Goal: Task Accomplishment & Management: Manage account settings

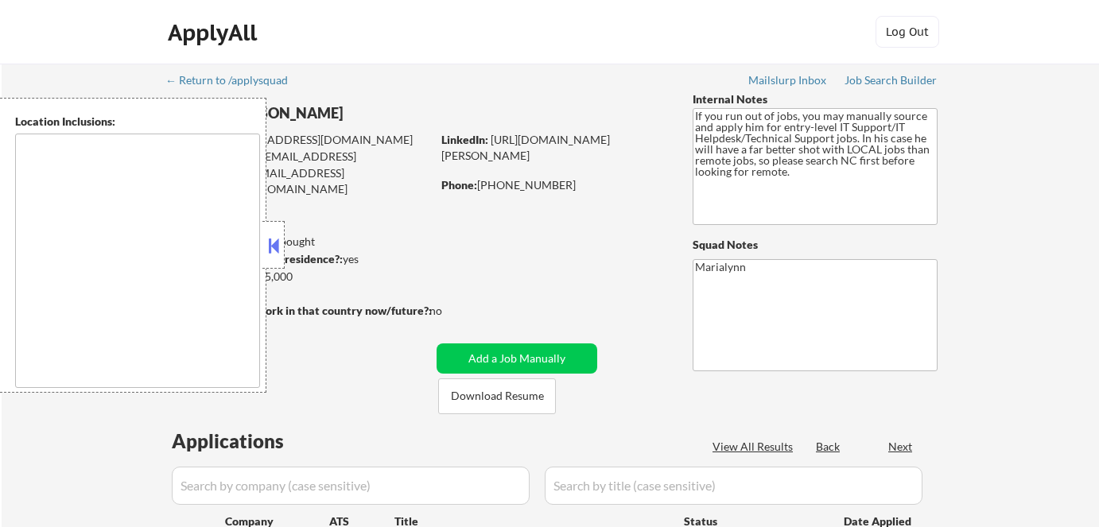
type textarea "[GEOGRAPHIC_DATA], [GEOGRAPHIC_DATA] [GEOGRAPHIC_DATA], [GEOGRAPHIC_DATA] [GEOG…"
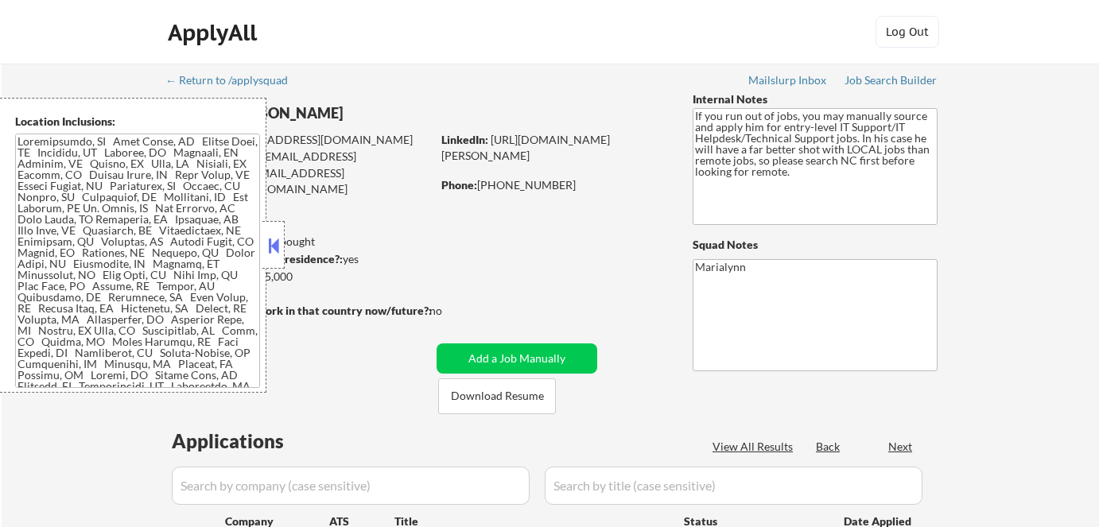
select select ""pending""
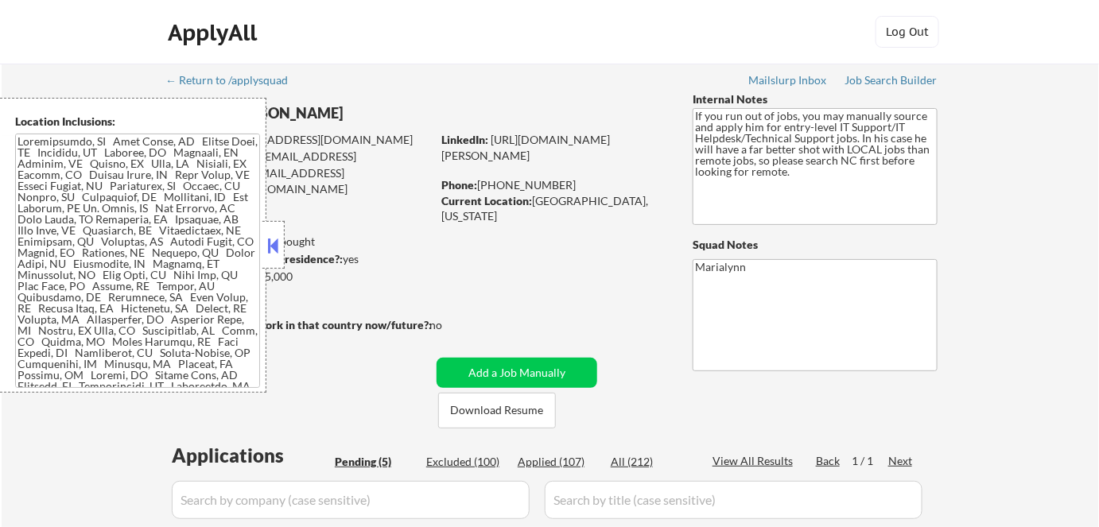
click at [278, 248] on button at bounding box center [273, 246] width 17 height 24
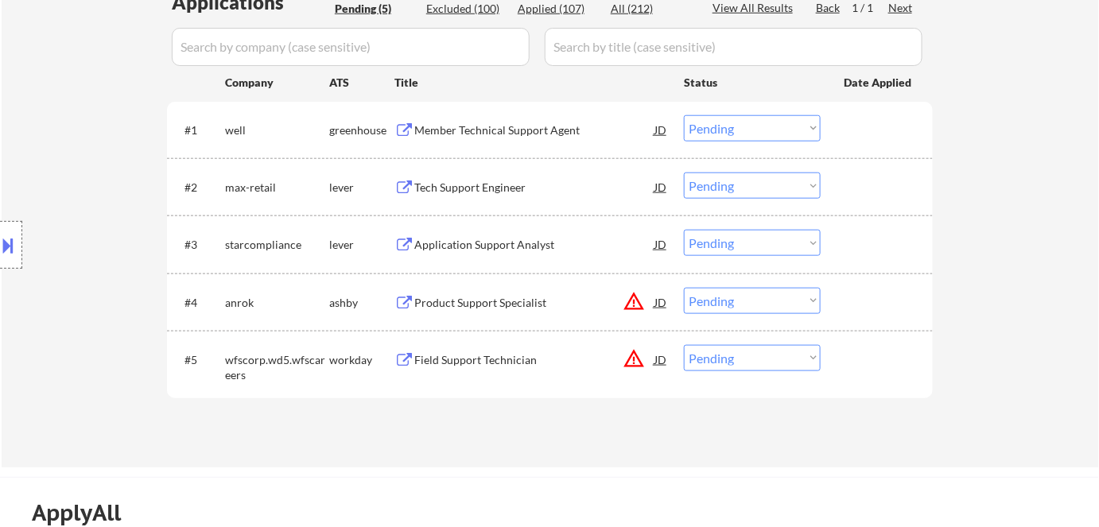
scroll to position [293, 0]
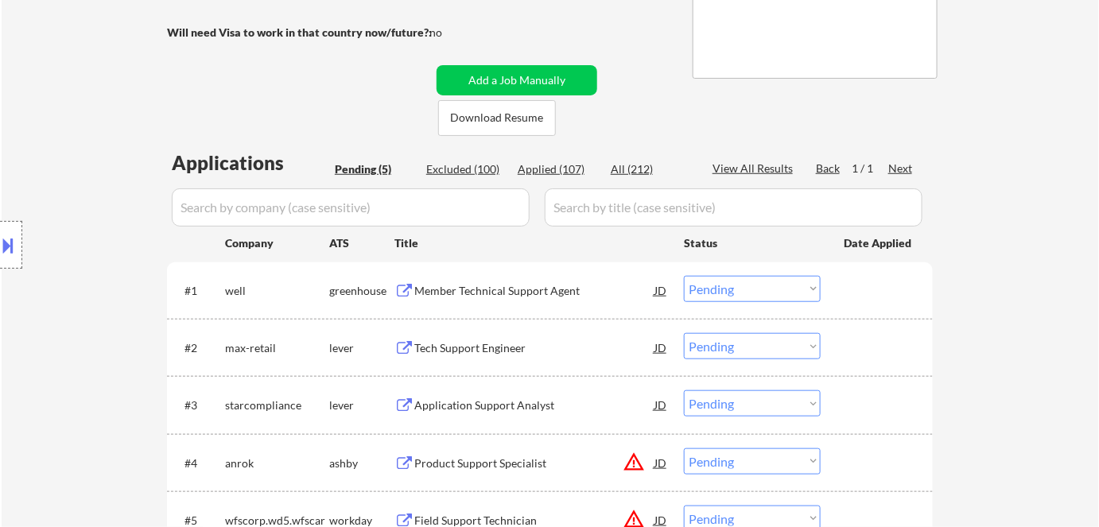
drag, startPoint x: 1001, startPoint y: 343, endPoint x: 971, endPoint y: 325, distance: 34.9
click at [1002, 341] on div "← Return to /applysquad Mailslurp Inbox Job Search Builder Ronpeter Pintac-Divi…" at bounding box center [551, 199] width 1098 height 857
click at [496, 286] on div "Member Technical Support Agent" at bounding box center [534, 291] width 240 height 16
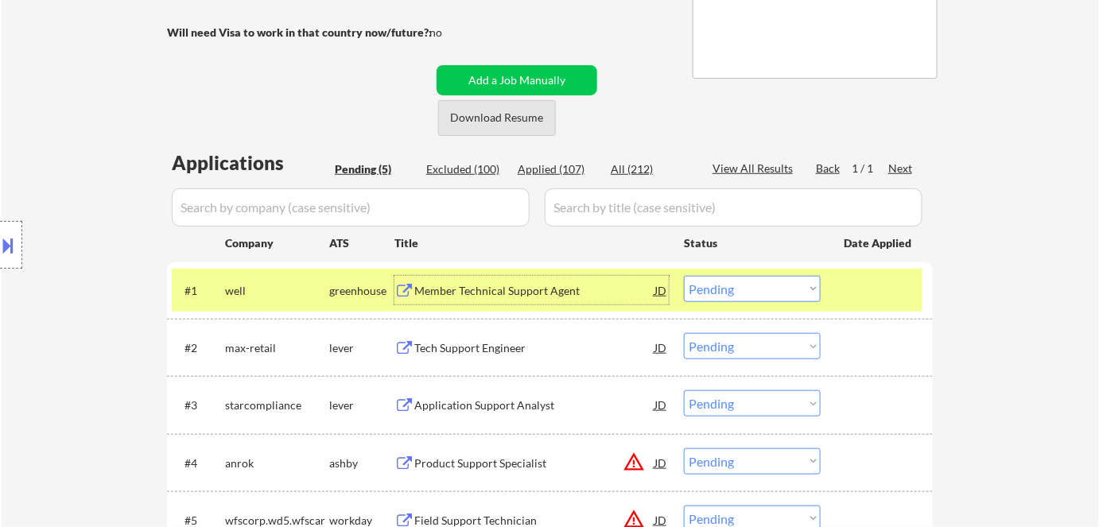
click at [497, 121] on button "Download Resume" at bounding box center [497, 118] width 118 height 36
drag, startPoint x: 763, startPoint y: 280, endPoint x: 759, endPoint y: 301, distance: 21.8
click at [763, 280] on select "Choose an option... Pending Applied Excluded (Questions) Excluded (Expired) Exc…" at bounding box center [752, 289] width 137 height 26
click at [684, 276] on select "Choose an option... Pending Applied Excluded (Questions) Excluded (Expired) Exc…" at bounding box center [752, 289] width 137 height 26
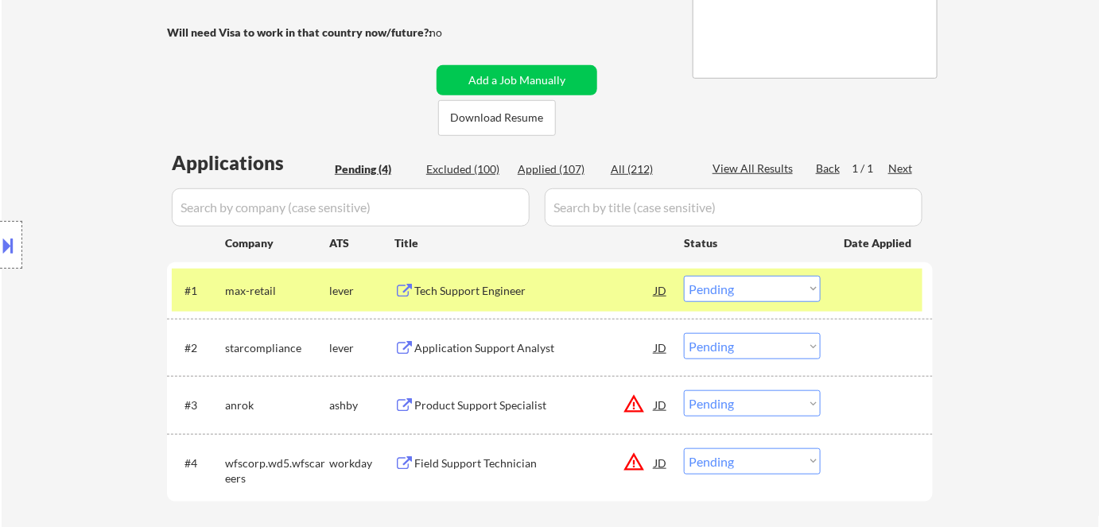
click at [476, 300] on div "Tech Support Engineer" at bounding box center [534, 290] width 240 height 29
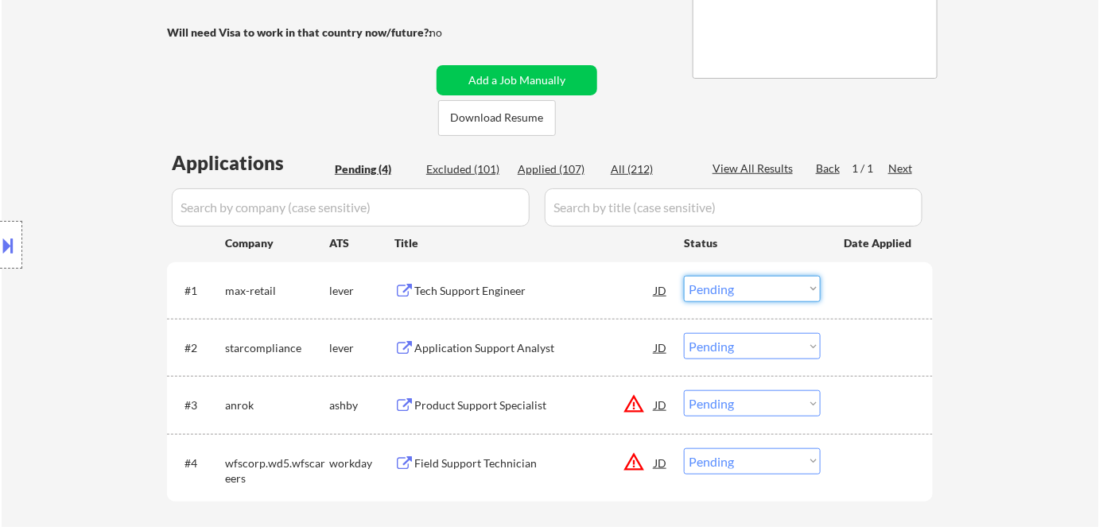
drag, startPoint x: 725, startPoint y: 280, endPoint x: 733, endPoint y: 293, distance: 15.7
click at [726, 281] on select "Choose an option... Pending Applied Excluded (Questions) Excluded (Expired) Exc…" at bounding box center [752, 289] width 137 height 26
click at [684, 276] on select "Choose an option... Pending Applied Excluded (Questions) Excluded (Expired) Exc…" at bounding box center [752, 289] width 137 height 26
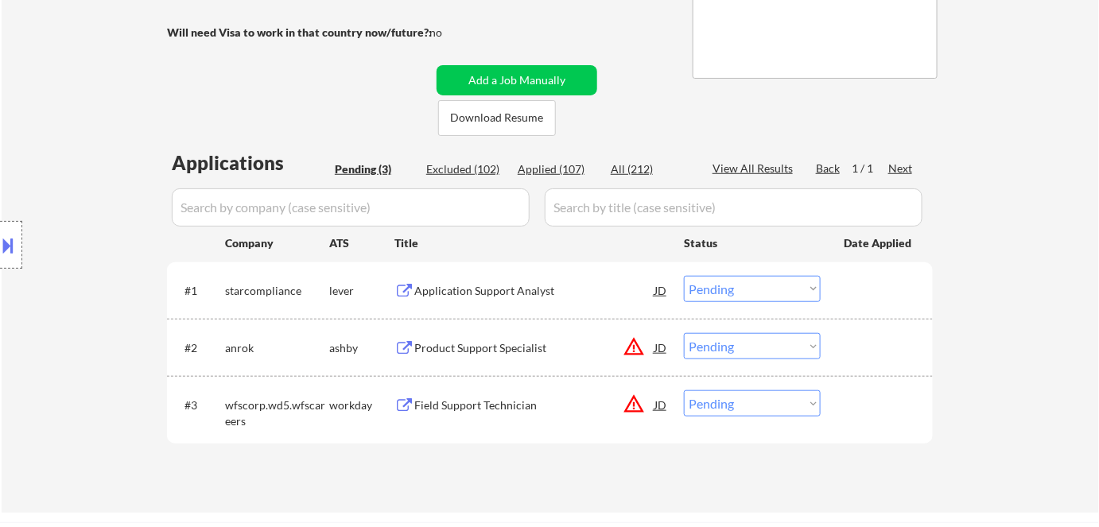
click at [517, 291] on div "Application Support Analyst" at bounding box center [534, 291] width 240 height 16
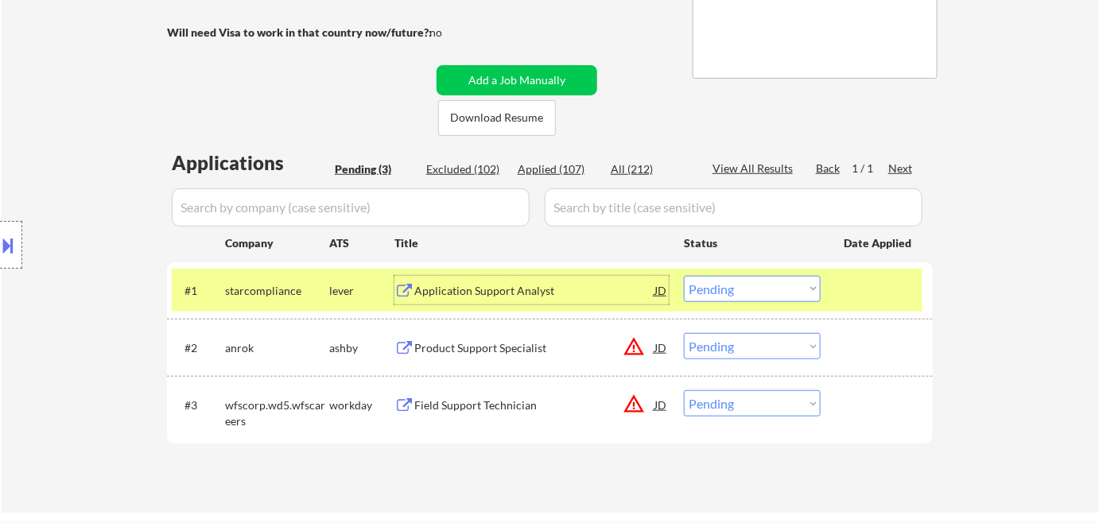
click at [759, 297] on select "Choose an option... Pending Applied Excluded (Questions) Excluded (Expired) Exc…" at bounding box center [752, 289] width 137 height 26
click at [684, 276] on select "Choose an option... Pending Applied Excluded (Questions) Excluded (Expired) Exc…" at bounding box center [752, 289] width 137 height 26
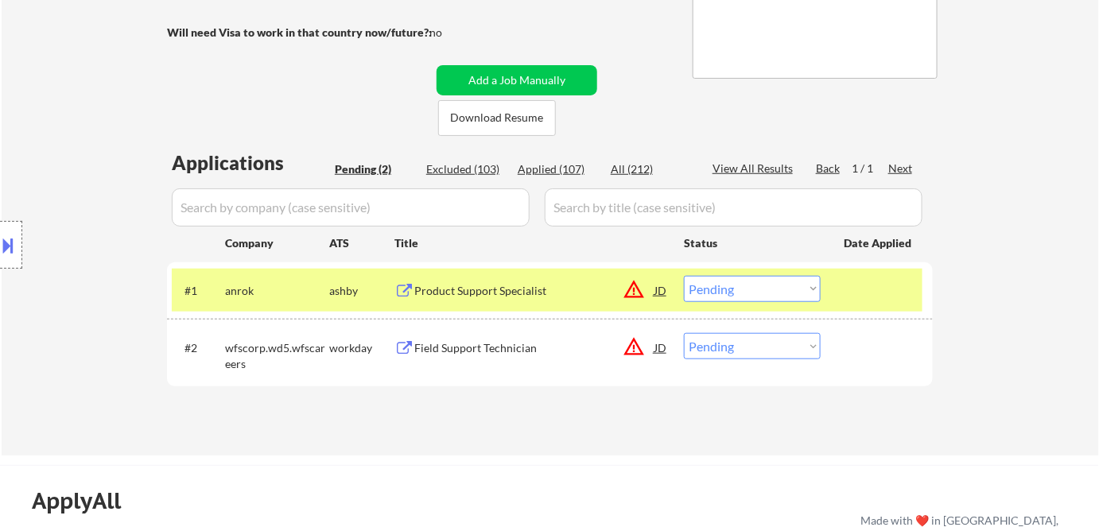
click at [446, 295] on div "Product Support Specialist" at bounding box center [534, 291] width 240 height 16
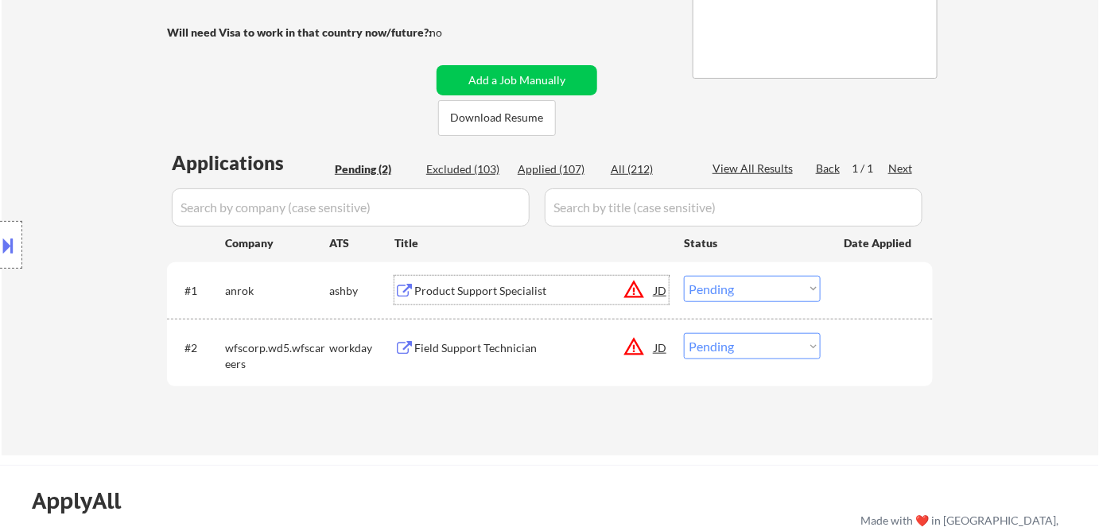
drag, startPoint x: 748, startPoint y: 284, endPoint x: 756, endPoint y: 287, distance: 8.6
click at [756, 286] on select "Choose an option... Pending Applied Excluded (Questions) Excluded (Expired) Exc…" at bounding box center [752, 289] width 137 height 26
click at [684, 276] on select "Choose an option... Pending Applied Excluded (Questions) Excluded (Expired) Exc…" at bounding box center [752, 289] width 137 height 26
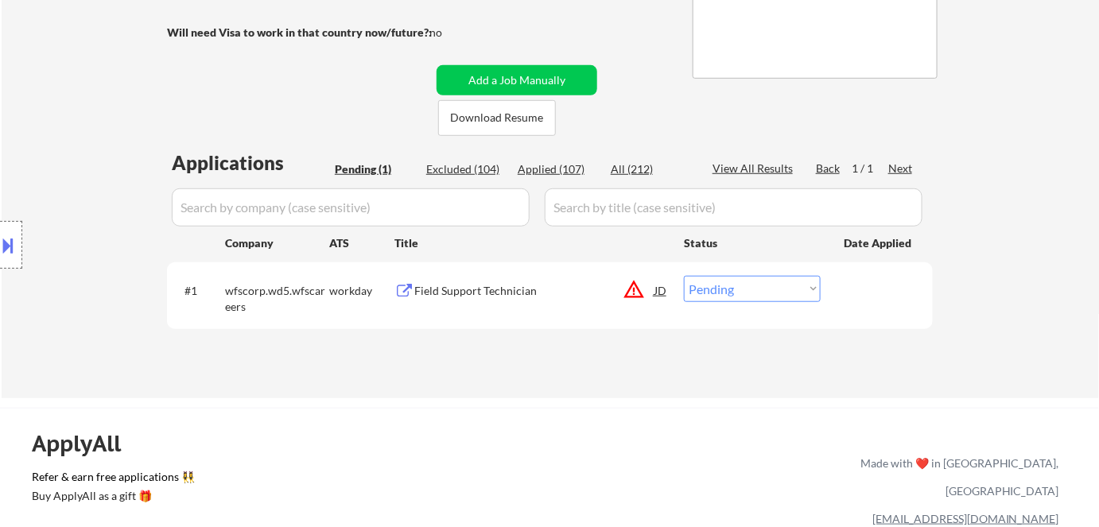
click at [497, 286] on div "Field Support Technician" at bounding box center [534, 291] width 240 height 16
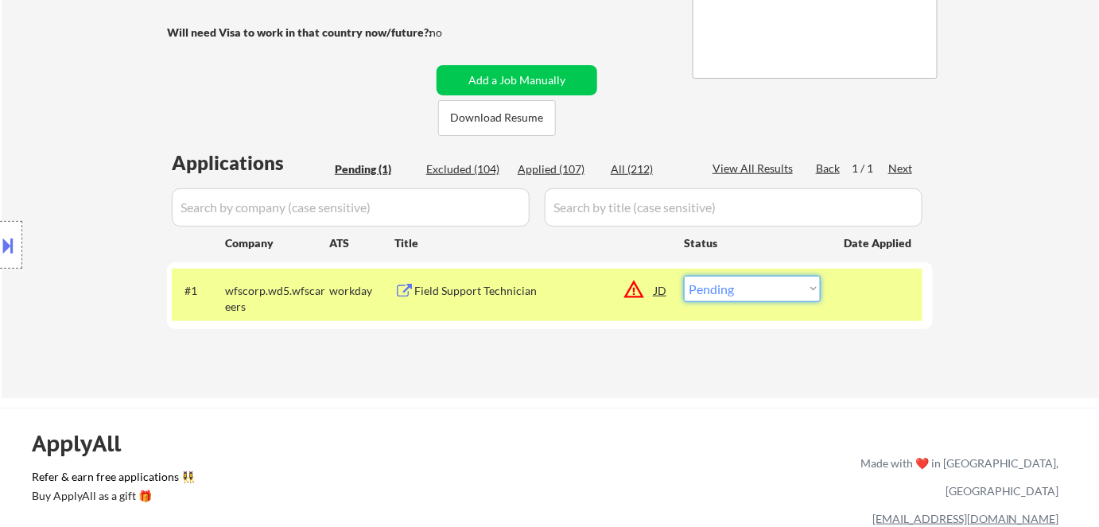
click at [779, 289] on select "Choose an option... Pending Applied Excluded (Questions) Excluded (Expired) Exc…" at bounding box center [752, 289] width 137 height 26
select select ""excluded__bad_match_""
click at [684, 276] on select "Choose an option... Pending Applied Excluded (Questions) Excluded (Expired) Exc…" at bounding box center [752, 289] width 137 height 26
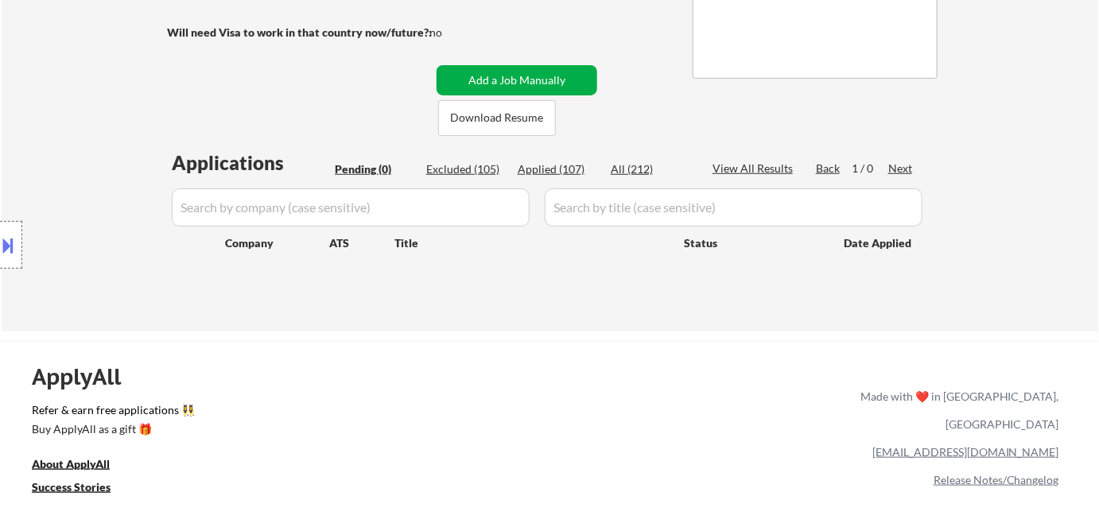
click at [541, 87] on button "Add a Job Manually" at bounding box center [517, 80] width 161 height 30
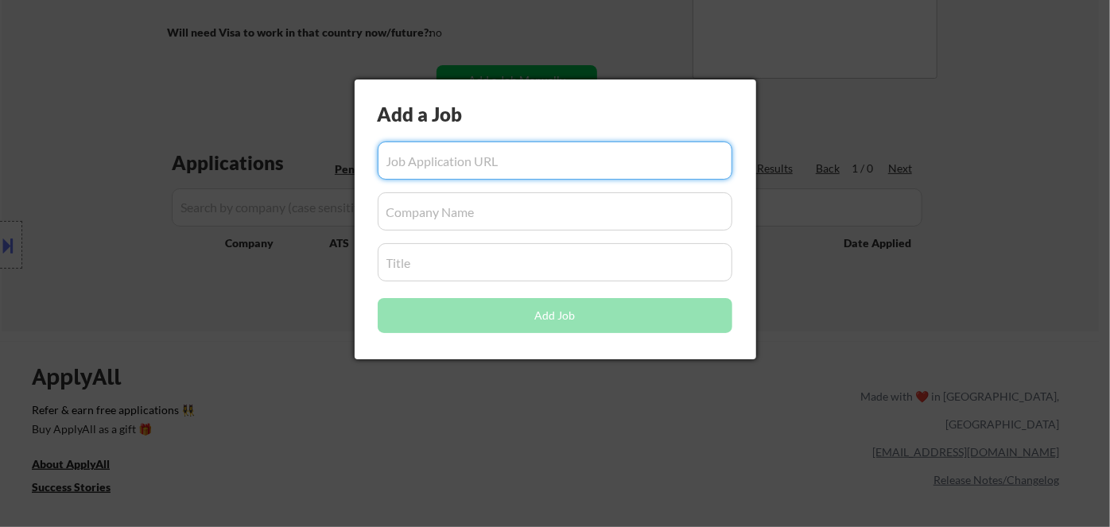
click at [527, 157] on input "input" at bounding box center [555, 161] width 355 height 38
paste input "https://job-boards.greenhouse.io/cribl/jobs/5600896004"
type input "https://job-boards.greenhouse.io/cribl/jobs/5600896004"
drag, startPoint x: 446, startPoint y: 426, endPoint x: 551, endPoint y: 291, distance: 170.6
click at [446, 425] on div at bounding box center [555, 263] width 1110 height 527
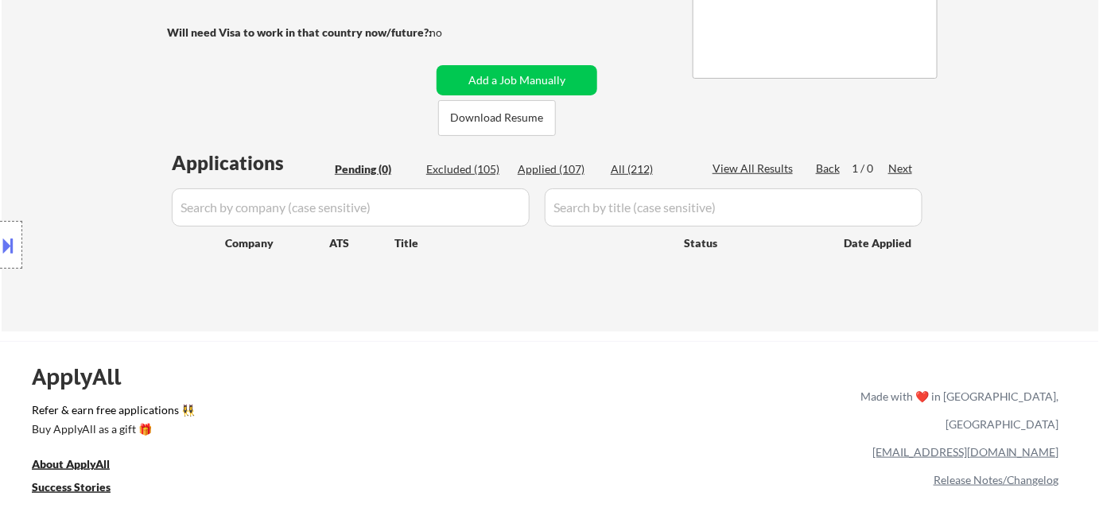
click at [595, 212] on input "input" at bounding box center [734, 207] width 378 height 38
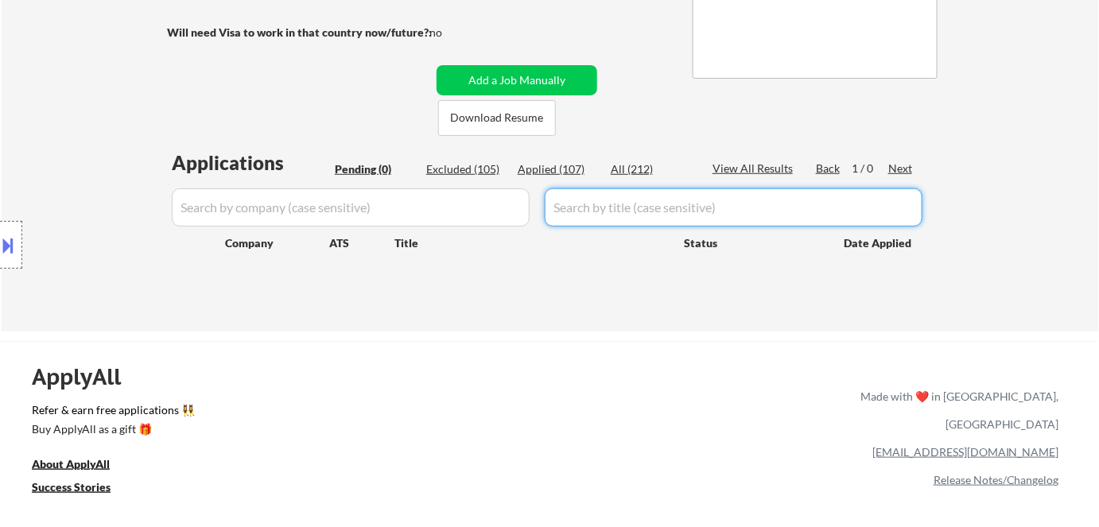
paste input "Technical Support Engineer"
type input "Technical Support Engineer"
click at [577, 161] on div "Applied (107)" at bounding box center [558, 169] width 80 height 16
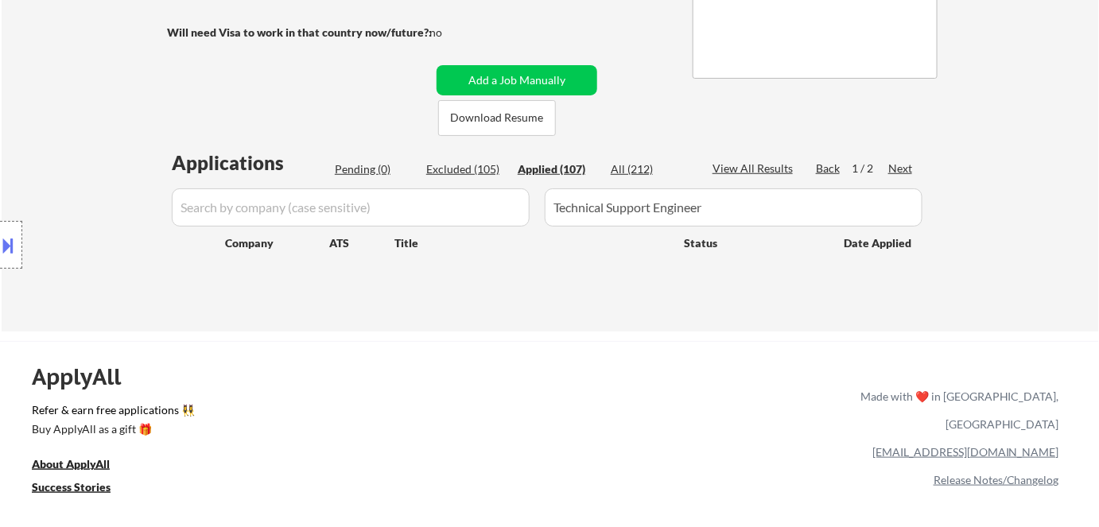
select select ""applied""
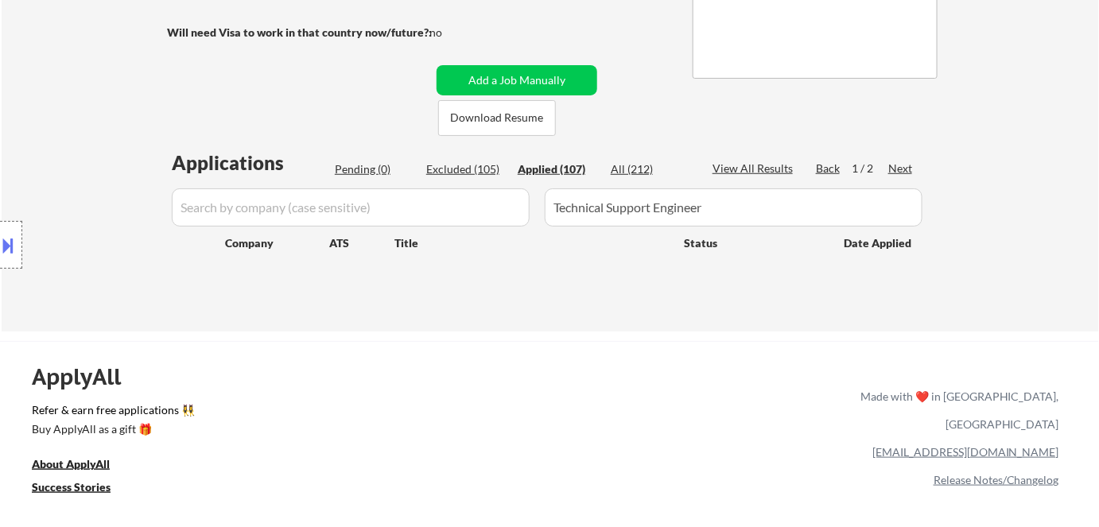
select select ""applied""
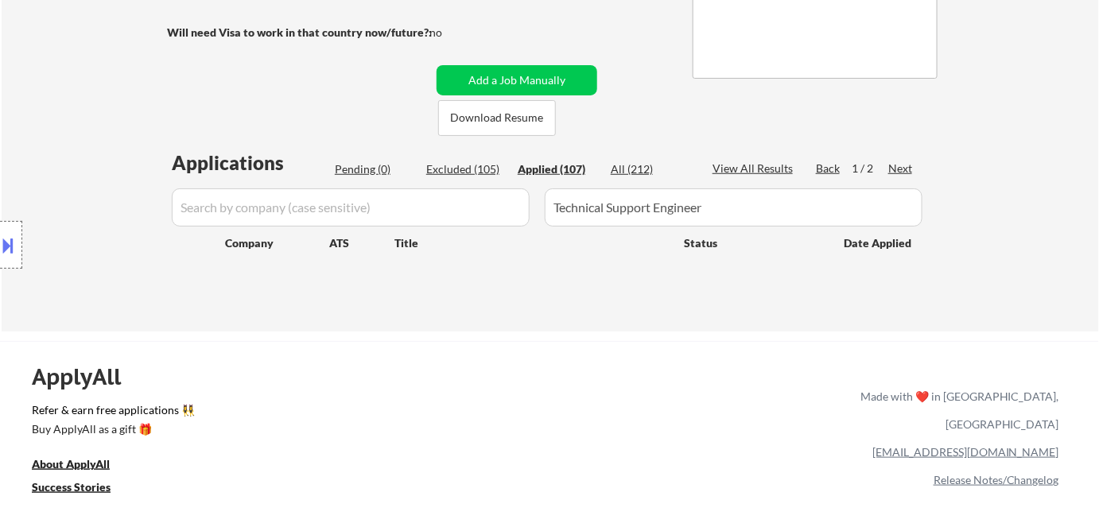
select select ""applied""
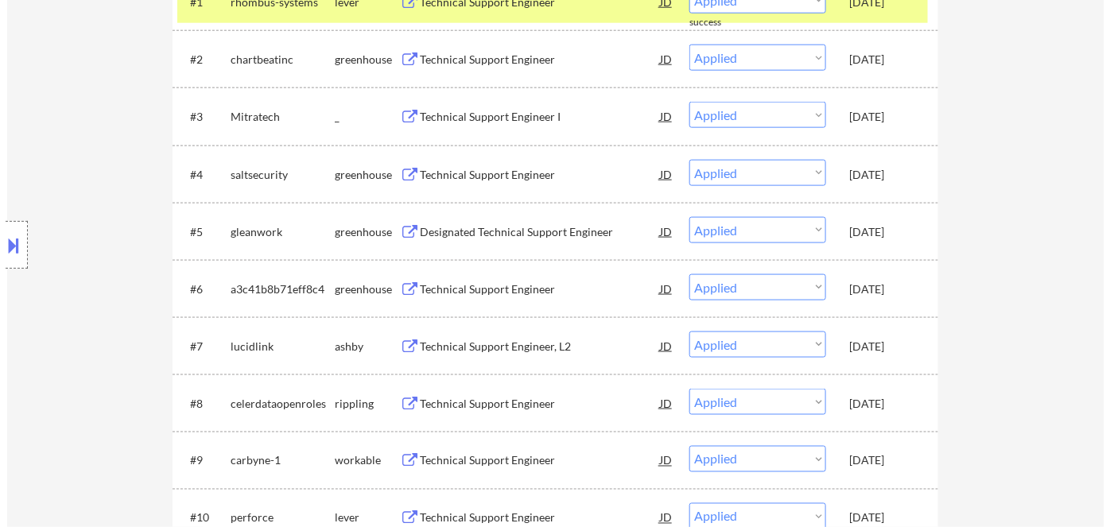
scroll to position [220, 0]
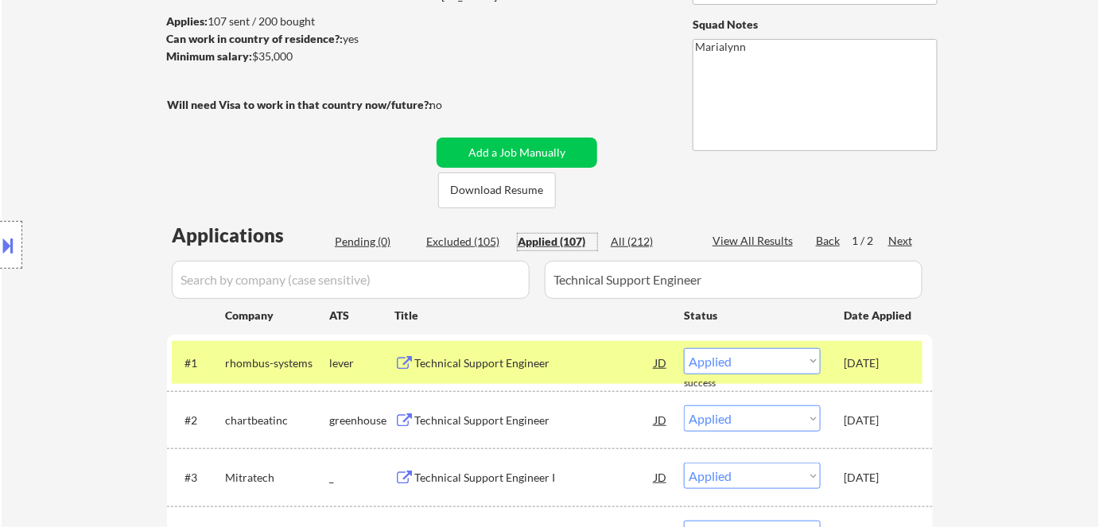
click at [352, 266] on input "input" at bounding box center [351, 280] width 358 height 38
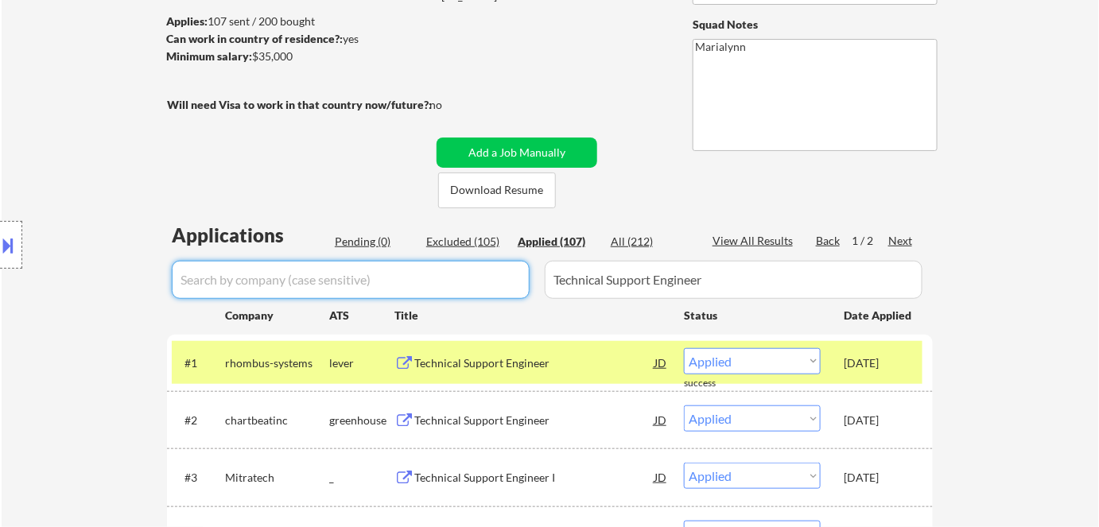
paste input "cribl"
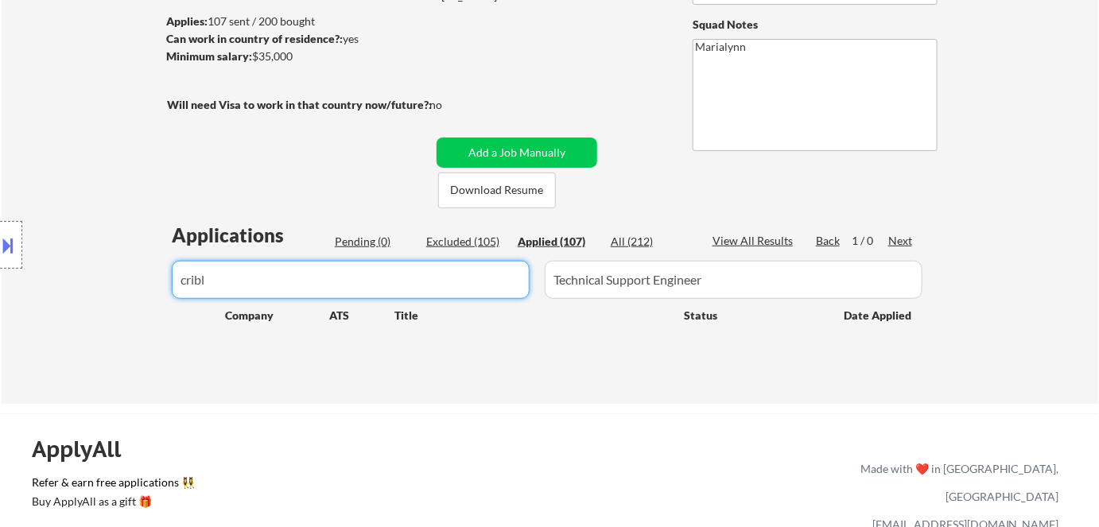
type input "cribl"
click at [620, 242] on div "All (212)" at bounding box center [651, 242] width 80 height 16
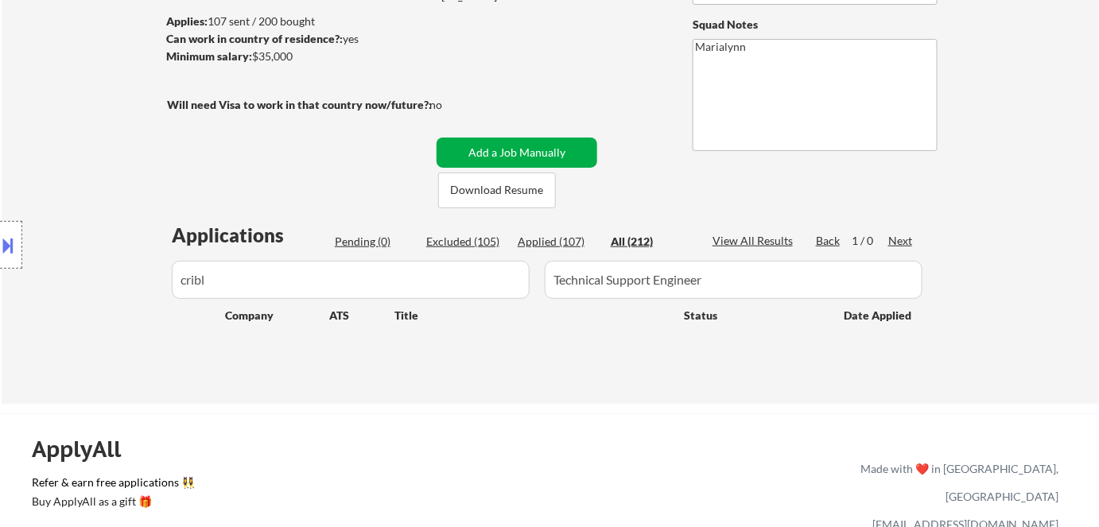
click at [515, 151] on button "Add a Job Manually" at bounding box center [517, 153] width 161 height 30
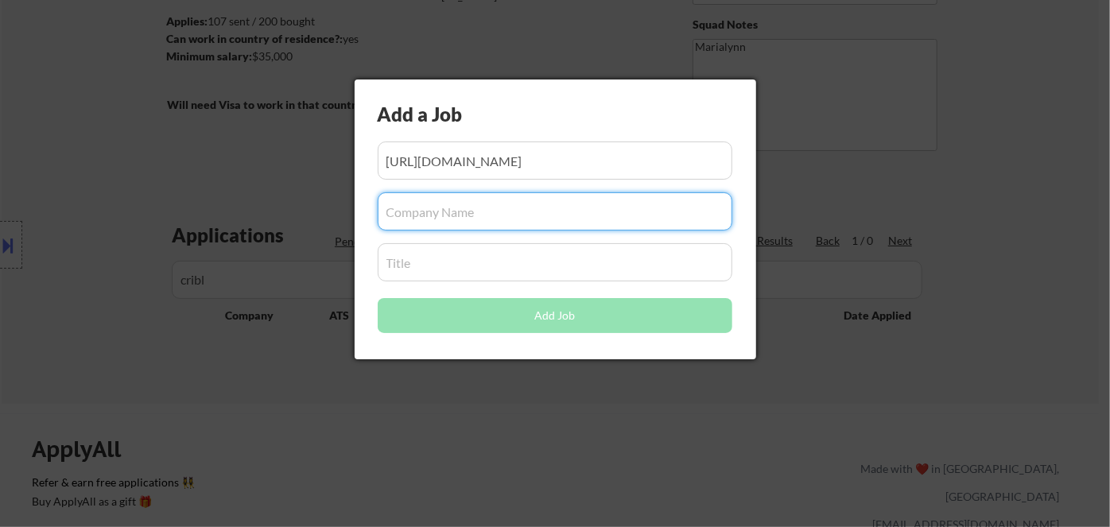
click at [416, 216] on input "input" at bounding box center [555, 211] width 355 height 38
paste input "cribl"
type input "cribl"
drag, startPoint x: 469, startPoint y: 443, endPoint x: 483, endPoint y: 423, distance: 24.0
click at [471, 440] on div at bounding box center [555, 263] width 1110 height 527
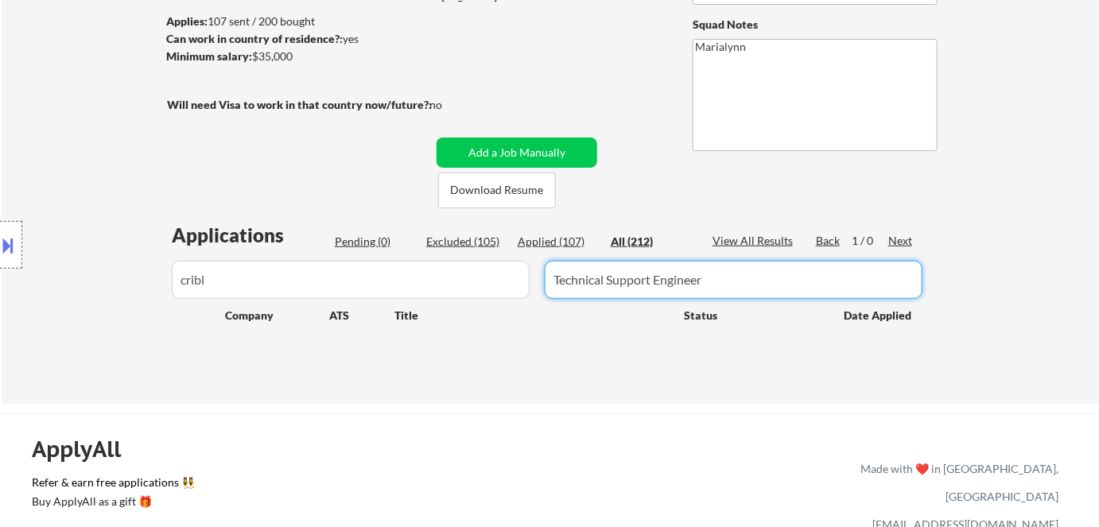
drag, startPoint x: 717, startPoint y: 282, endPoint x: 418, endPoint y: 276, distance: 299.1
click at [418, 274] on div at bounding box center [550, 280] width 766 height 38
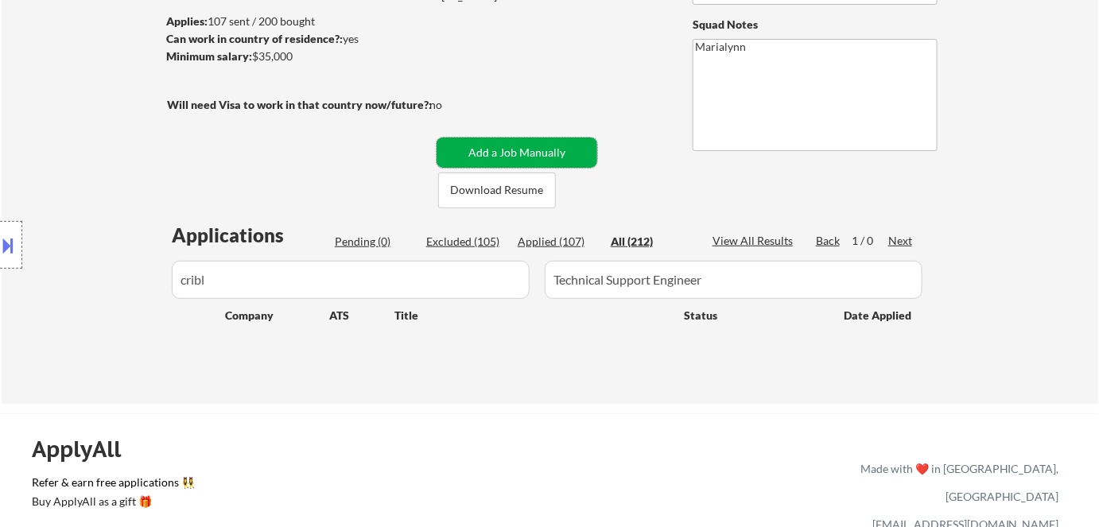
click at [565, 150] on button "Add a Job Manually" at bounding box center [517, 153] width 161 height 30
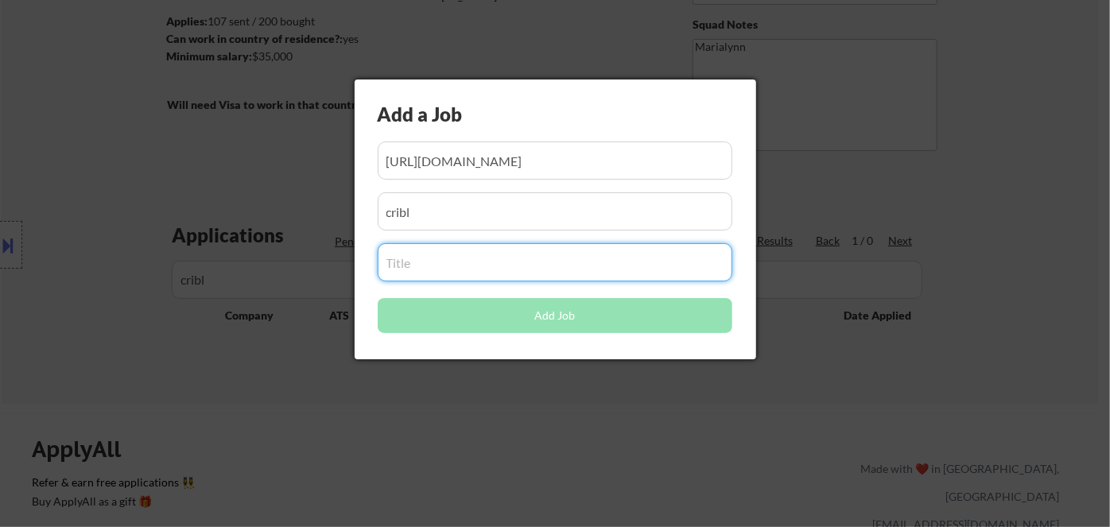
click at [495, 271] on input "input" at bounding box center [555, 262] width 355 height 38
paste input "Technical Support Engineer"
type input "Technical Support Engineer"
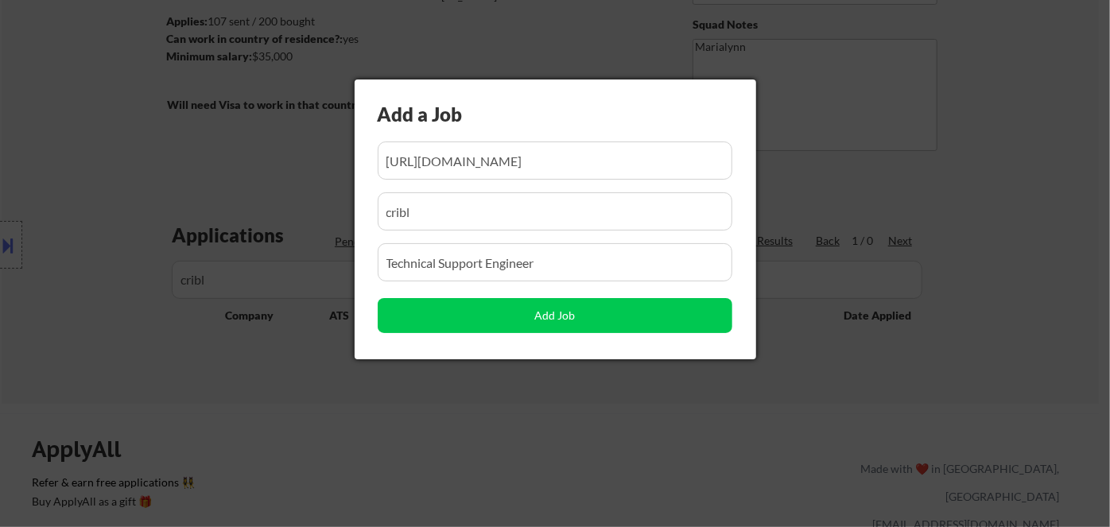
click at [500, 409] on div at bounding box center [555, 263] width 1110 height 527
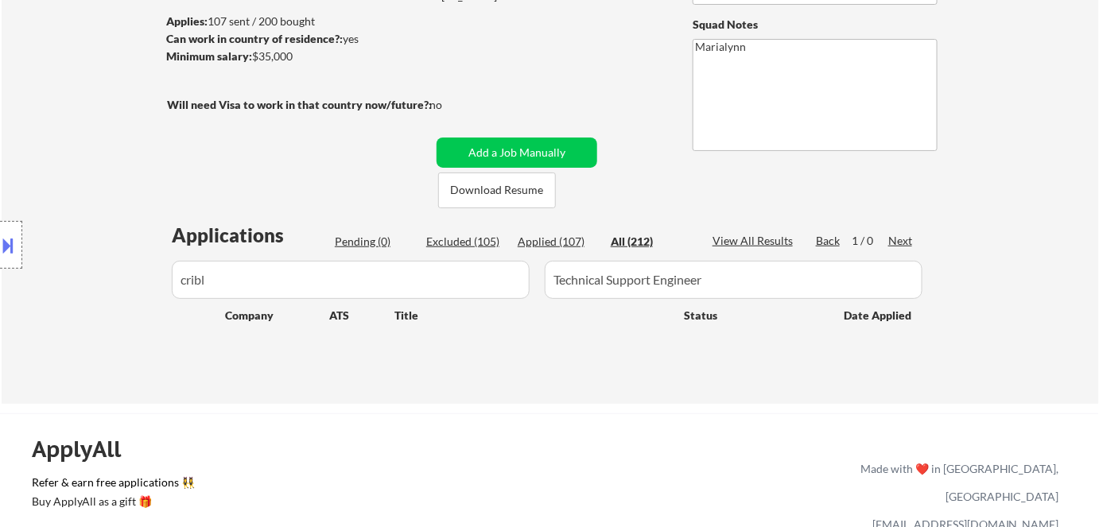
drag, startPoint x: 254, startPoint y: 286, endPoint x: 99, endPoint y: 272, distance: 154.9
click at [121, 272] on div "Location Inclusions:" at bounding box center [142, 245] width 285 height 295
drag, startPoint x: 271, startPoint y: 289, endPoint x: 283, endPoint y: 285, distance: 12.6
click at [283, 285] on div "Location Inclusions:" at bounding box center [142, 245] width 285 height 295
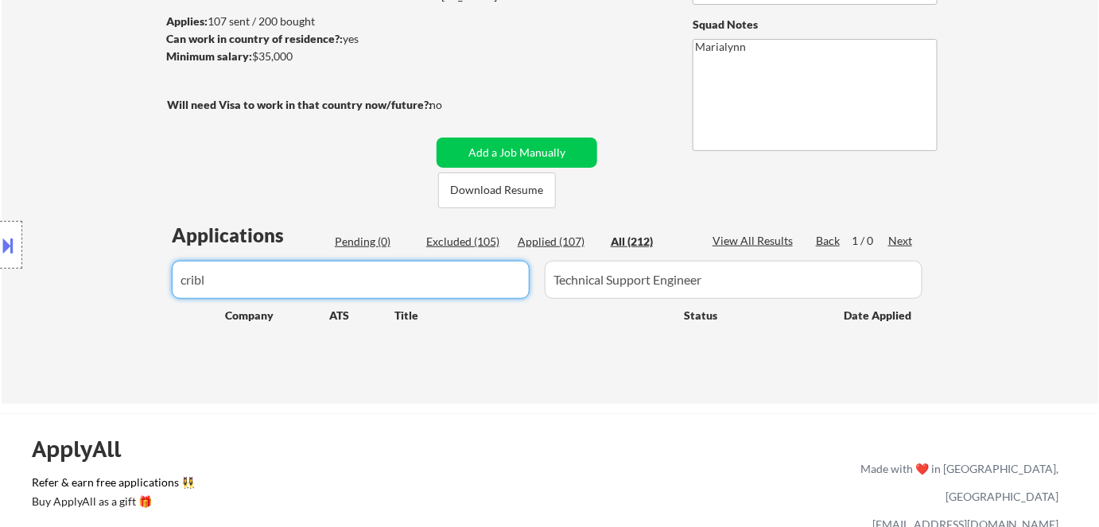
click at [309, 281] on input "input" at bounding box center [351, 280] width 358 height 38
type input "c"
click at [563, 244] on div "Applied (107)" at bounding box center [558, 242] width 80 height 16
select select ""excluded""
select select ""excluded__location_""
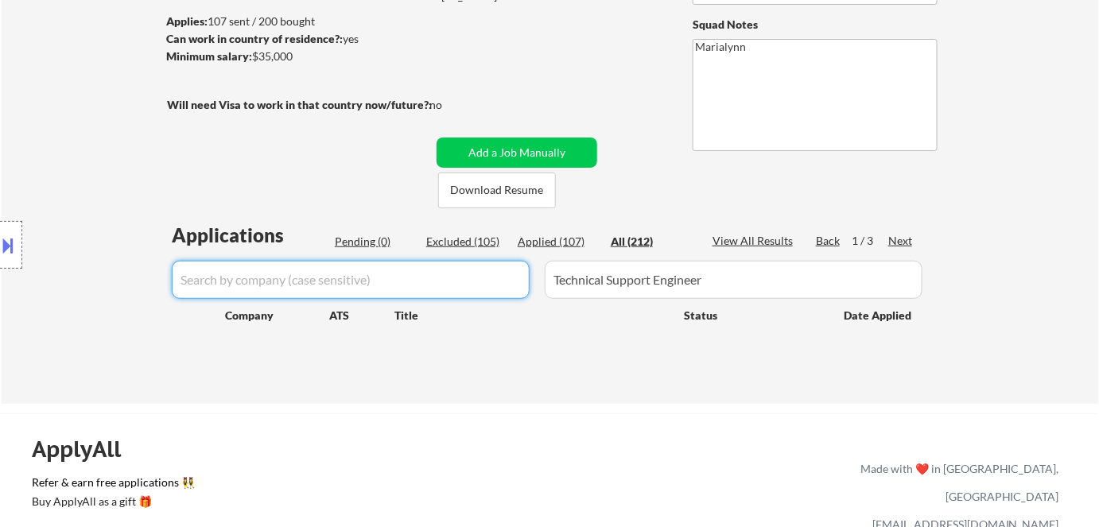
select select ""excluded__expired_""
select select ""excluded__location_""
select select ""excluded__expired_""
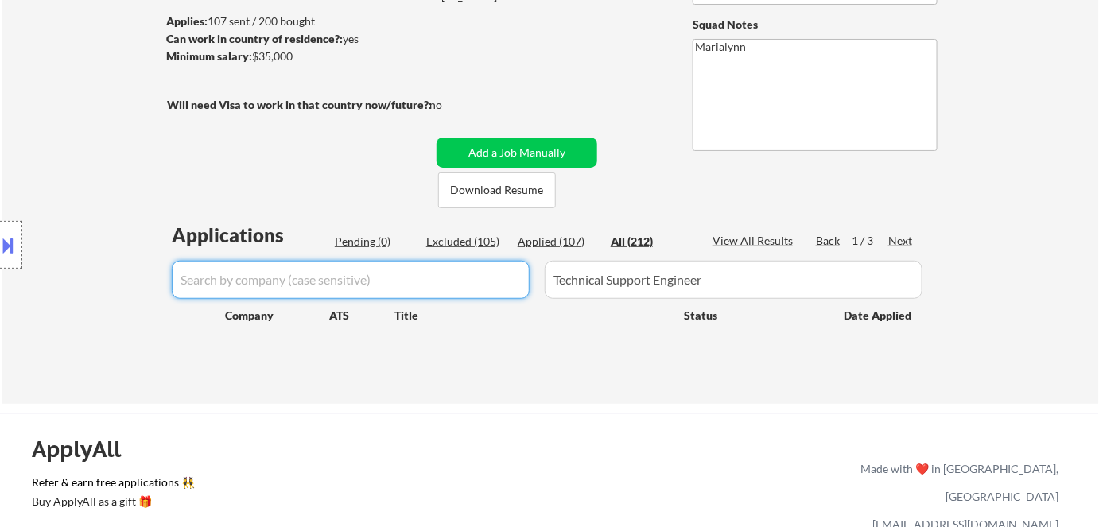
select select ""excluded__bad_match_""
select select ""excluded__expired_""
select select ""excluded__location_""
select select ""excluded""
select select ""excluded__bad_match_""
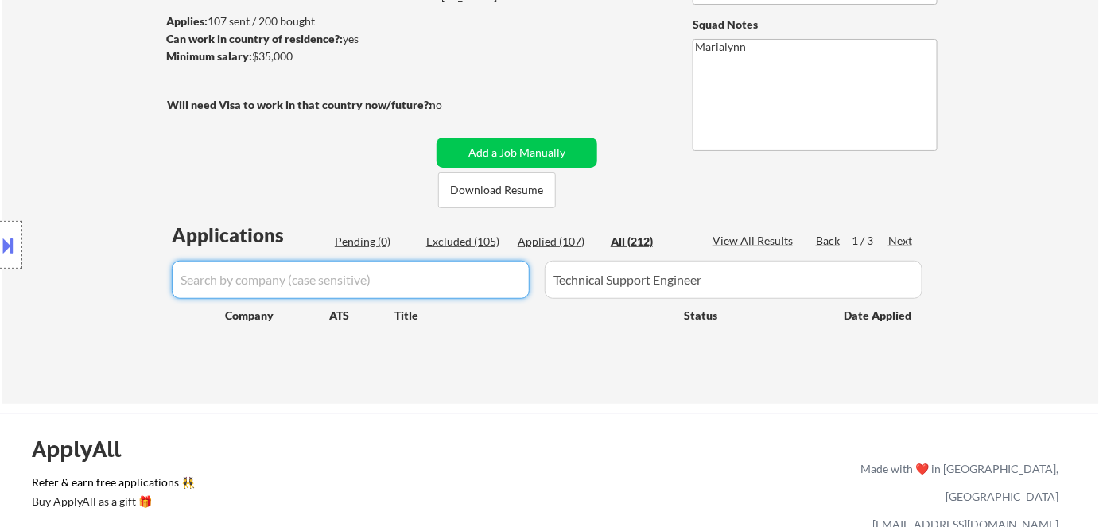
select select ""excluded__location_""
select select ""excluded__expired_""
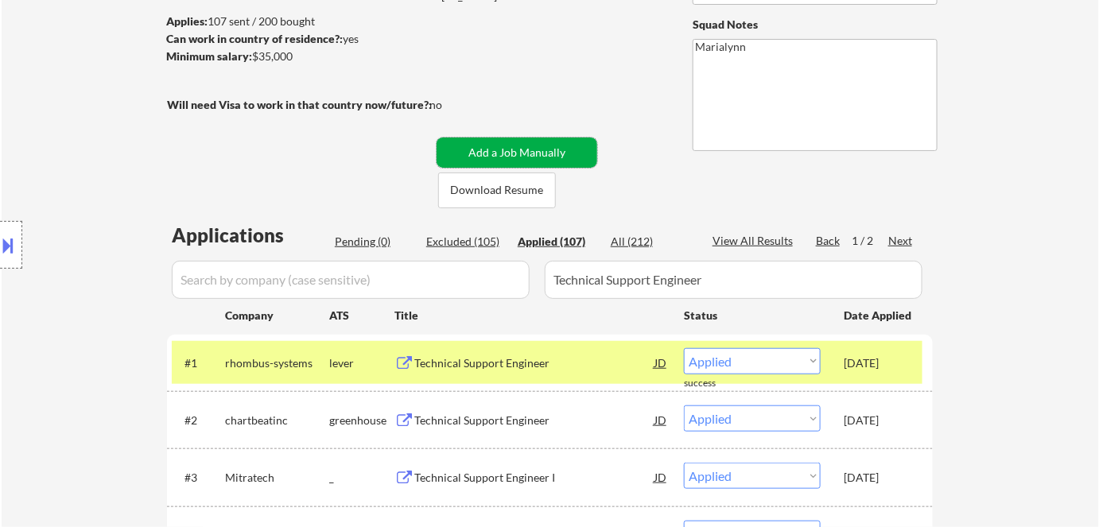
click at [558, 152] on button "Add a Job Manually" at bounding box center [517, 153] width 161 height 30
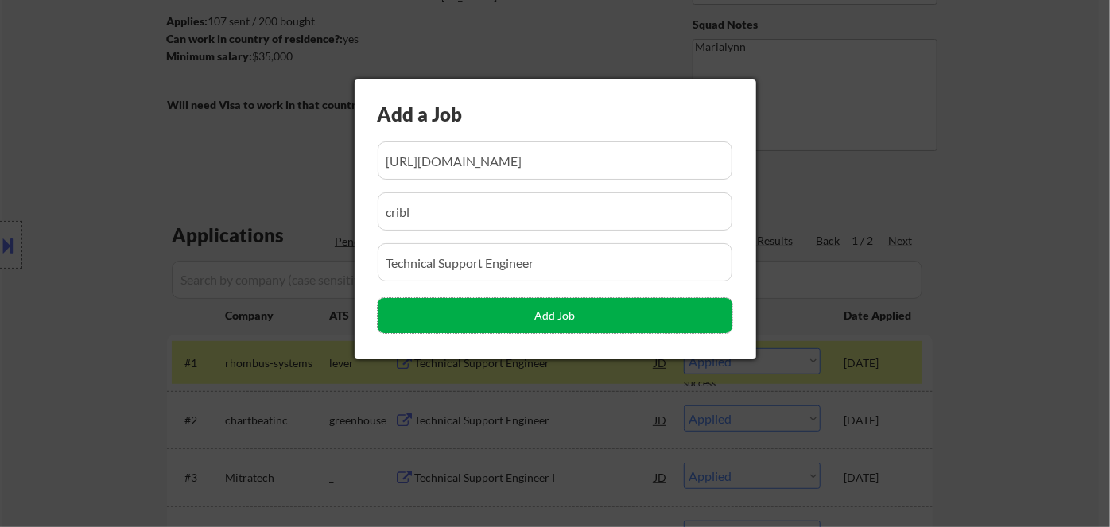
click at [503, 311] on button "Add Job" at bounding box center [555, 315] width 355 height 35
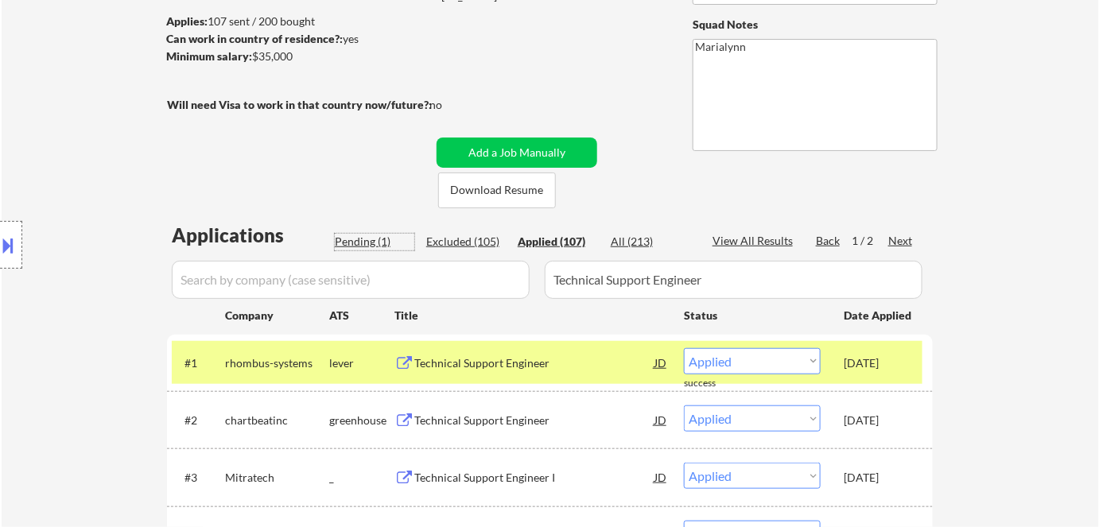
click at [375, 245] on div "Pending (1)" at bounding box center [375, 242] width 80 height 16
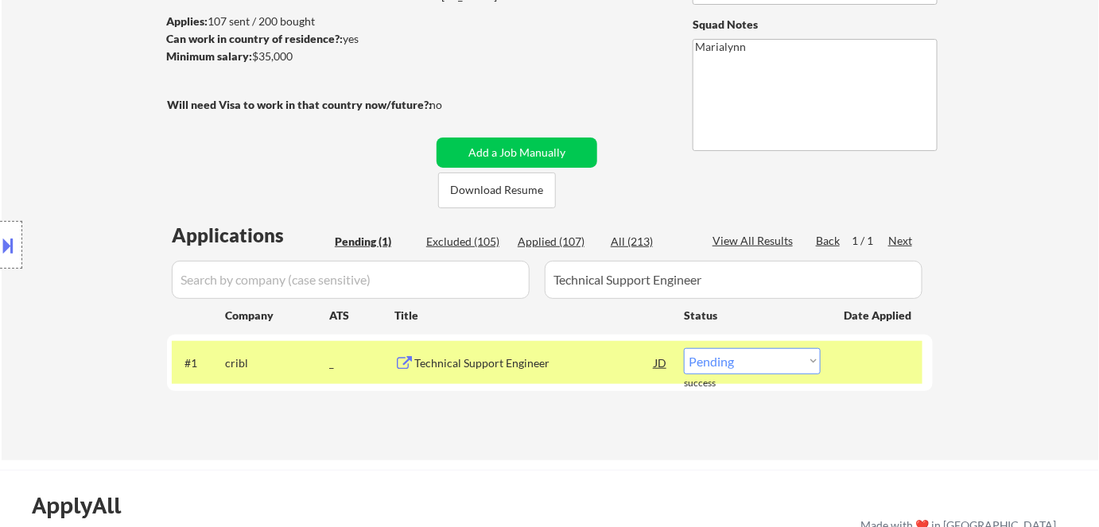
click at [719, 367] on select "Choose an option... Pending Applied Excluded (Questions) Excluded (Expired) Exc…" at bounding box center [752, 361] width 137 height 26
select select ""applied""
click at [684, 348] on select "Choose an option... Pending Applied Excluded (Questions) Excluded (Expired) Exc…" at bounding box center [752, 361] width 137 height 26
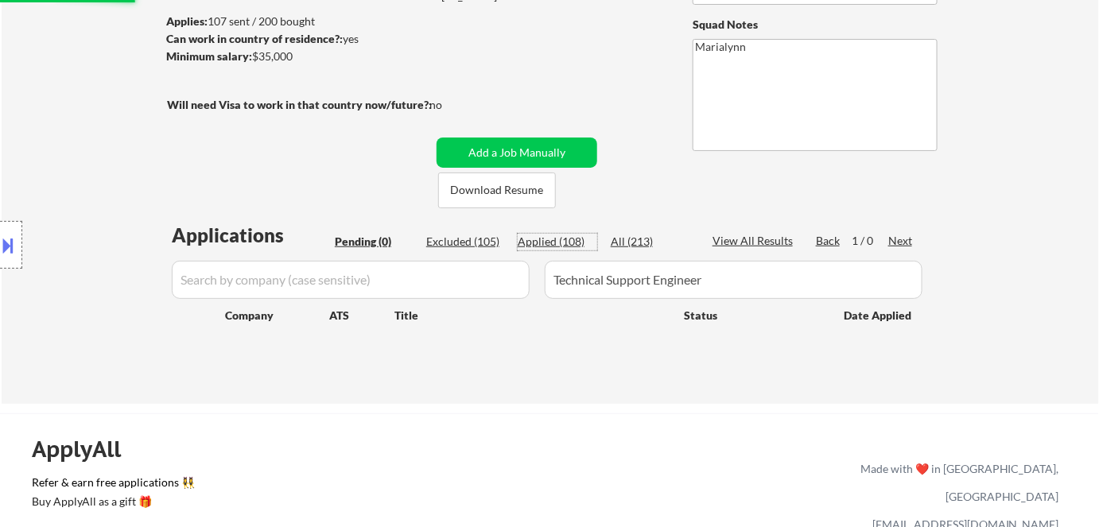
click at [540, 239] on div "Applied (108)" at bounding box center [558, 242] width 80 height 16
select select ""applied""
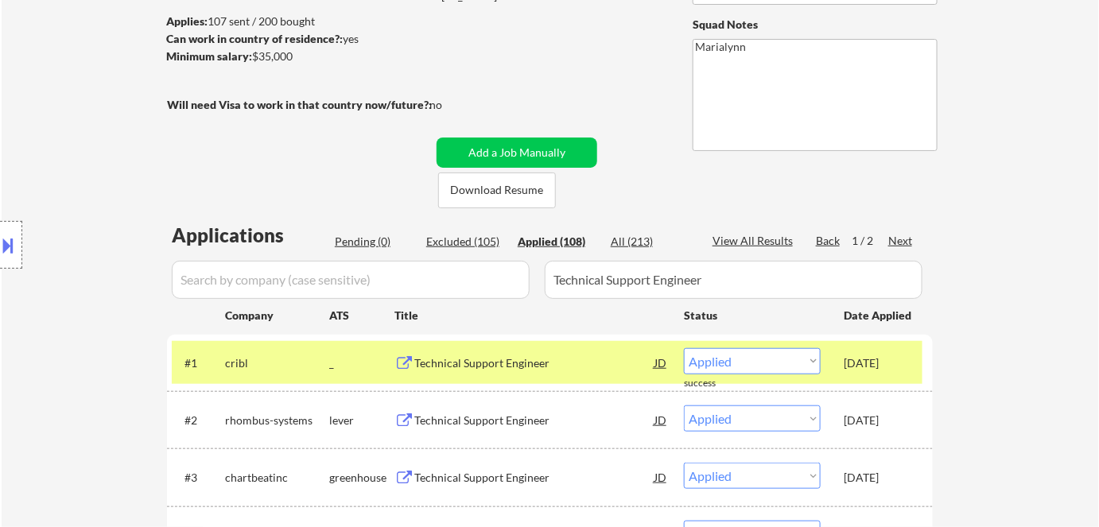
click at [654, 363] on div "JD" at bounding box center [661, 362] width 16 height 29
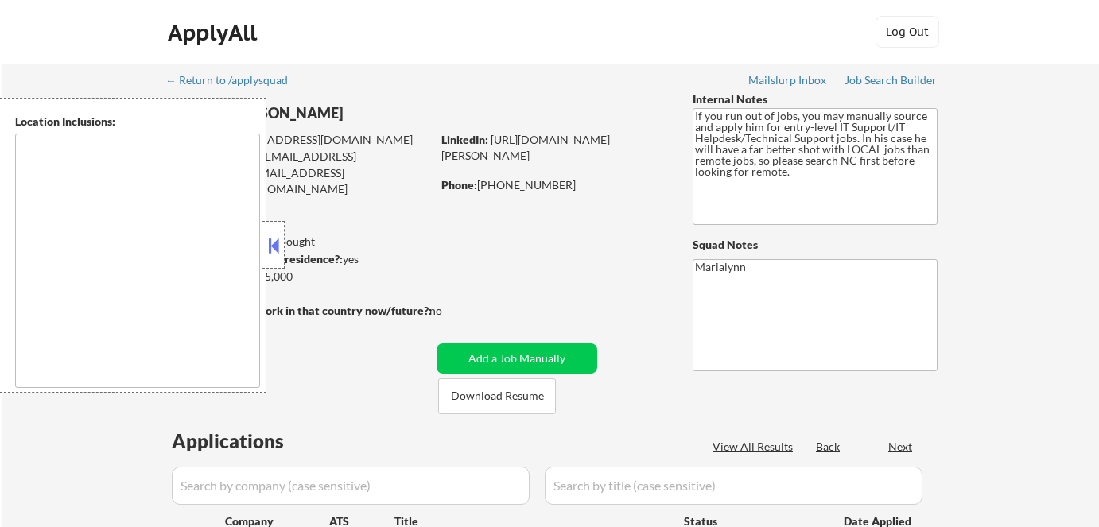
scroll to position [284, 0]
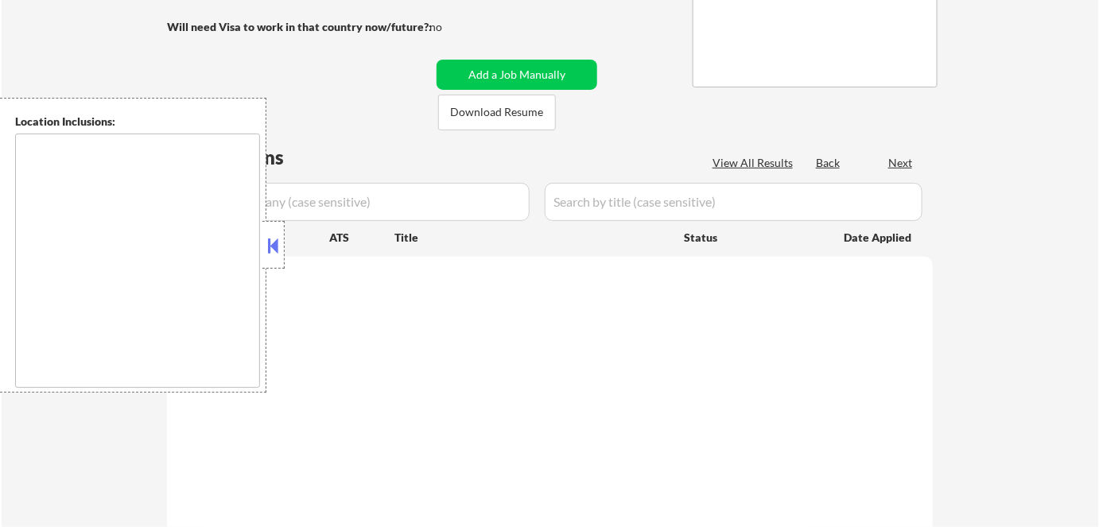
type textarea "[GEOGRAPHIC_DATA], [GEOGRAPHIC_DATA] [GEOGRAPHIC_DATA], [GEOGRAPHIC_DATA] [GEOG…"
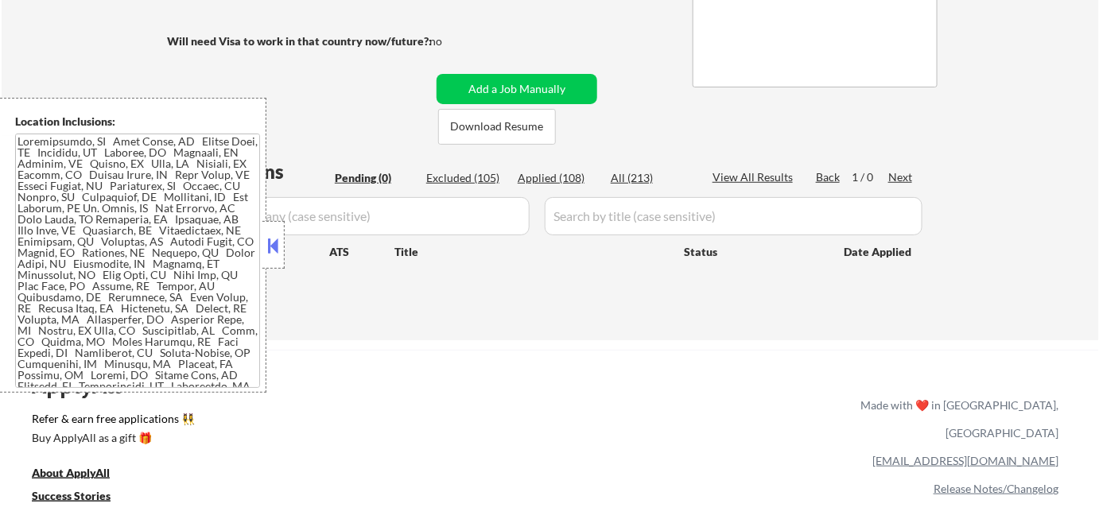
click at [274, 247] on button at bounding box center [273, 246] width 17 height 24
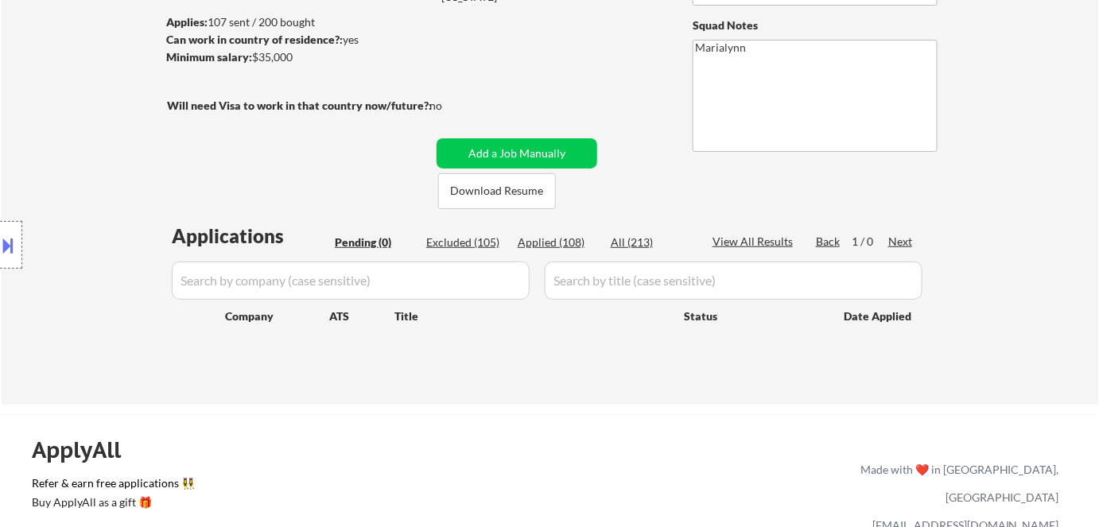
click at [562, 246] on div "Applied (108)" at bounding box center [558, 243] width 80 height 16
click at [473, 245] on div "Excluded (105)" at bounding box center [466, 243] width 80 height 16
select select ""applied""
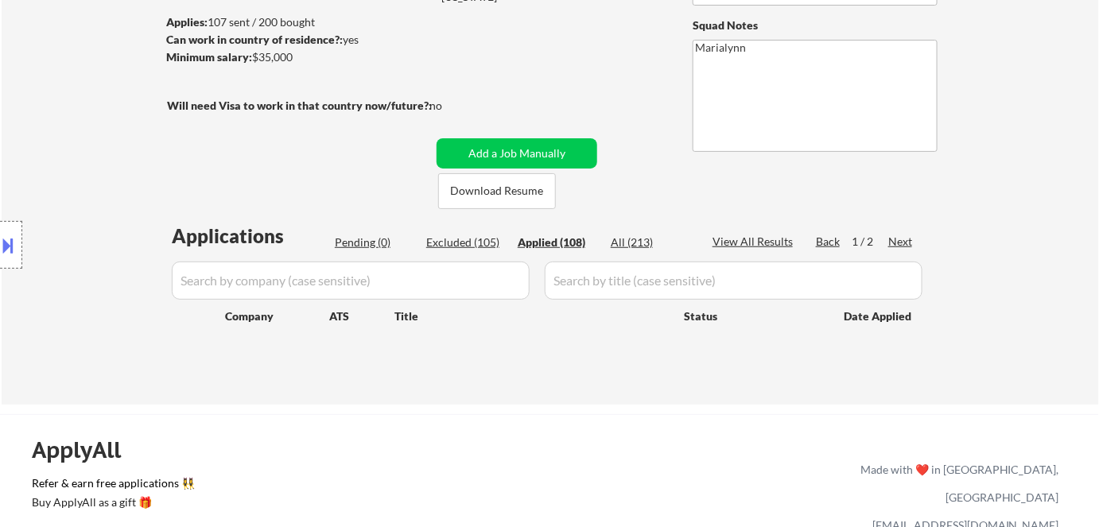
select select ""applied""
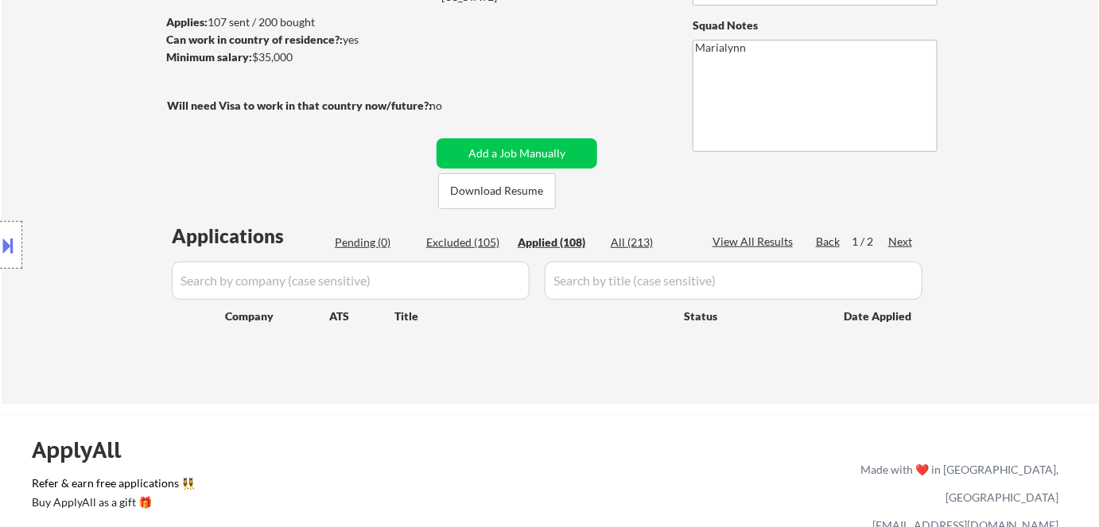
select select ""applied""
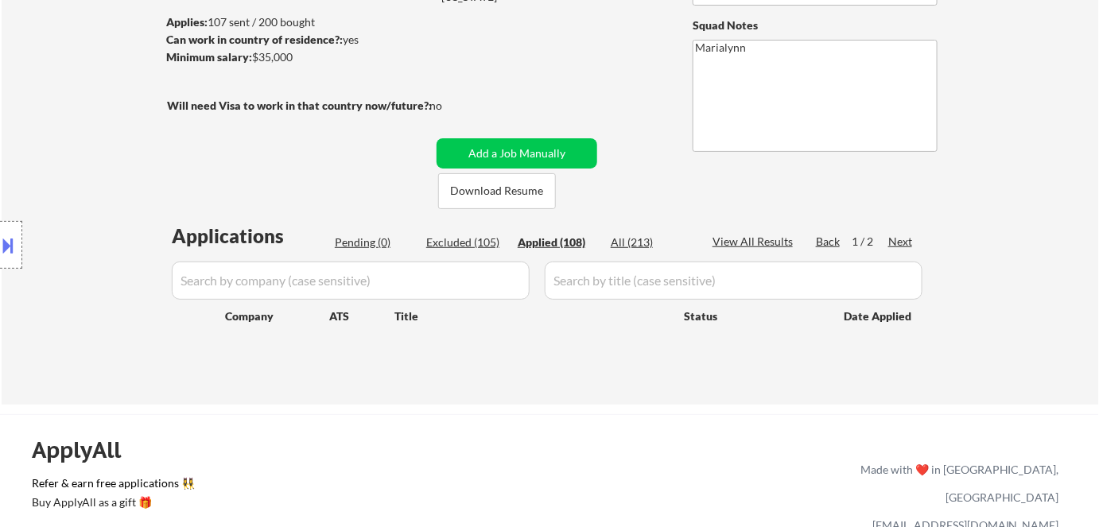
select select ""applied""
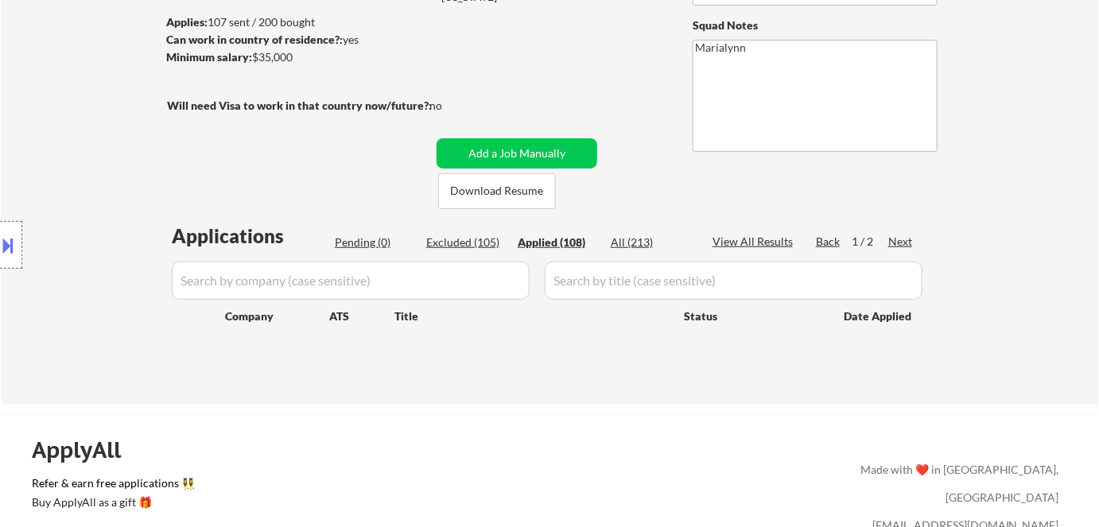
select select ""applied""
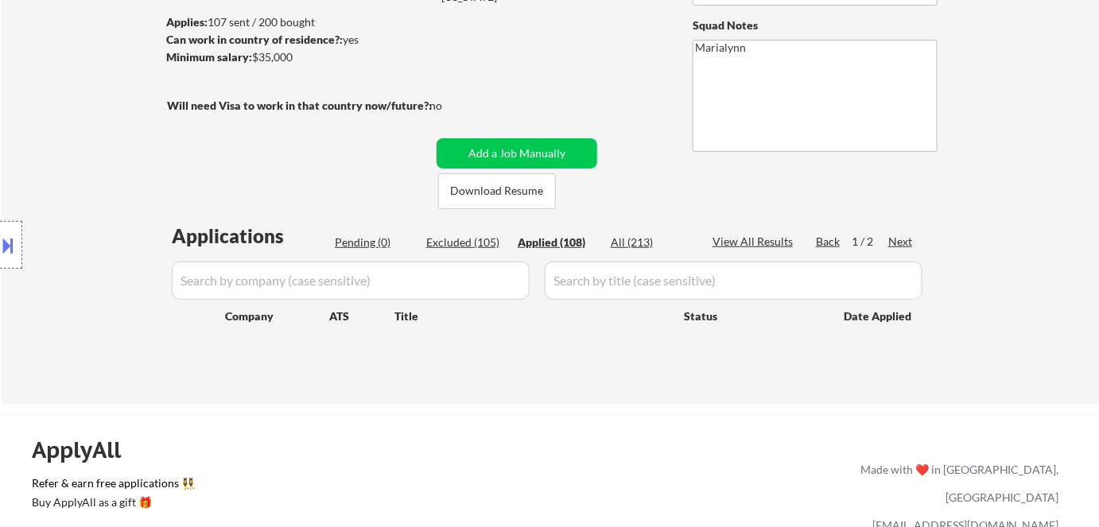
select select ""applied""
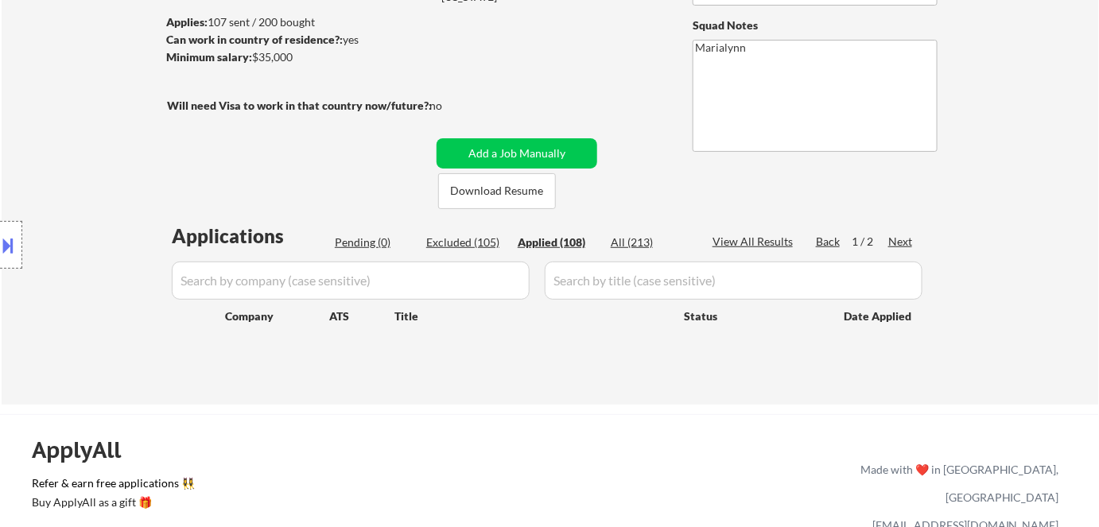
select select ""applied""
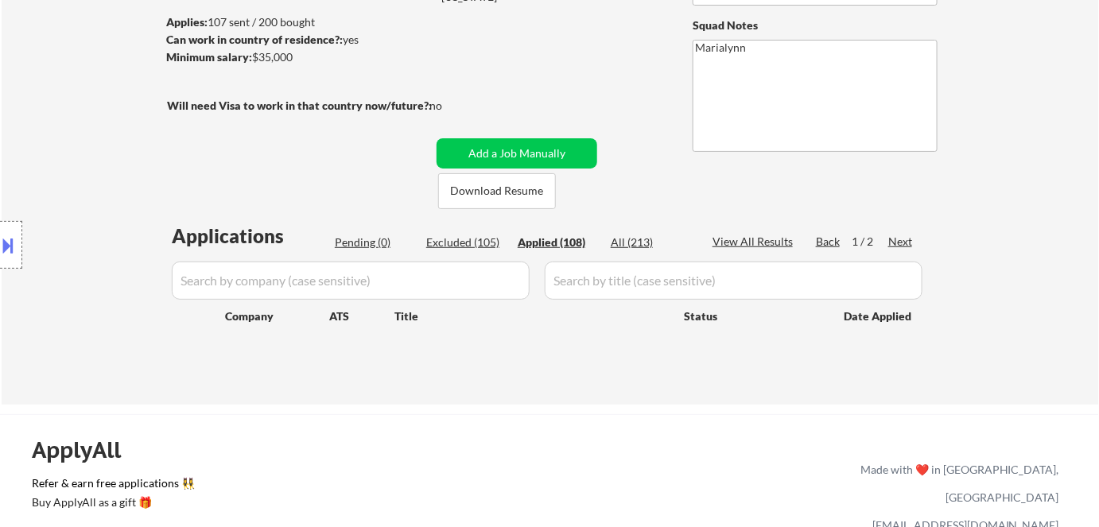
select select ""applied""
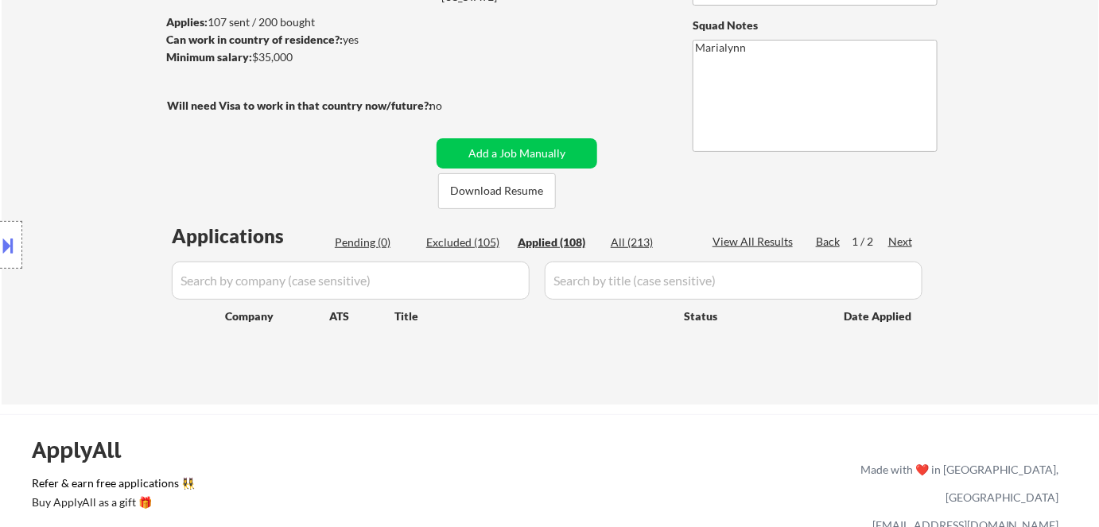
select select ""applied""
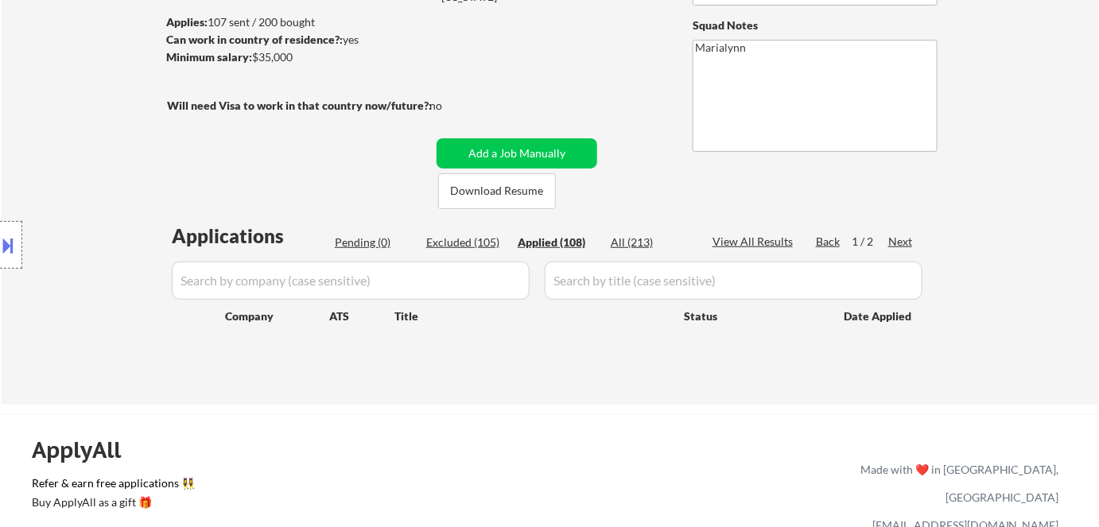
select select ""applied""
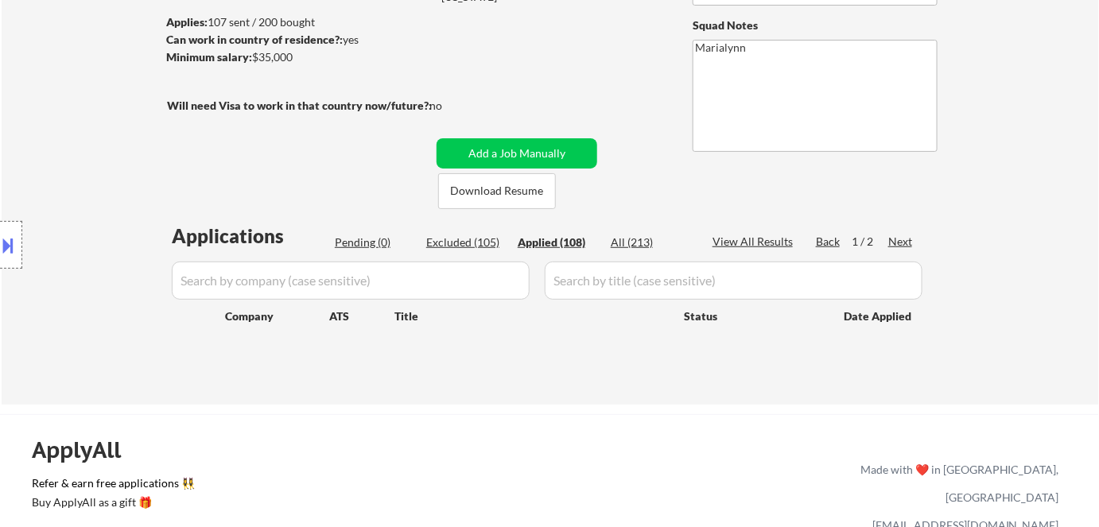
select select ""applied""
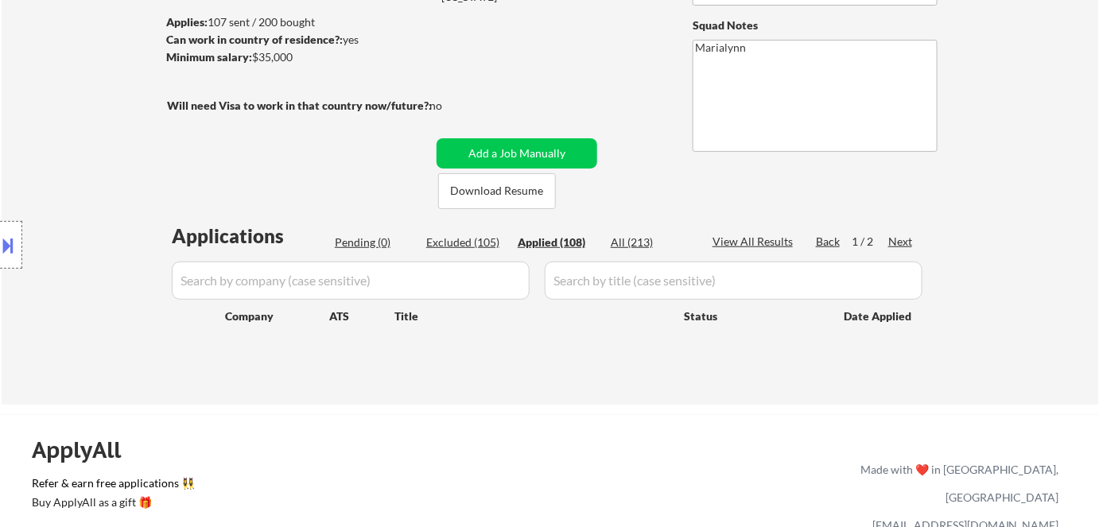
select select ""applied""
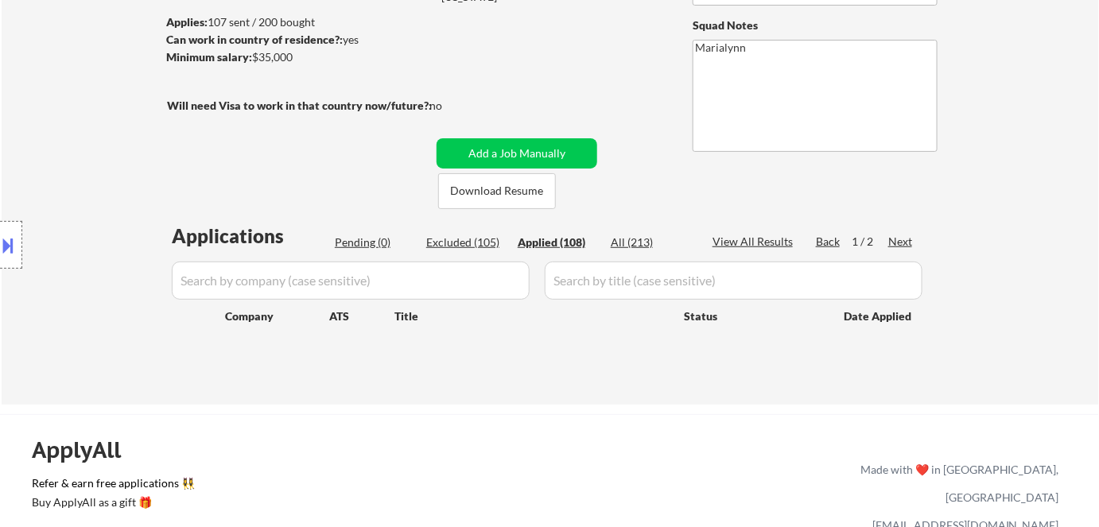
select select ""applied""
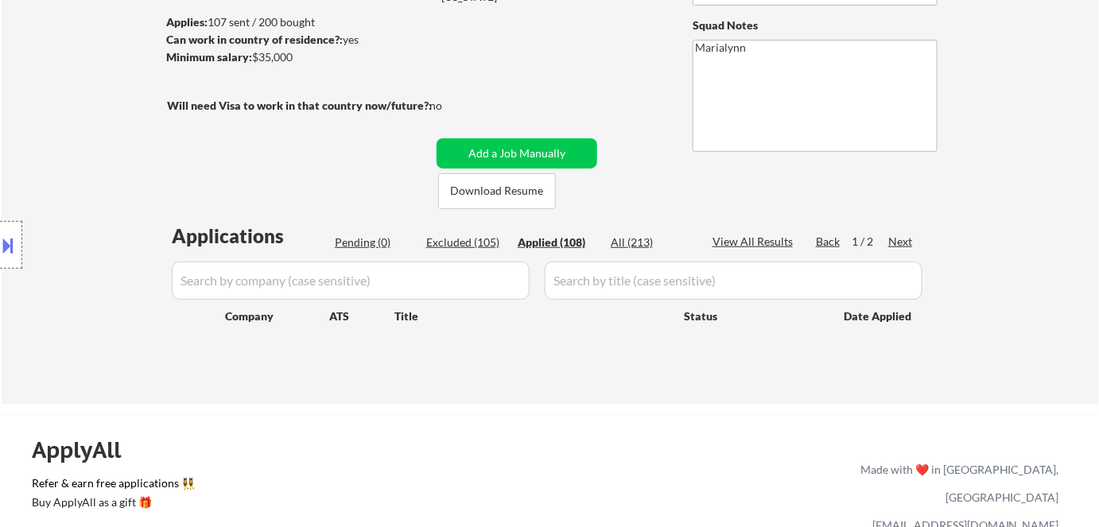
select select ""applied""
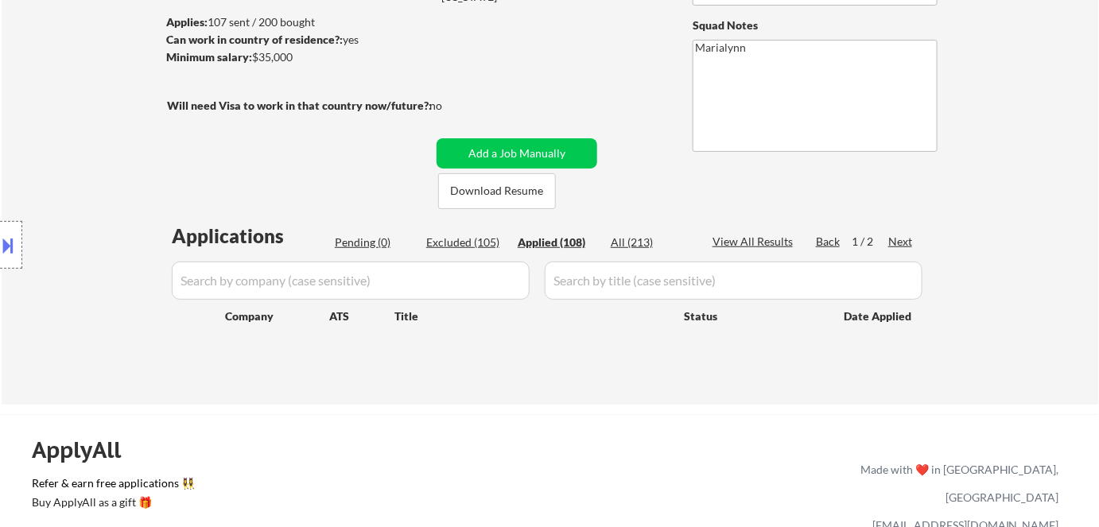
select select ""applied""
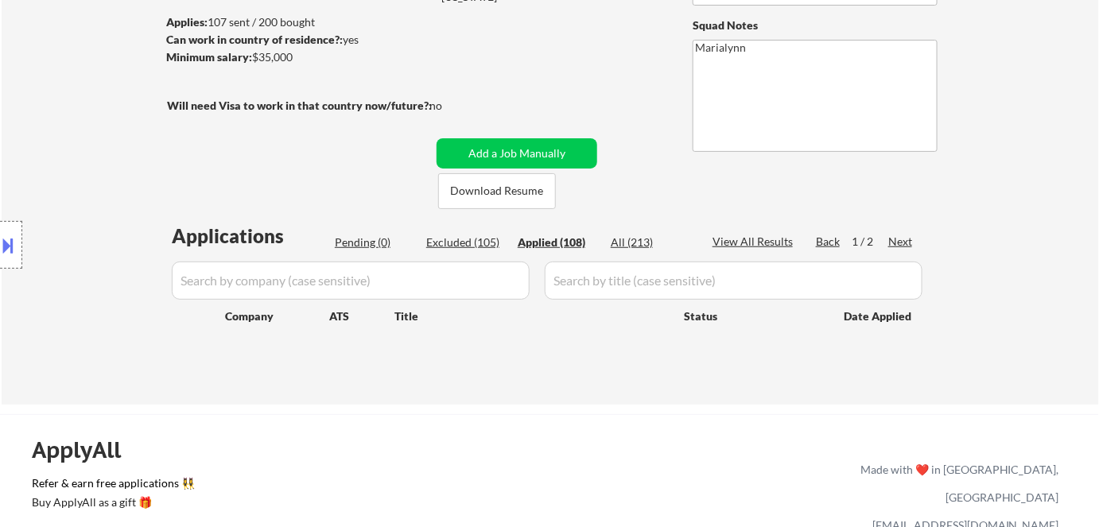
select select ""applied""
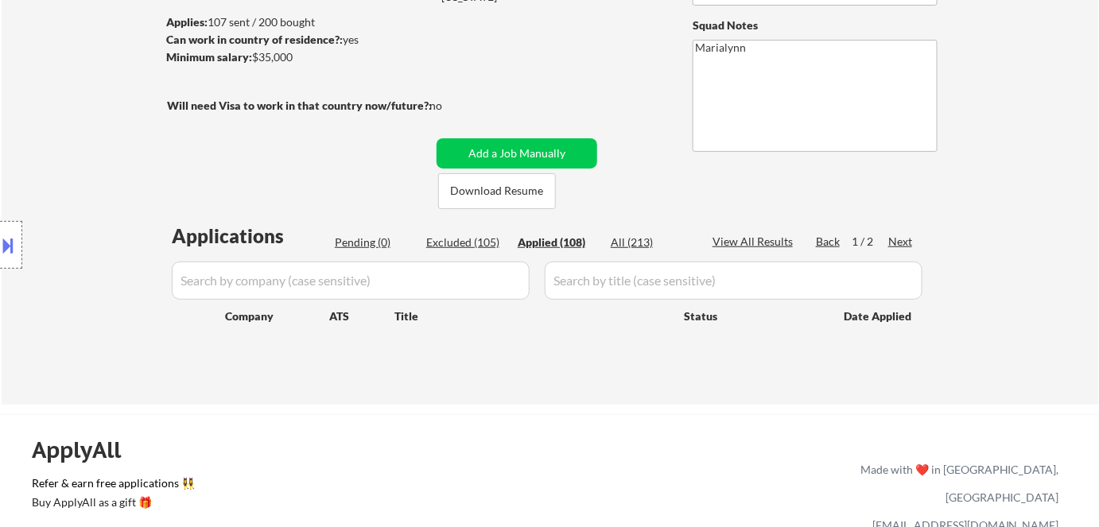
select select ""applied""
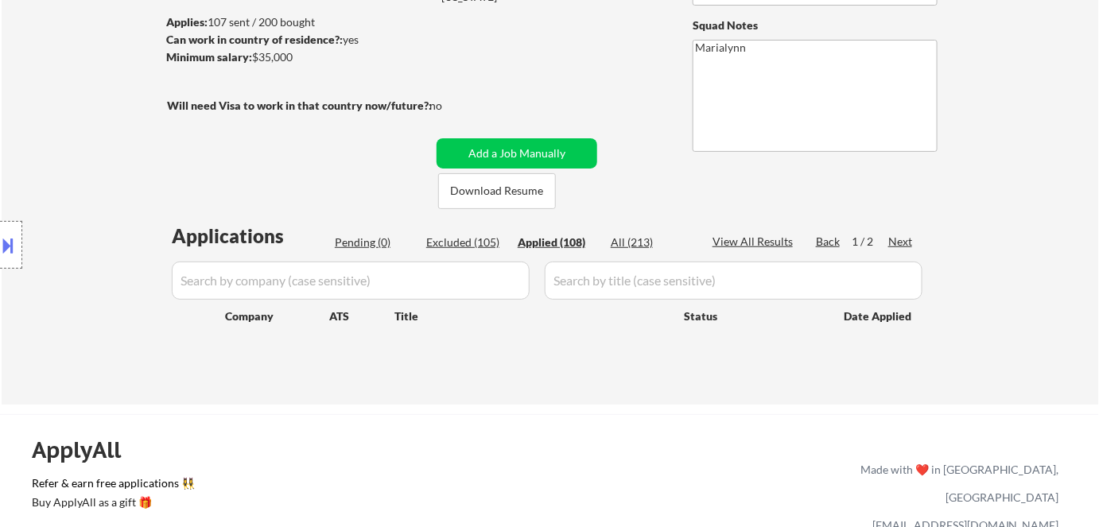
select select ""applied""
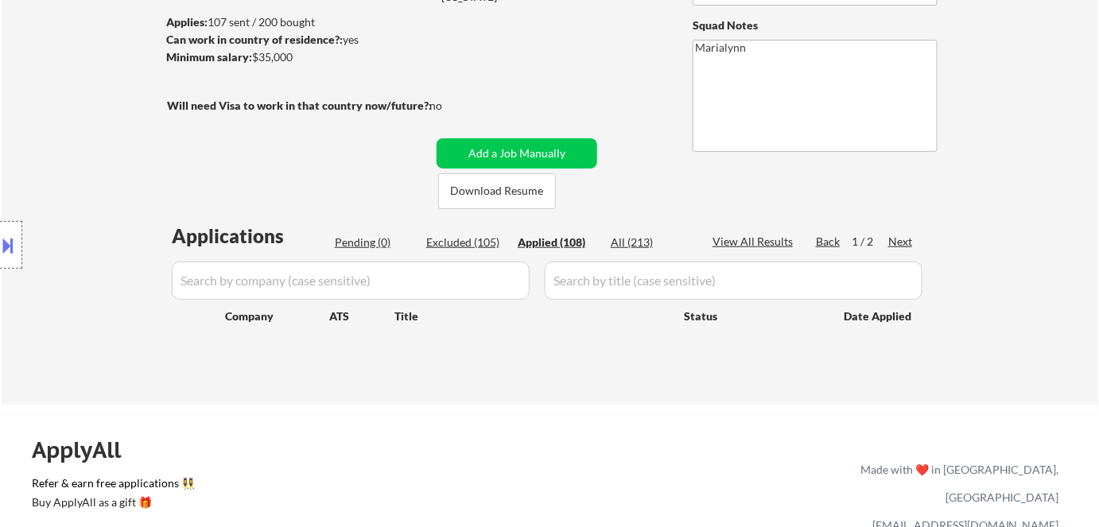
select select ""applied""
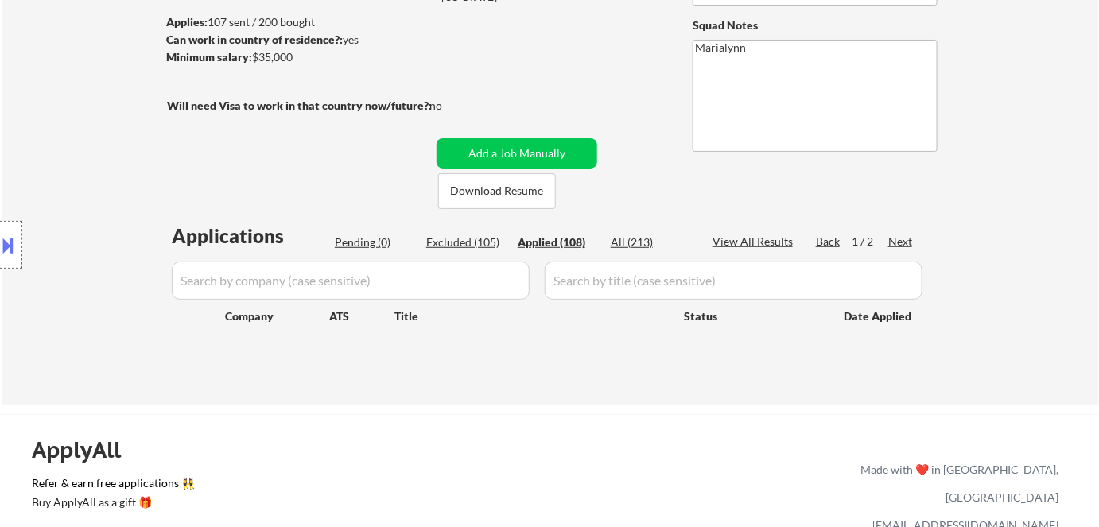
select select ""applied""
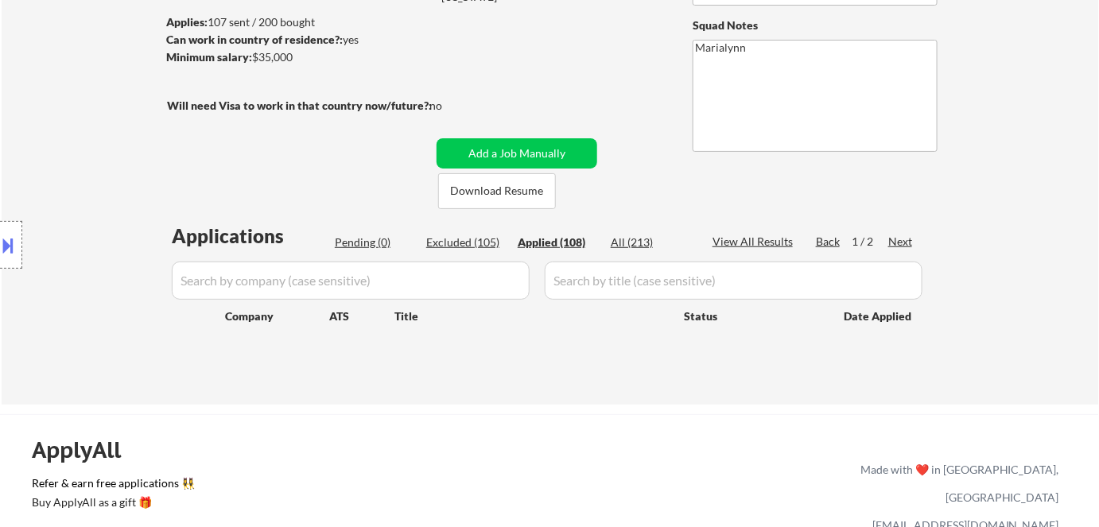
select select ""applied""
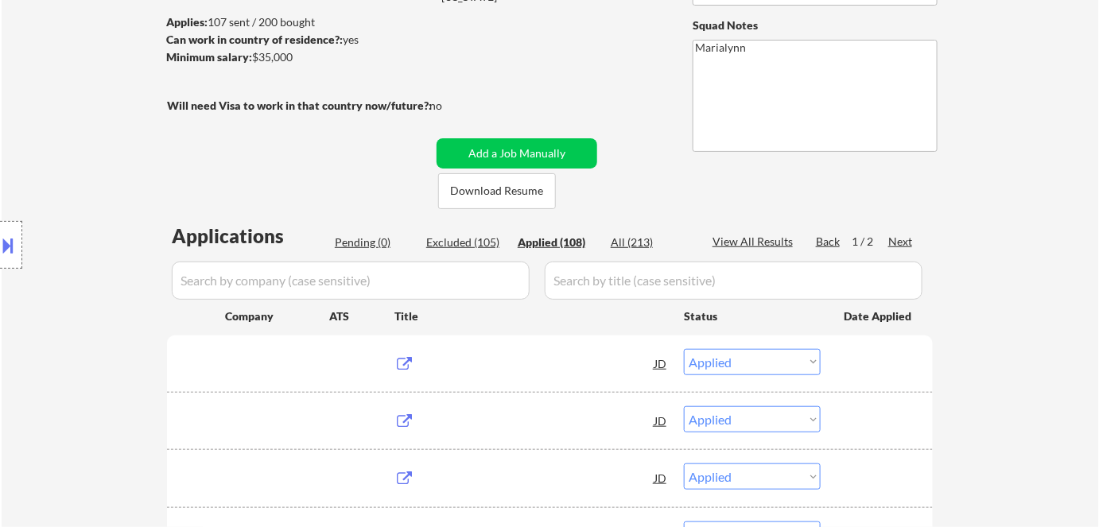
click at [533, 249] on div "Applied (108)" at bounding box center [558, 243] width 80 height 16
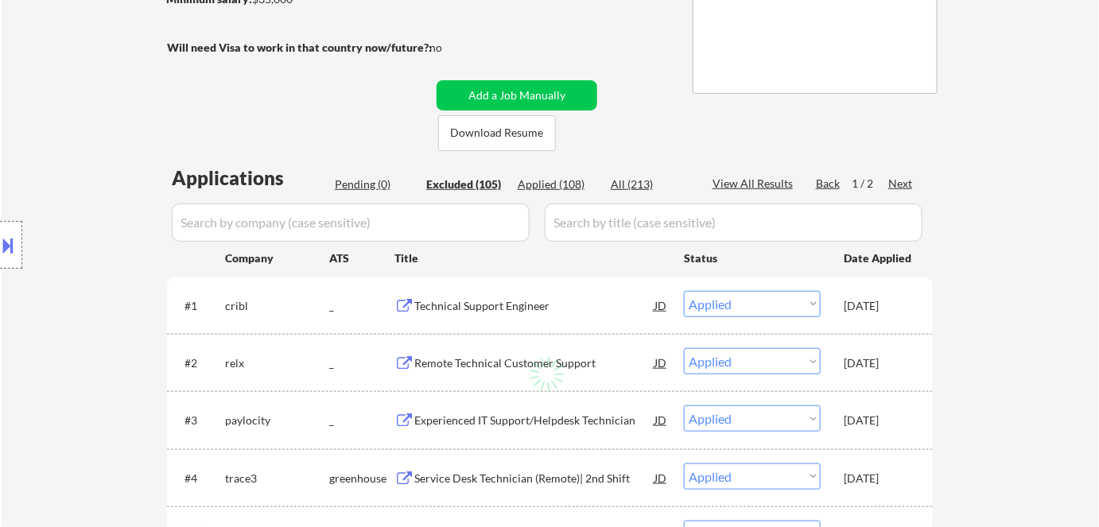
select select ""excluded__location_""
select select ""excluded__bad_match_""
select select ""excluded""
select select ""excluded__location_""
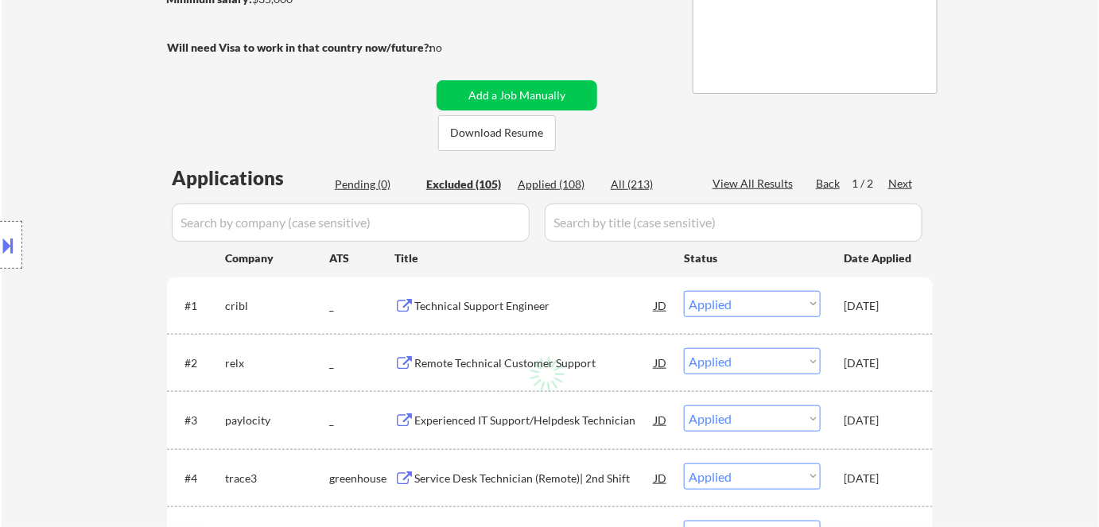
select select ""excluded__bad_match_""
select select ""excluded__expired_""
select select ""excluded__location_""
select select ""excluded""
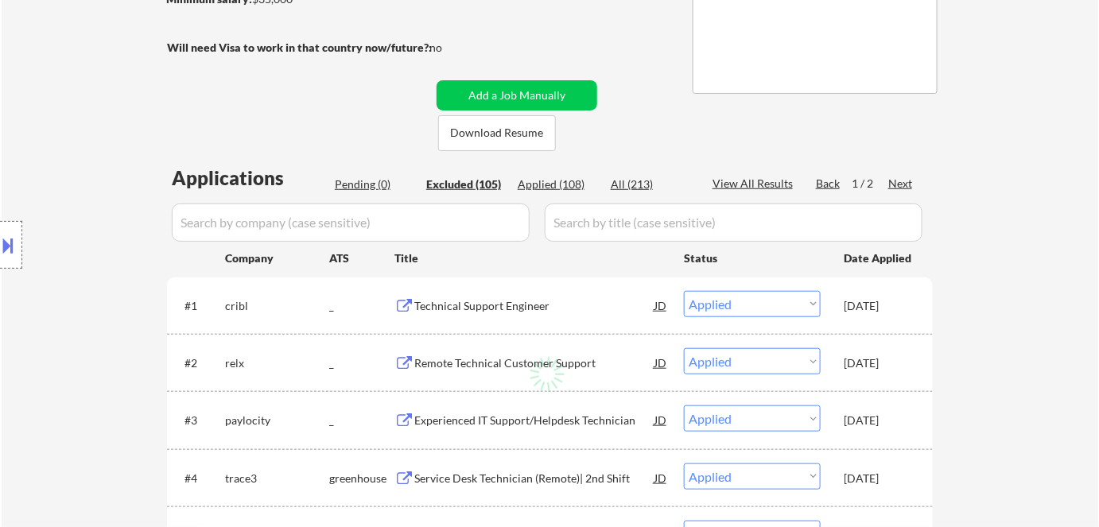
select select ""excluded""
select select ""excluded__expired_""
select select ""excluded""
select select ""excluded__location_""
select select ""excluded__expired_""
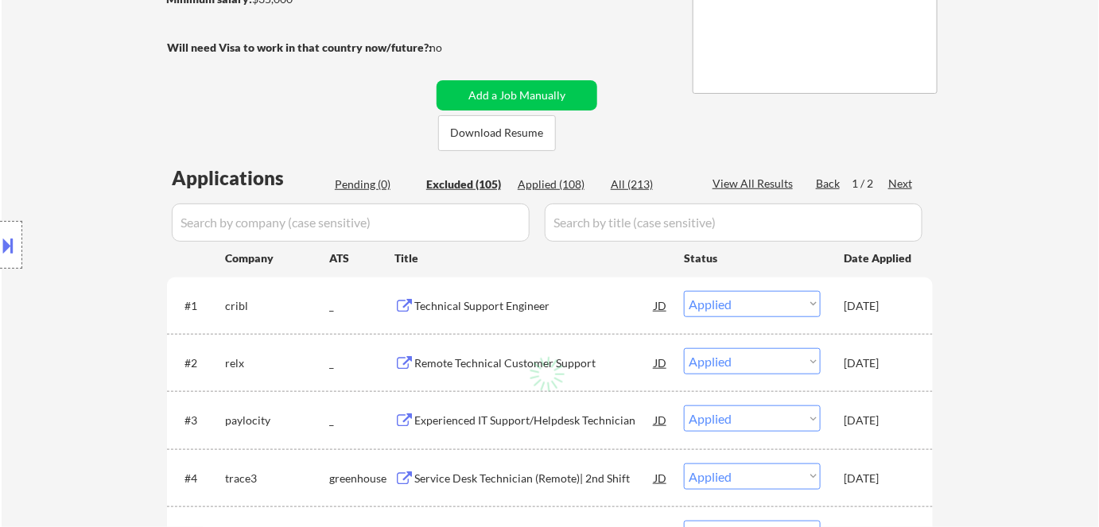
select select ""excluded__expired_""
select select ""excluded""
select select ""excluded__location_""
select select ""excluded__expired_""
select select ""excluded__other_""
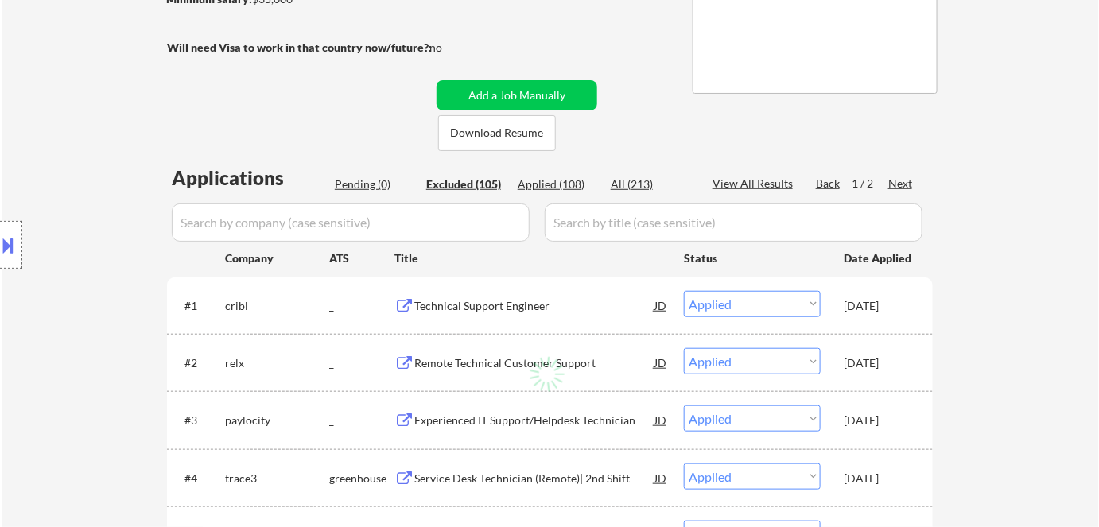
select select ""excluded__bad_match_""
select select ""excluded__expired_""
select select ""excluded__bad_match_""
select select ""excluded__location_""
select select ""excluded__expired_""
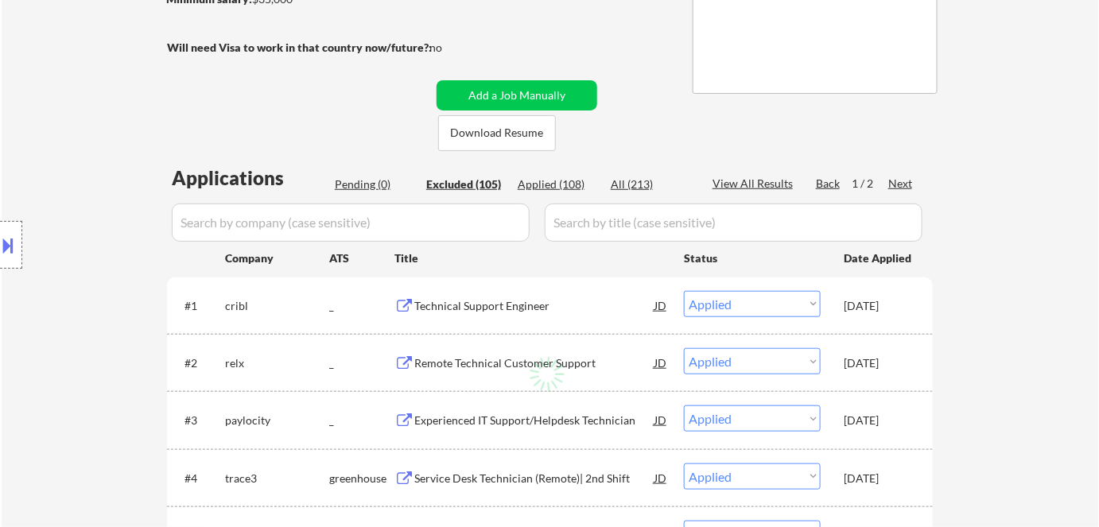
select select ""excluded__expired_""
select select ""excluded""
select select ""excluded__expired_""
select select ""excluded__location_""
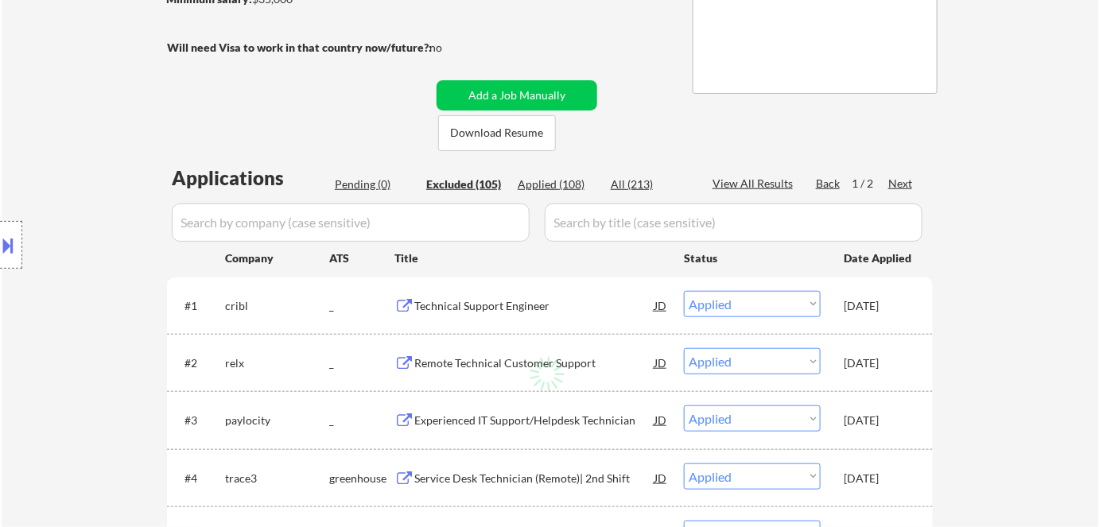
select select ""excluded__location_""
select select ""excluded__bad_match_""
select select ""excluded""
select select ""excluded__expired_""
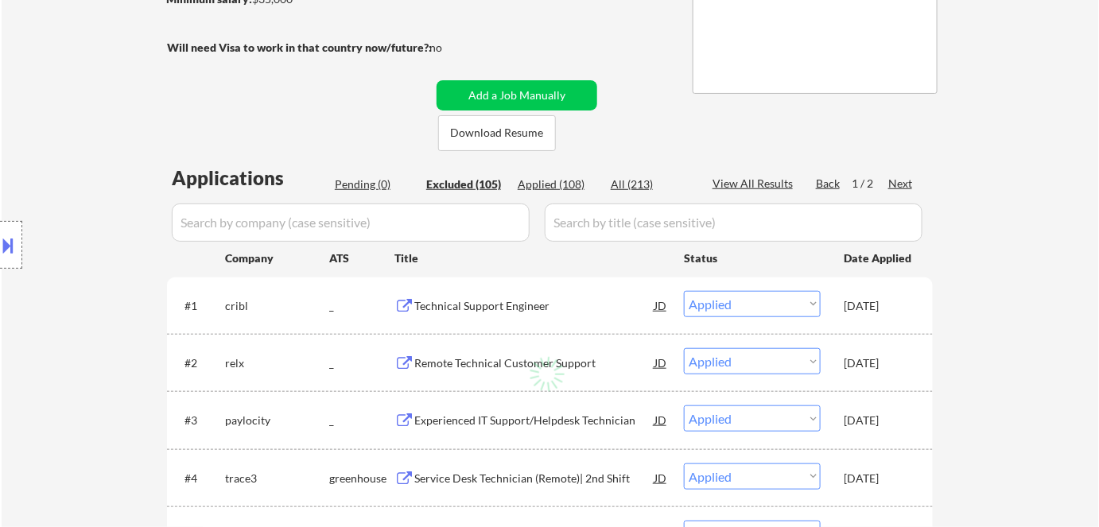
select select ""excluded__expired_""
select select ""excluded""
select select ""excluded__location_""
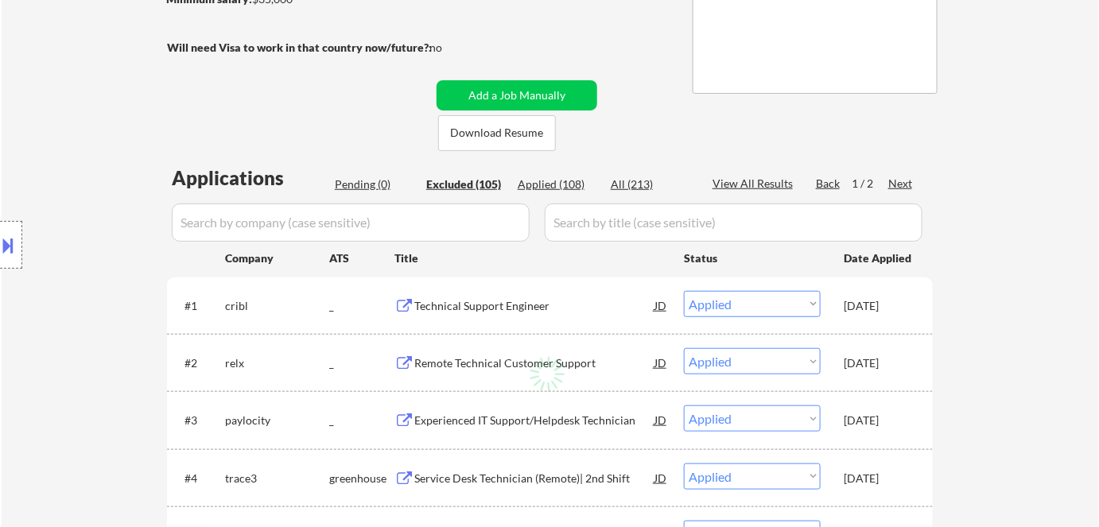
select select ""excluded__location_""
select select ""excluded""
select select ""excluded__location_""
select select ""excluded__expired_""
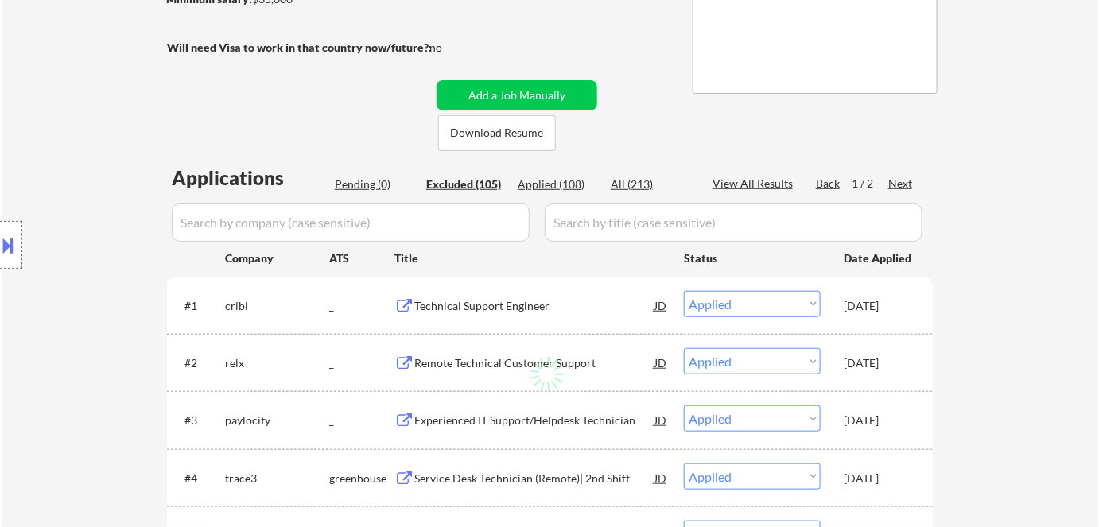
select select ""excluded__expired_""
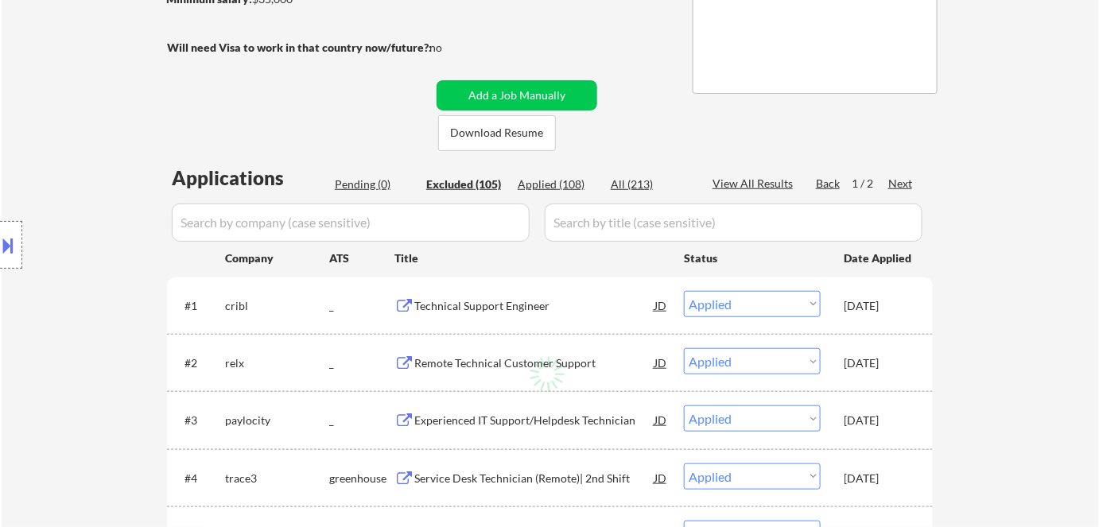
select select ""excluded__expired_""
select select ""excluded__location_""
select select ""excluded__bad_match_""
select select ""excluded__expired_""
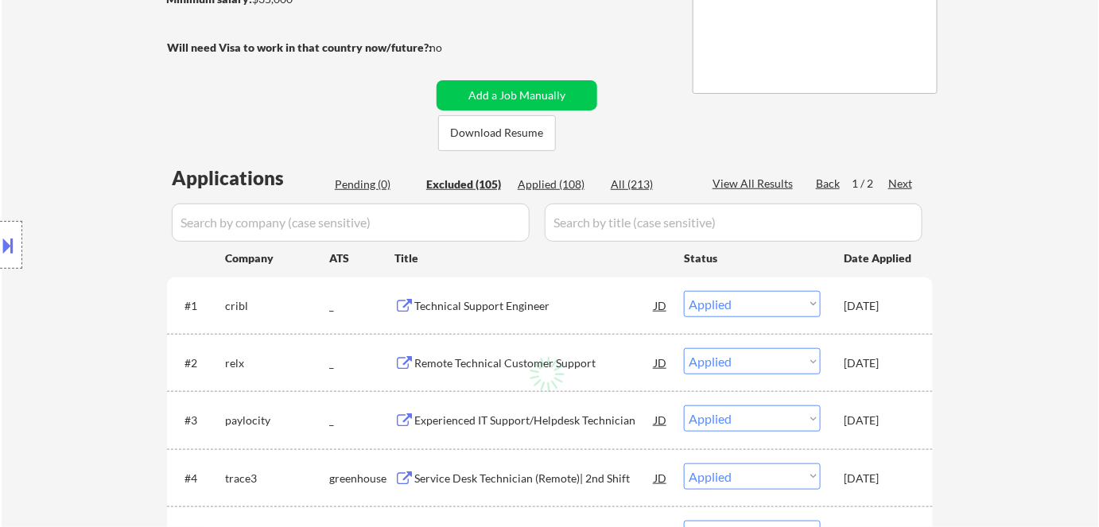
select select ""excluded__location_""
select select ""excluded__bad_match_""
select select ""excluded__expired_""
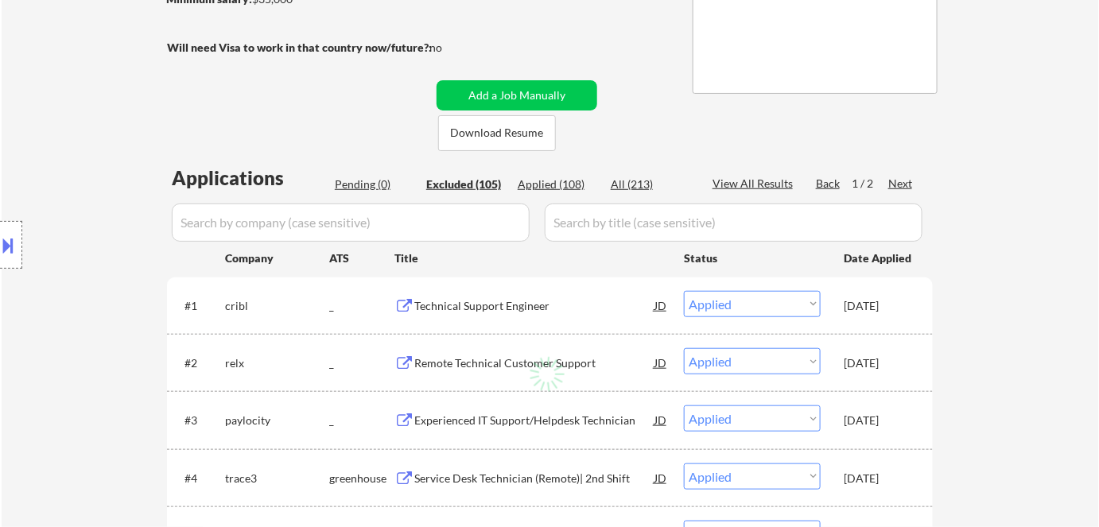
select select ""excluded__expired_""
select select ""excluded__location_""
select select ""excluded""
select select ""excluded__bad_match_""
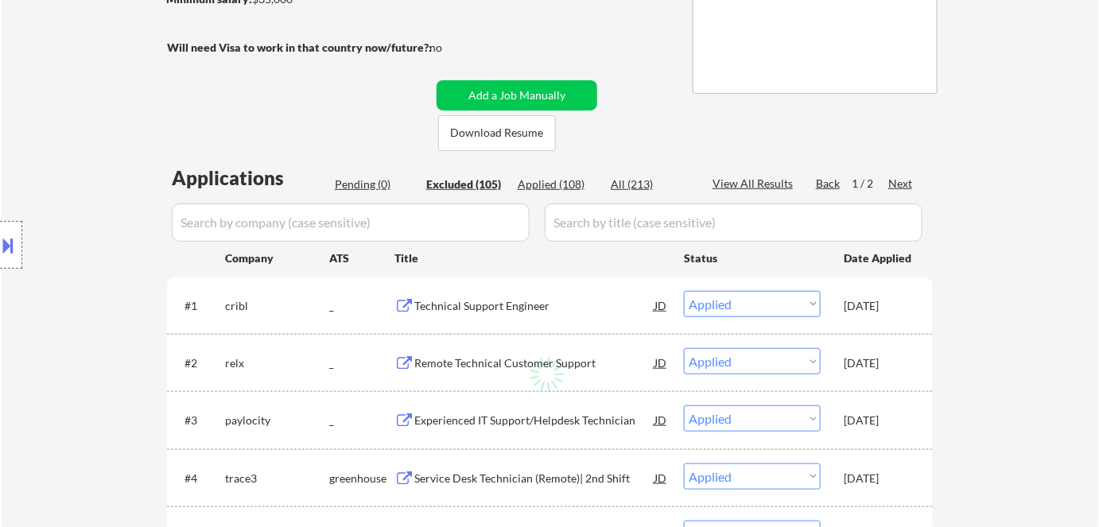
select select ""excluded__location_""
select select ""excluded__other_""
select select ""excluded__expired_""
select select ""excluded__location_""
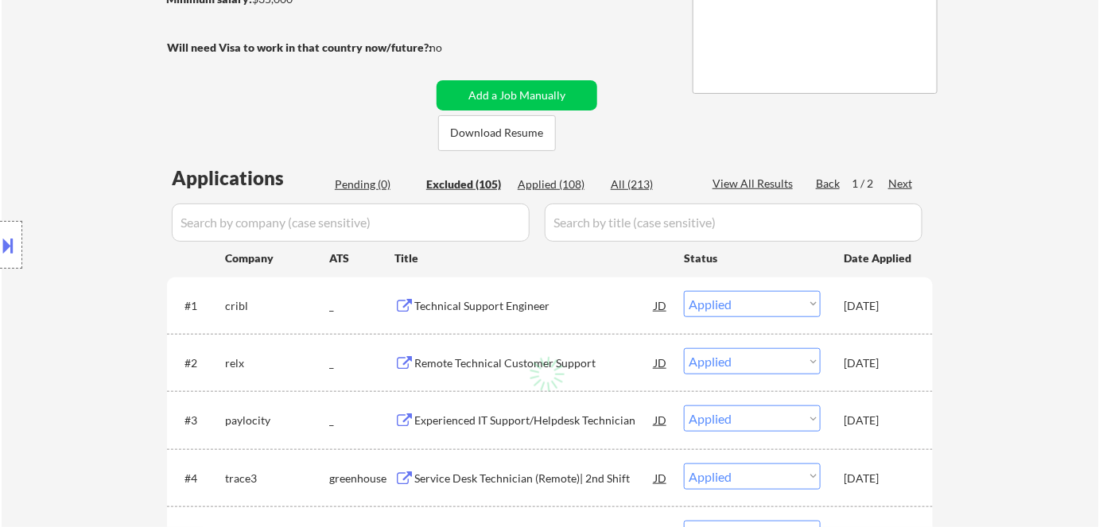
select select ""excluded__expired_""
select select ""excluded__bad_match_""
select select ""excluded__location_""
select select ""excluded__bad_match_""
select select ""excluded""
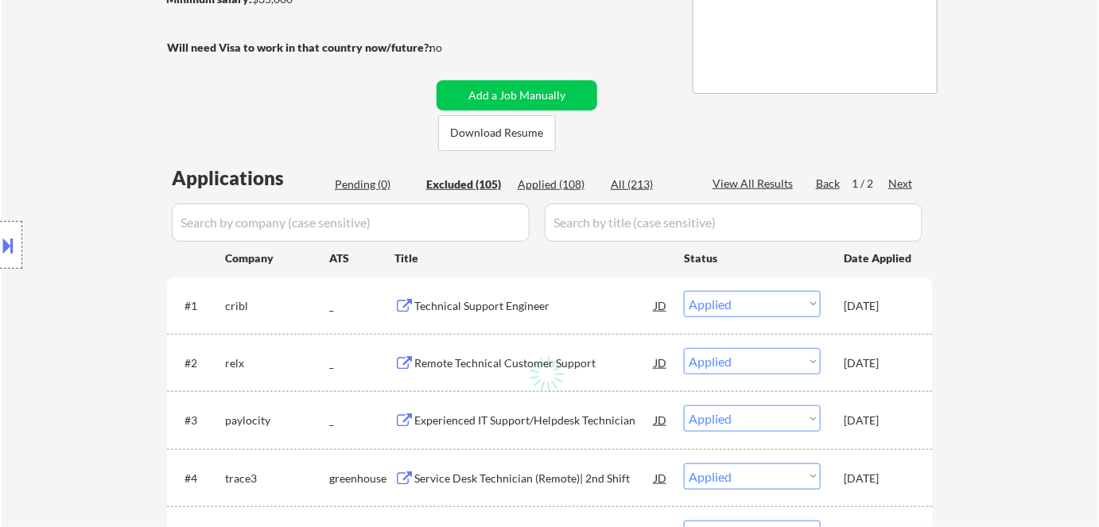
select select ""excluded__bad_match_""
select select ""excluded__salary_""
select select ""excluded__bad_match_""
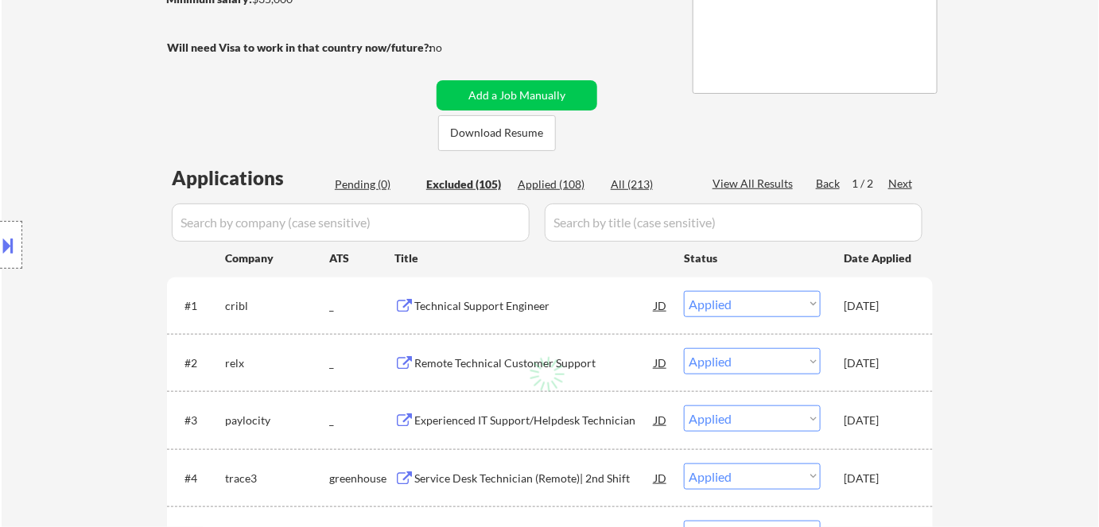
select select ""excluded__expired_""
select select ""excluded__bad_match_""
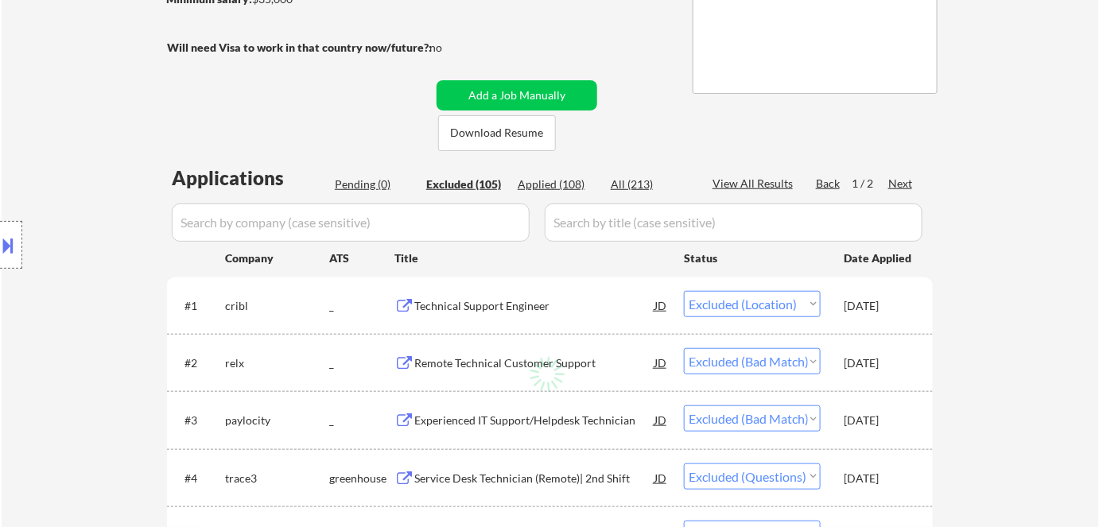
select select ""excluded__other_""
select select ""excluded__bad_match_""
select select ""excluded__expired_""
select select ""excluded""
select select ""excluded__bad_match_""
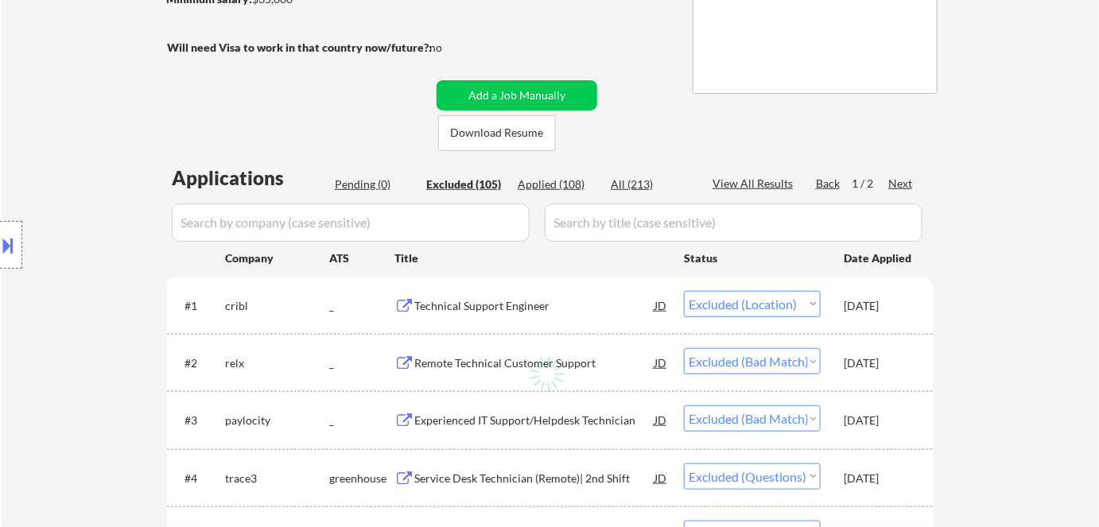
select select ""excluded__bad_match_""
select select ""excluded__location_""
select select ""excluded__expired_""
select select ""excluded__other_""
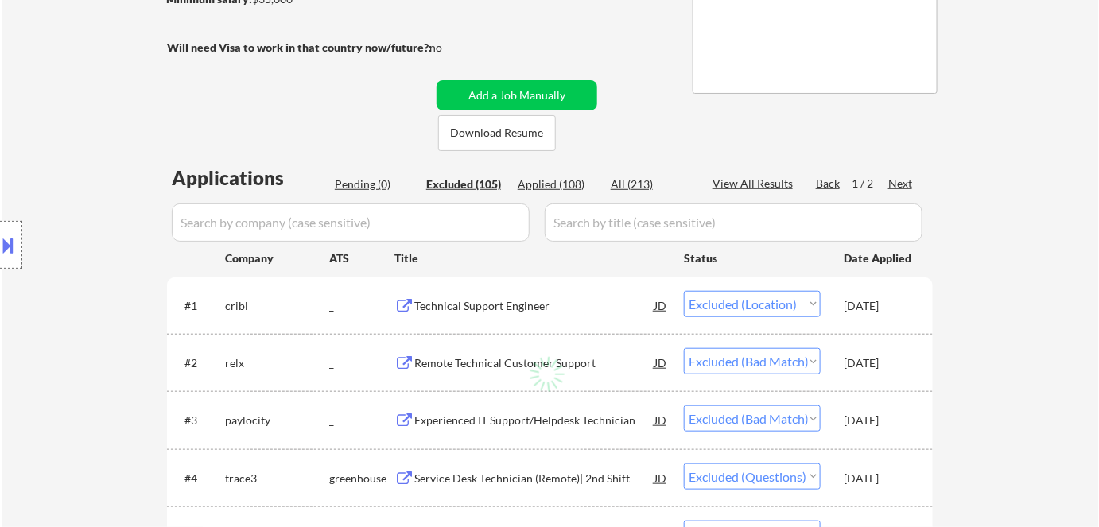
select select ""excluded__bad_match_""
select select ""excluded__expired_""
select select ""excluded__bad_match_""
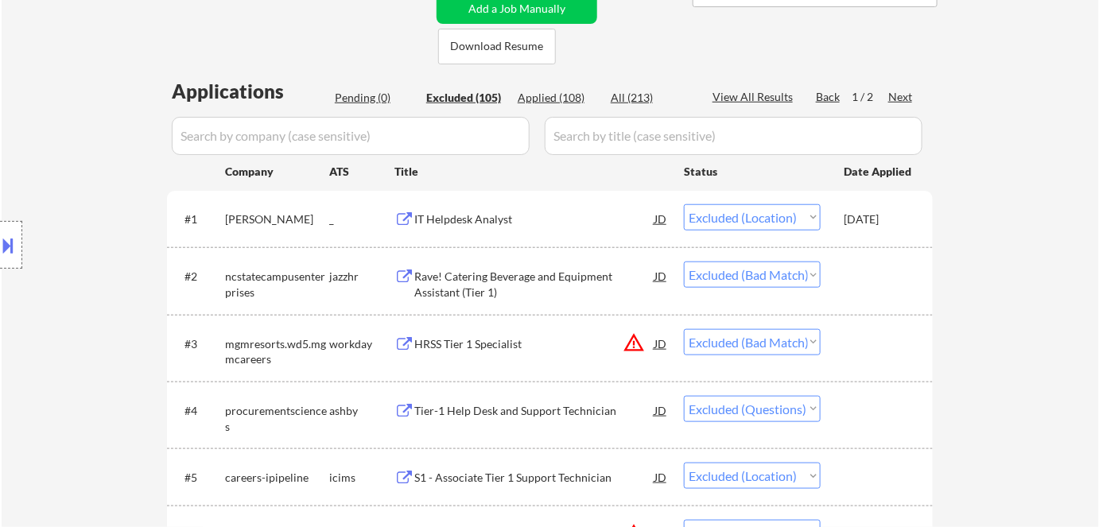
click at [549, 100] on div "Applied (108)" at bounding box center [558, 98] width 80 height 16
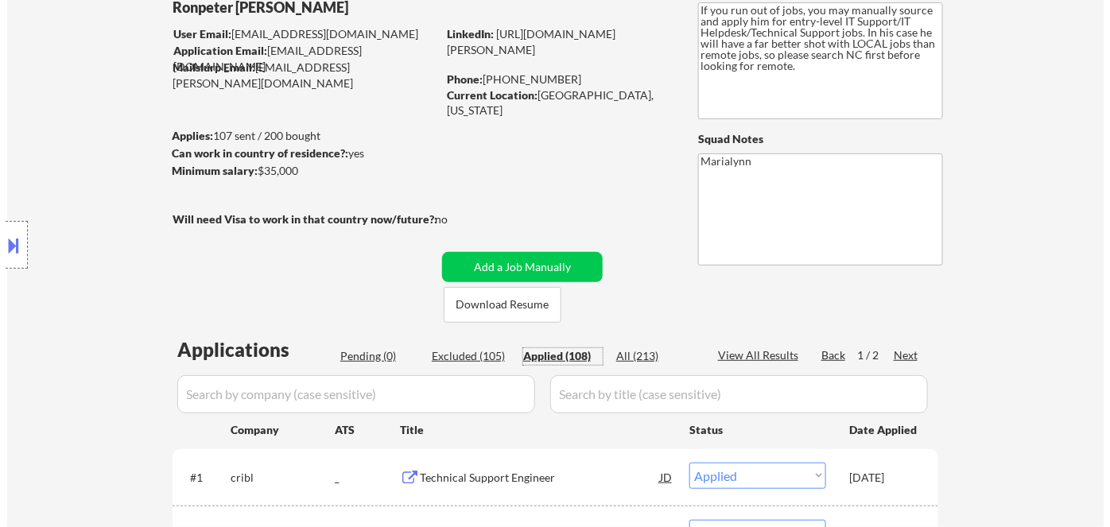
scroll to position [216, 0]
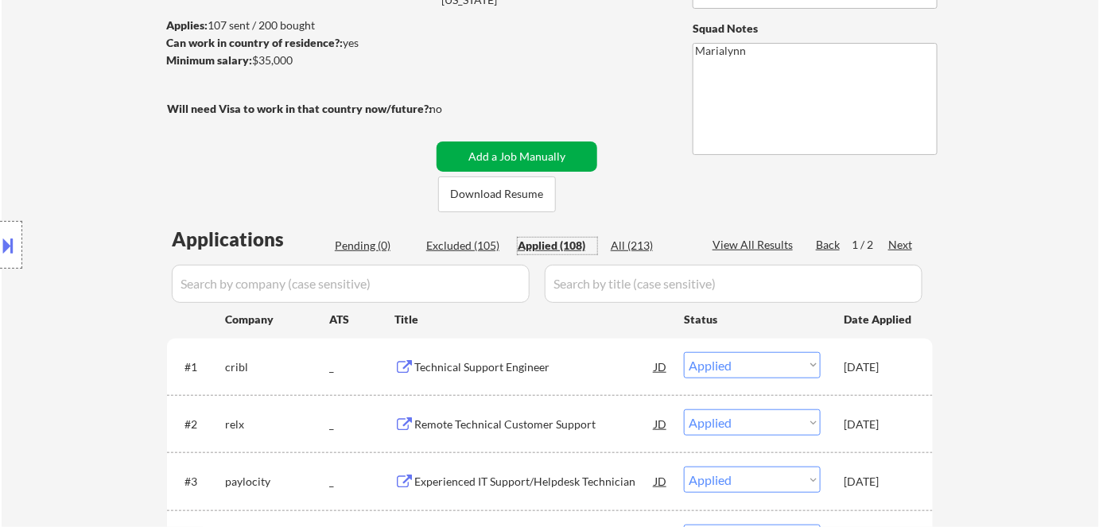
click at [542, 154] on button "Add a Job Manually" at bounding box center [517, 157] width 161 height 30
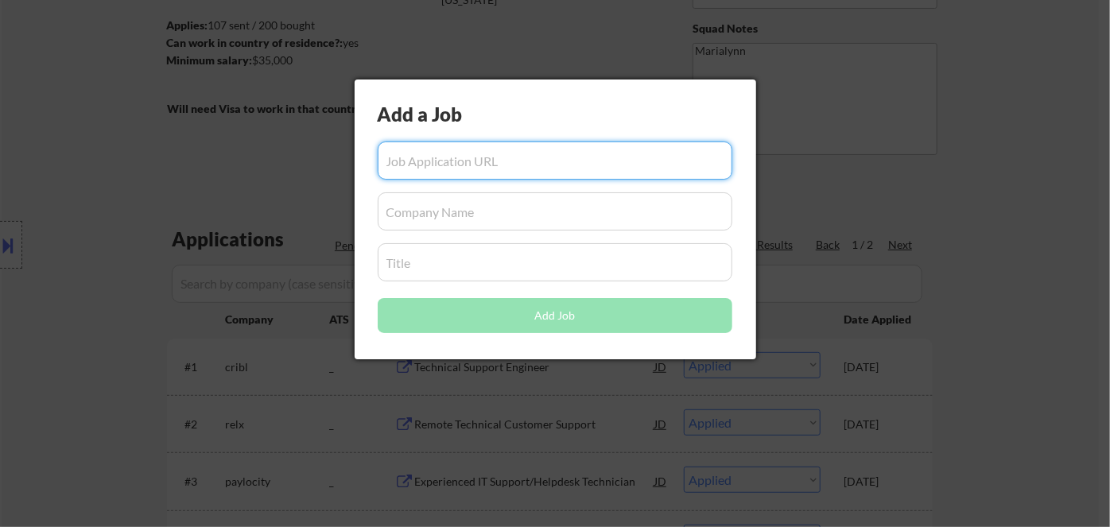
click at [509, 161] on input "input" at bounding box center [555, 161] width 355 height 38
paste input "https://apply.workable.com/ninjacat/j/6D5AC60D2E/"
drag, startPoint x: 830, startPoint y: 204, endPoint x: 802, endPoint y: 130, distance: 79.3
click at [830, 201] on div at bounding box center [555, 263] width 1110 height 527
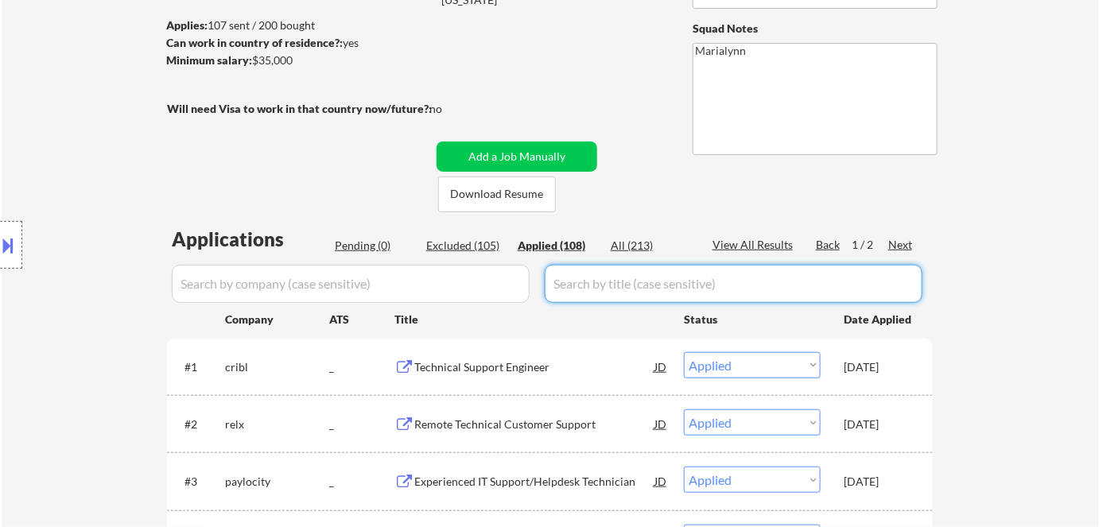
click at [600, 282] on input "input" at bounding box center [734, 284] width 378 height 38
paste input "Technical Support Associate"
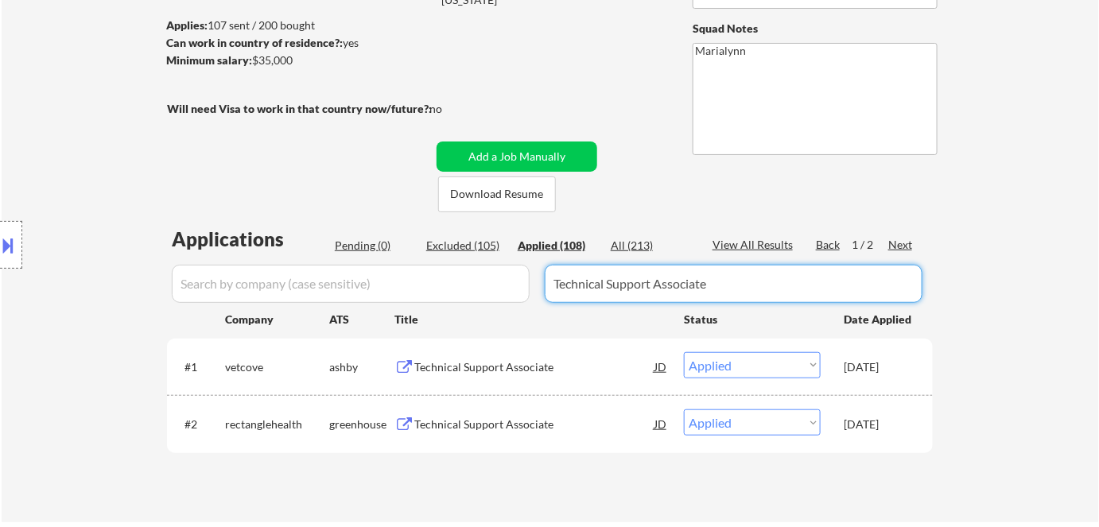
click at [424, 279] on input "input" at bounding box center [351, 284] width 358 height 38
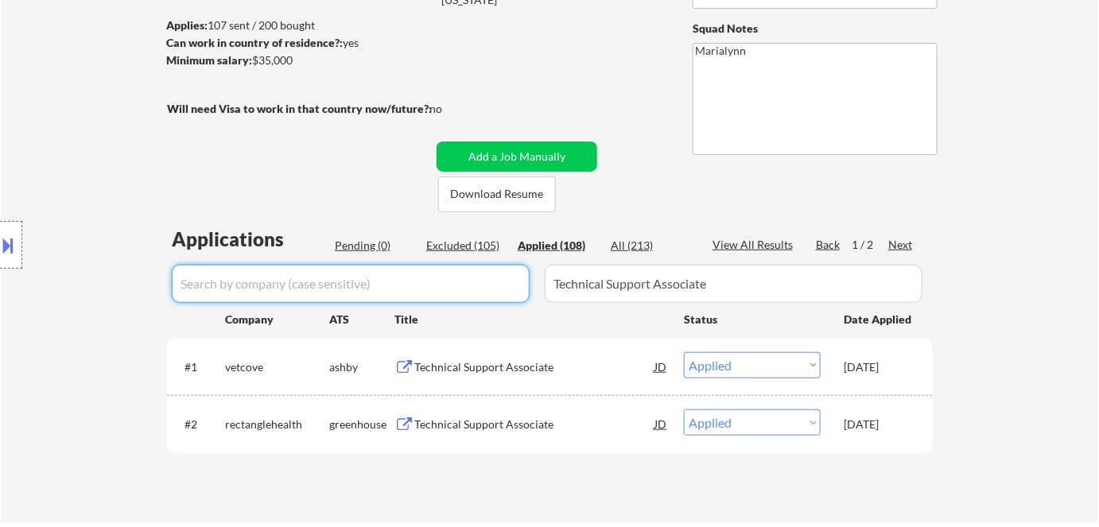
click at [336, 291] on input "input" at bounding box center [351, 284] width 358 height 38
paste input "ninjacat"
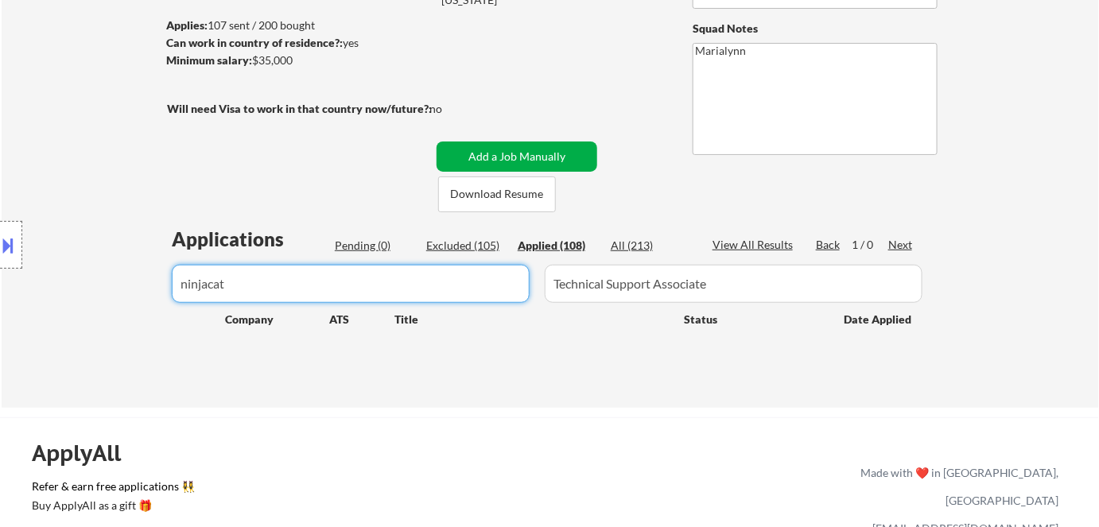
click at [502, 146] on button "Add a Job Manually" at bounding box center [517, 157] width 161 height 30
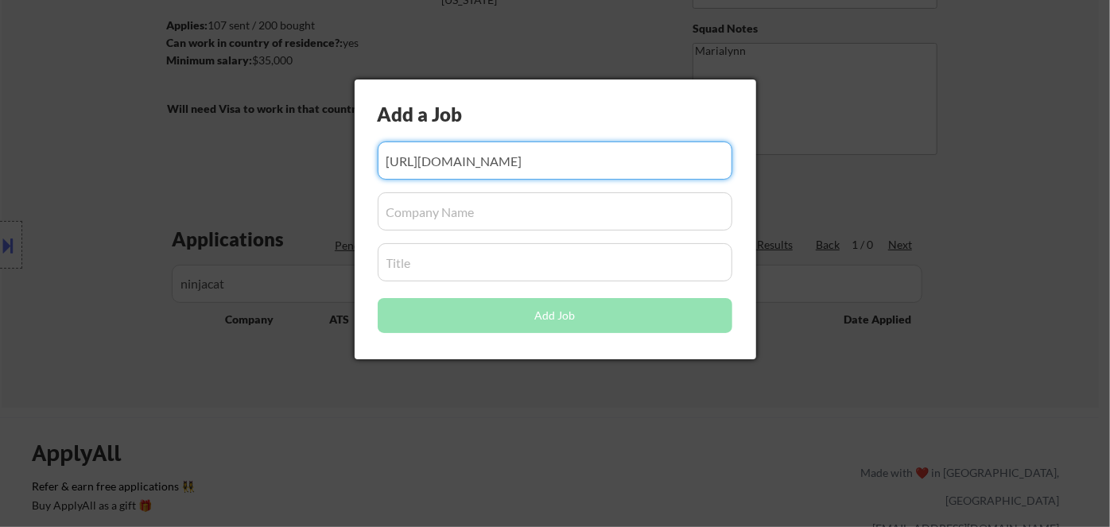
click at [445, 215] on input "input" at bounding box center [555, 211] width 355 height 38
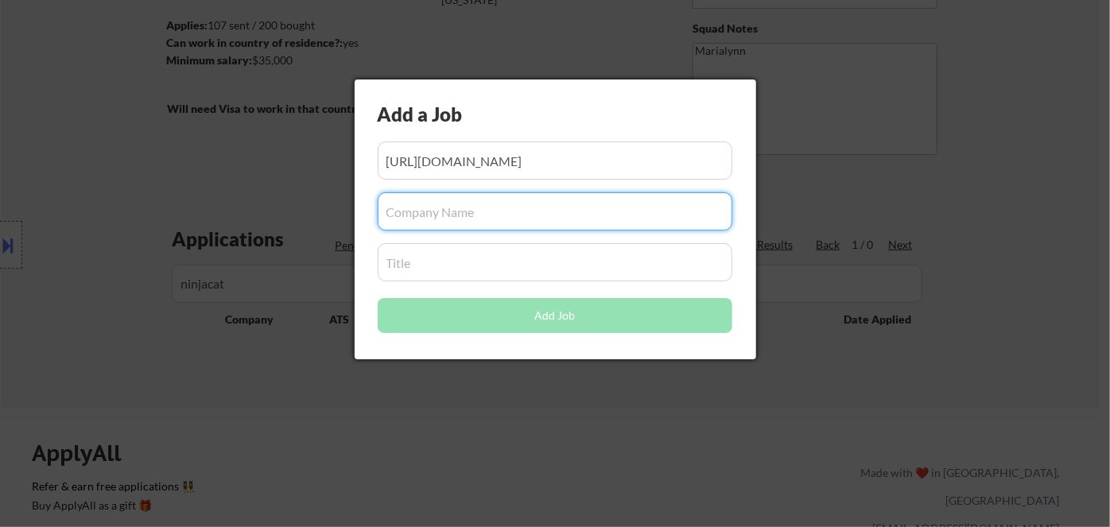
paste input "ninjacat"
click at [301, 276] on div at bounding box center [555, 263] width 1110 height 527
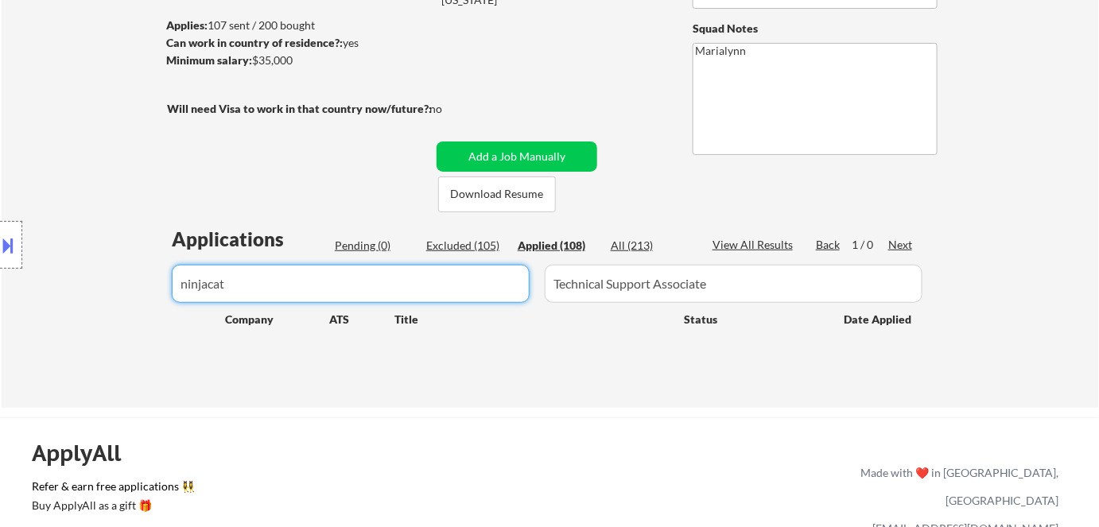
click at [299, 273] on input "input" at bounding box center [351, 284] width 358 height 38
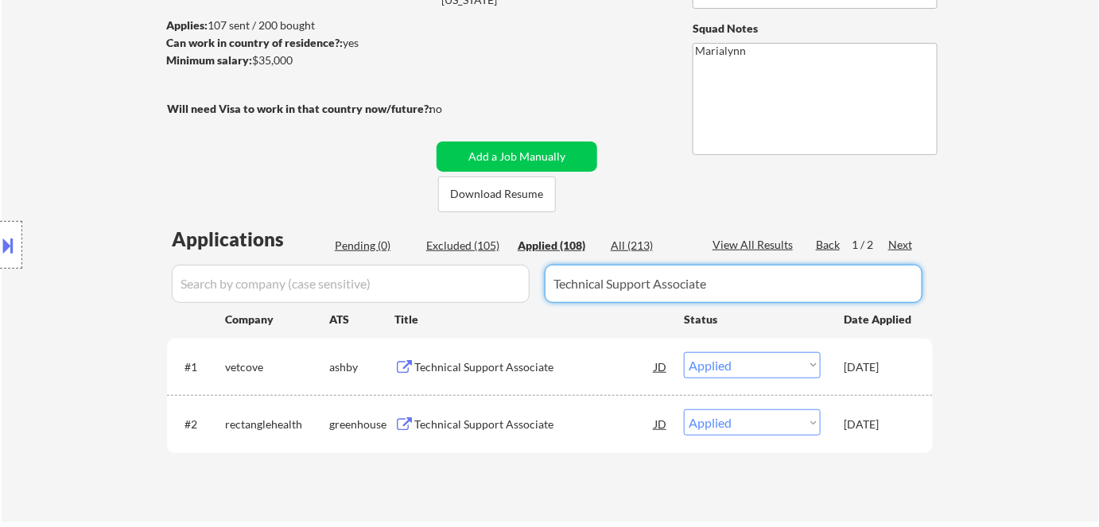
drag, startPoint x: 710, startPoint y: 287, endPoint x: 505, endPoint y: 283, distance: 205.2
click at [513, 283] on div at bounding box center [550, 284] width 766 height 38
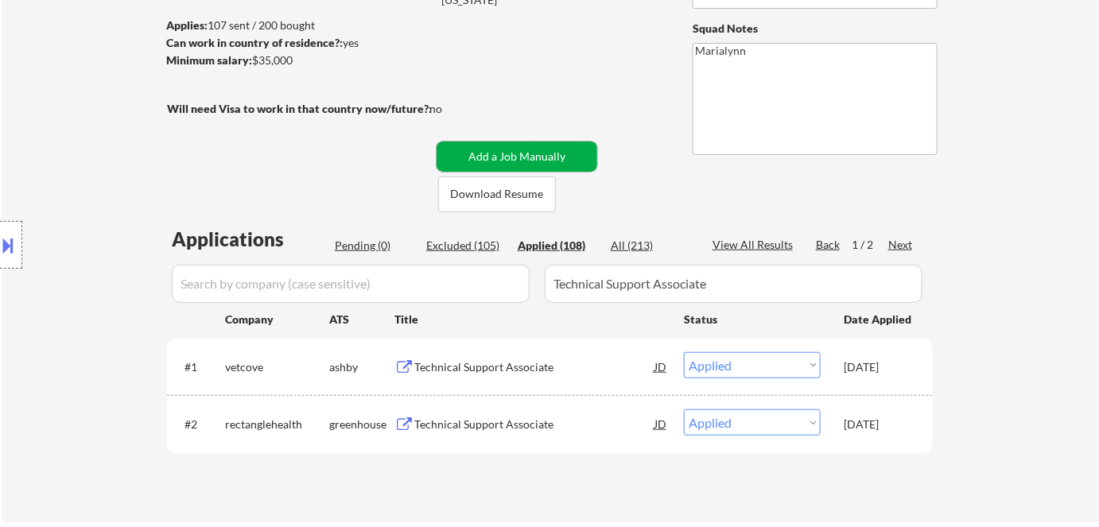
click at [496, 153] on button "Add a Job Manually" at bounding box center [517, 157] width 161 height 30
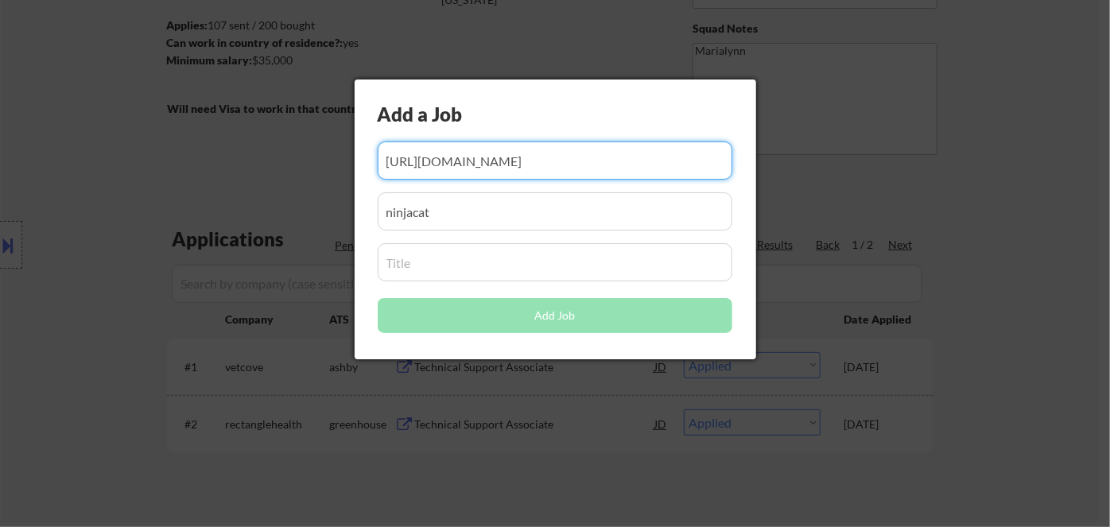
click at [457, 266] on input "input" at bounding box center [555, 262] width 355 height 38
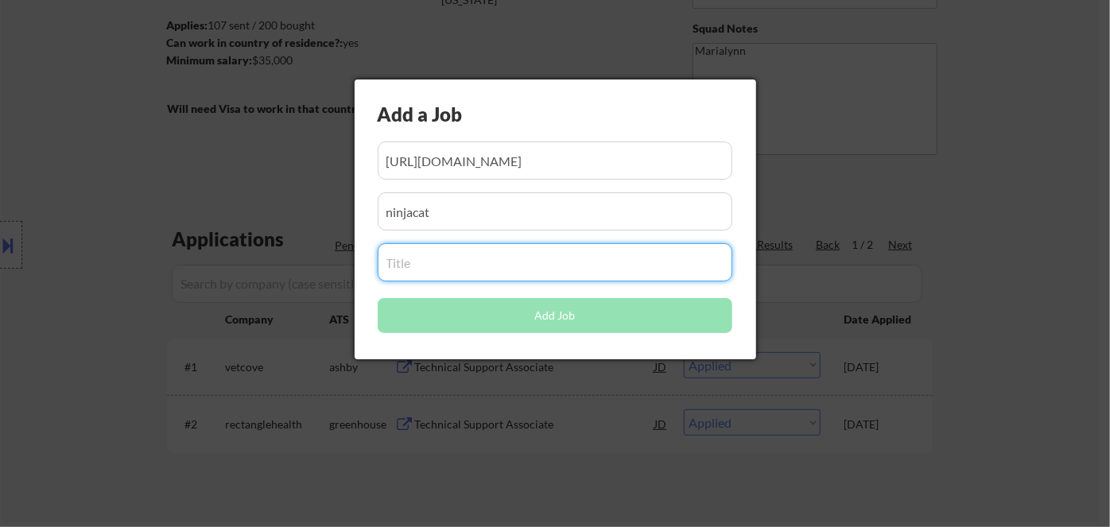
paste input "Technical Support Associate"
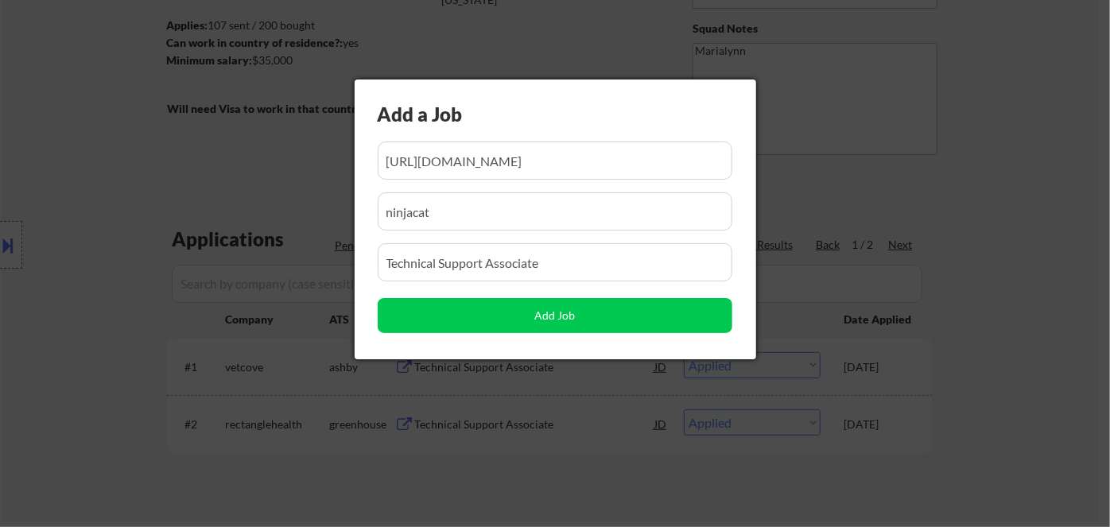
click at [534, 419] on div at bounding box center [555, 263] width 1110 height 527
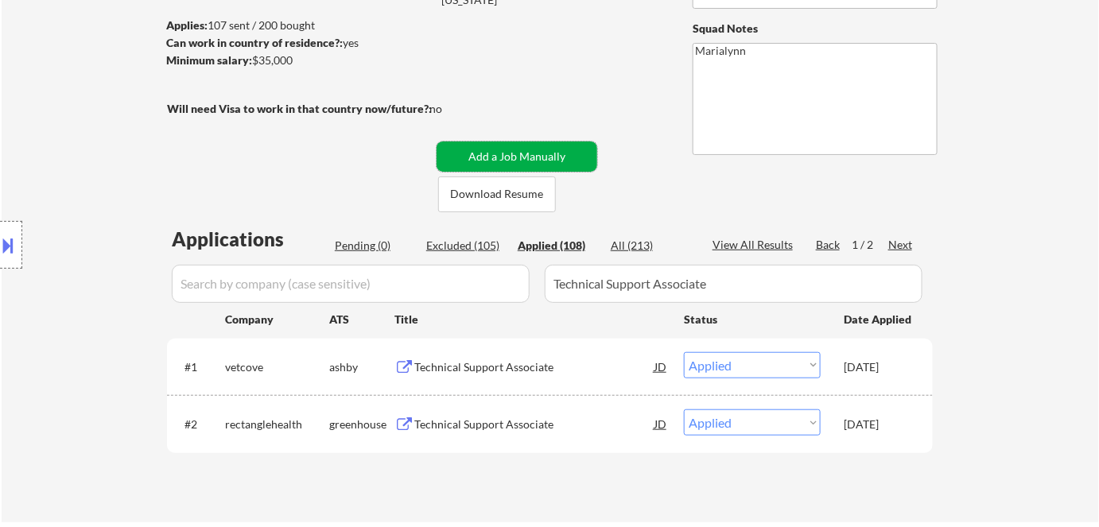
click at [488, 150] on button "Add a Job Manually" at bounding box center [517, 157] width 161 height 30
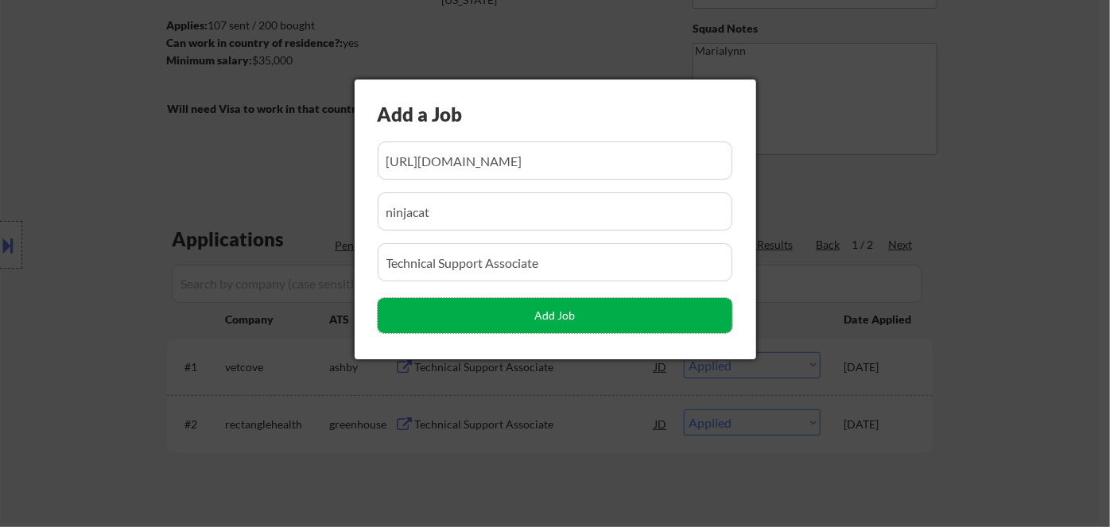
click at [494, 305] on button "Add Job" at bounding box center [555, 315] width 355 height 35
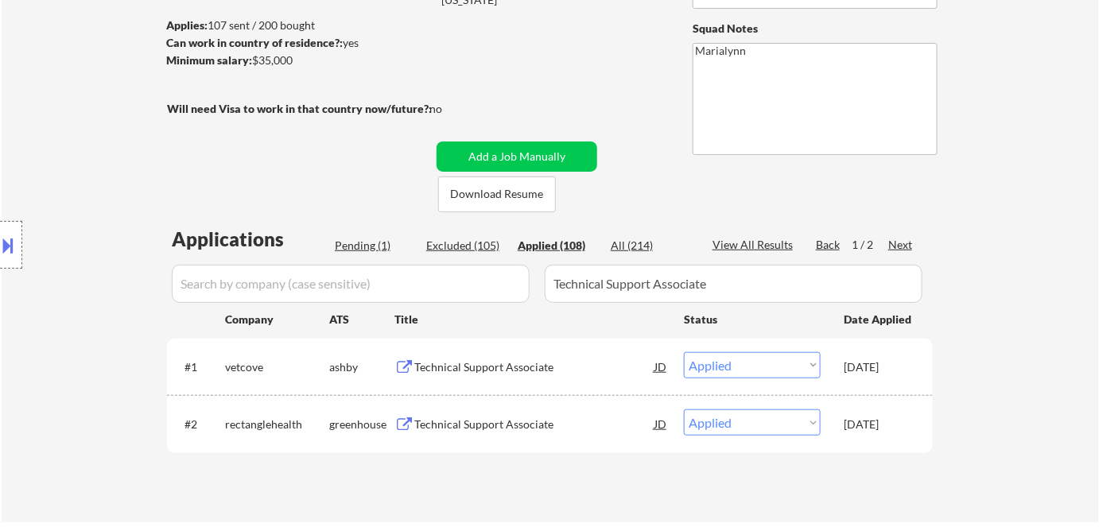
click at [373, 243] on div "Pending (1)" at bounding box center [375, 246] width 80 height 16
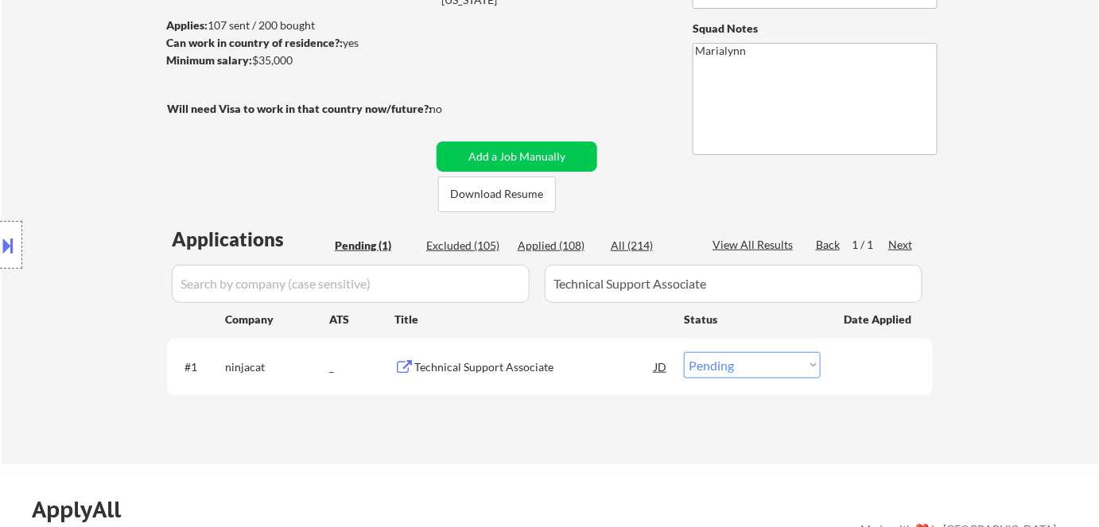
click at [725, 371] on select "Choose an option... Pending Applied Excluded (Questions) Excluded (Expired) Exc…" at bounding box center [752, 365] width 137 height 26
click at [684, 352] on select "Choose an option... Pending Applied Excluded (Questions) Excluded (Expired) Exc…" at bounding box center [752, 365] width 137 height 26
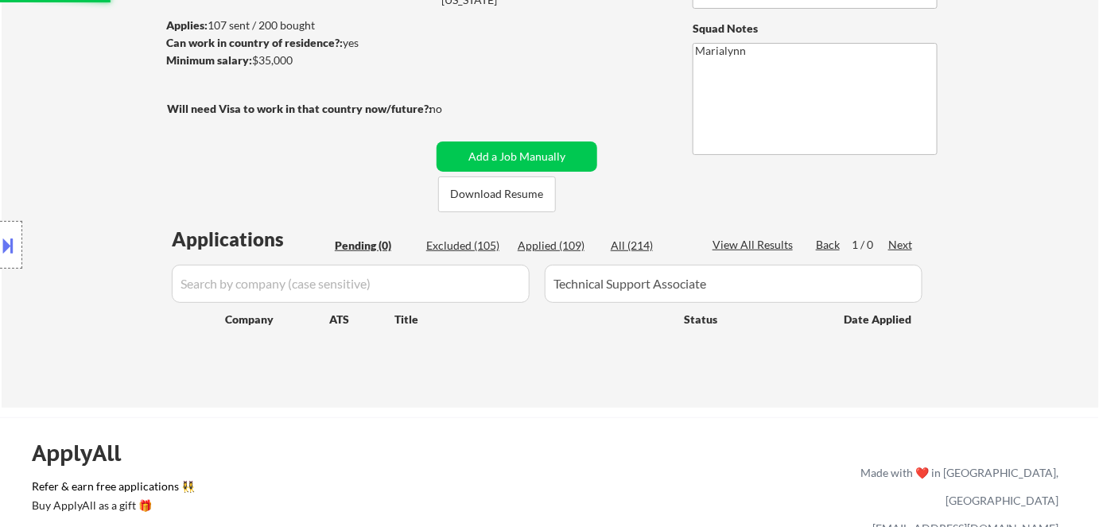
click at [558, 239] on div "Applied (109)" at bounding box center [558, 246] width 80 height 16
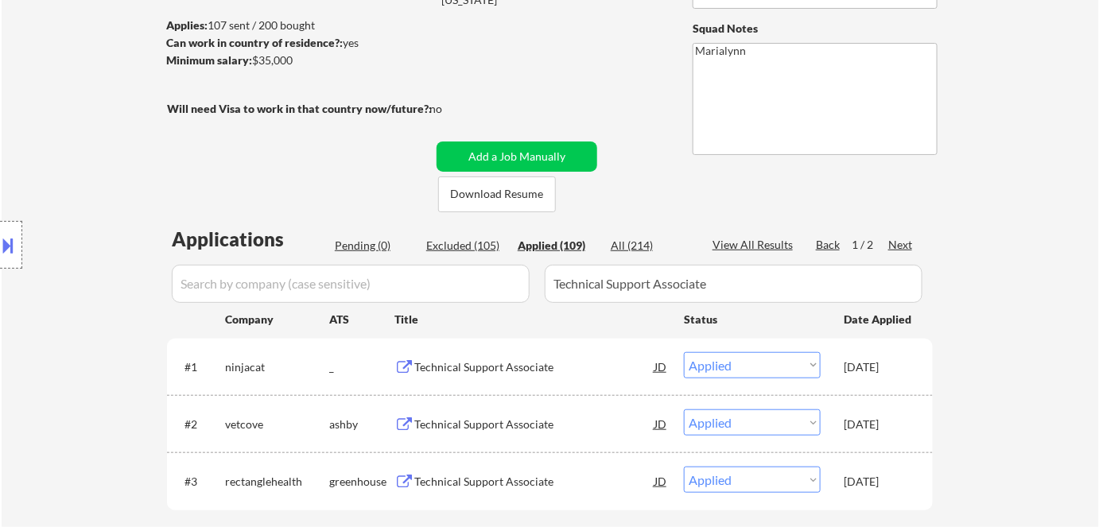
click at [661, 368] on div "JD" at bounding box center [661, 366] width 16 height 29
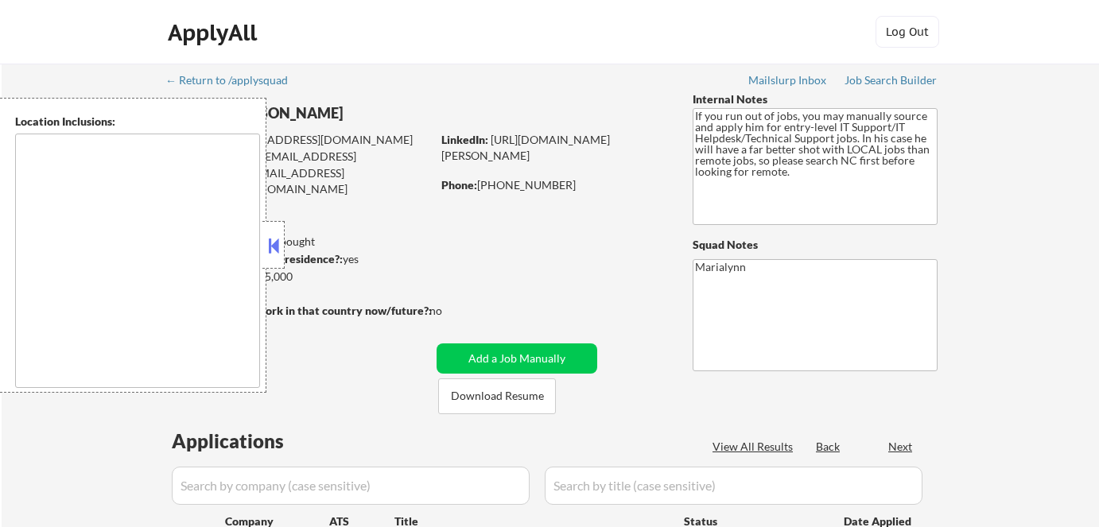
scroll to position [280, 0]
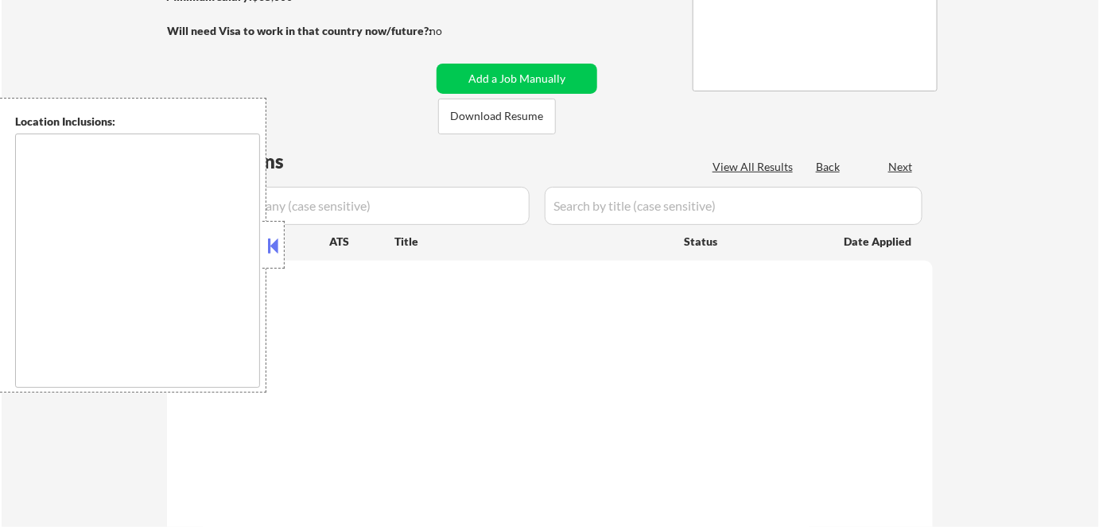
type textarea "[GEOGRAPHIC_DATA], [GEOGRAPHIC_DATA] [GEOGRAPHIC_DATA], [GEOGRAPHIC_DATA] [GEOG…"
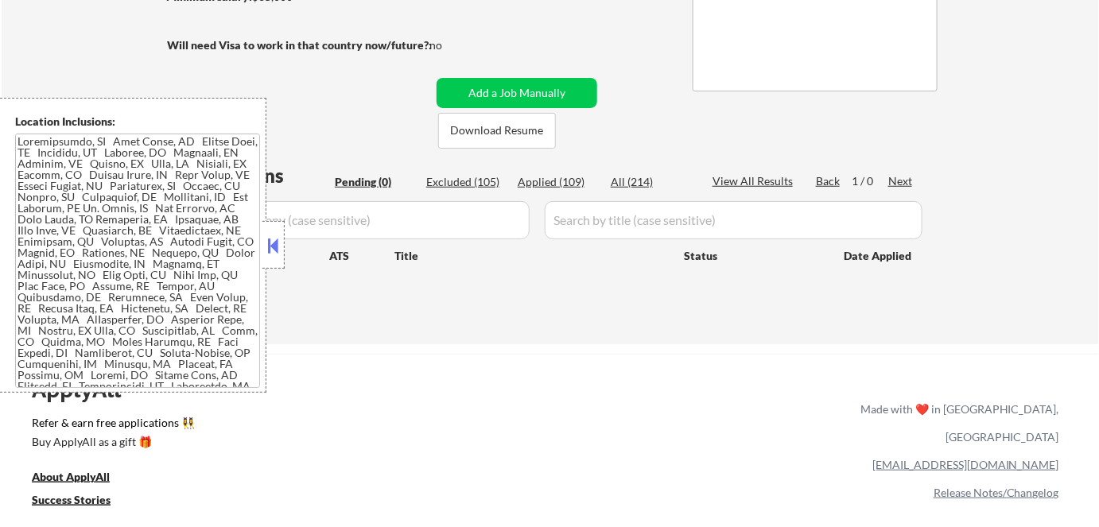
click at [274, 247] on button at bounding box center [273, 246] width 17 height 24
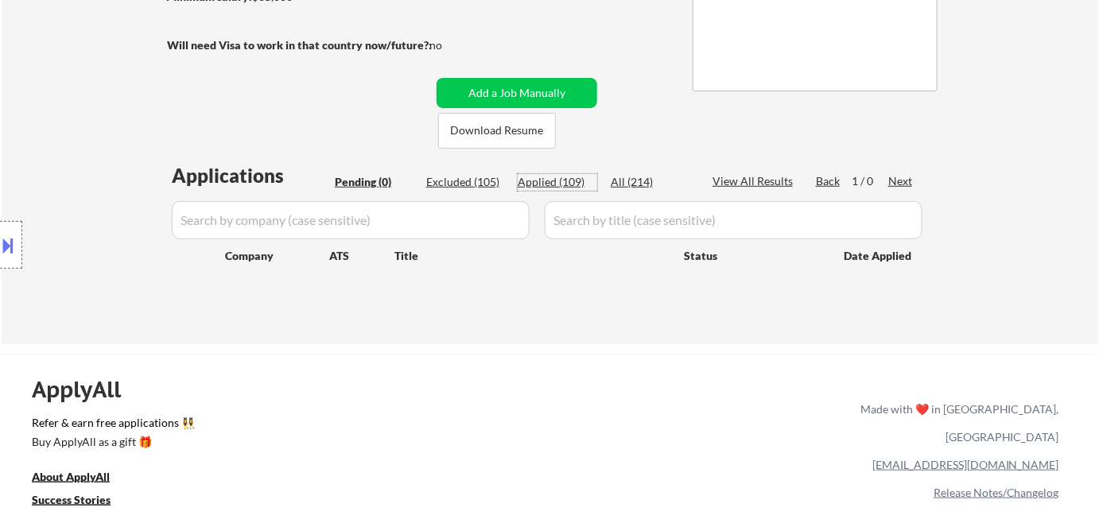
click at [556, 174] on div "Applied (109)" at bounding box center [558, 182] width 80 height 16
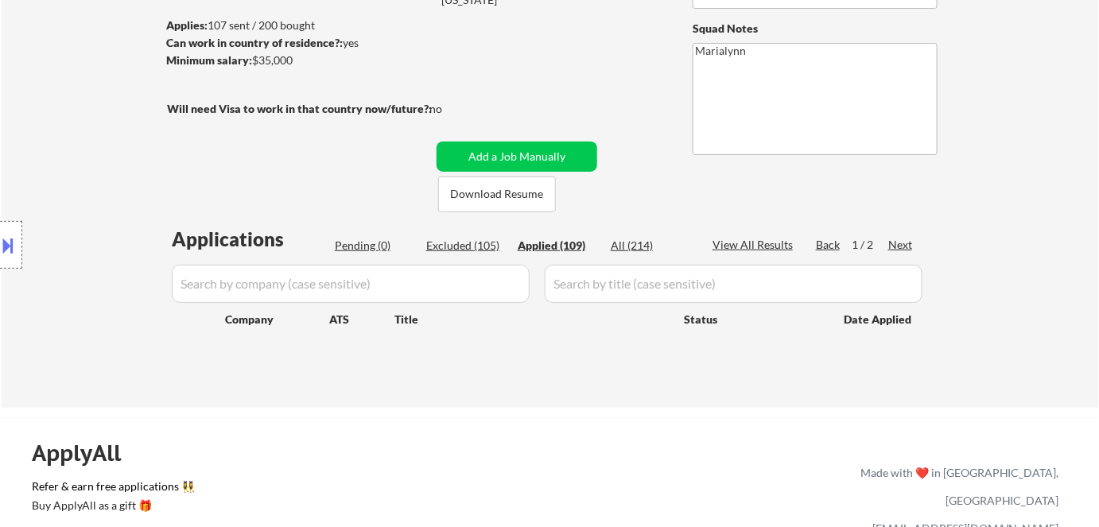
select select ""applied""
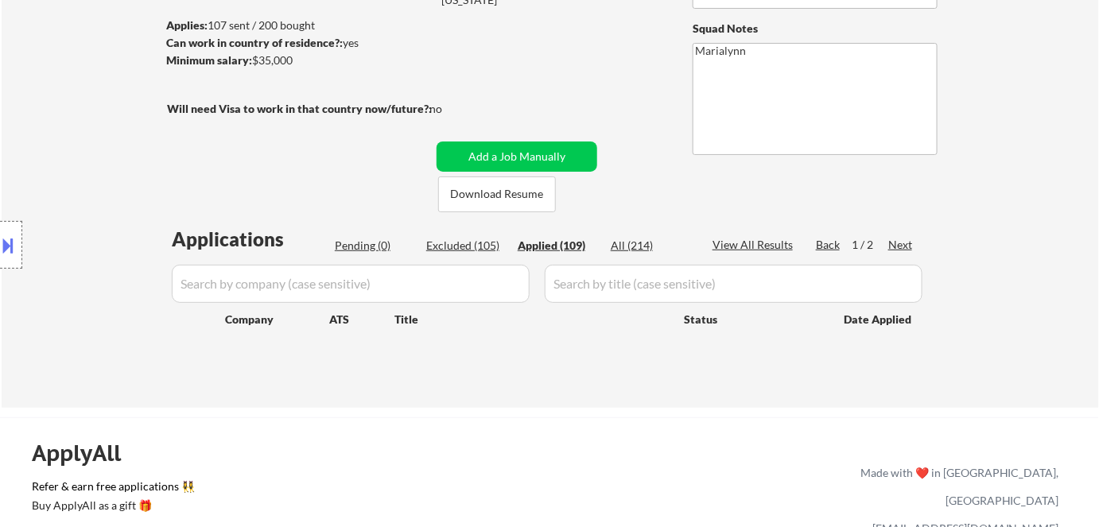
select select ""applied""
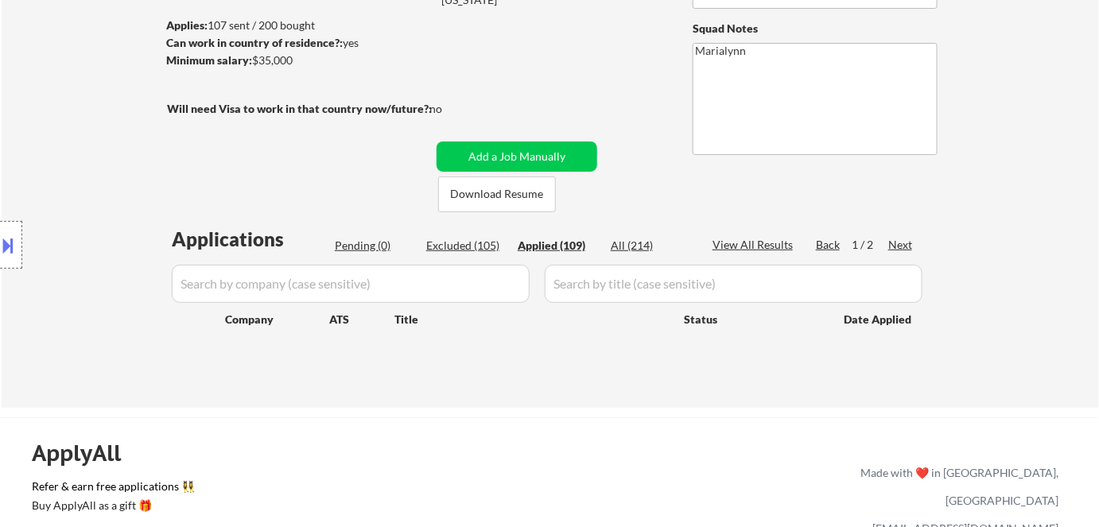
select select ""applied""
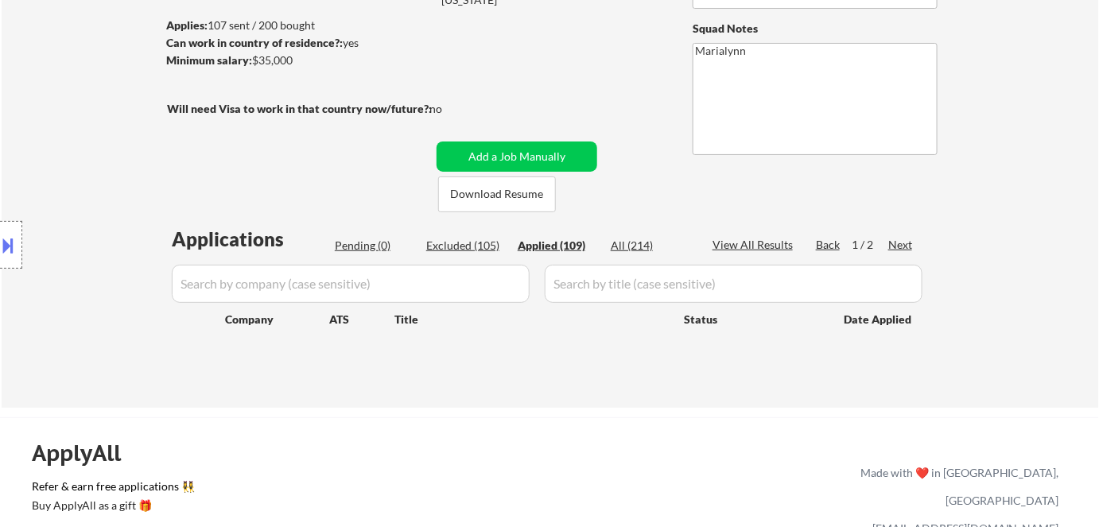
select select ""applied""
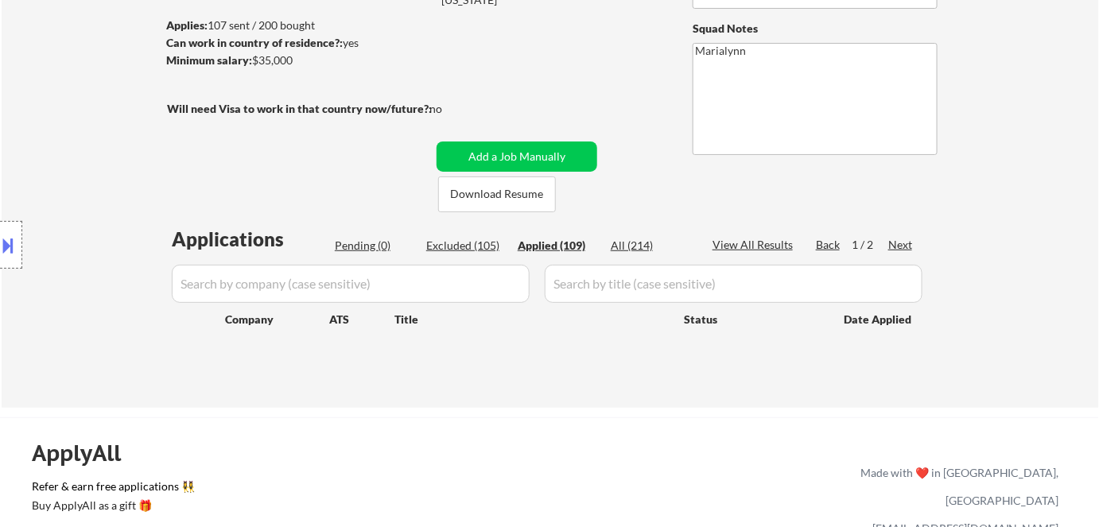
select select ""applied""
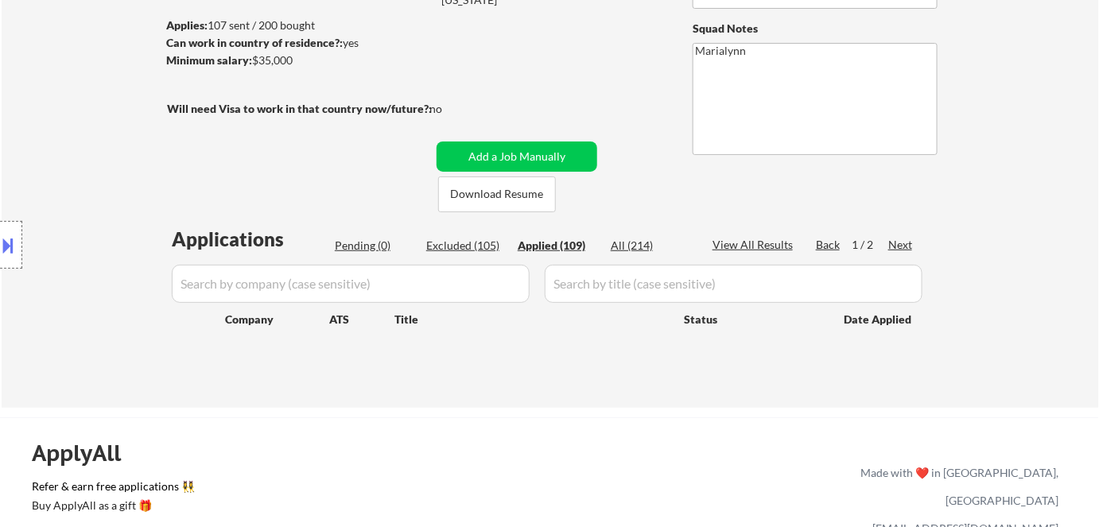
select select ""applied""
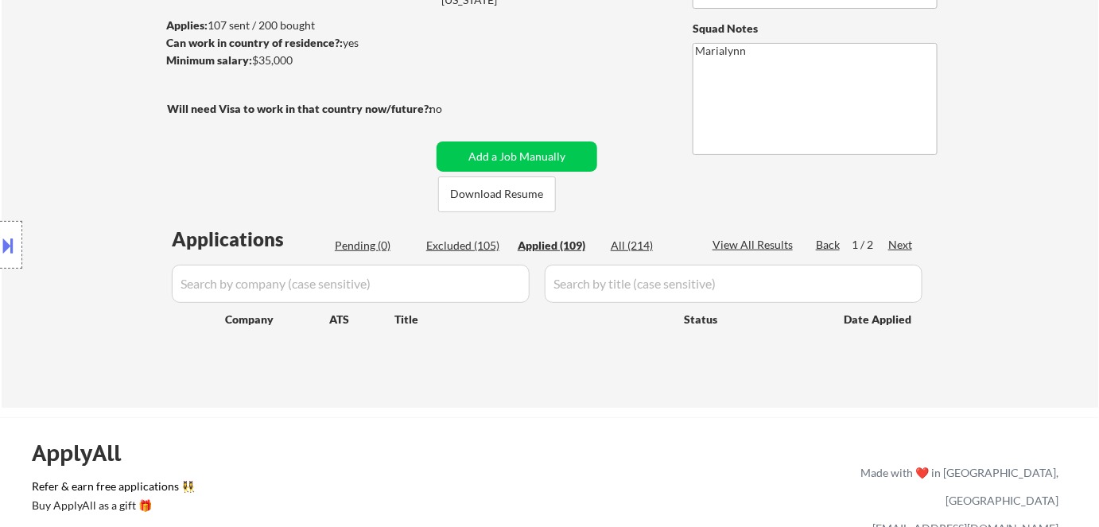
select select ""applied""
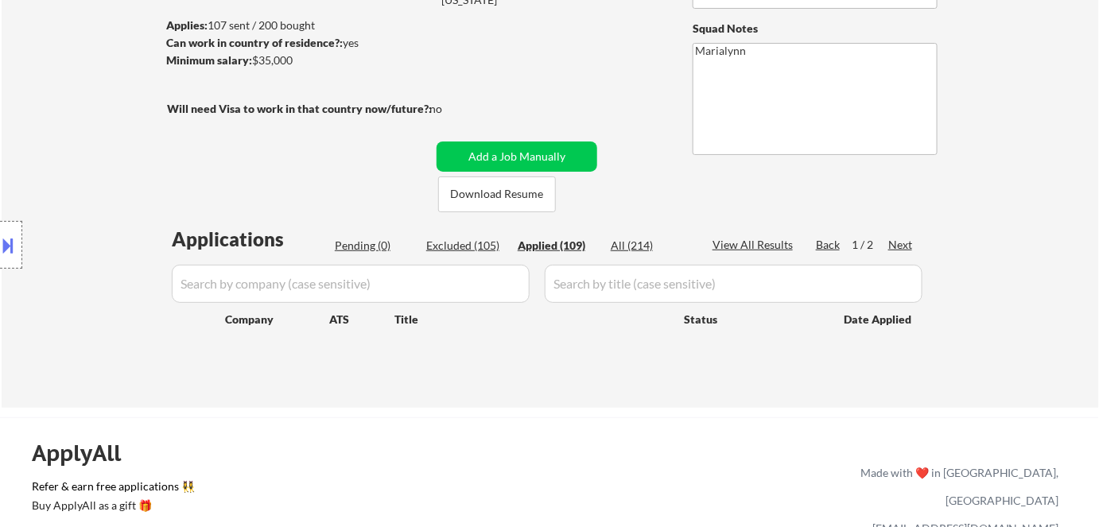
select select ""applied""
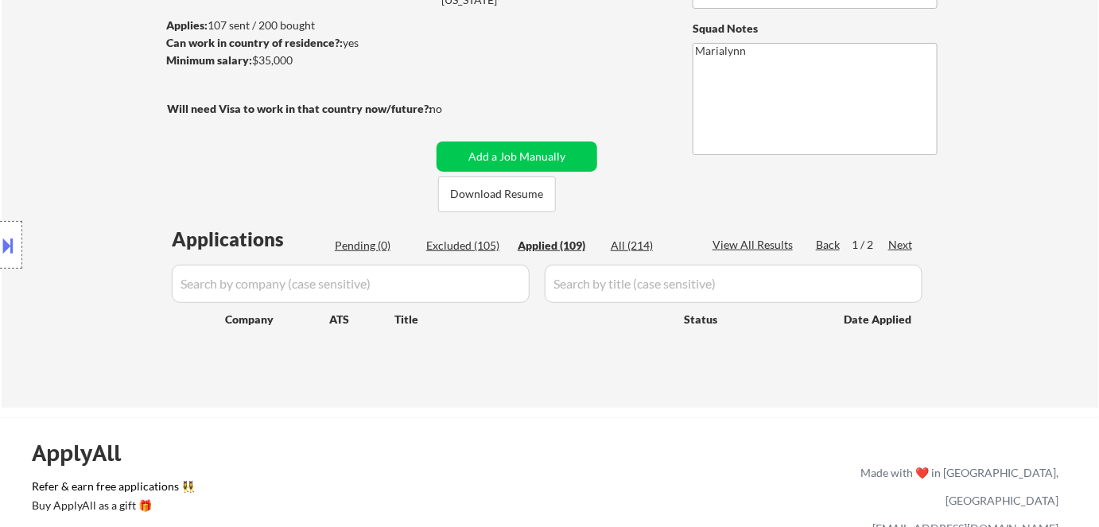
select select ""applied""
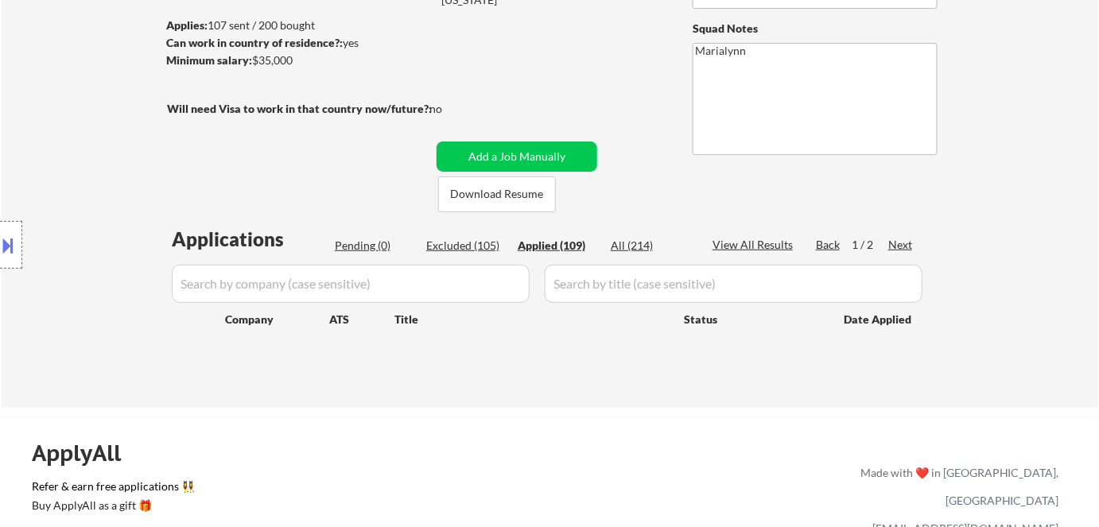
select select ""applied""
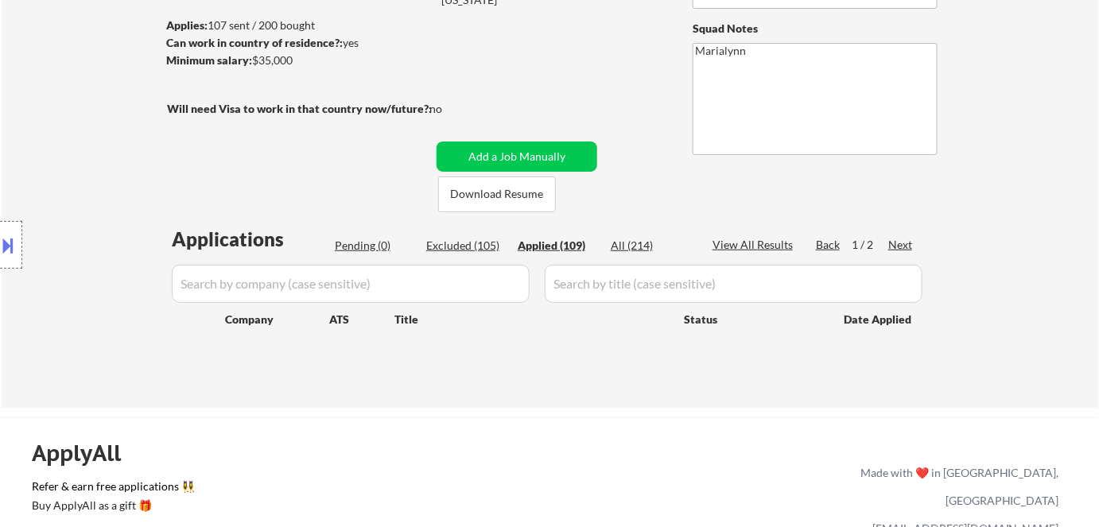
select select ""applied""
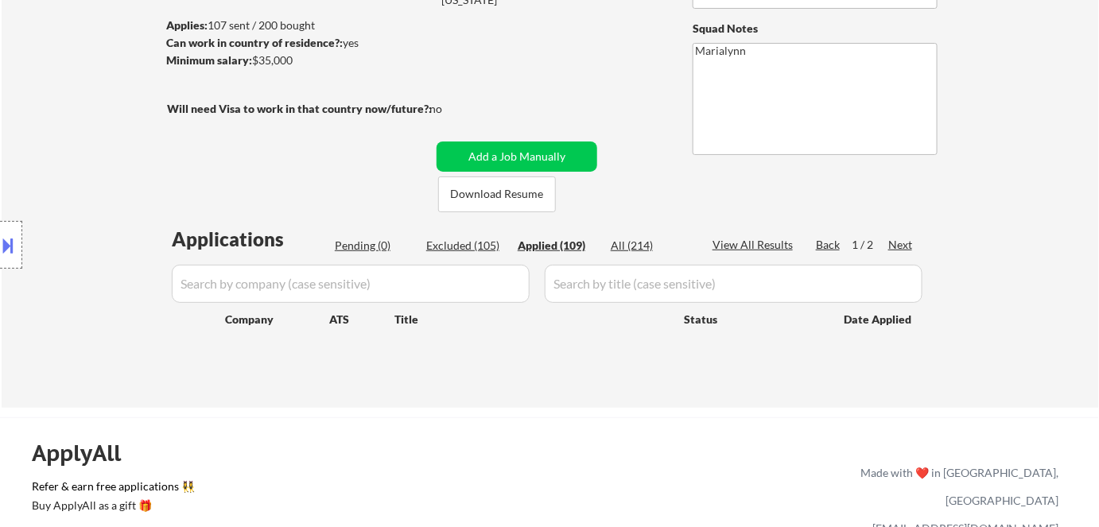
select select ""applied""
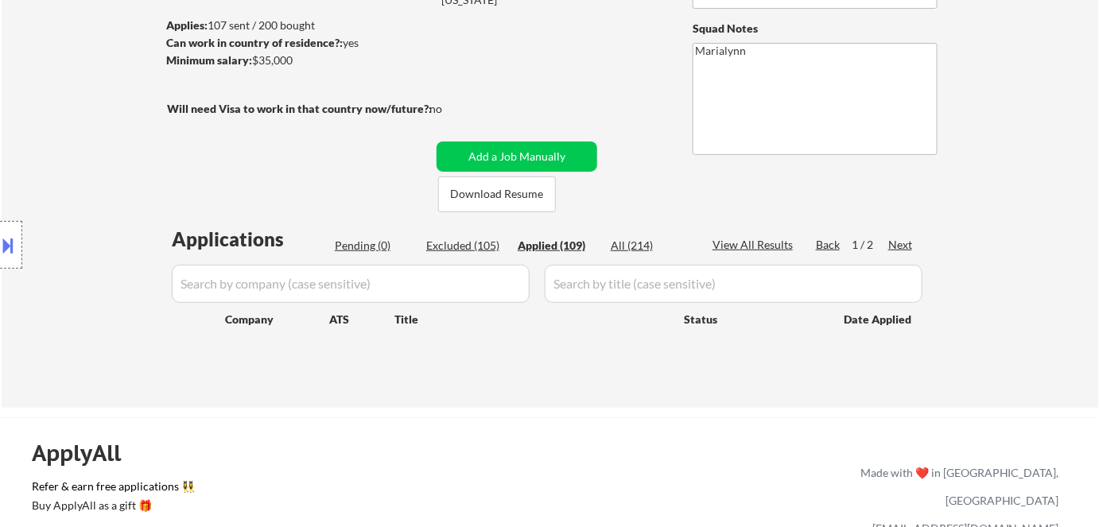
select select ""applied""
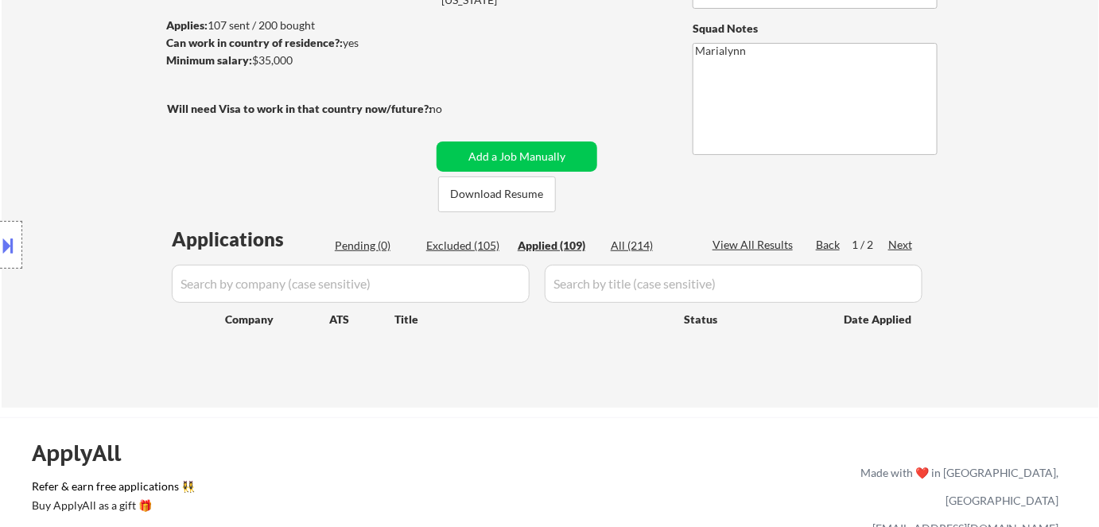
select select ""applied""
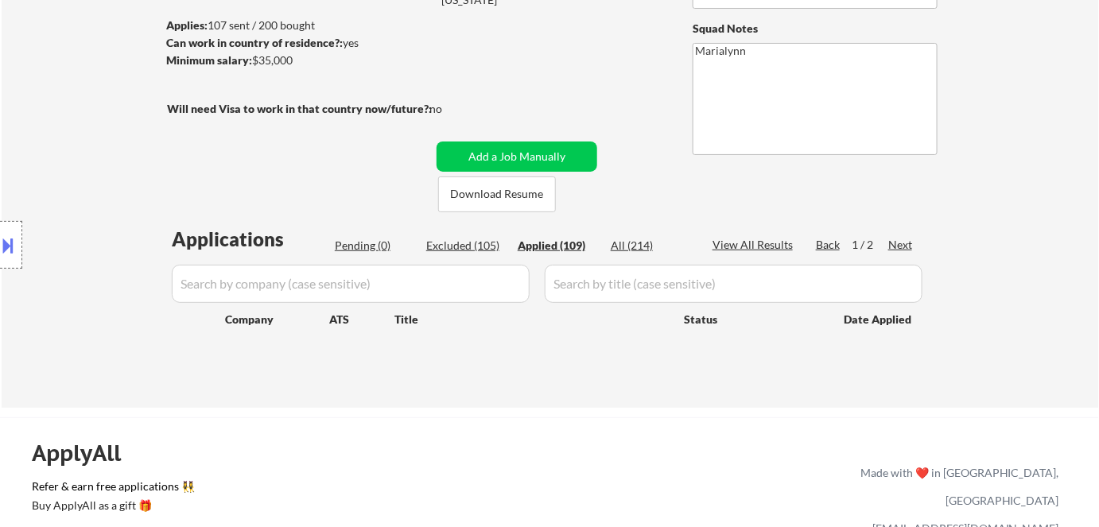
select select ""applied""
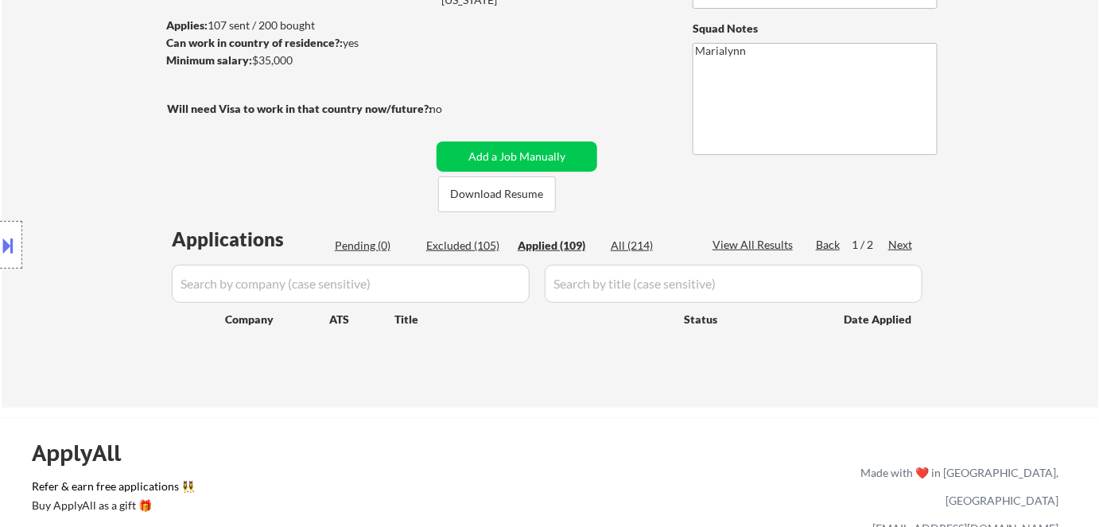
select select ""applied""
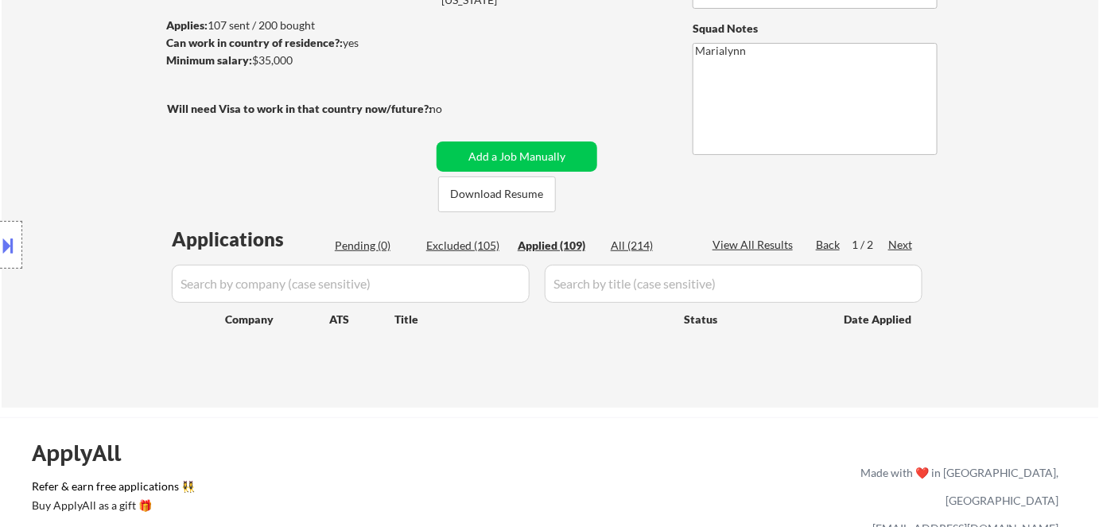
select select ""applied""
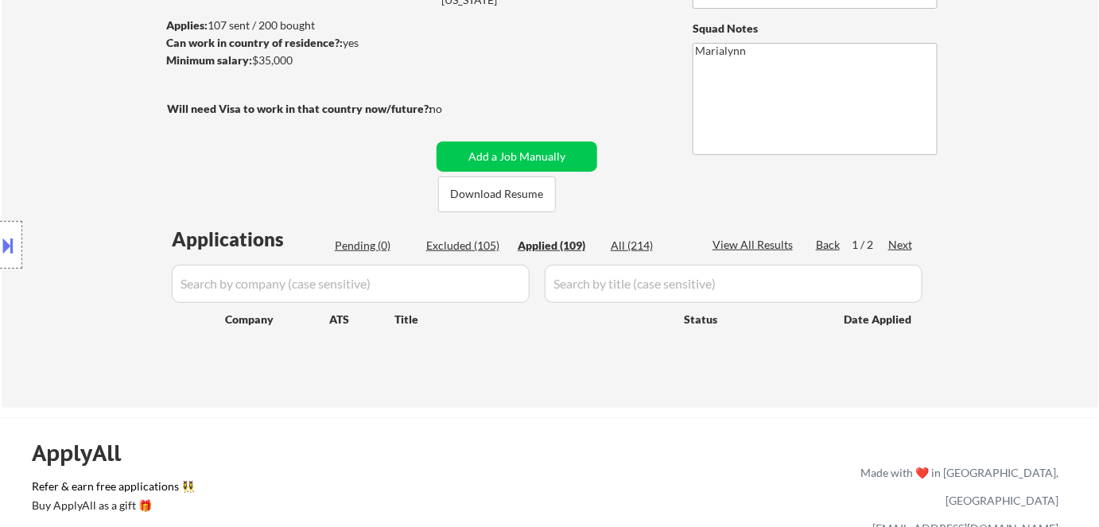
select select ""applied""
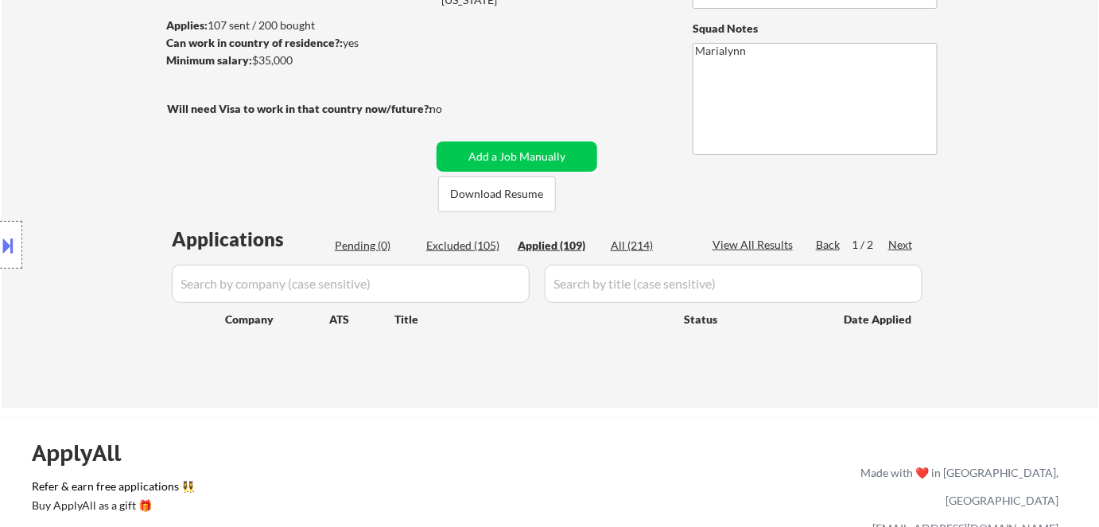
select select ""applied""
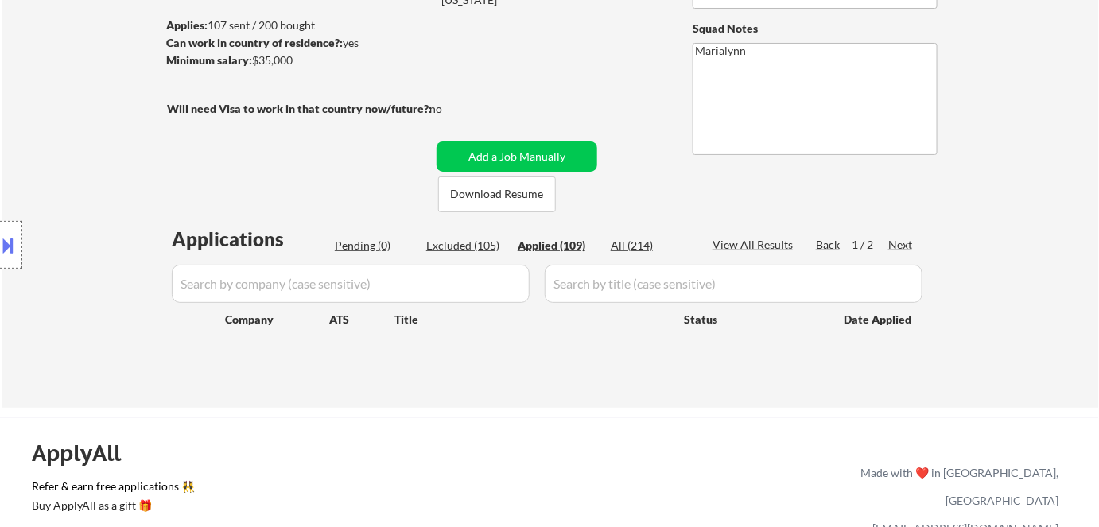
select select ""applied""
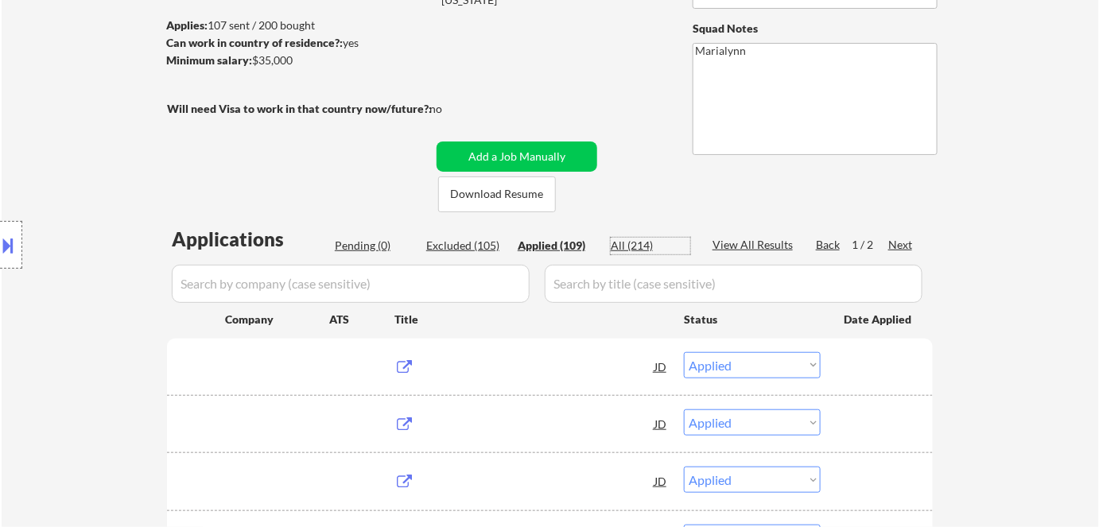
click at [629, 244] on div "All (214)" at bounding box center [651, 246] width 80 height 16
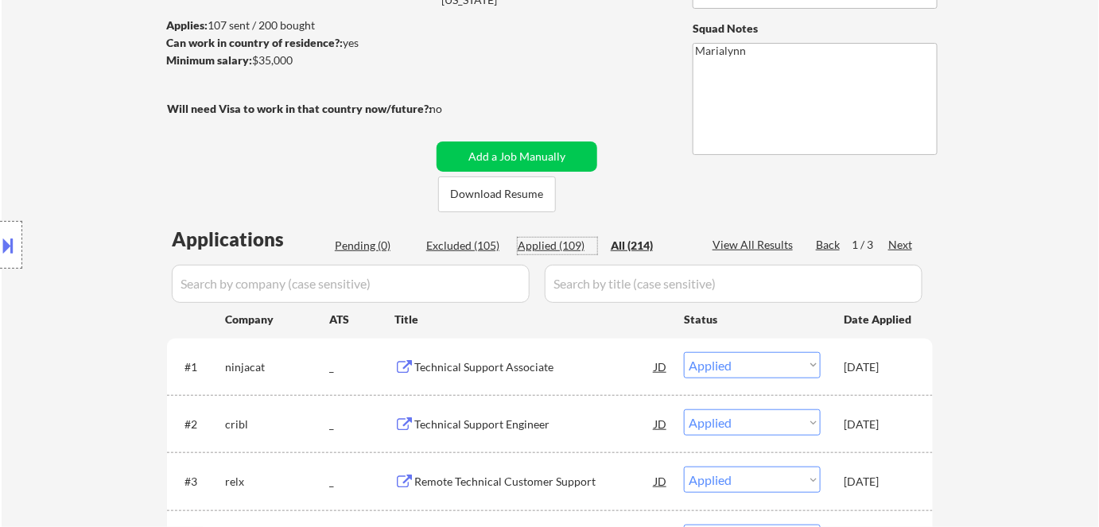
click at [542, 251] on div "Applied (109)" at bounding box center [558, 246] width 80 height 16
select select ""applied""
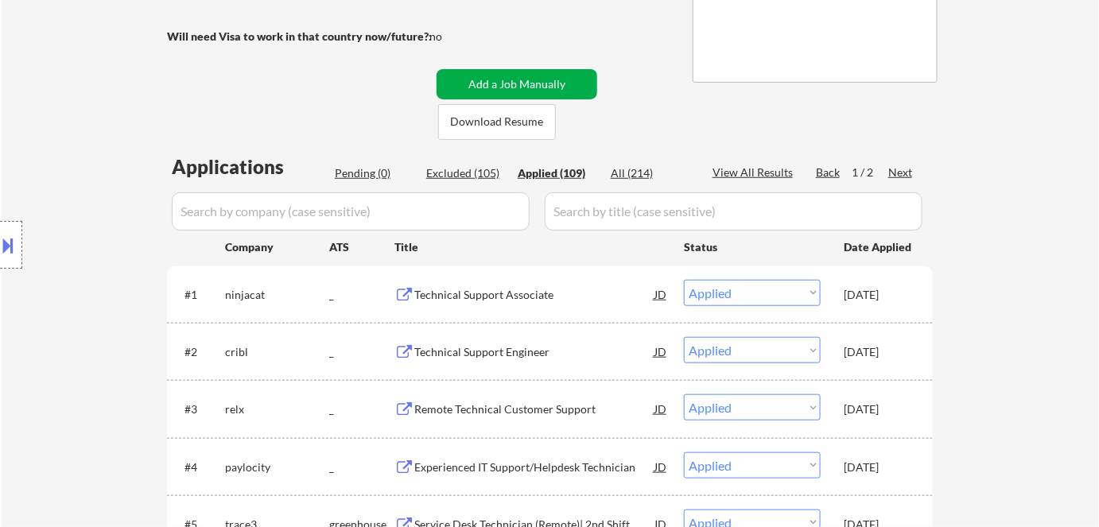
click at [531, 80] on button "Add a Job Manually" at bounding box center [517, 84] width 161 height 30
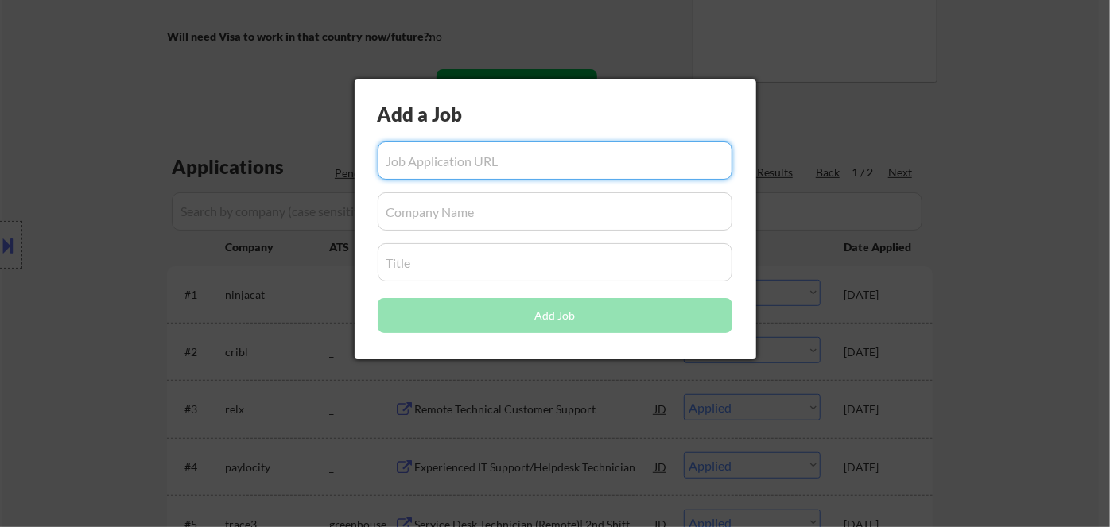
click at [272, 87] on div at bounding box center [555, 263] width 1110 height 527
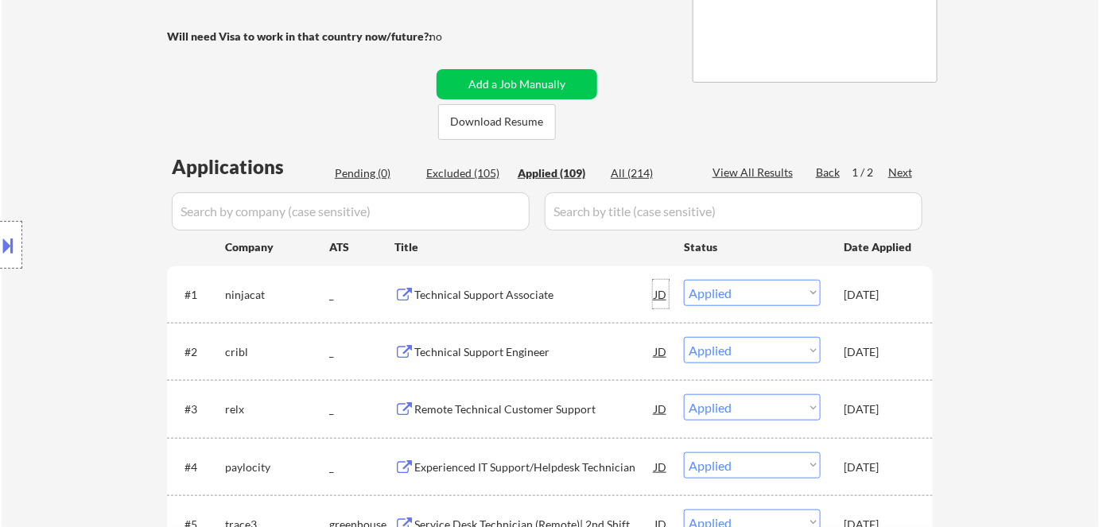
click at [655, 295] on div "JD" at bounding box center [661, 294] width 16 height 29
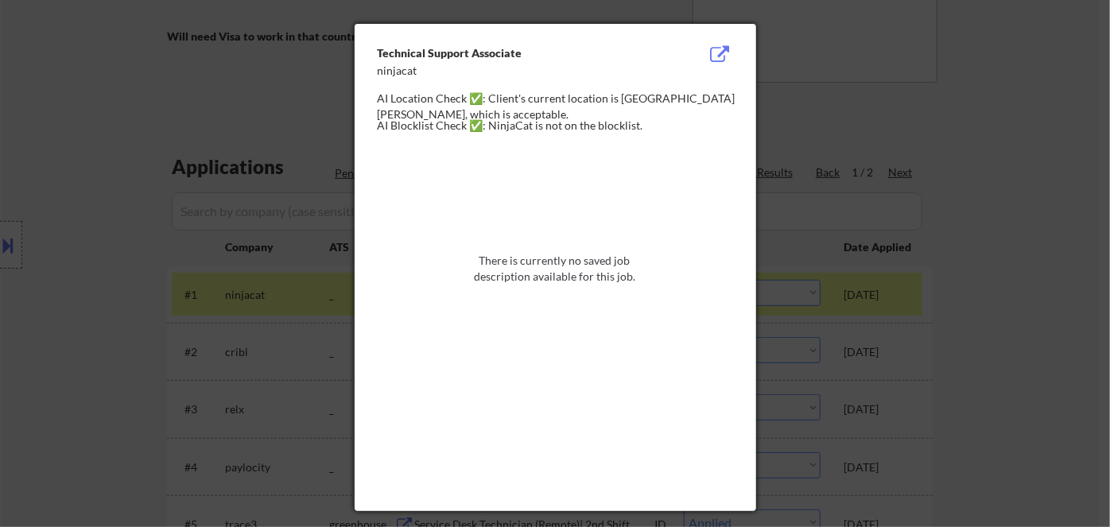
click at [1026, 203] on div at bounding box center [555, 263] width 1110 height 527
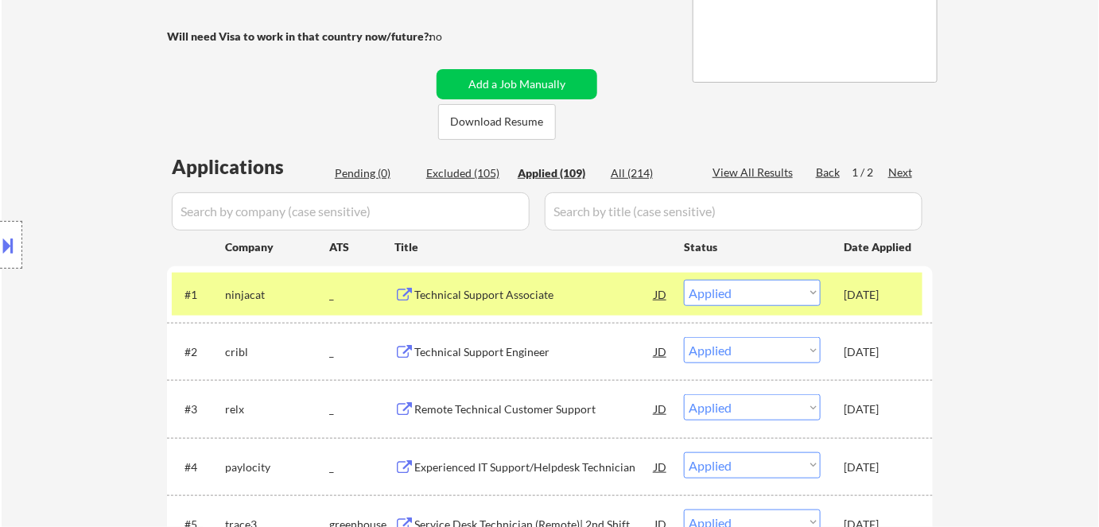
click at [549, 296] on div "Technical Support Associate" at bounding box center [534, 295] width 240 height 16
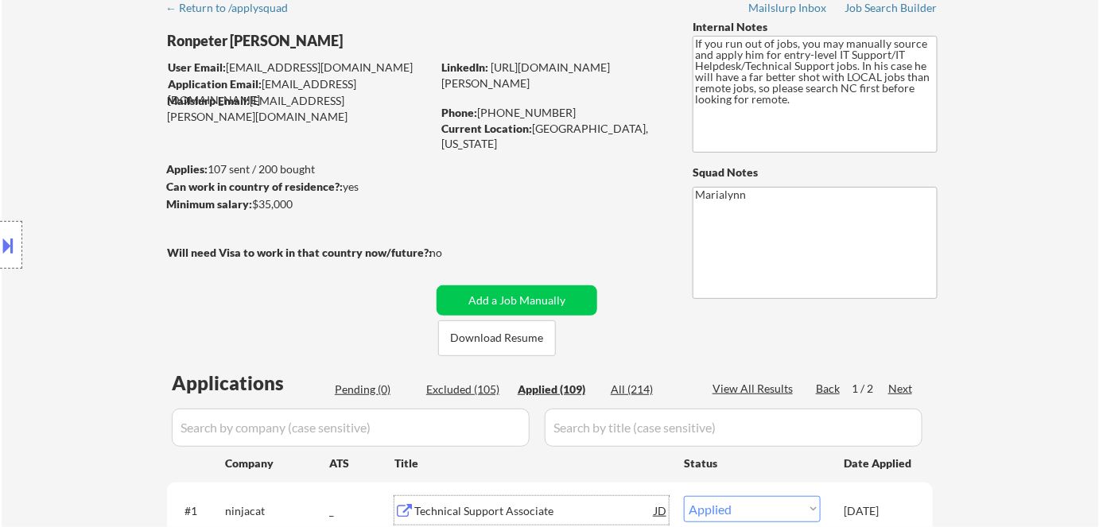
scroll to position [72, 0]
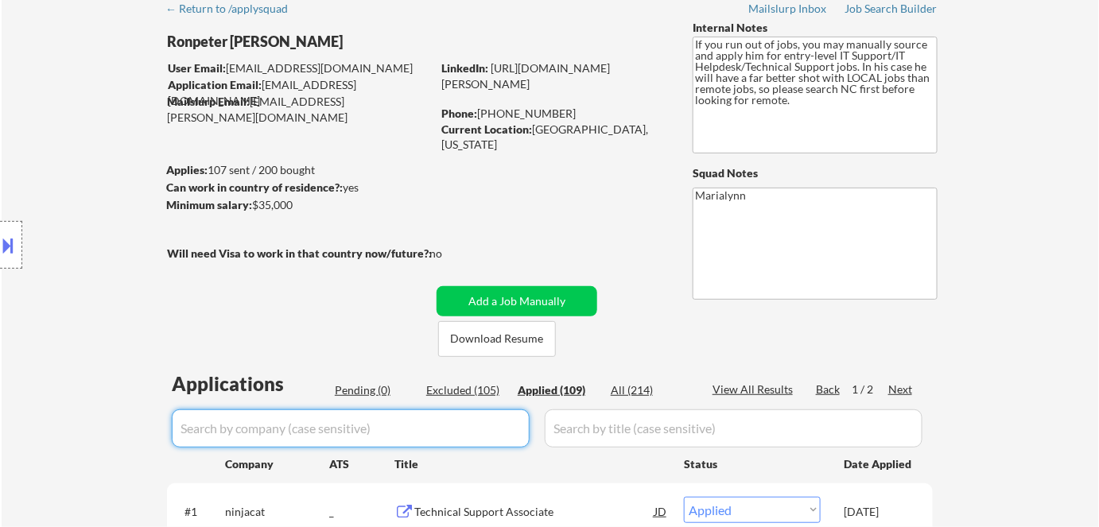
click at [428, 437] on input "input" at bounding box center [351, 429] width 358 height 38
paste input "paylocity"
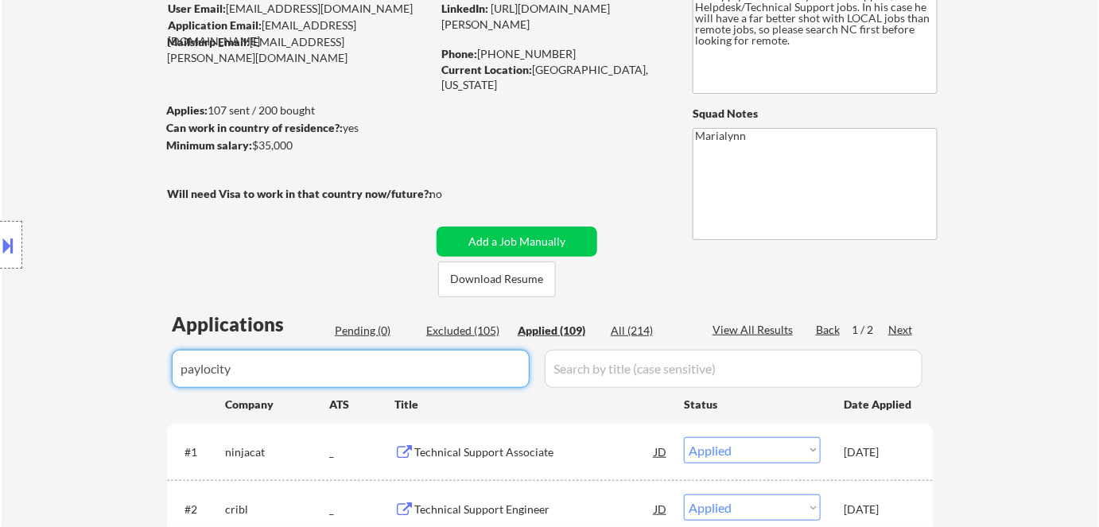
scroll to position [289, 0]
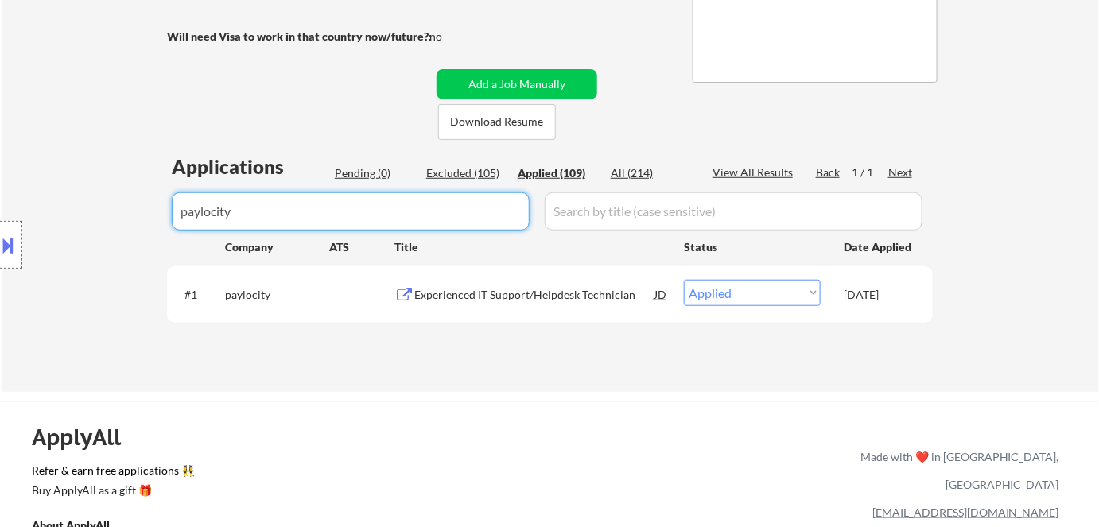
type input "paylocity"
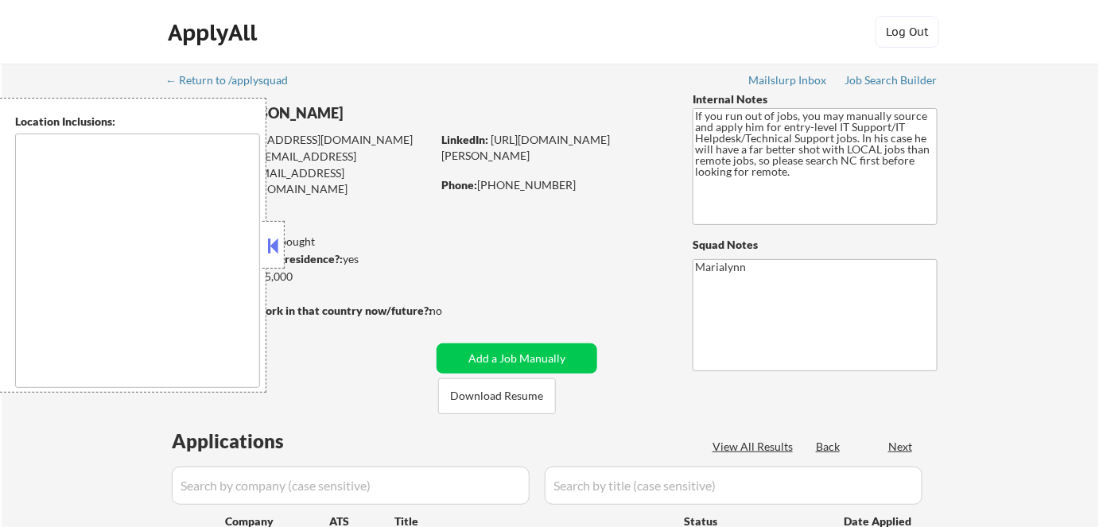
type textarea "[GEOGRAPHIC_DATA], [GEOGRAPHIC_DATA] [GEOGRAPHIC_DATA], [GEOGRAPHIC_DATA] [GEOG…"
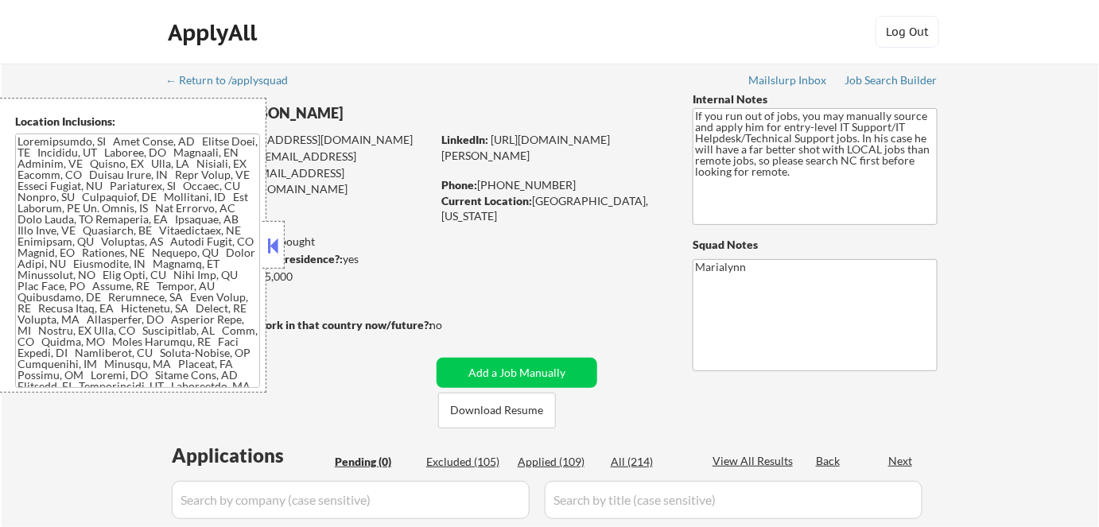
click at [274, 247] on button at bounding box center [273, 246] width 17 height 24
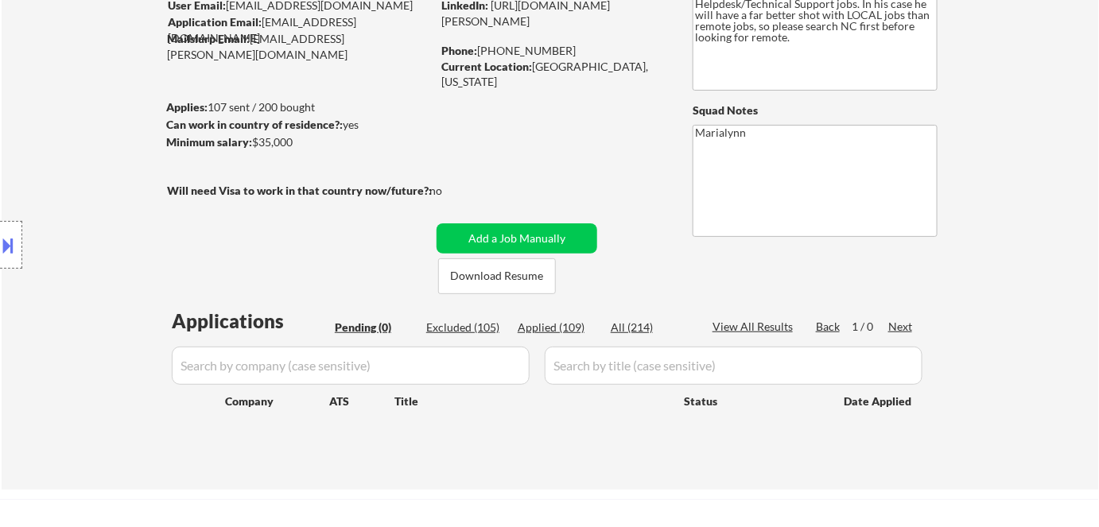
scroll to position [289, 0]
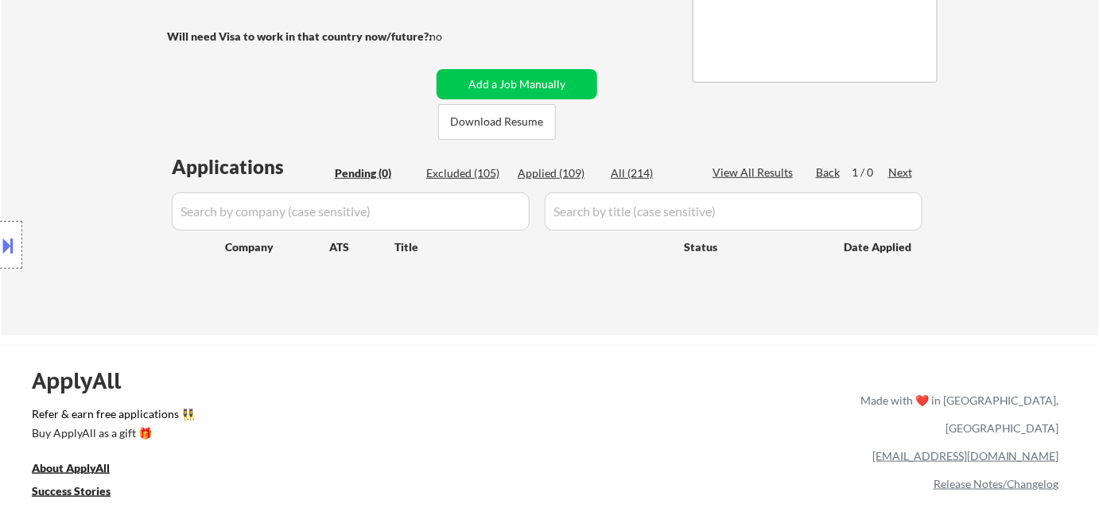
click at [564, 178] on div "Applied (109)" at bounding box center [558, 173] width 80 height 16
select select ""applied""
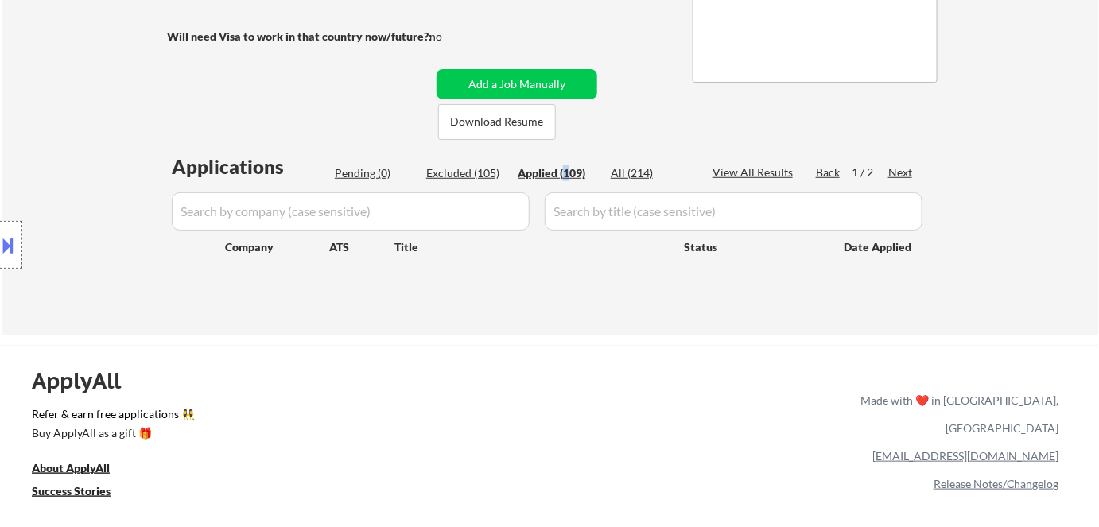
select select ""applied""
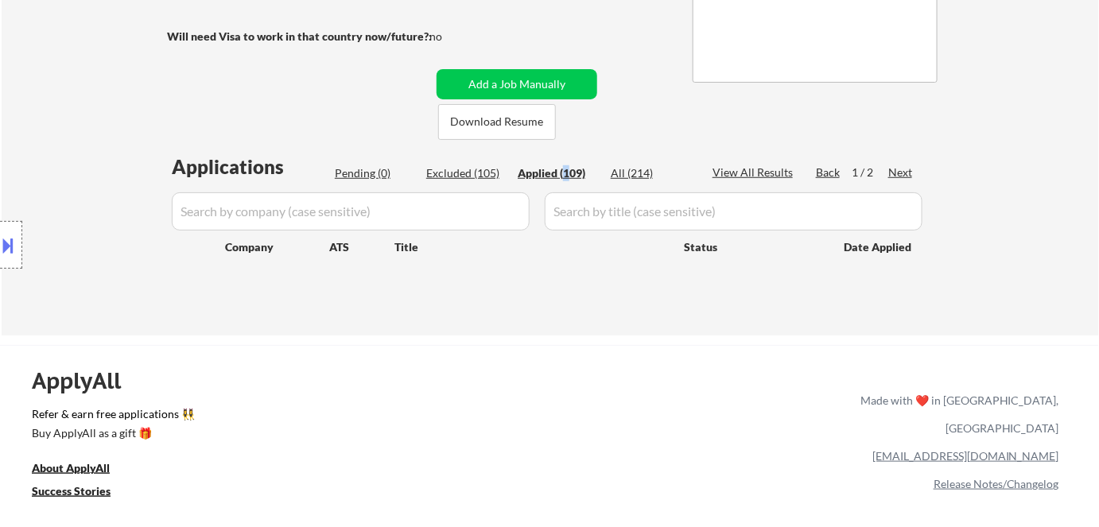
select select ""applied""
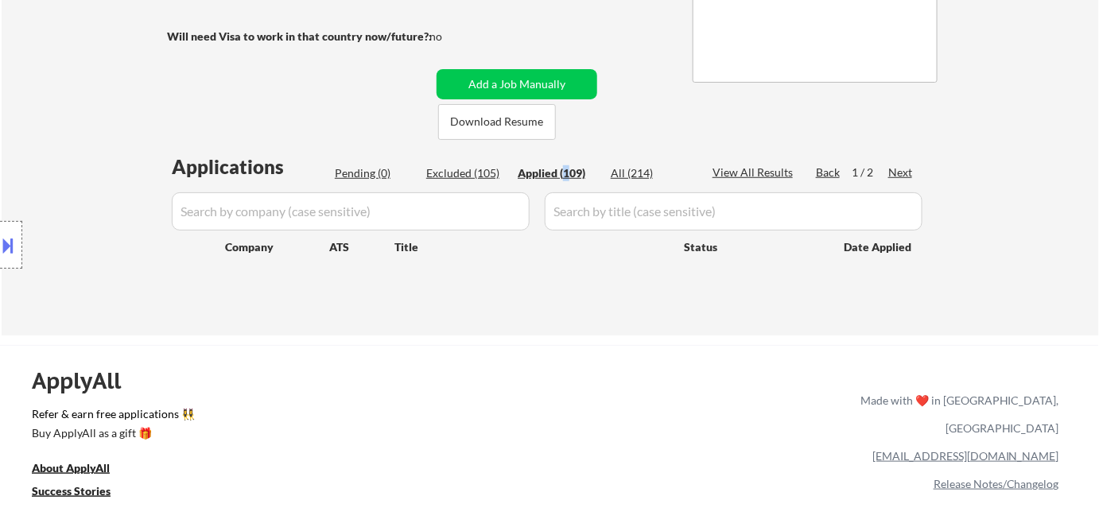
select select ""applied""
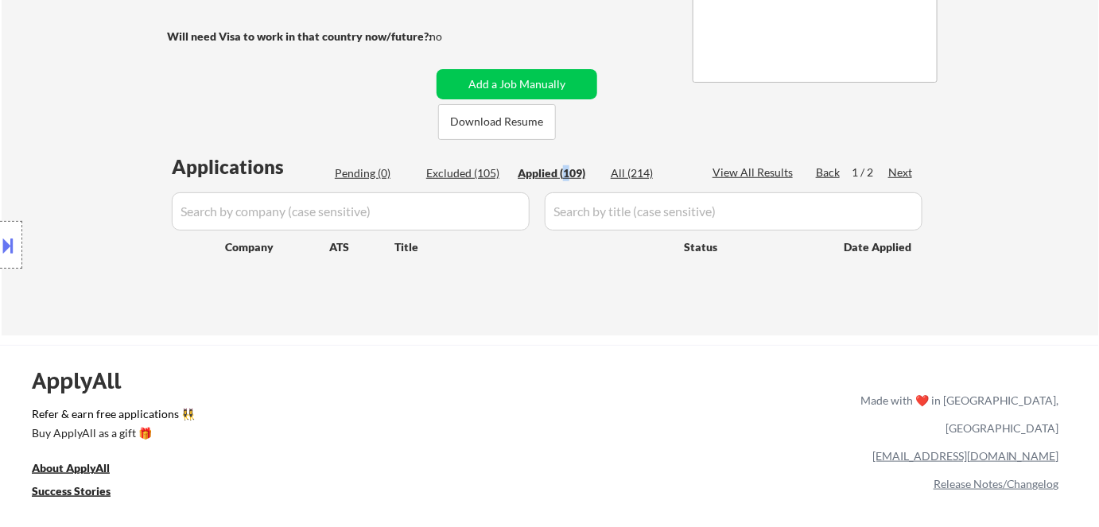
select select ""applied""
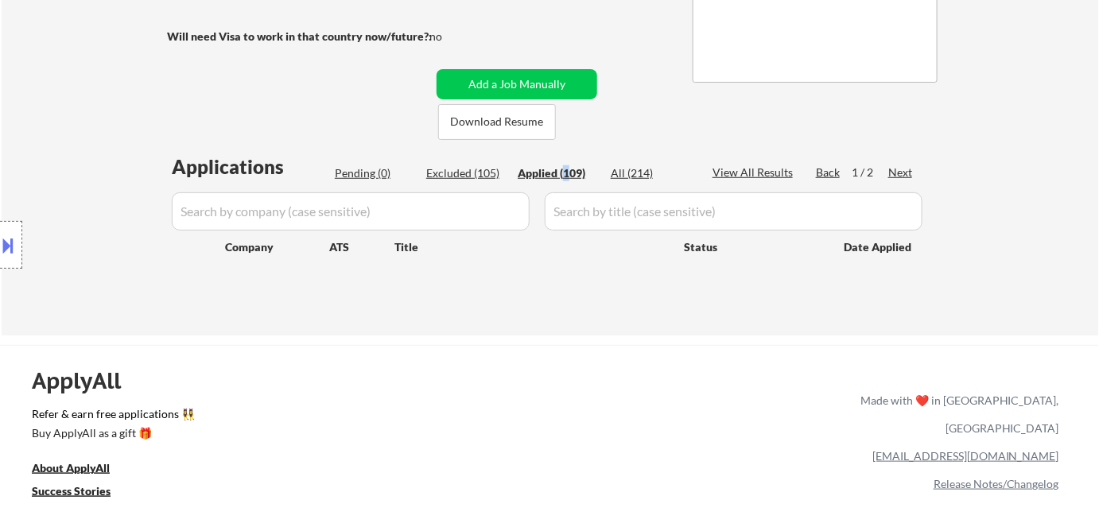
select select ""applied""
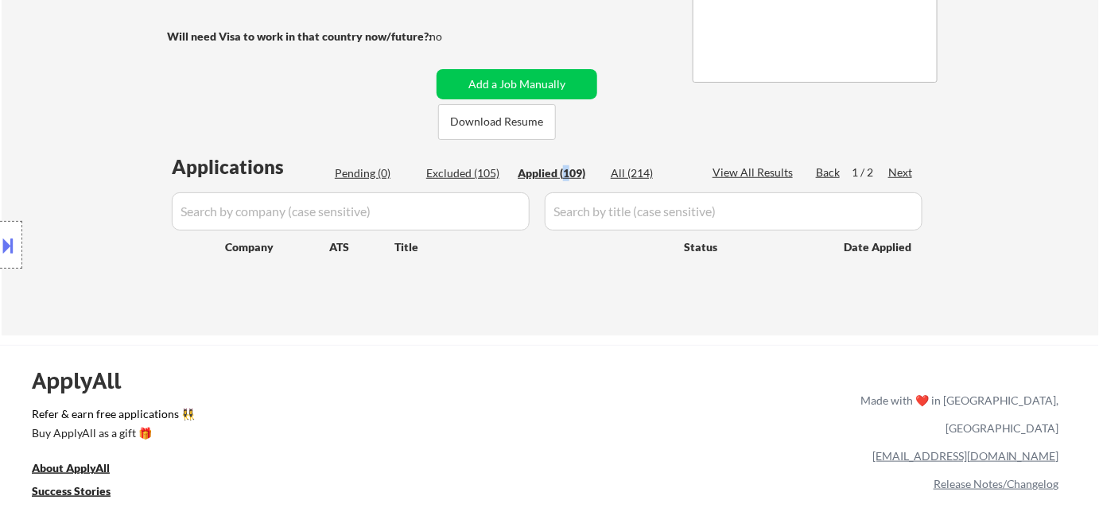
select select ""applied""
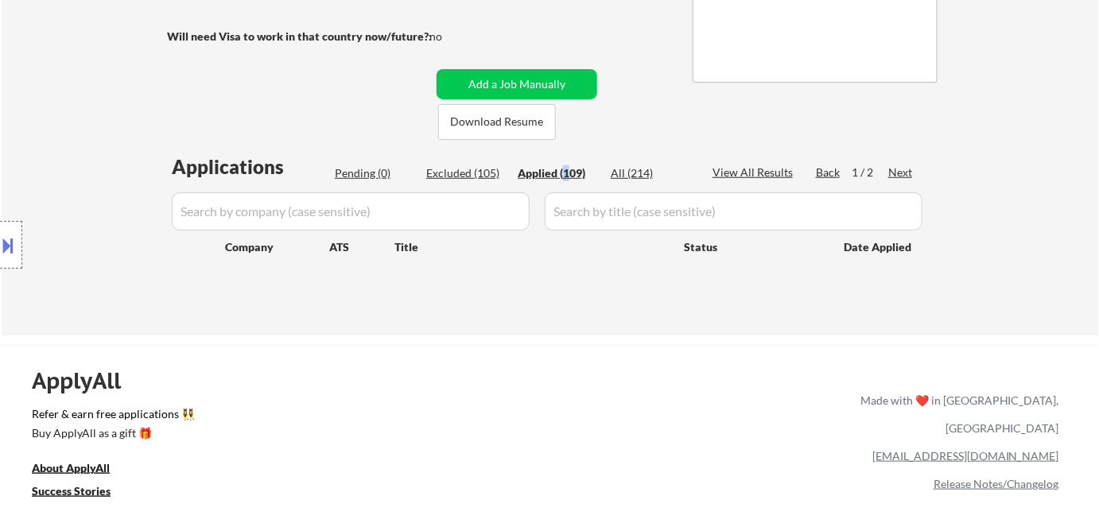
select select ""applied""
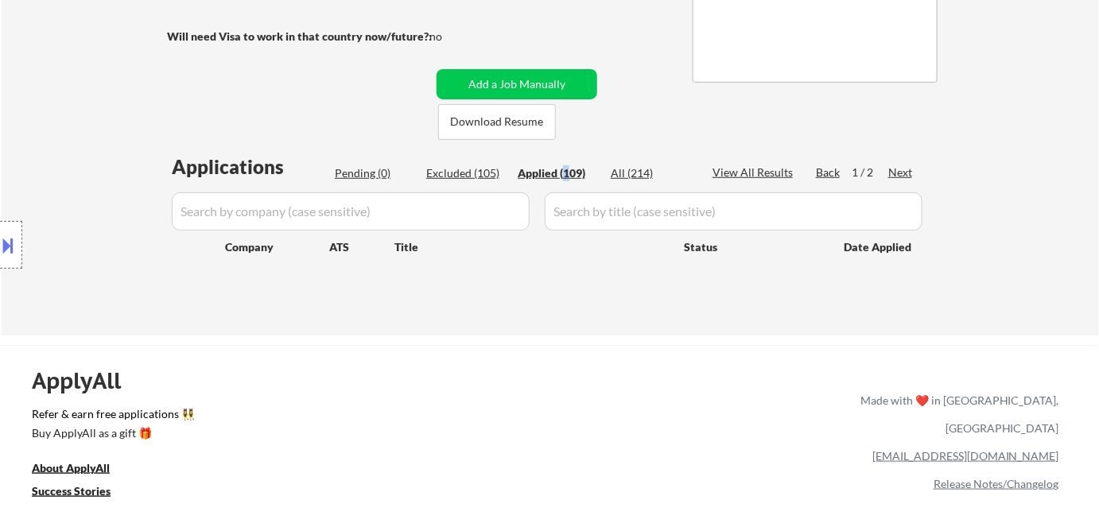
select select ""applied""
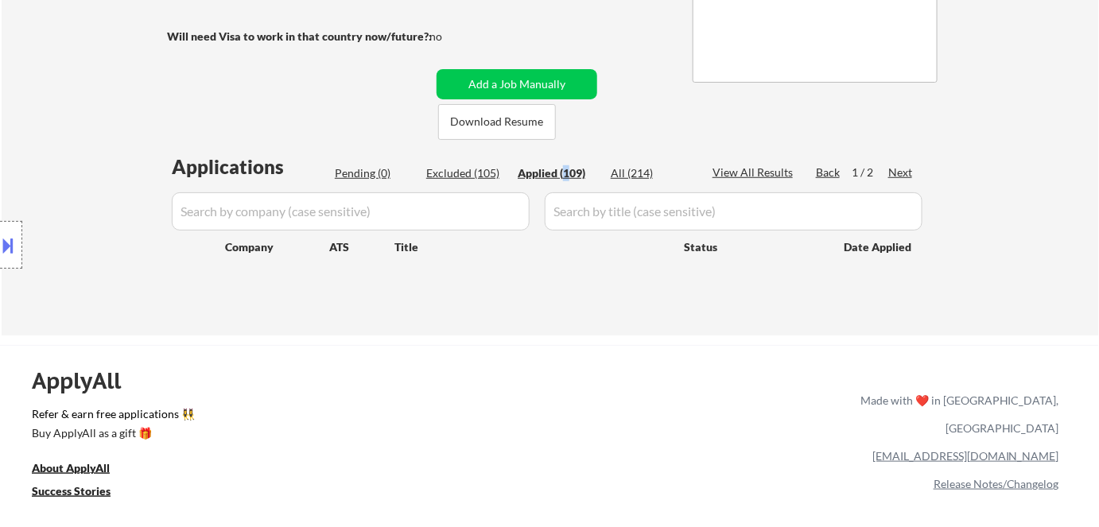
select select ""applied""
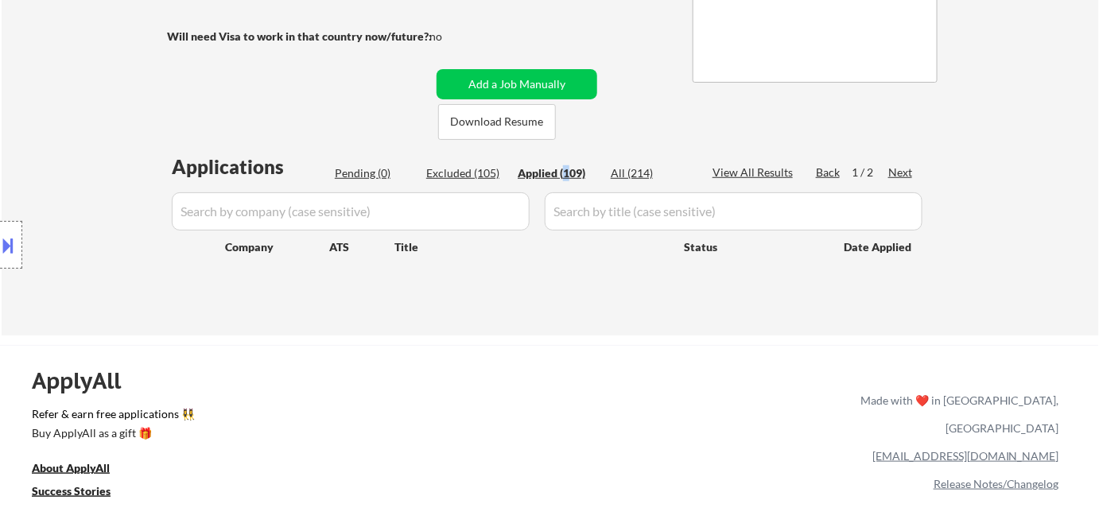
select select ""applied""
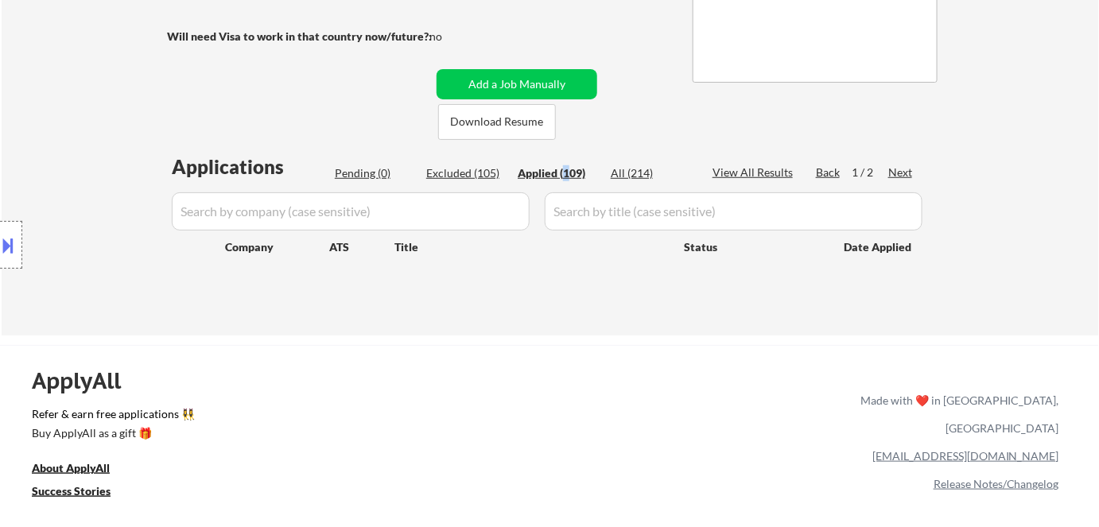
select select ""applied""
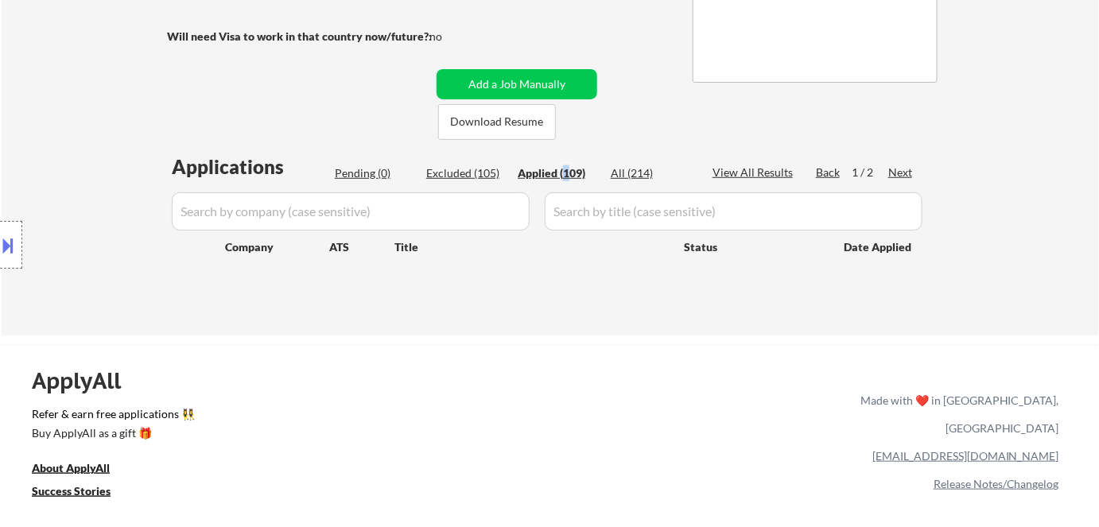
select select ""applied""
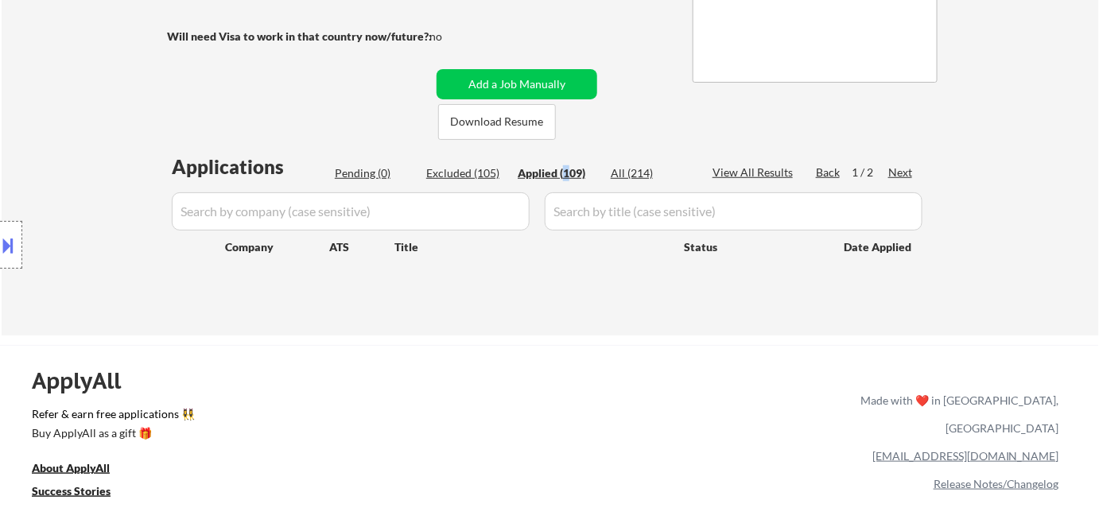
select select ""applied""
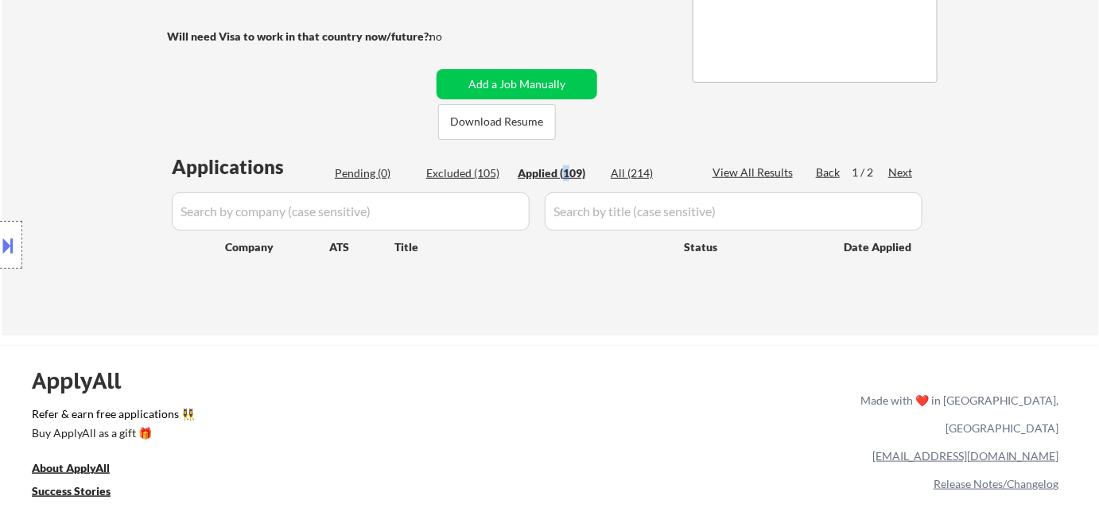
select select ""applied""
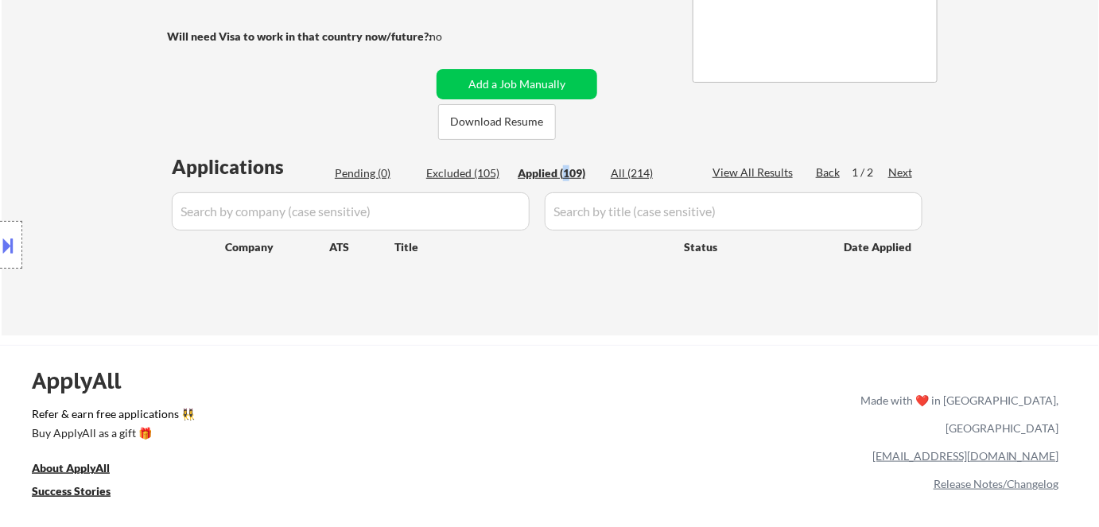
select select ""applied""
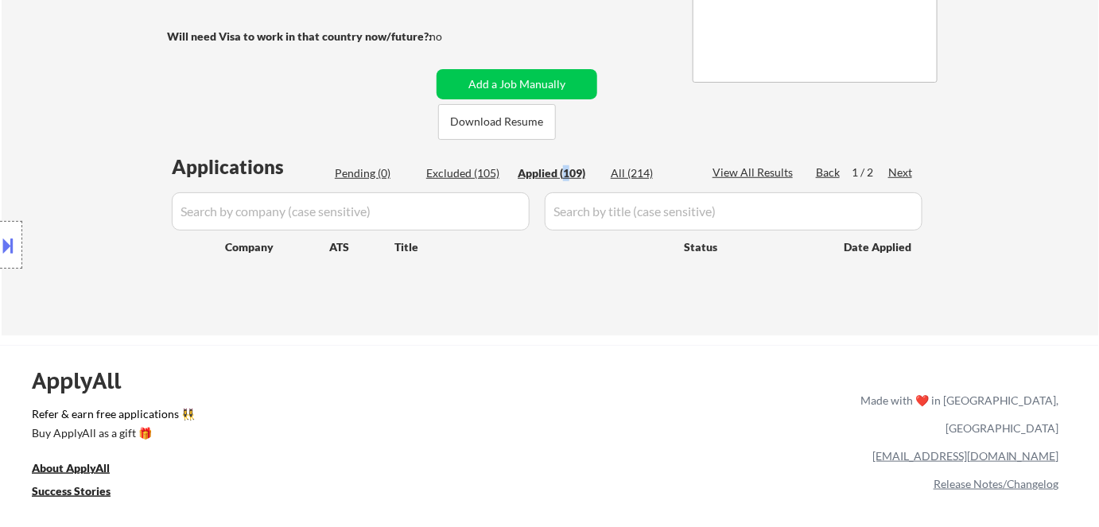
select select ""applied""
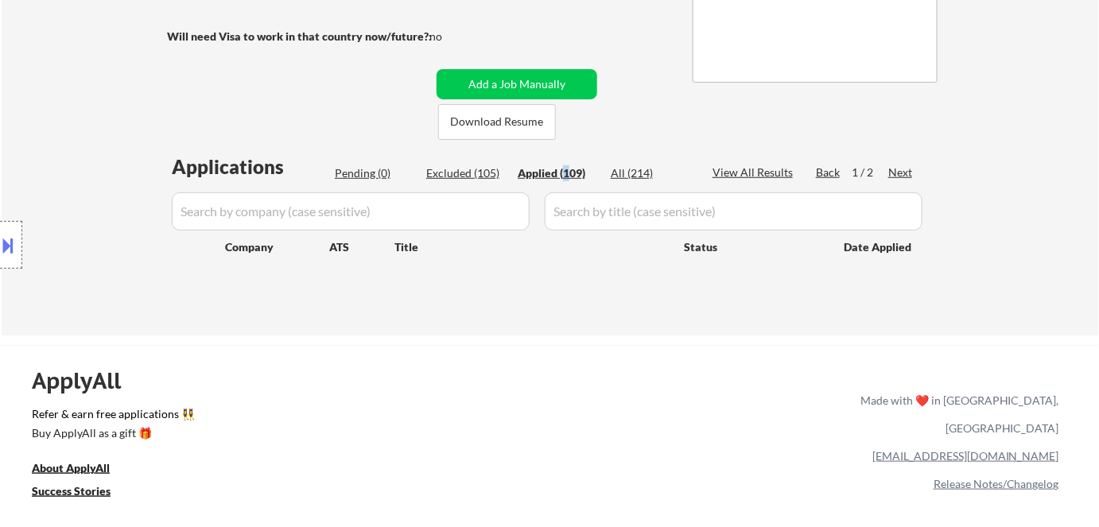
select select ""applied""
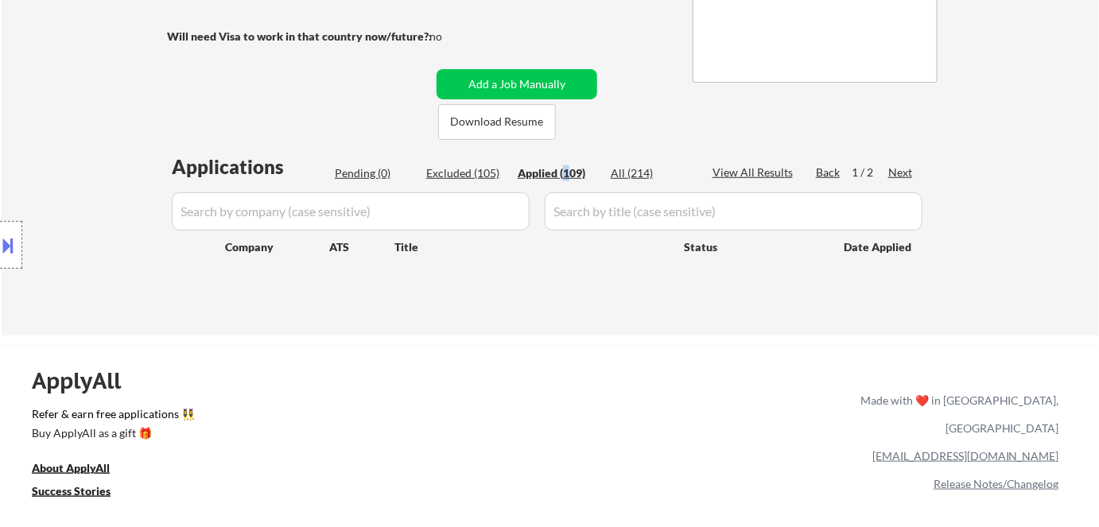
select select ""applied""
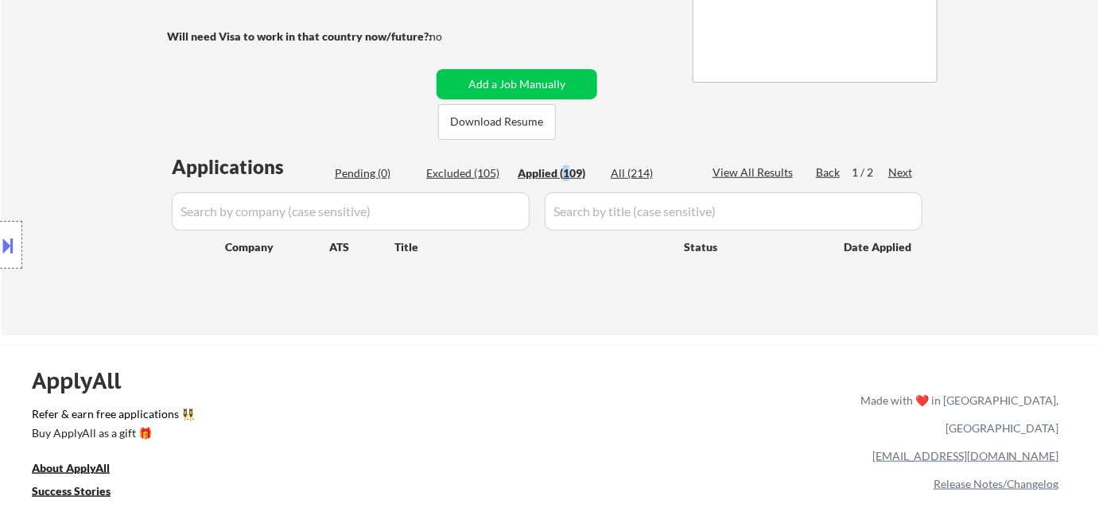
select select ""applied""
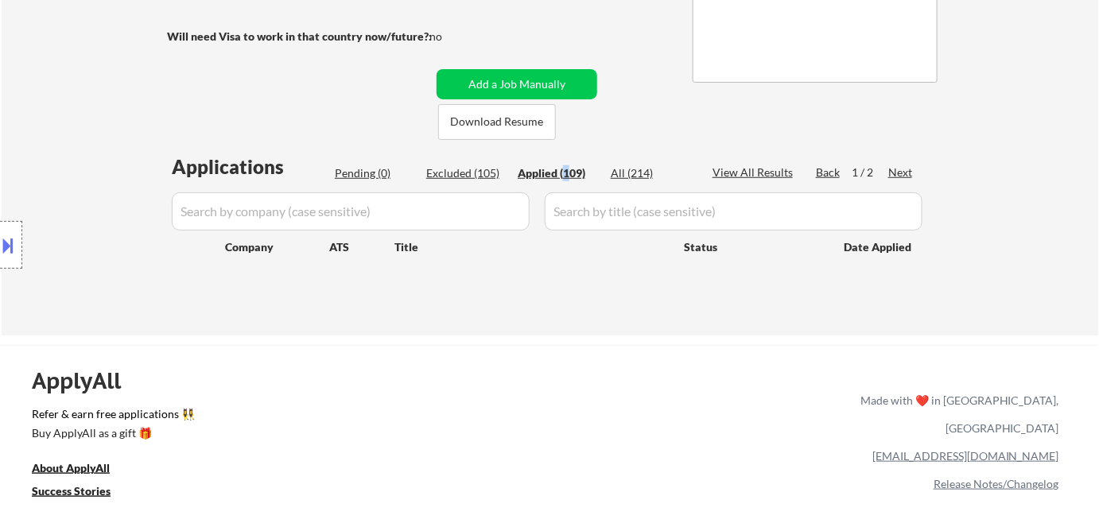
select select ""applied""
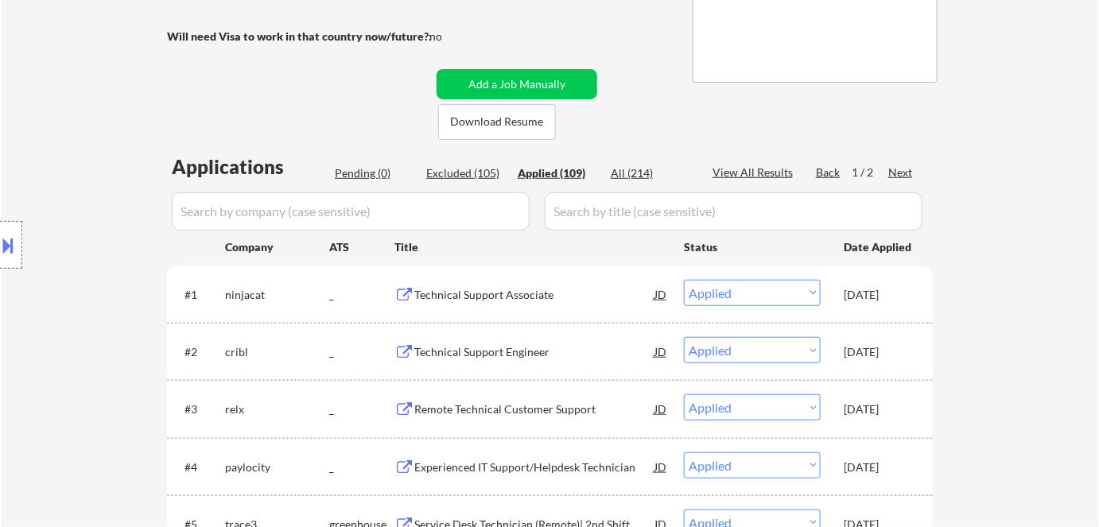
click at [626, 172] on div "All (214)" at bounding box center [651, 173] width 80 height 16
click at [559, 170] on div "Applied (109)" at bounding box center [558, 173] width 80 height 16
select select ""applied""
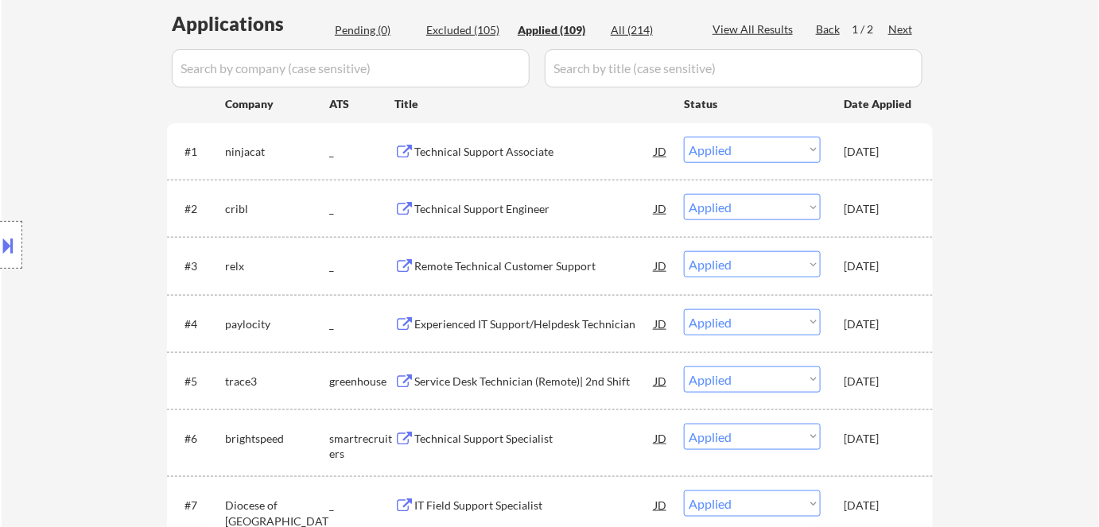
scroll to position [433, 0]
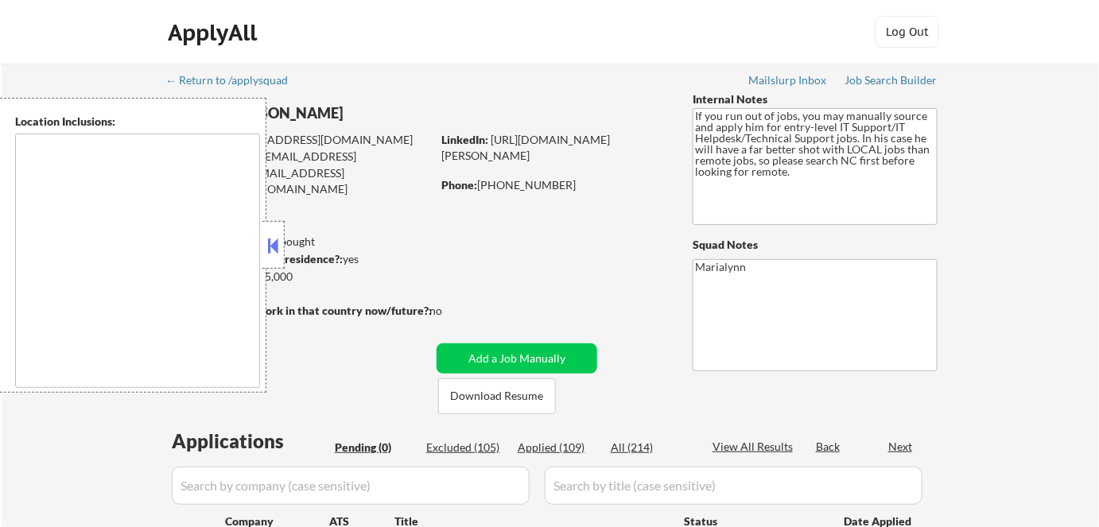
type textarea "[GEOGRAPHIC_DATA], [GEOGRAPHIC_DATA] [GEOGRAPHIC_DATA], [GEOGRAPHIC_DATA] [GEOG…"
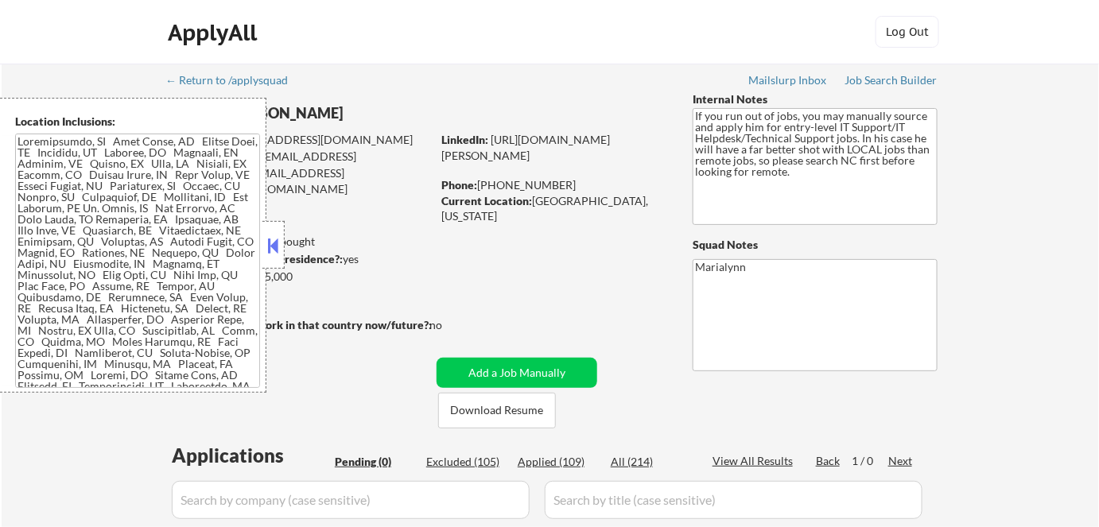
click at [277, 247] on button at bounding box center [273, 246] width 17 height 24
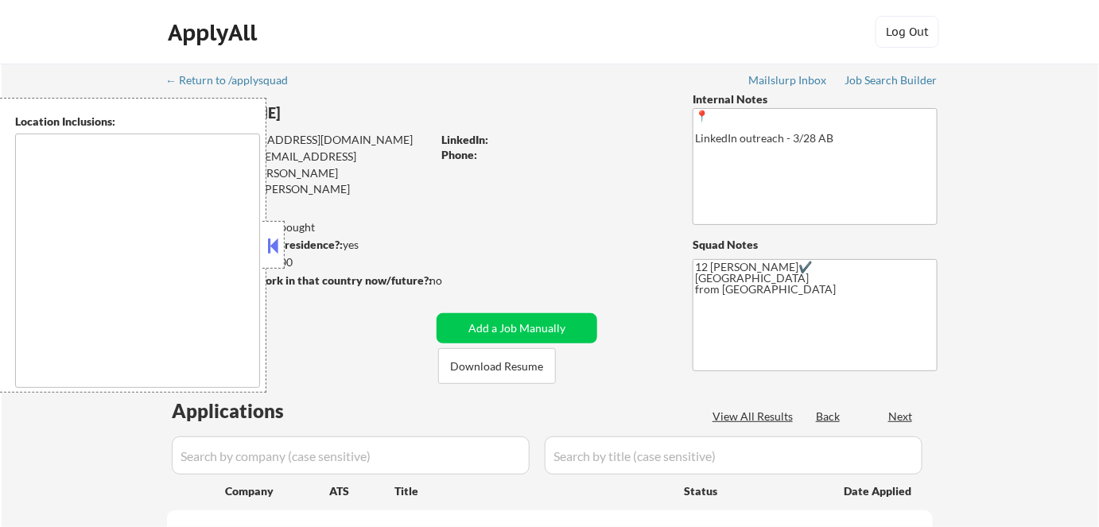
select select ""pending""
type textarea "Remote US Anywhere in [GEOGRAPHIC_DATA] [GEOGRAPHIC_DATA], [GEOGRAPHIC_DATA] [G…"
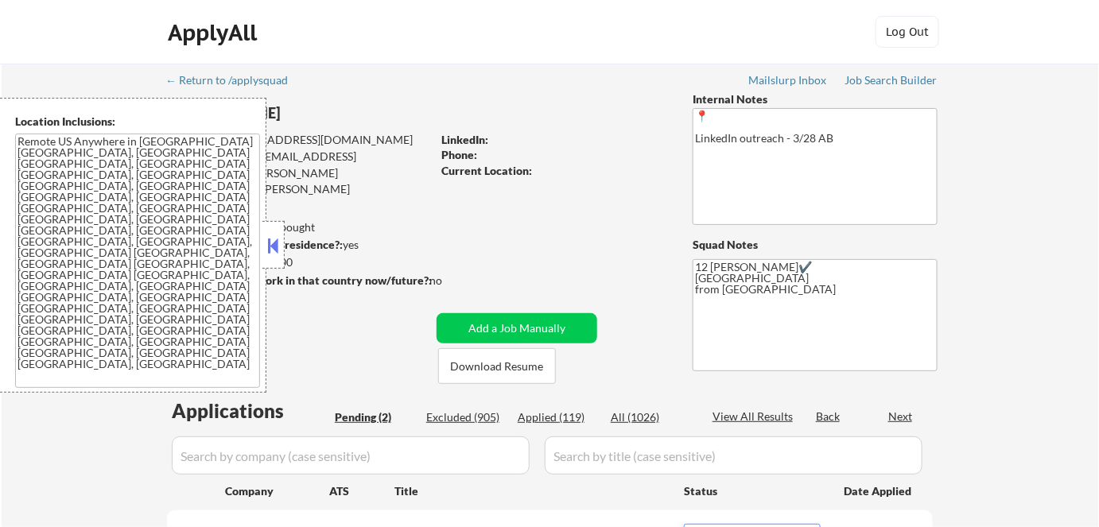
click at [275, 239] on button at bounding box center [273, 246] width 17 height 24
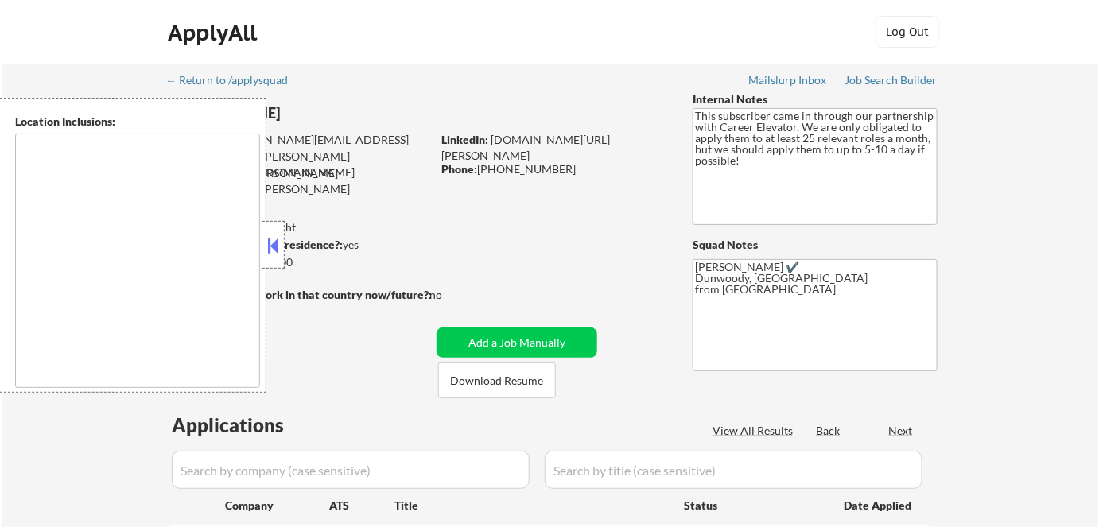
select select ""pending""
type textarea "[GEOGRAPHIC_DATA], [GEOGRAPHIC_DATA] [GEOGRAPHIC_DATA], [GEOGRAPHIC_DATA] [GEOG…"
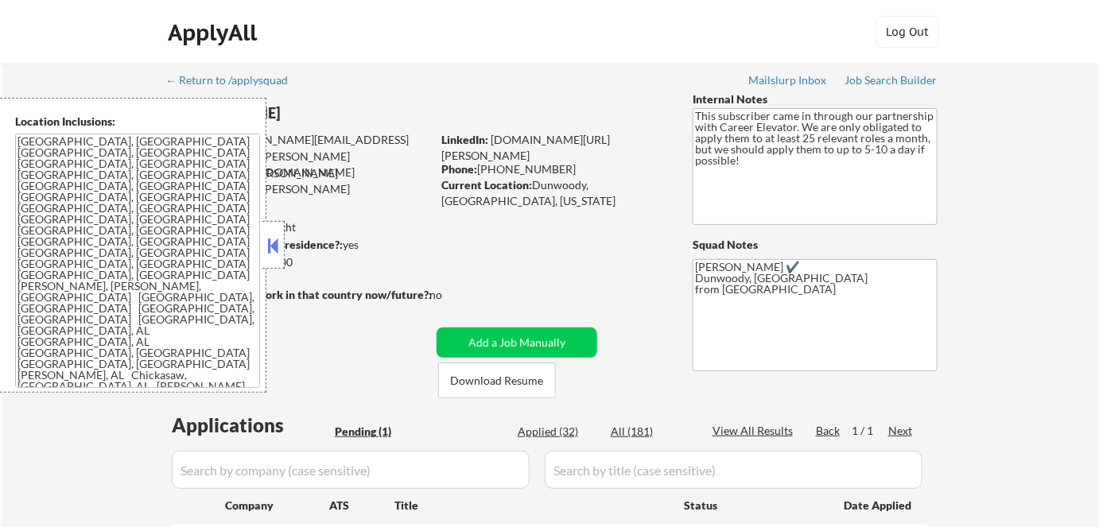
click at [276, 244] on button at bounding box center [273, 246] width 17 height 24
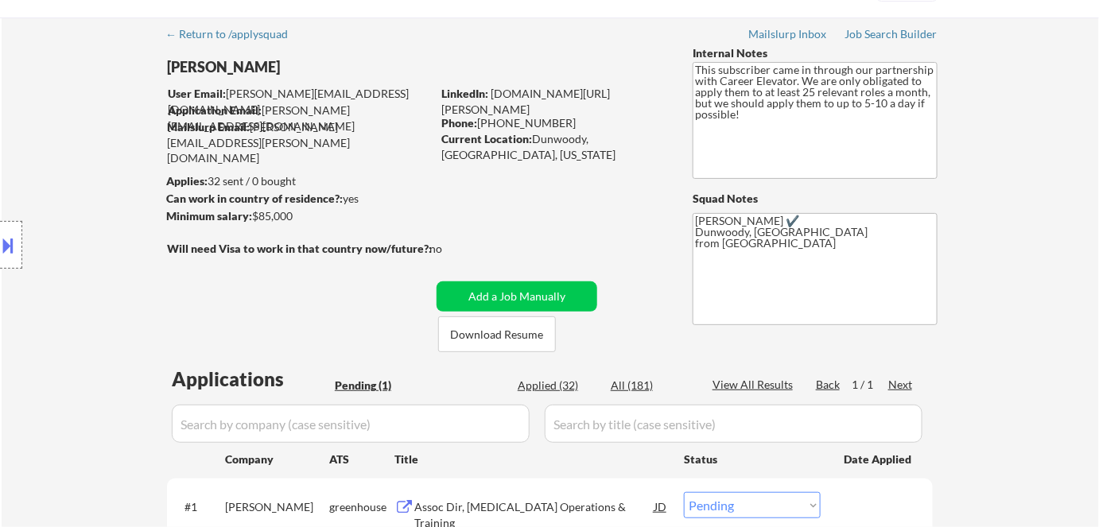
scroll to position [72, 0]
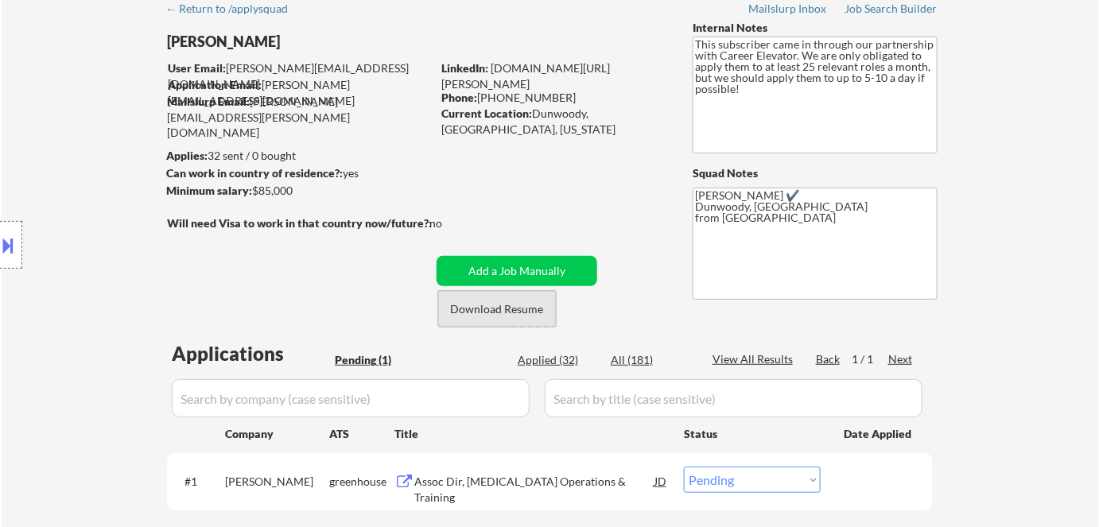
click at [506, 313] on button "Download Resume" at bounding box center [497, 309] width 118 height 36
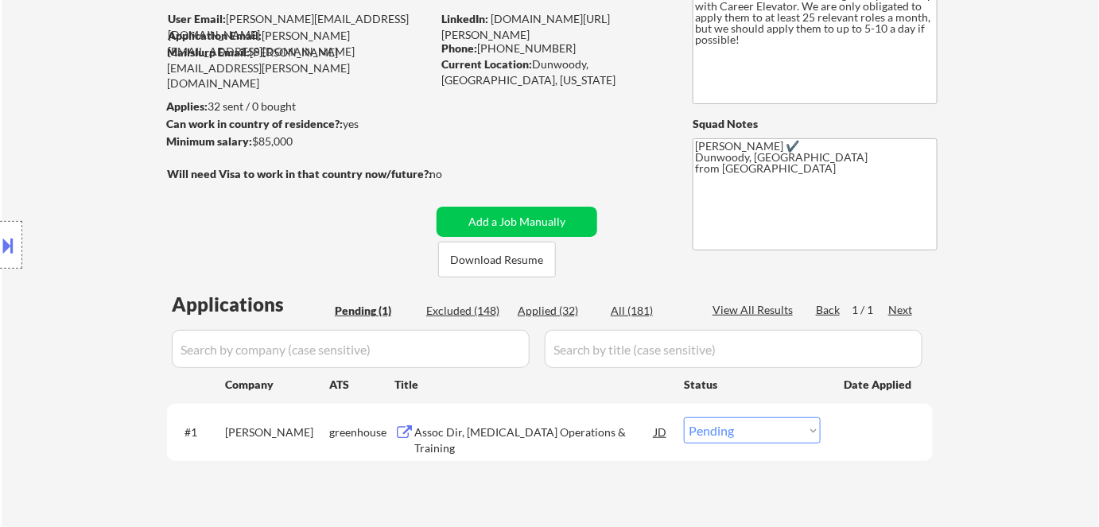
scroll to position [216, 0]
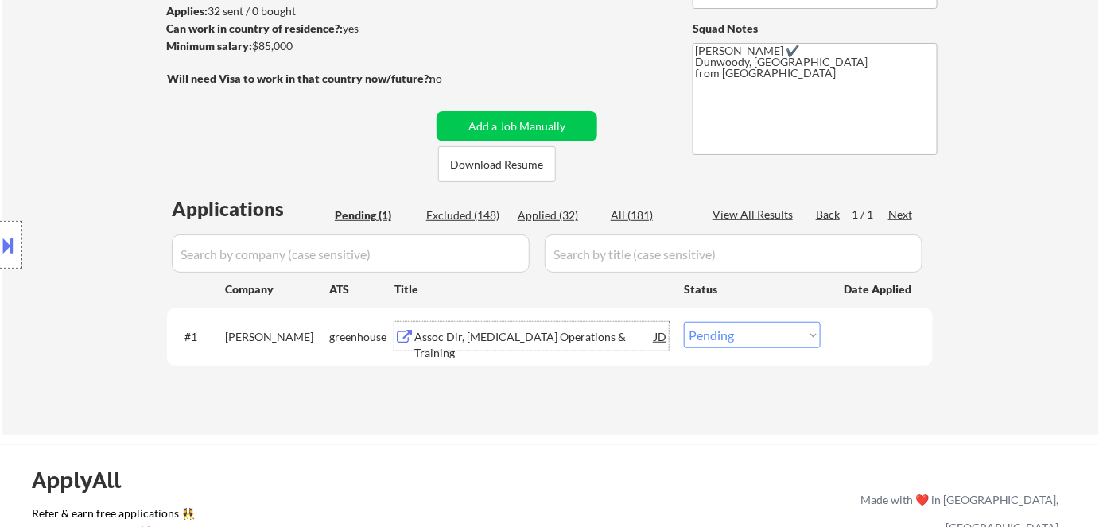
click at [455, 340] on div "Assoc Dir, [MEDICAL_DATA] Operations & Training" at bounding box center [534, 344] width 240 height 31
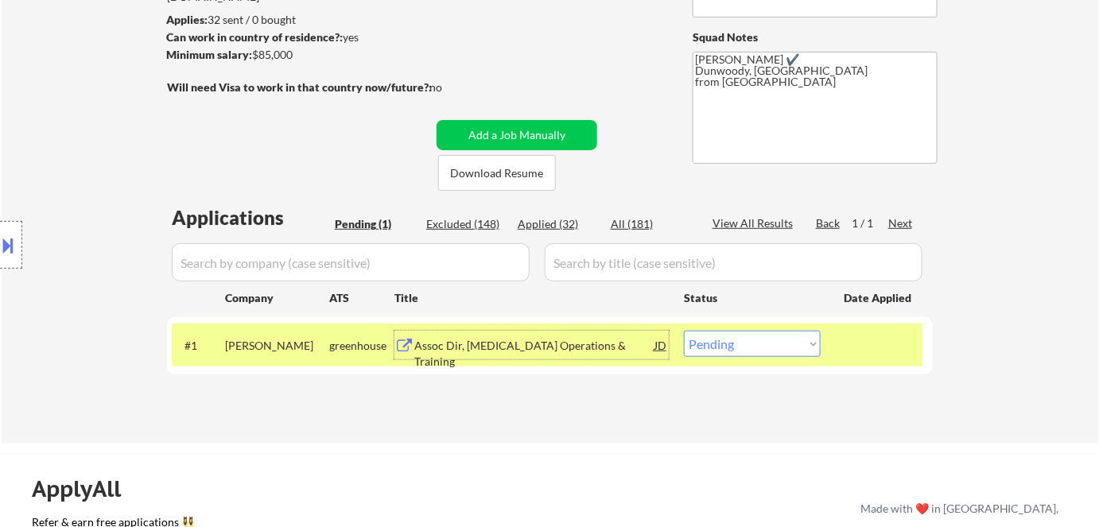
scroll to position [361, 0]
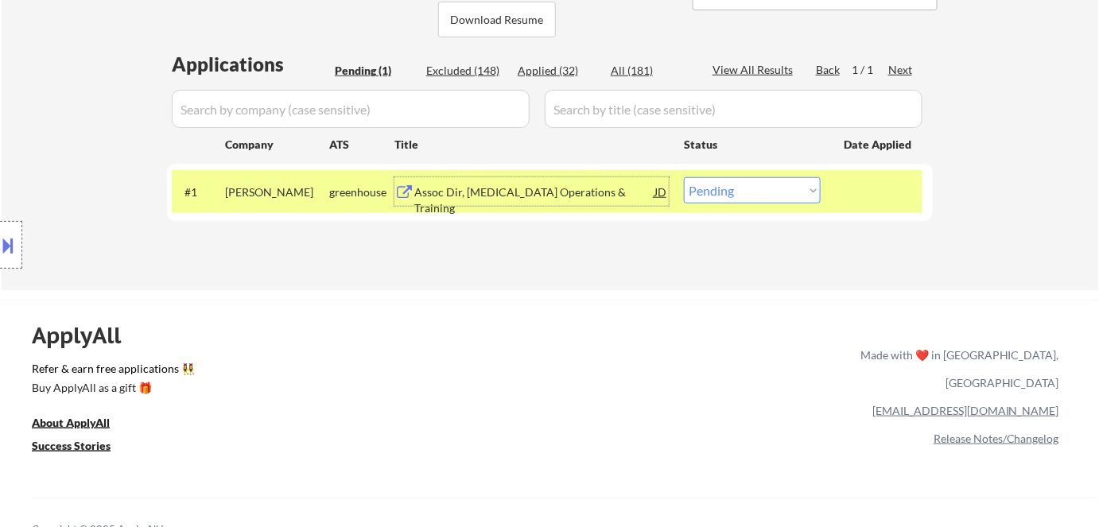
click at [751, 190] on select "Choose an option... Pending Applied Excluded (Questions) Excluded (Expired) Exc…" at bounding box center [752, 190] width 137 height 26
click at [684, 177] on select "Choose an option... Pending Applied Excluded (Questions) Excluded (Expired) Exc…" at bounding box center [752, 190] width 137 height 26
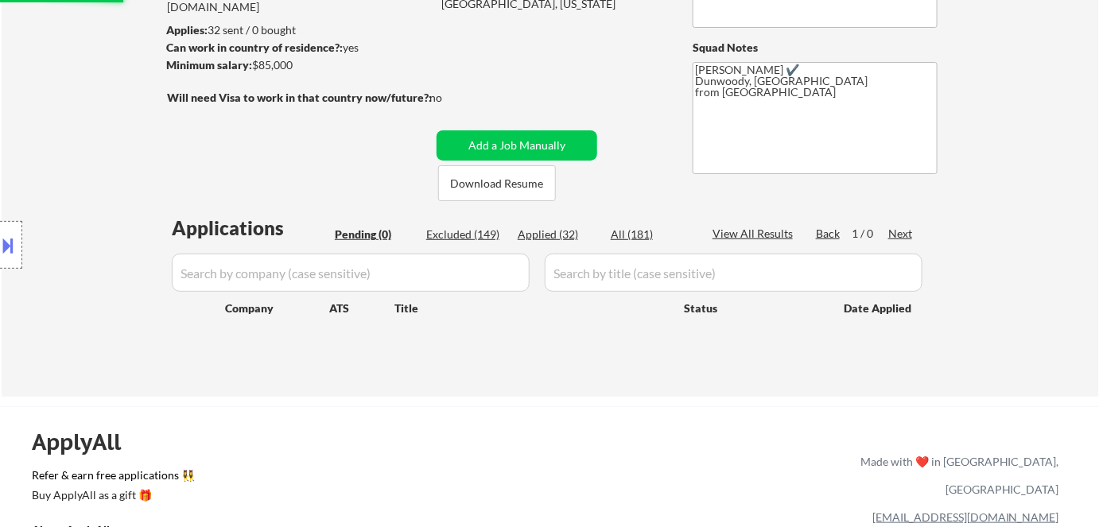
scroll to position [216, 0]
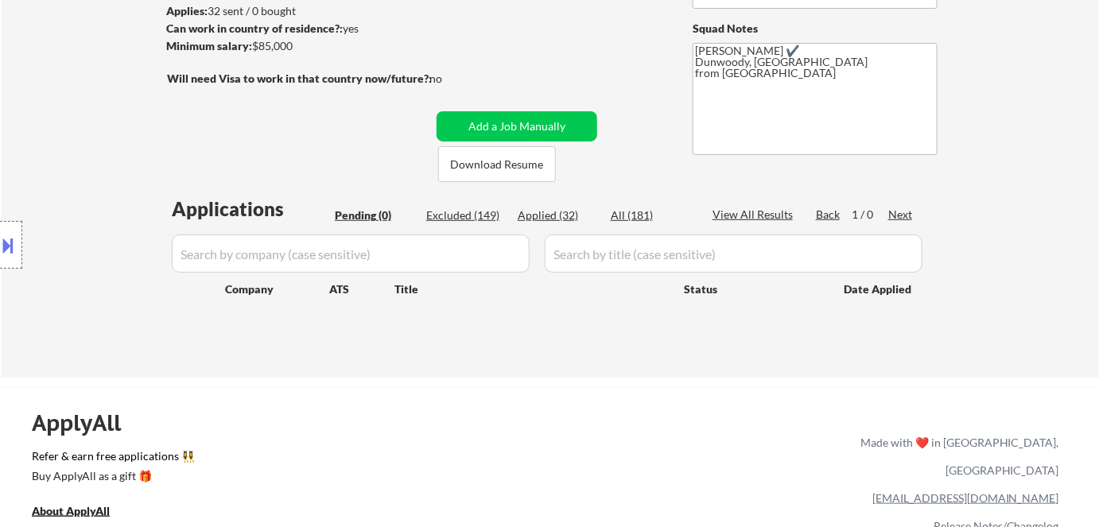
click at [549, 215] on div "Applied (32)" at bounding box center [558, 216] width 80 height 16
select select ""applied""
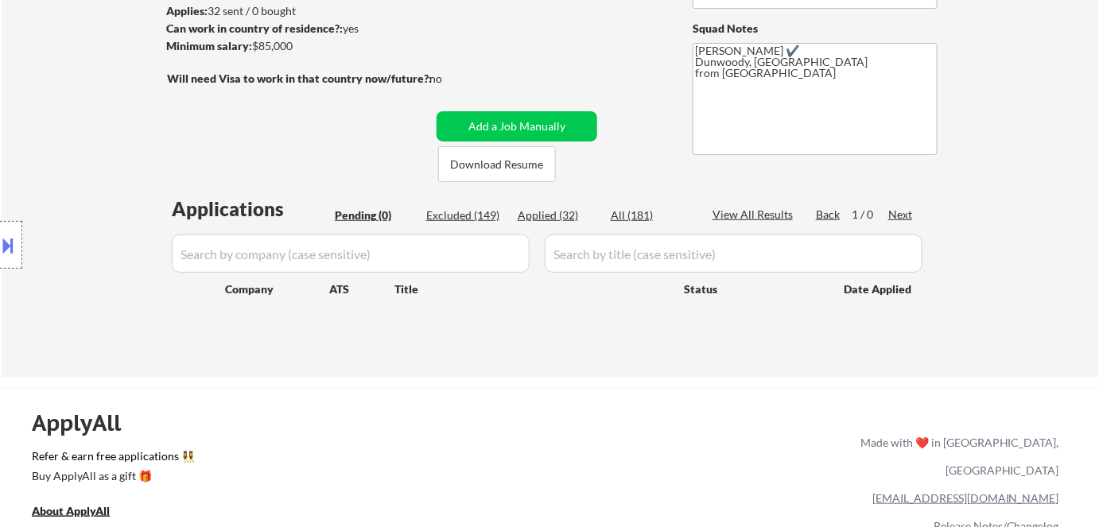
select select ""applied""
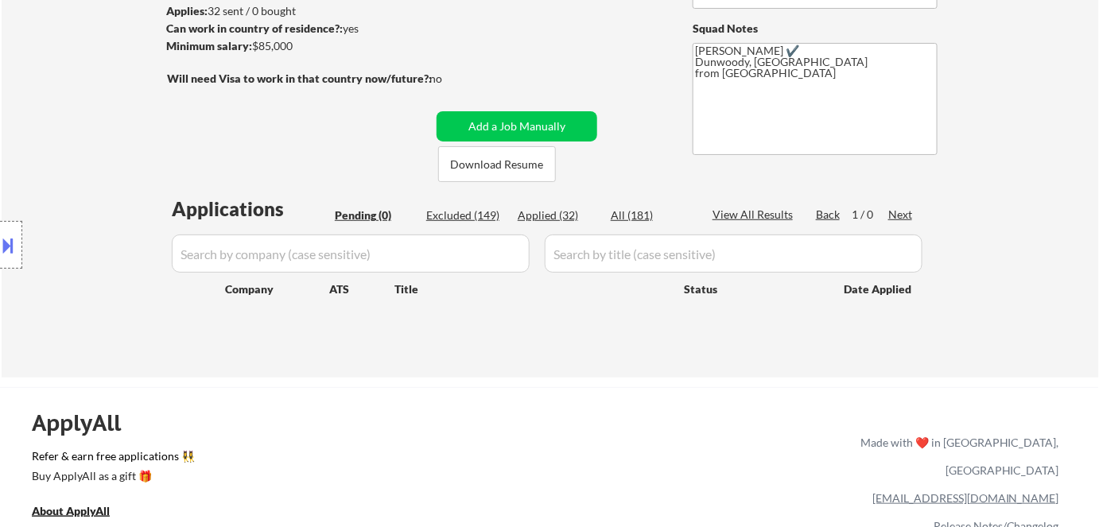
select select ""applied""
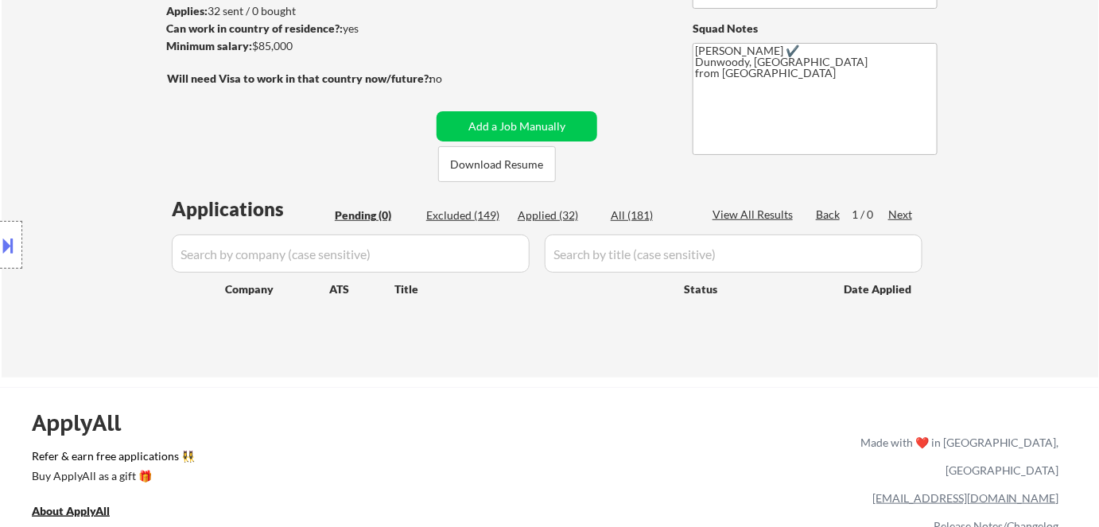
select select ""applied""
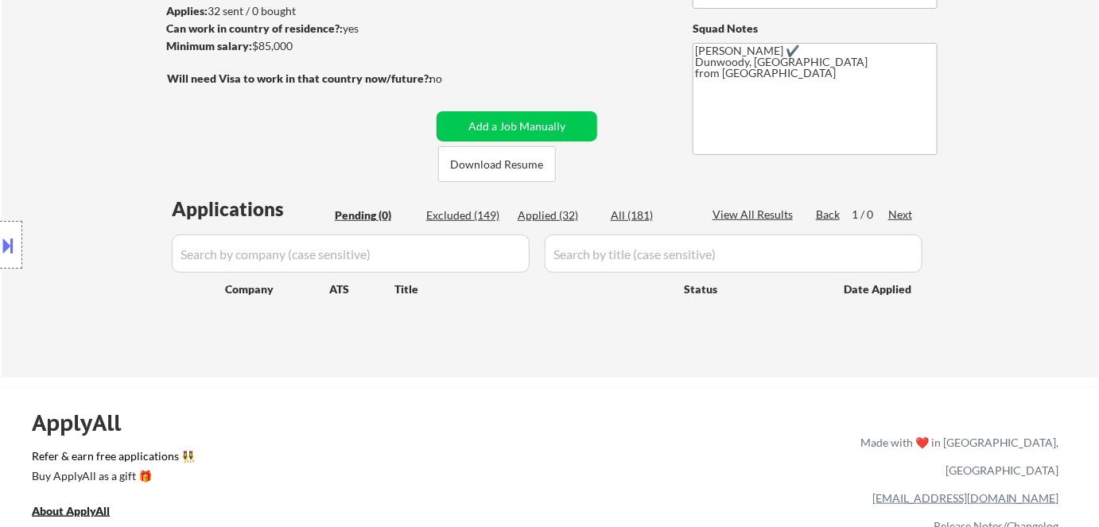
select select ""applied""
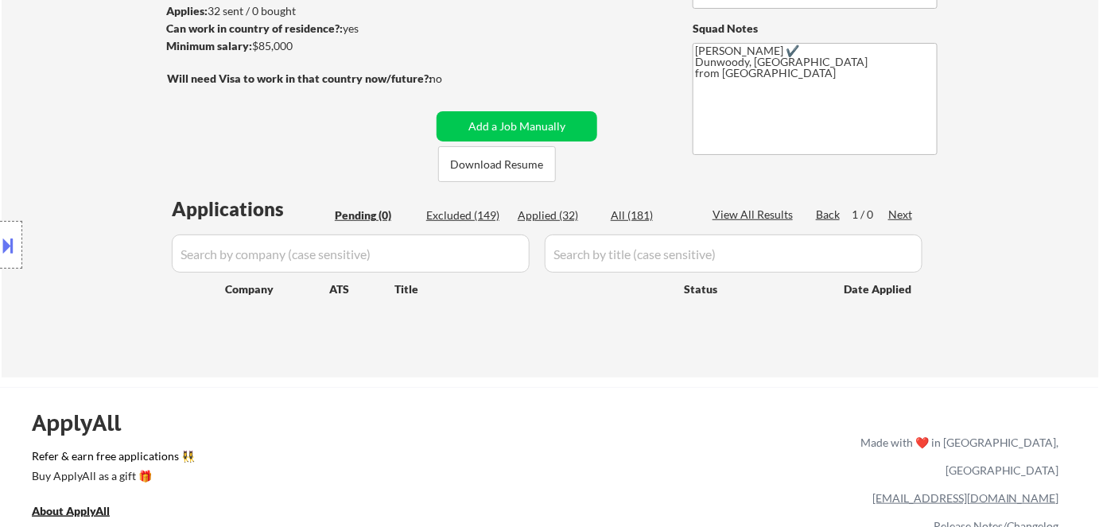
select select ""applied""
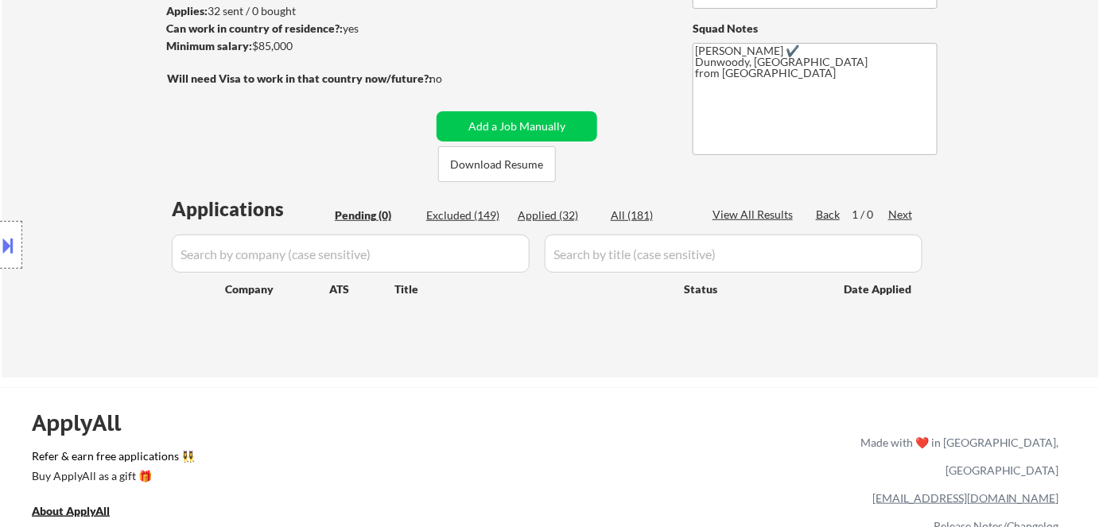
select select ""applied""
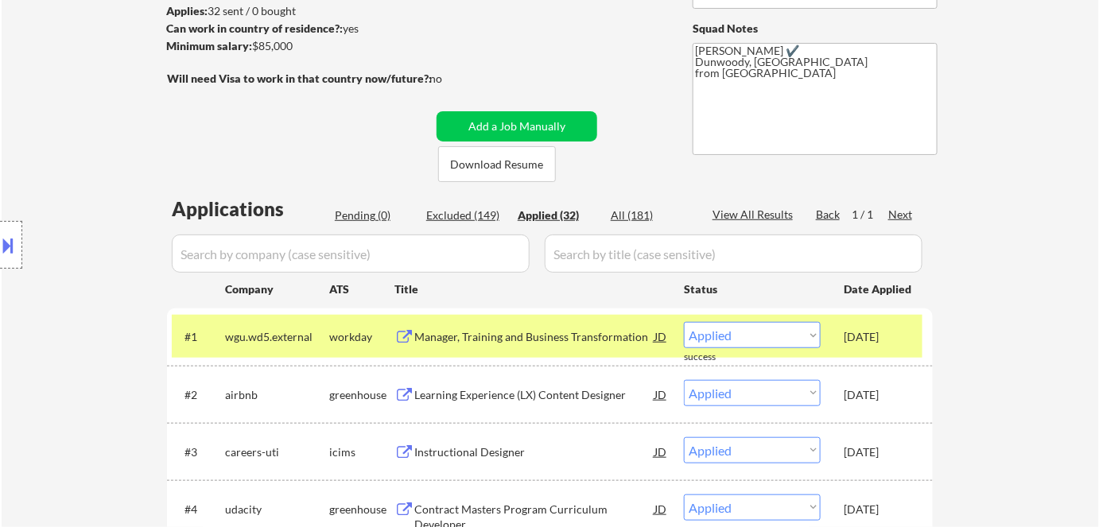
click at [484, 215] on div "Excluded (149)" at bounding box center [466, 216] width 80 height 16
select select ""excluded""
select select ""excluded__salary_""
select select ""excluded__other_""
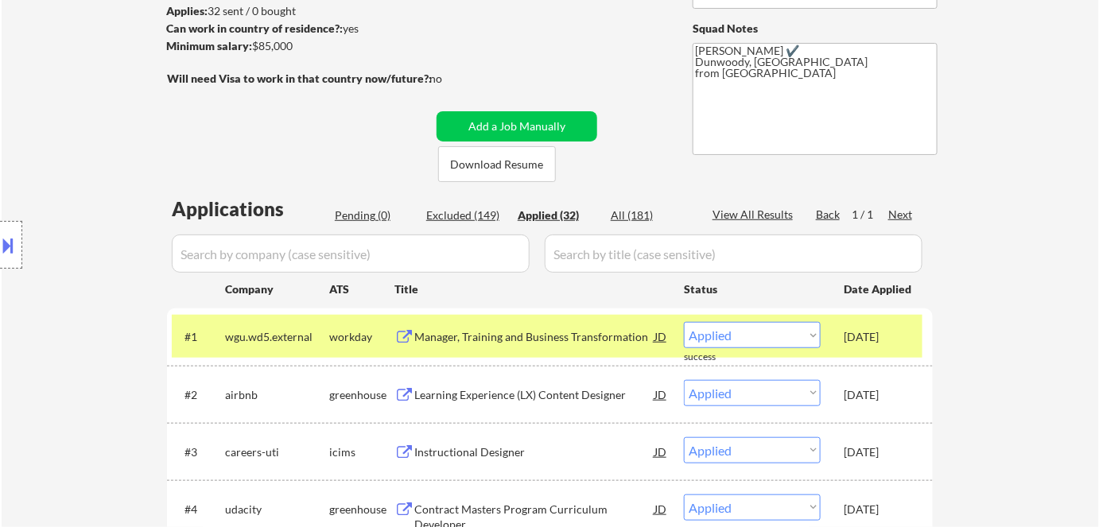
select select ""excluded__expired_""
select select ""excluded""
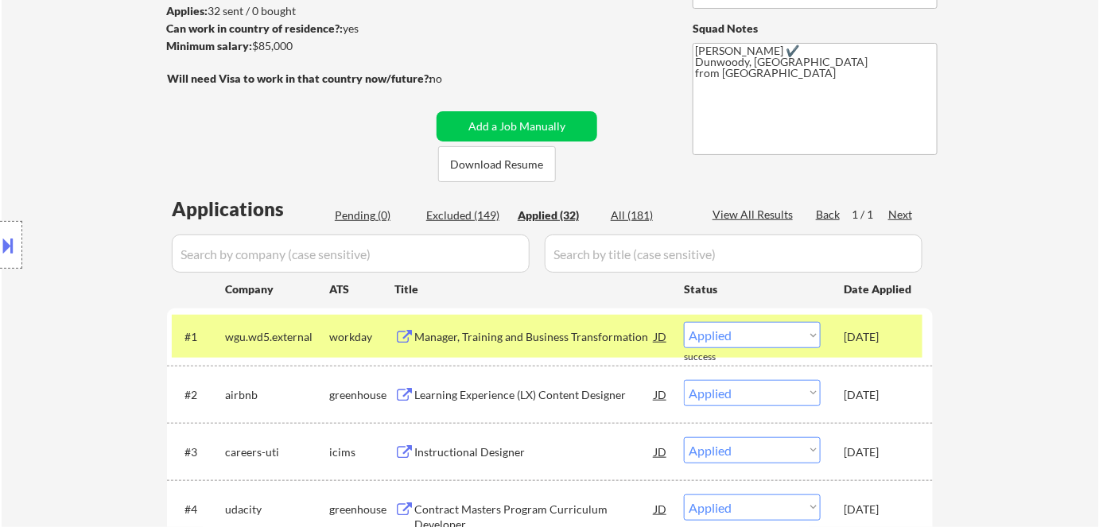
select select ""excluded""
select select ""excluded__location_""
select select ""excluded""
select select ""excluded__expired_""
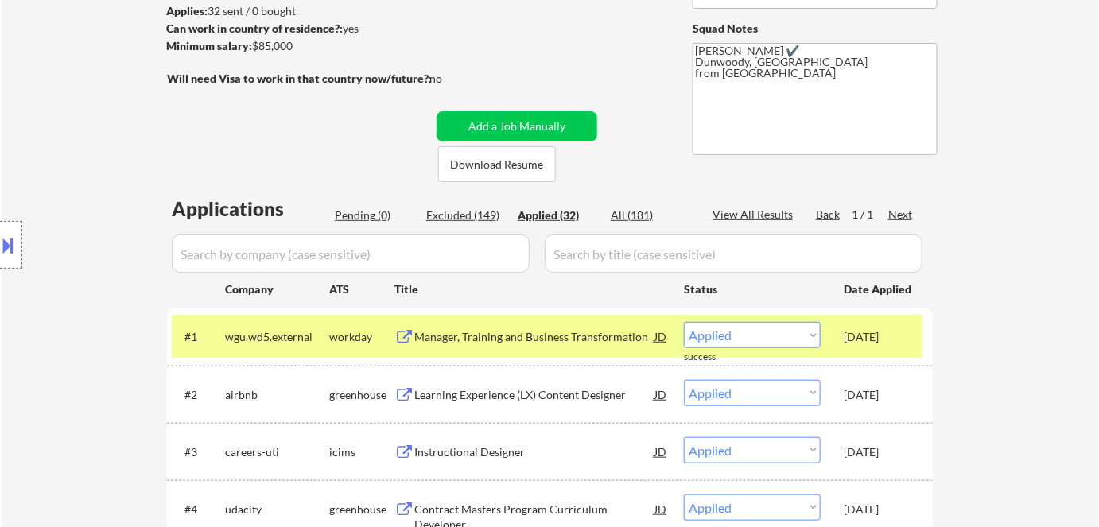
select select ""excluded__expired_""
select select ""excluded__other_""
select select ""excluded__expired_""
select select ""excluded__other_""
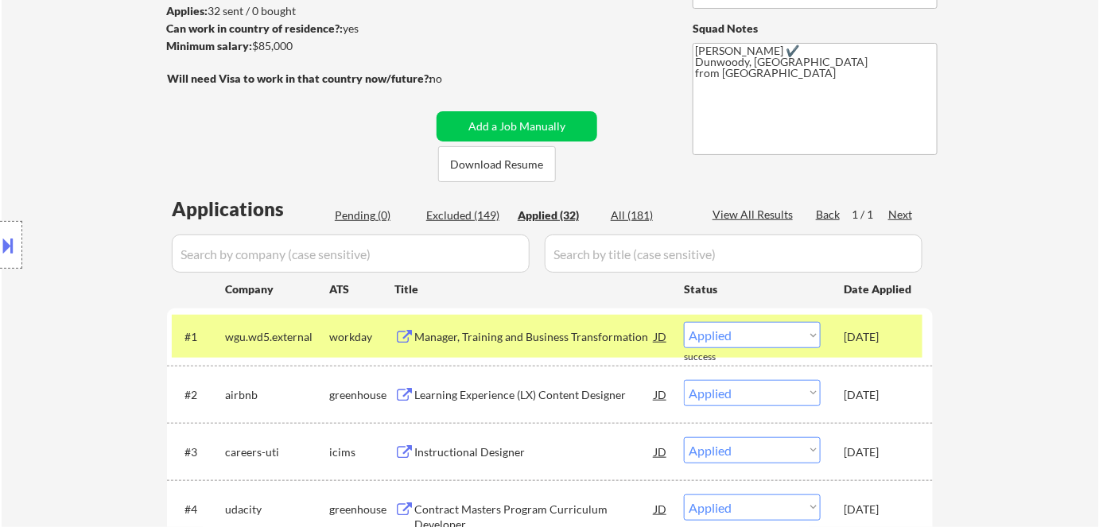
select select ""excluded__expired_""
select select ""excluded__location_""
select select ""excluded__bad_match_""
select select ""excluded__expired_""
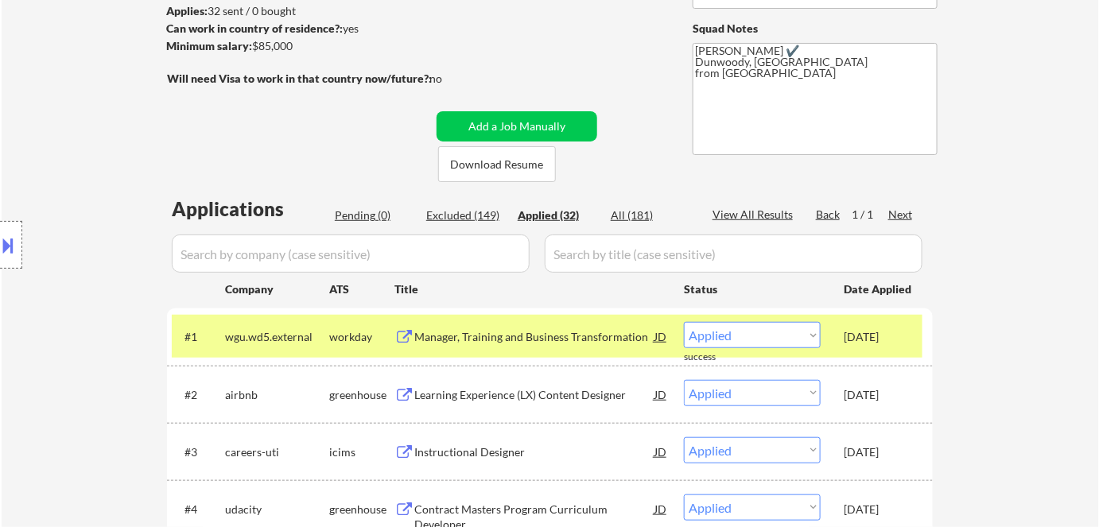
select select ""excluded__salary_""
select select ""excluded__location_""
select select ""excluded__expired_""
select select ""excluded__bad_match_""
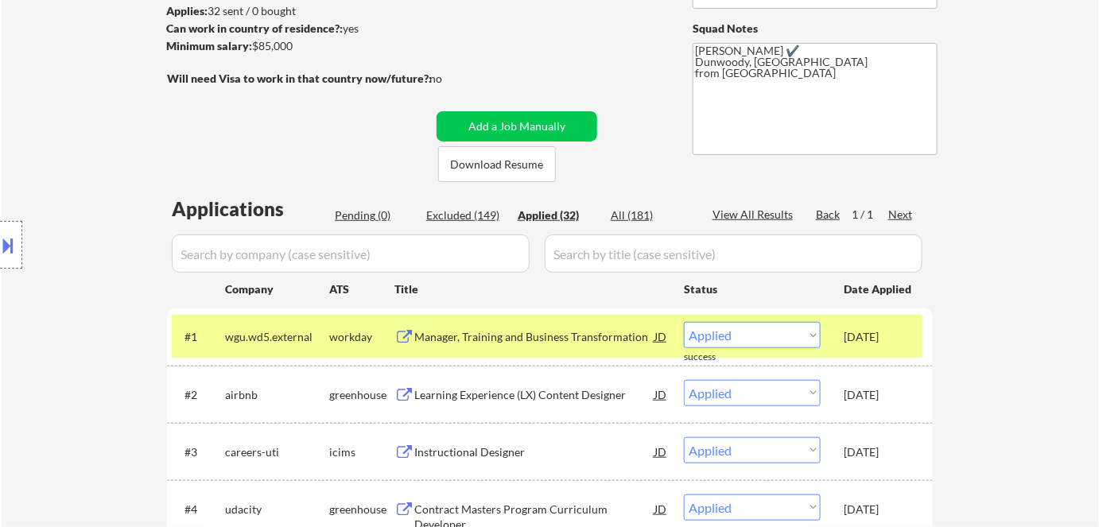
select select ""excluded""
select select ""excluded__bad_match_""
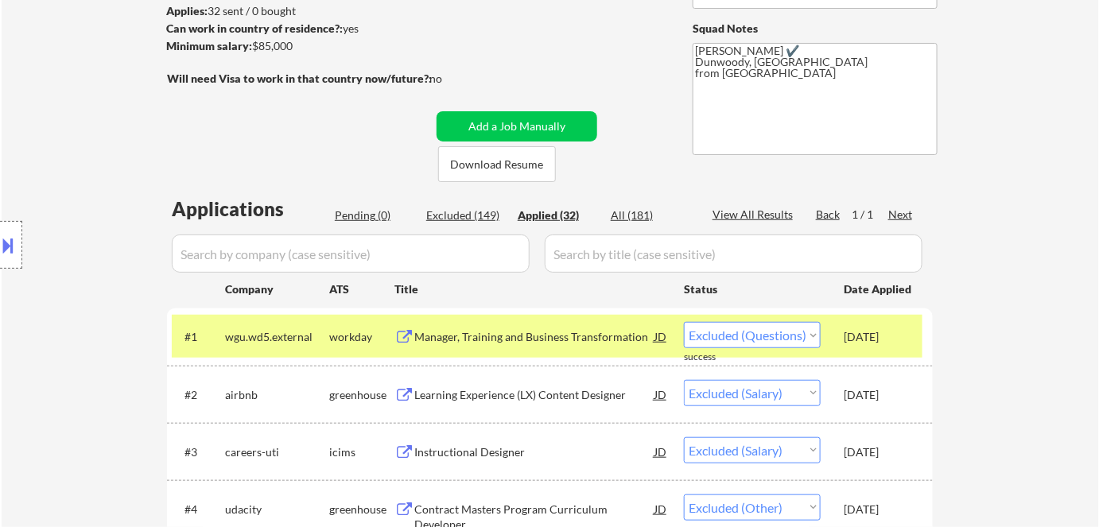
select select ""excluded__salary_""
select select ""excluded__bad_match_""
select select ""excluded__expired_""
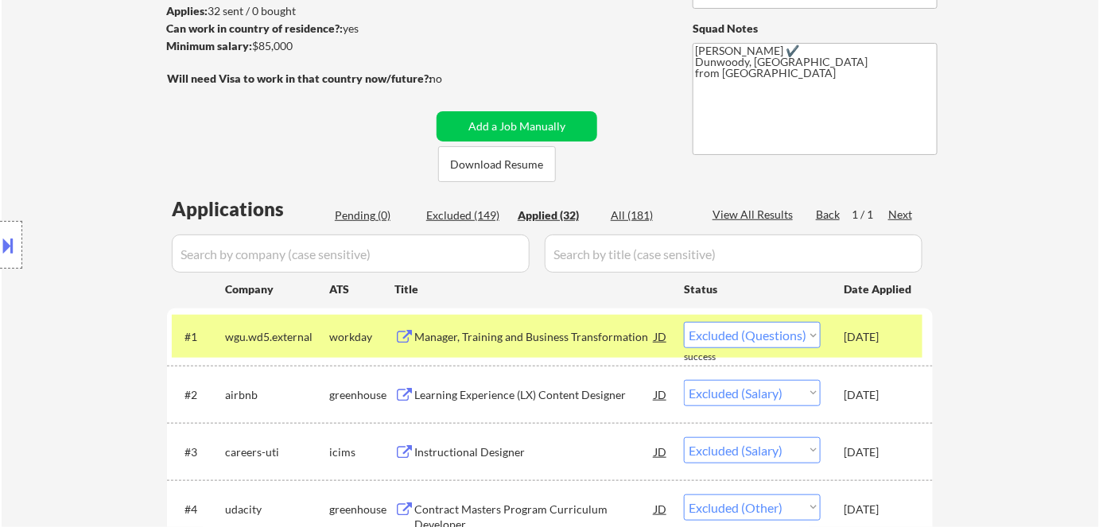
select select ""excluded__bad_match_""
select select ""excluded__location_""
select select ""excluded__expired_""
select select ""excluded""
select select ""excluded__location_""
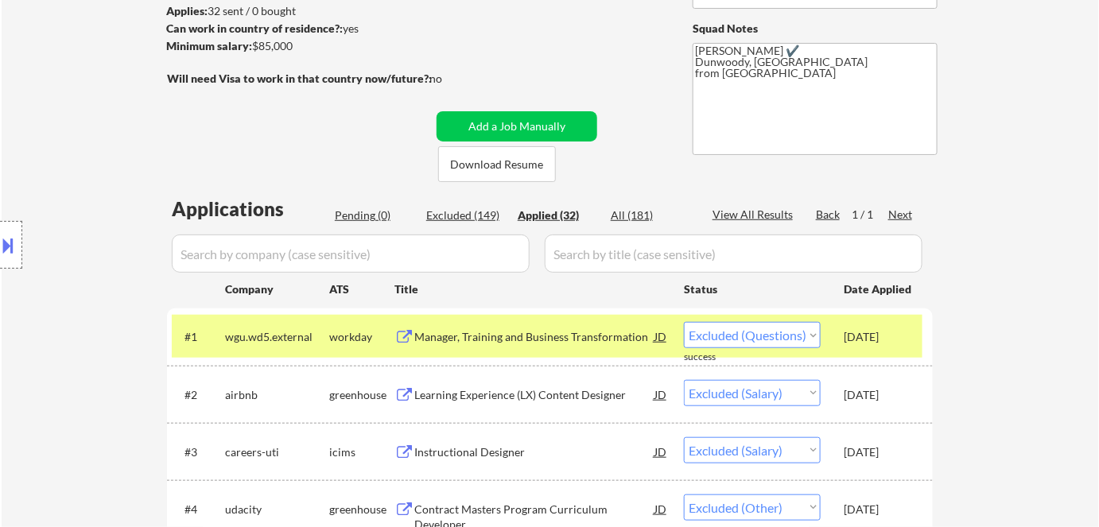
select select ""excluded""
select select ""excluded__expired_""
select select ""excluded__salary_""
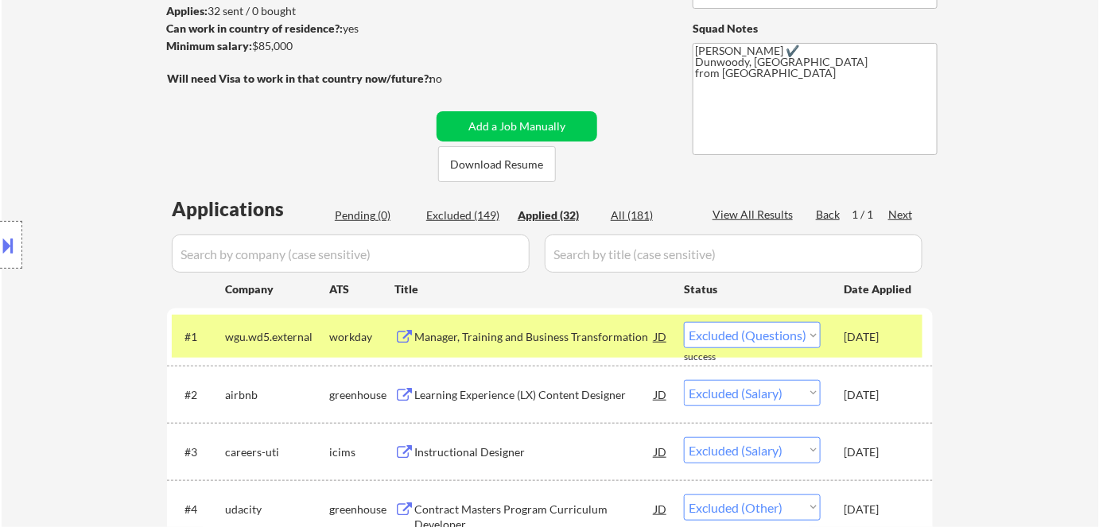
select select ""excluded""
select select ""excluded__location_""
select select ""excluded__expired_""
select select ""excluded__salary_""
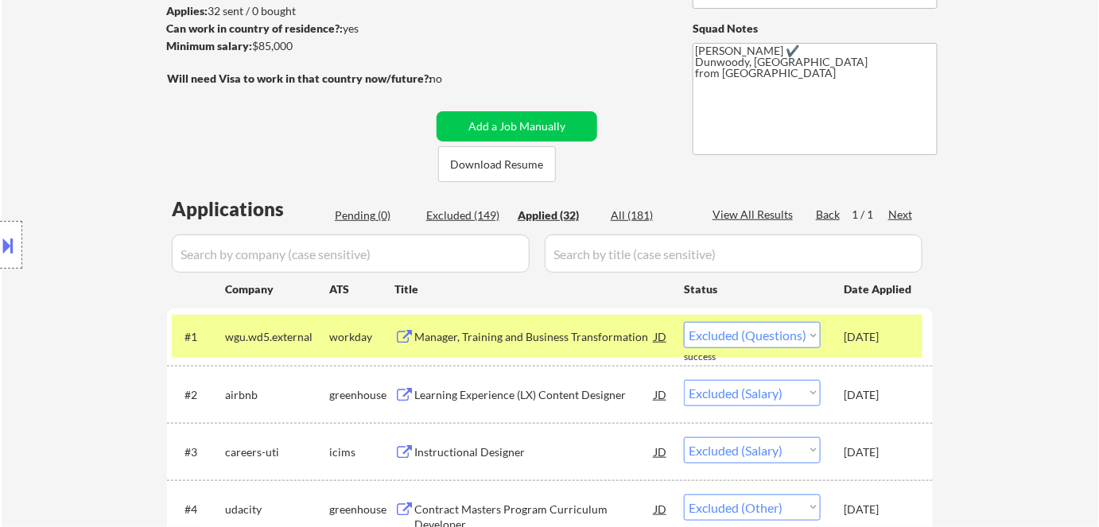
select select ""excluded""
select select ""excluded__other_""
select select ""excluded__bad_match_""
select select ""excluded""
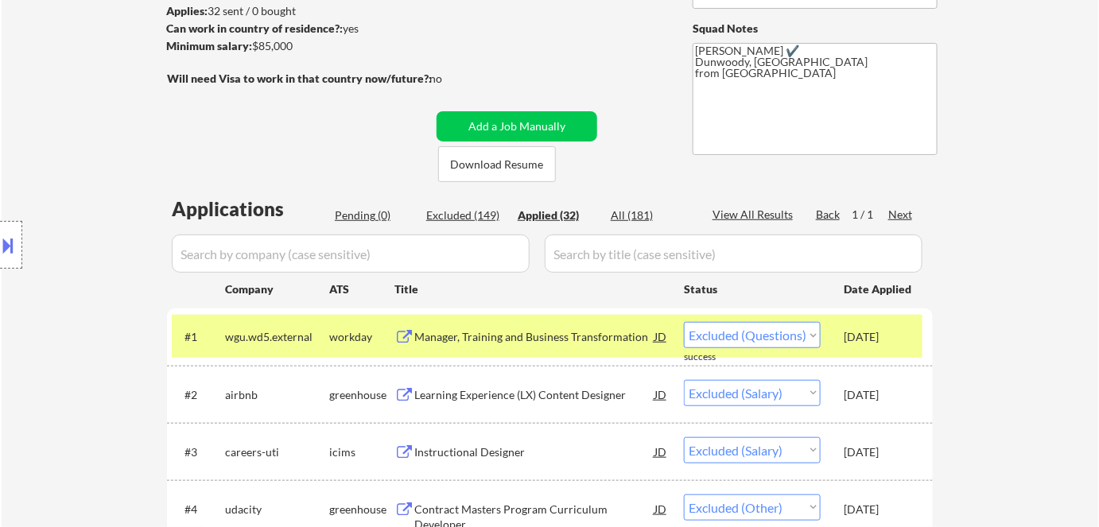
select select ""excluded__salary_""
select select ""excluded__bad_match_""
select select ""excluded__other_""
select select ""excluded__salary_""
select select ""excluded__bad_match_""
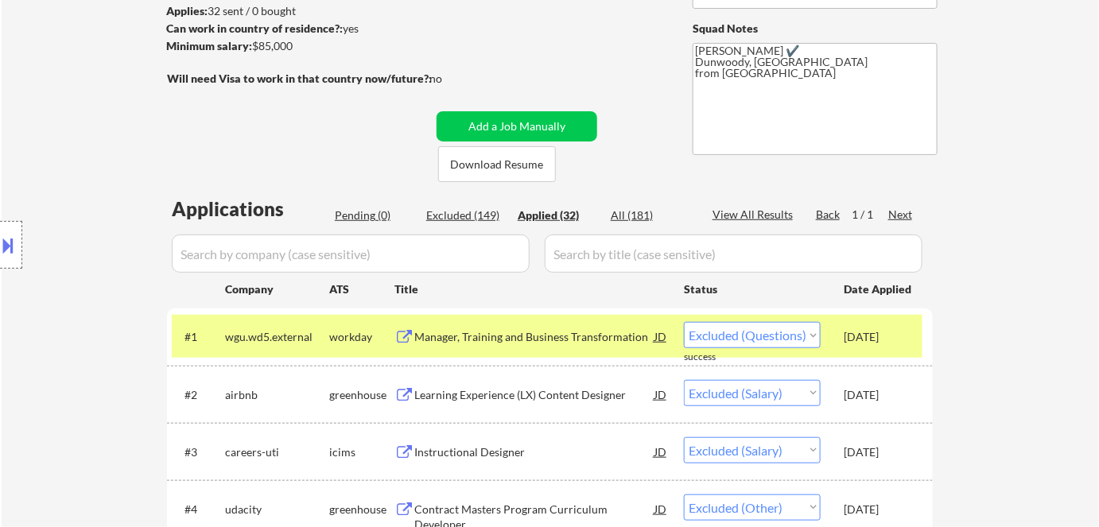
select select ""excluded""
select select ""excluded__salary_""
select select ""excluded""
select select ""excluded__expired_""
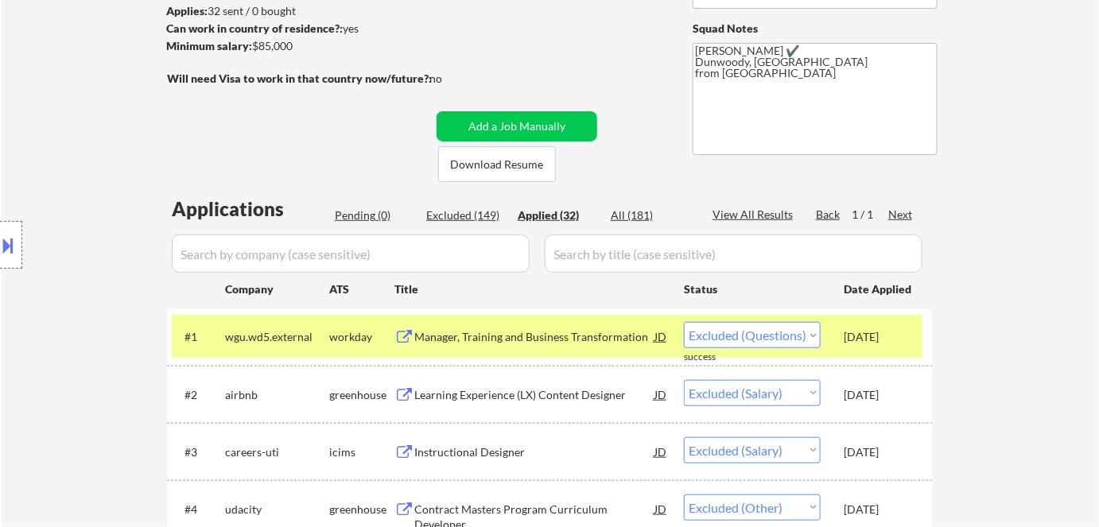
select select ""excluded""
select select ""excluded__salary_""
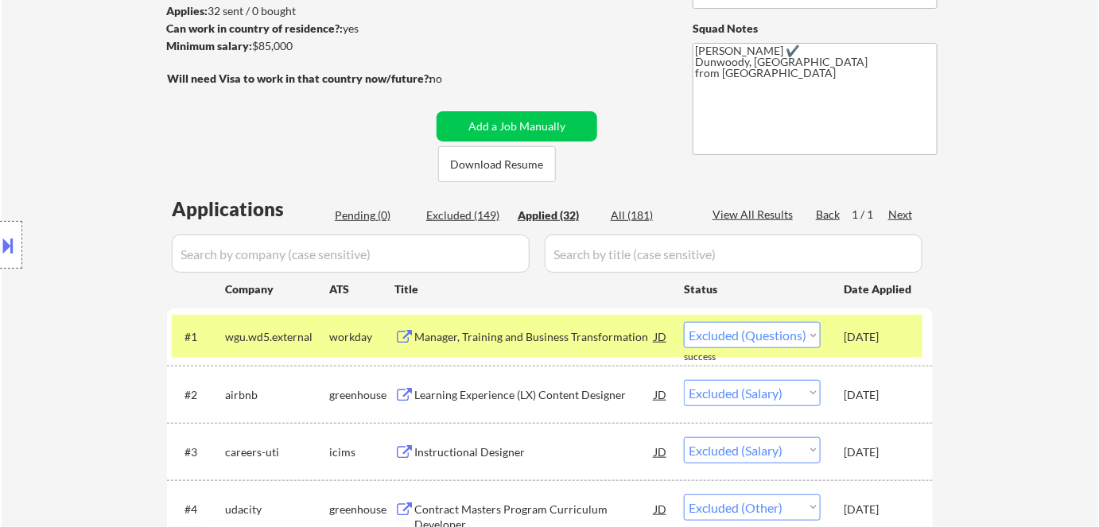
select select ""excluded__bad_match_""
select select ""excluded__location_""
select select ""excluded__bad_match_""
select select ""excluded__other_""
select select ""excluded__expired_""
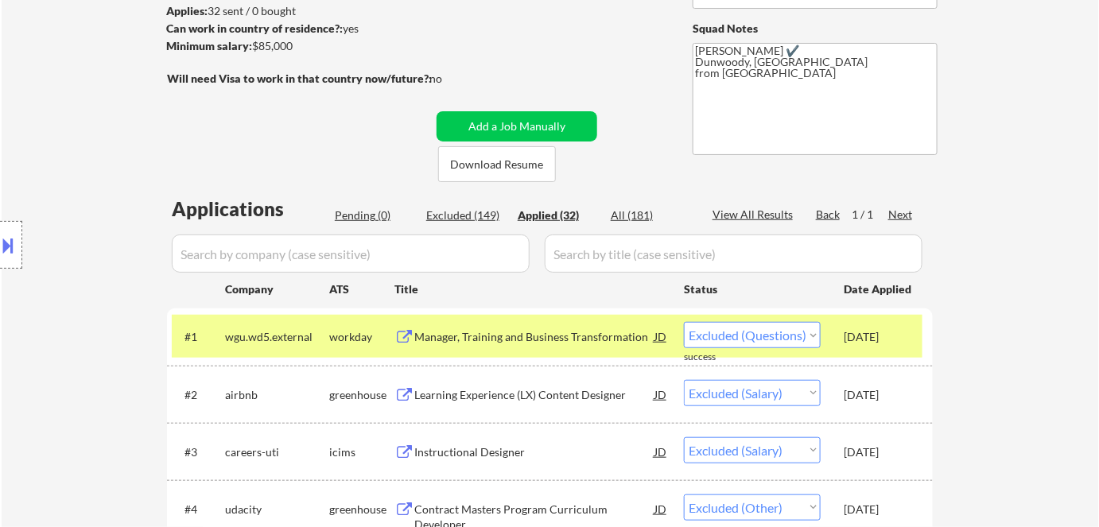
select select ""excluded__expired_""
select select ""excluded__bad_match_""
select select ""excluded__expired_""
select select ""excluded__location_""
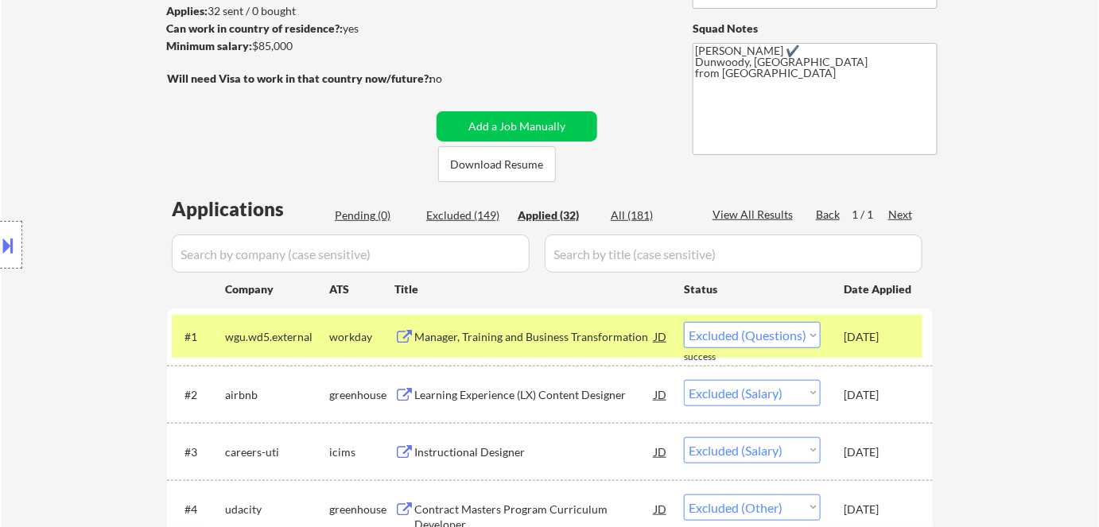
select select ""excluded__location_""
select select ""excluded__expired_""
select select ""excluded__location_""
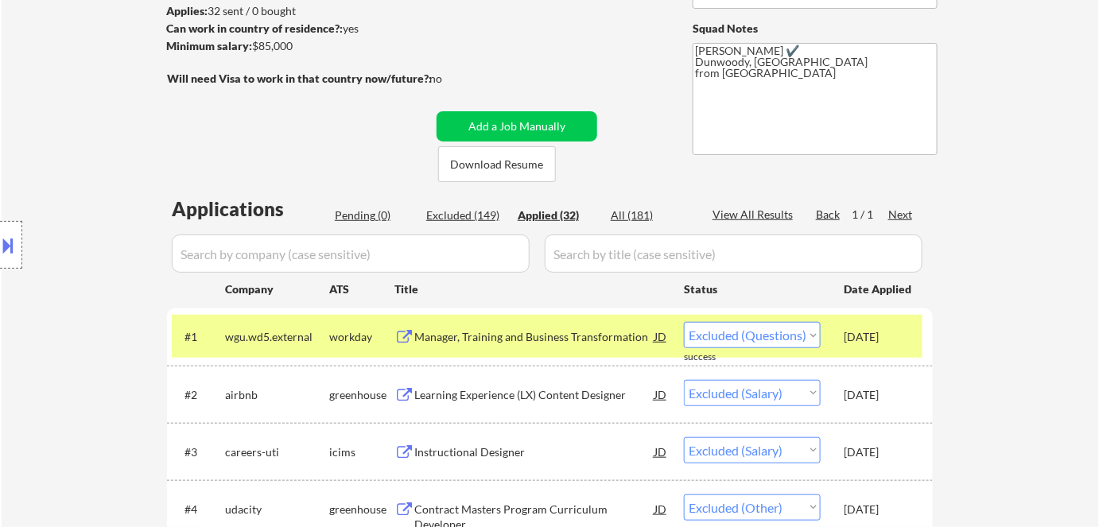
select select ""excluded__expired_""
select select ""excluded__salary_""
select select ""excluded__bad_match_""
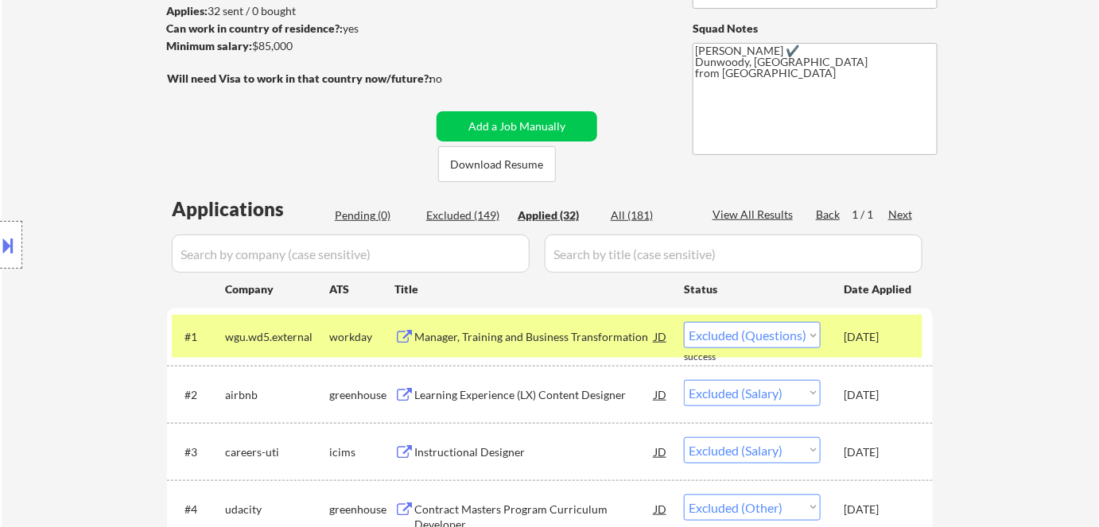
select select ""excluded__bad_match_""
select select ""excluded__other_""
select select ""excluded""
select select ""excluded__bad_match_""
select select ""excluded__expired_""
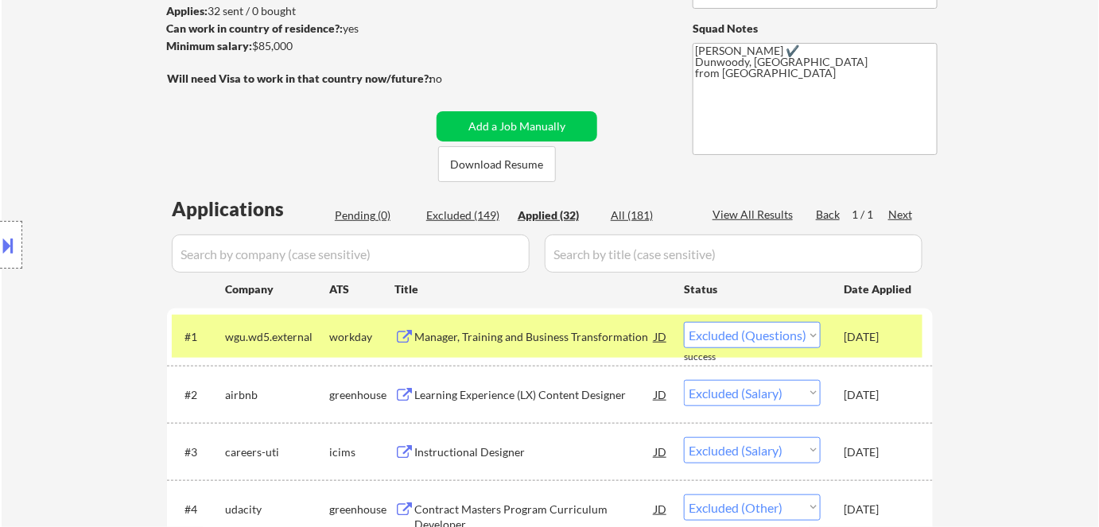
select select ""excluded__expired_""
click at [542, 215] on div "Applied (32)" at bounding box center [558, 216] width 80 height 16
select select ""applied""
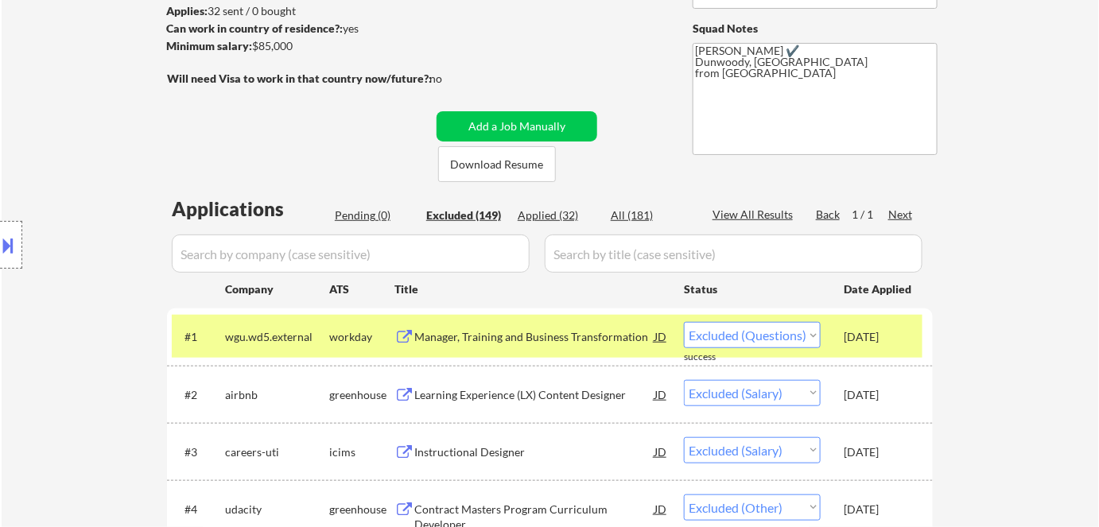
select select ""applied""
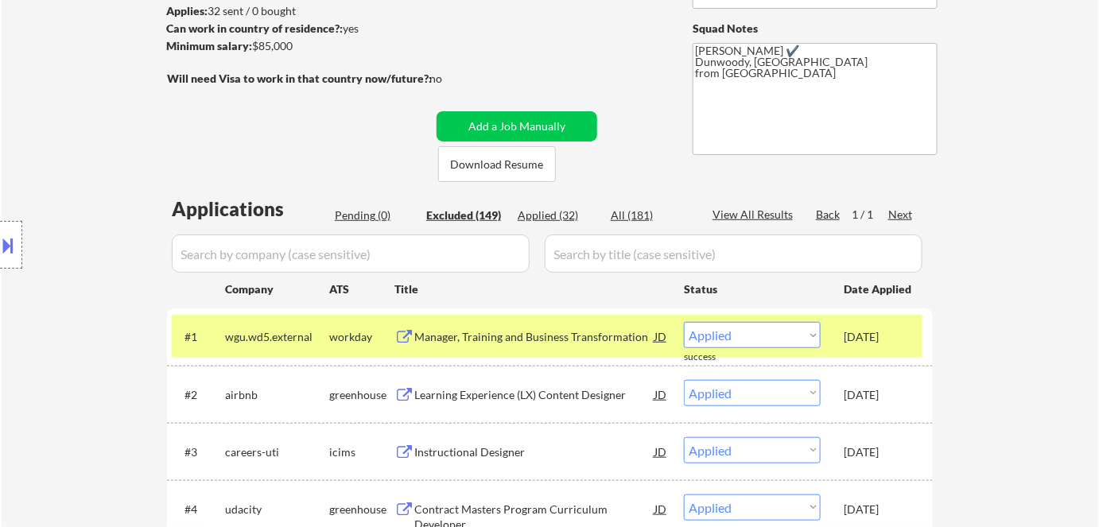
select select ""applied""
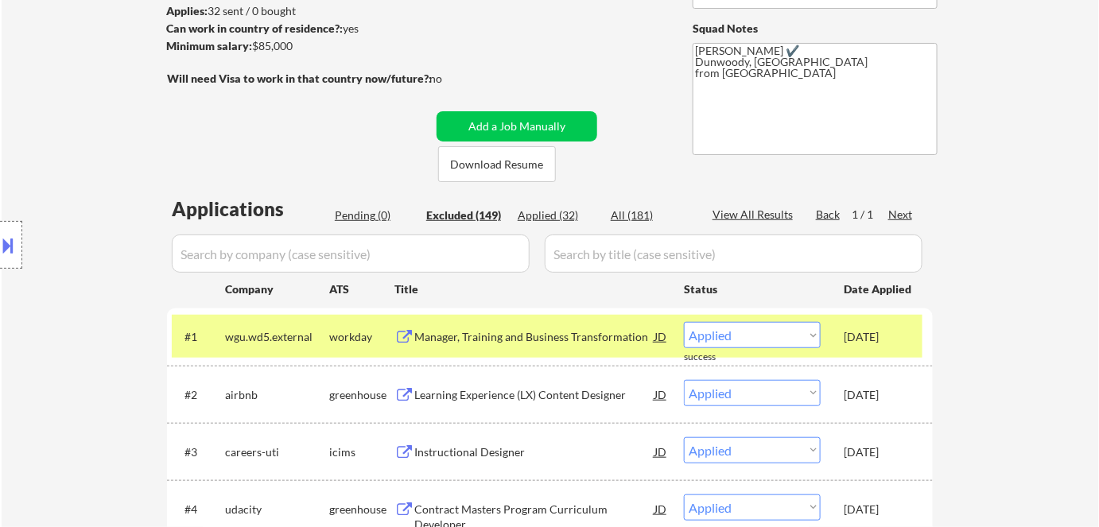
select select ""applied""
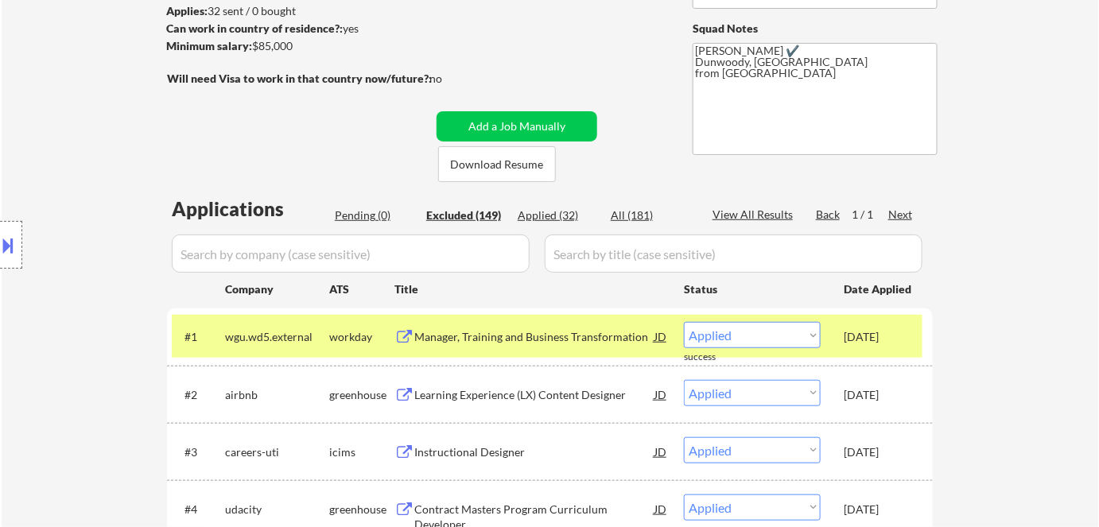
select select ""applied""
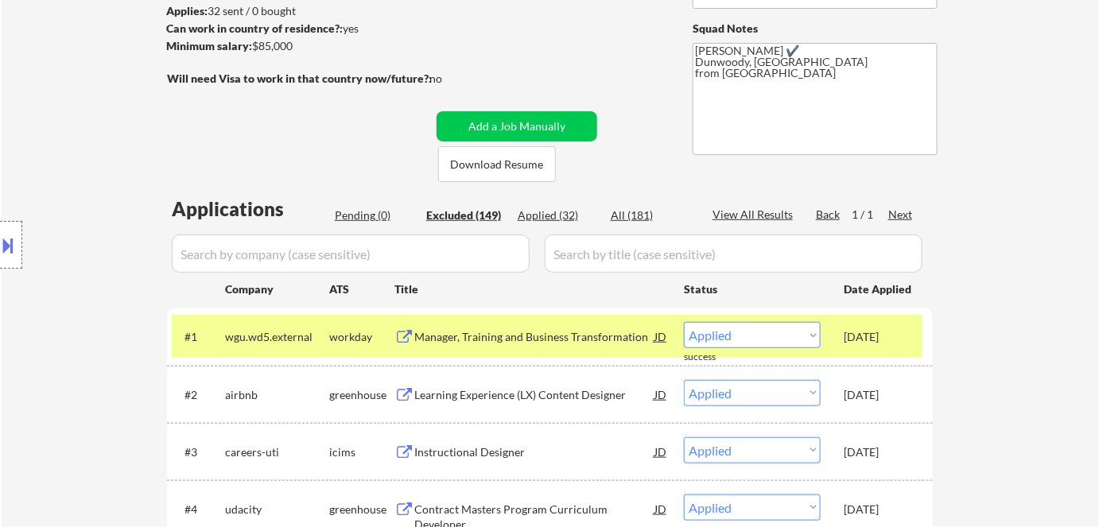
select select ""applied""
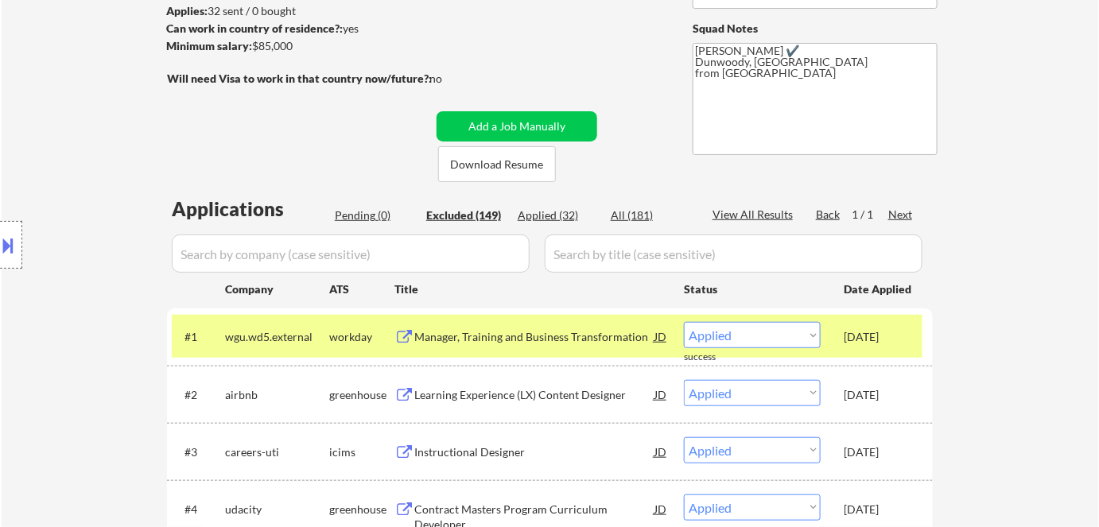
select select ""applied""
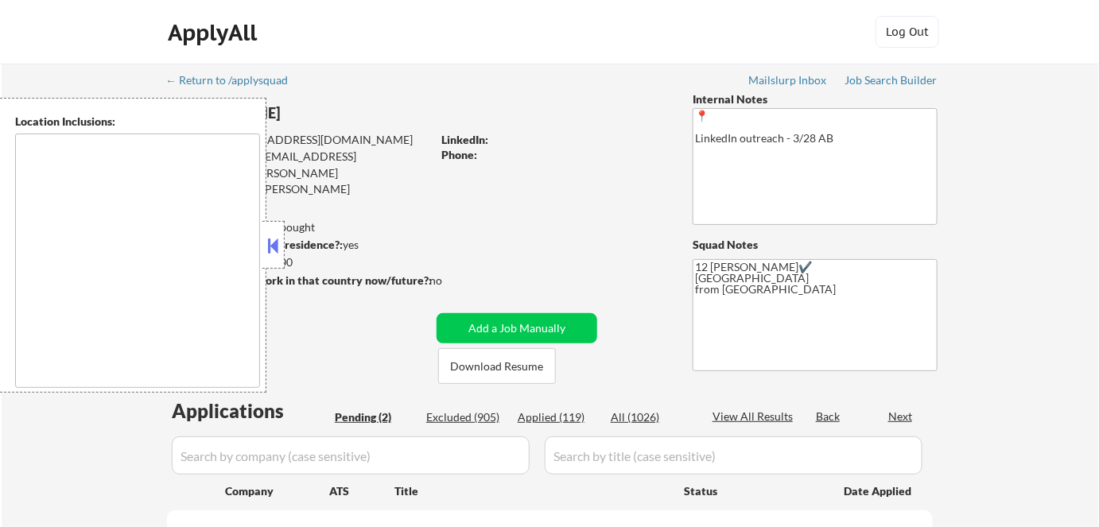
select select ""pending""
click at [280, 249] on button at bounding box center [273, 246] width 17 height 24
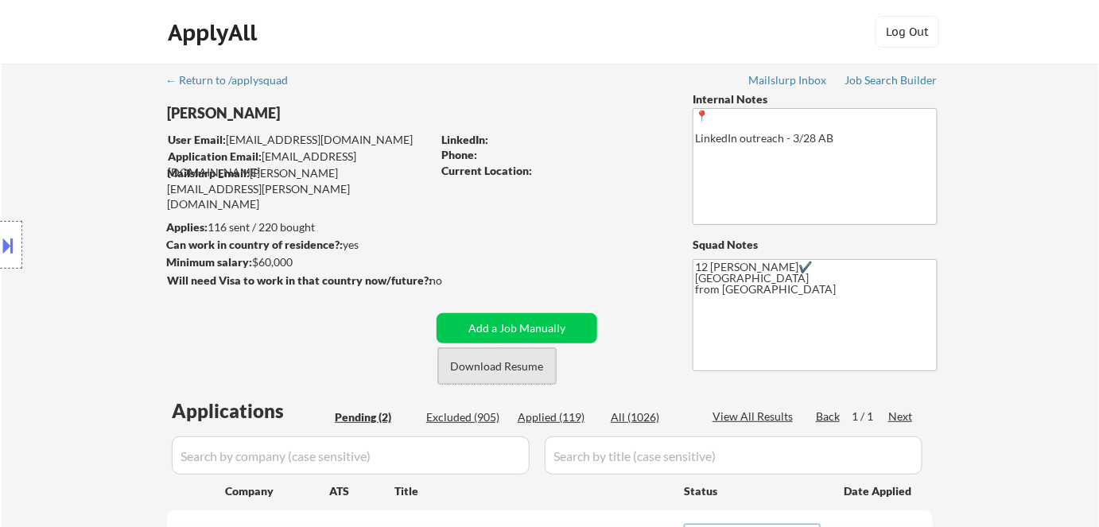
click at [477, 361] on button "Download Resume" at bounding box center [497, 366] width 118 height 36
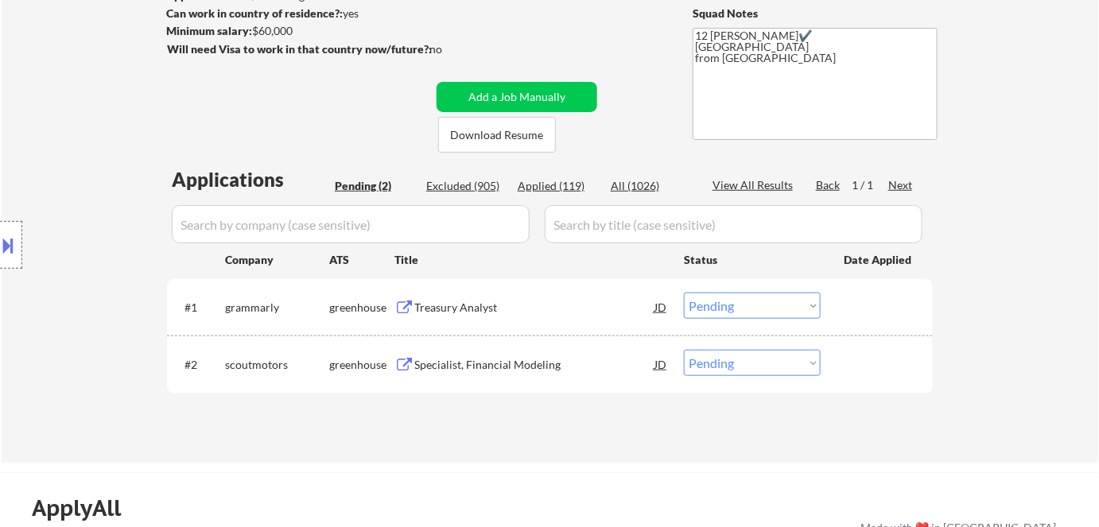
scroll to position [361, 0]
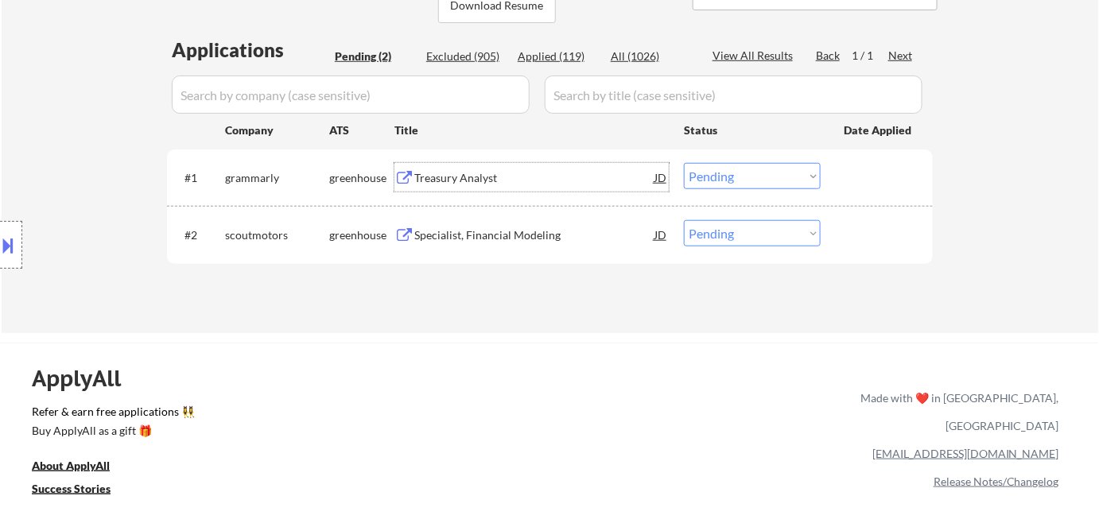
click at [488, 165] on div "Treasury Analyst" at bounding box center [534, 177] width 240 height 29
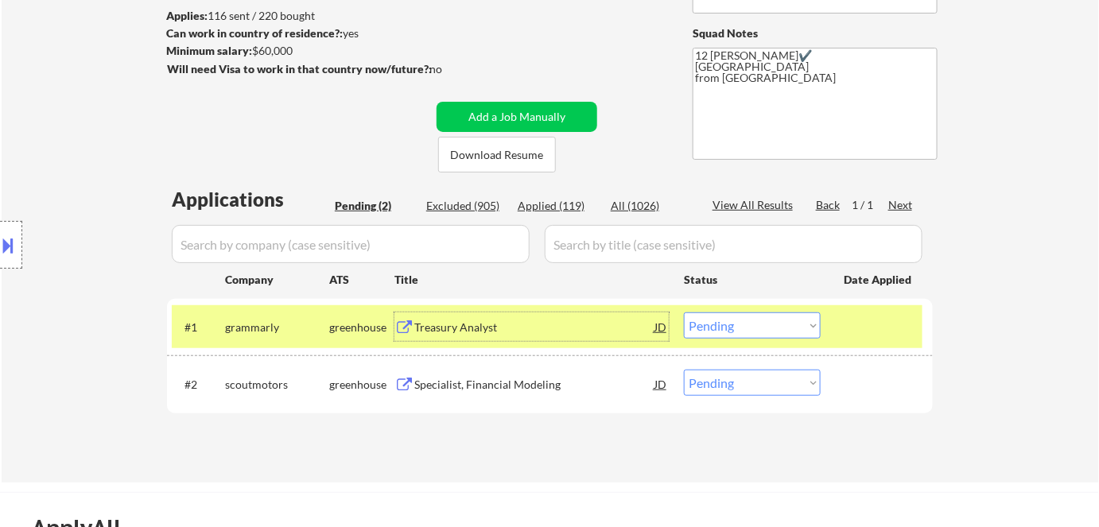
scroll to position [216, 0]
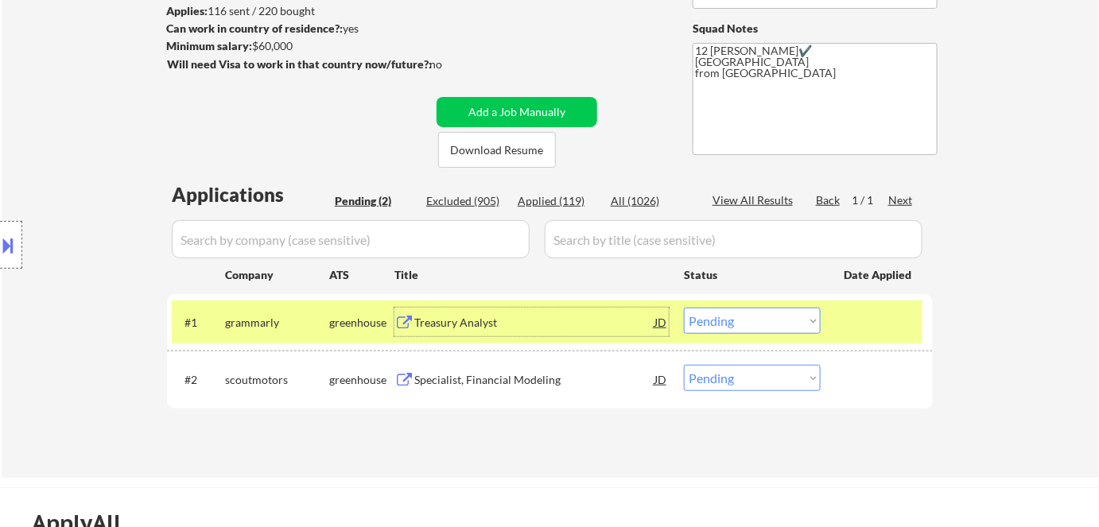
click at [742, 318] on select "Choose an option... Pending Applied Excluded (Questions) Excluded (Expired) Exc…" at bounding box center [752, 321] width 137 height 26
click at [684, 308] on select "Choose an option... Pending Applied Excluded (Questions) Excluded (Expired) Exc…" at bounding box center [752, 321] width 137 height 26
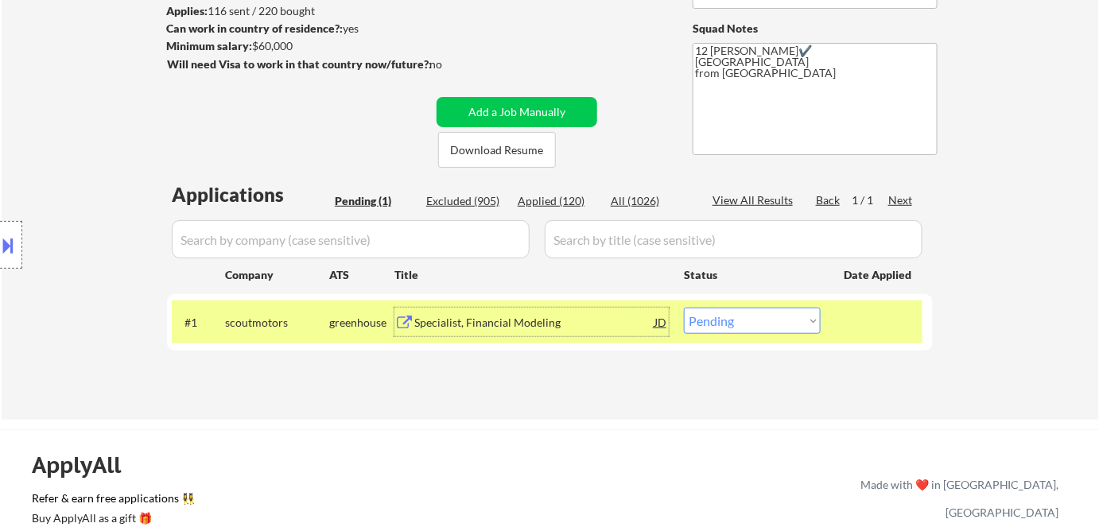
click at [597, 325] on div "Specialist, Financial Modeling" at bounding box center [534, 323] width 240 height 16
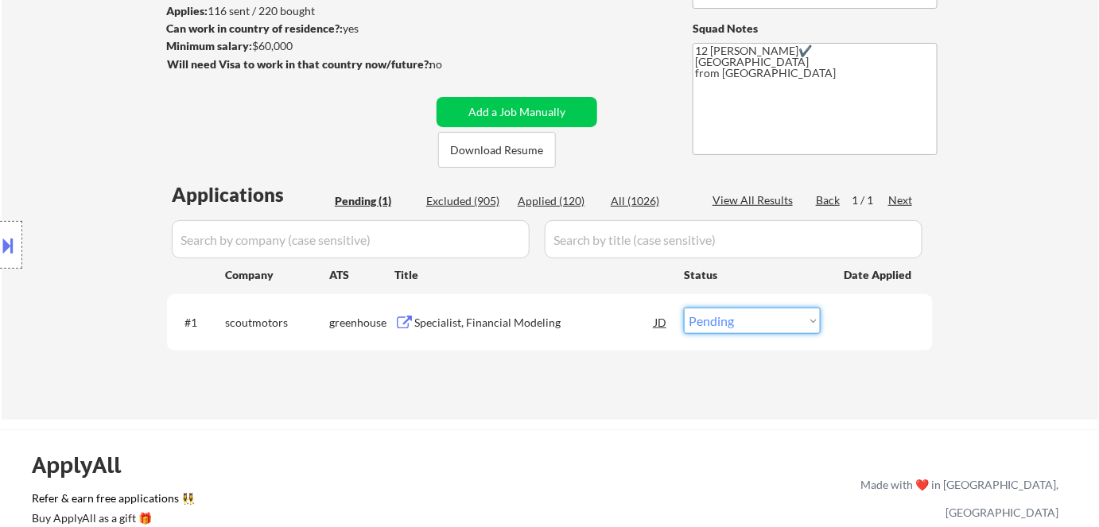
drag, startPoint x: 713, startPoint y: 310, endPoint x: 733, endPoint y: 316, distance: 20.6
click at [714, 310] on select "Choose an option... Pending Applied Excluded (Questions) Excluded (Expired) Exc…" at bounding box center [752, 321] width 137 height 26
select select ""excluded__bad_match_""
click at [684, 308] on select "Choose an option... Pending Applied Excluded (Questions) Excluded (Expired) Exc…" at bounding box center [752, 321] width 137 height 26
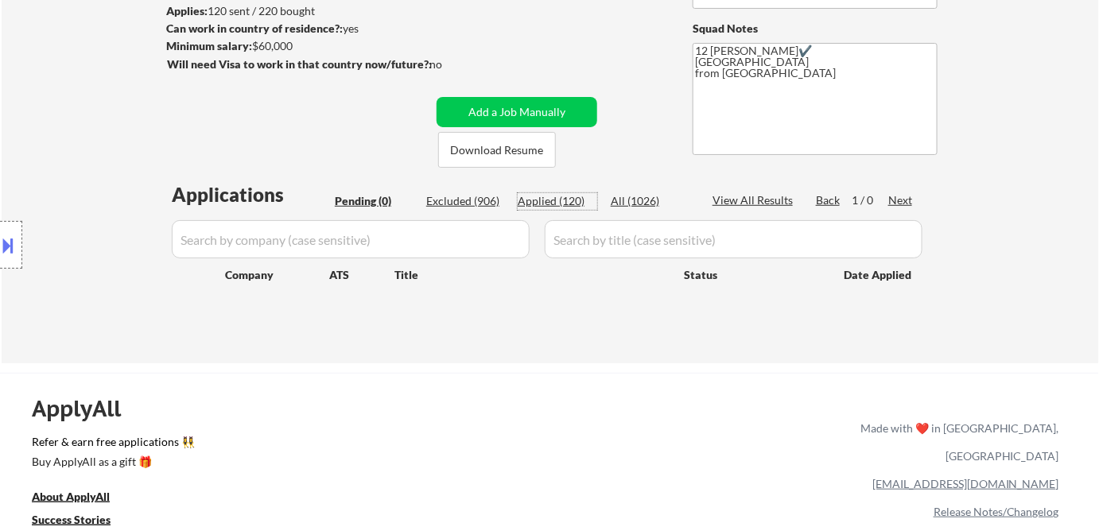
click at [569, 203] on div "Applied (120)" at bounding box center [558, 201] width 80 height 16
select select ""applied""
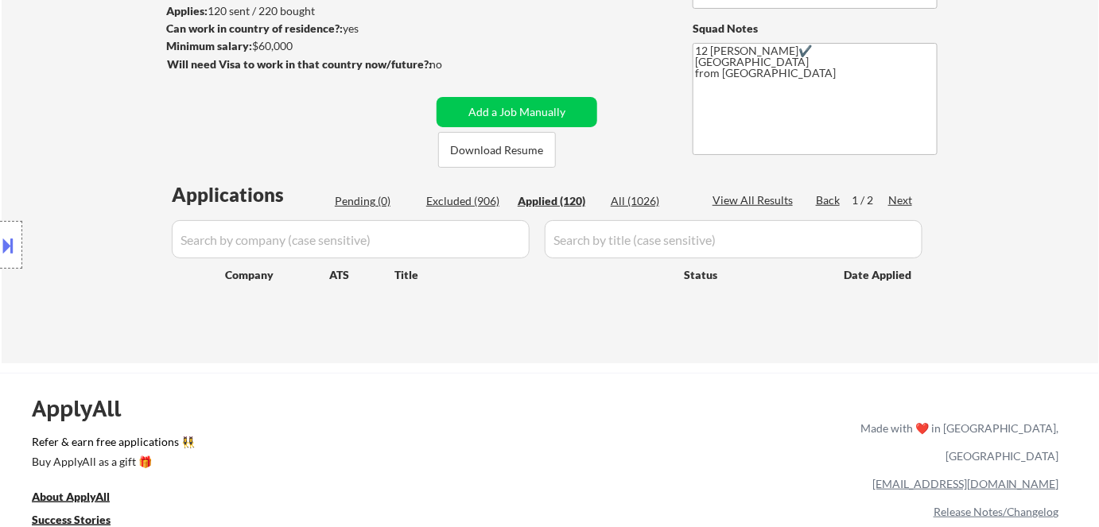
select select ""applied""
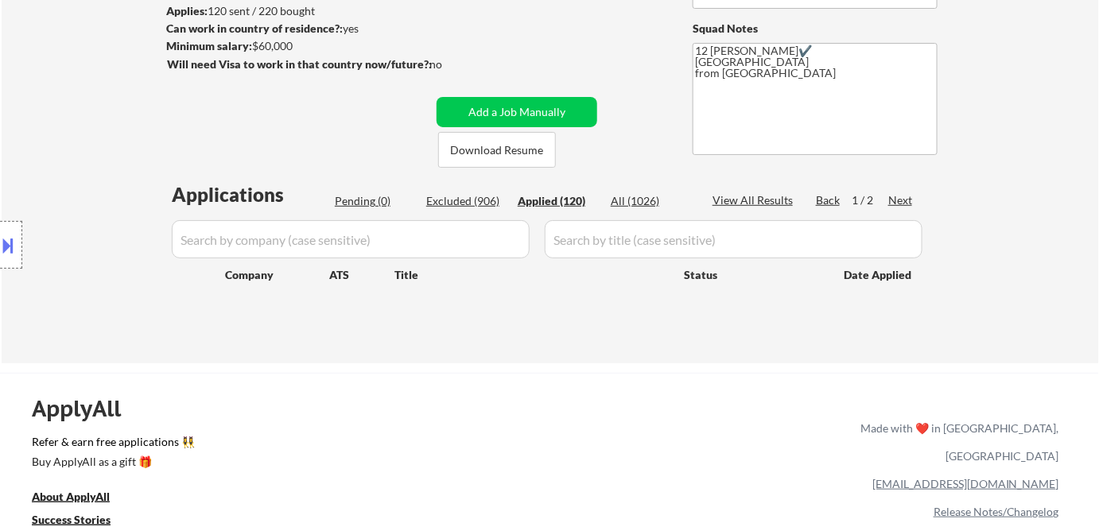
select select ""applied""
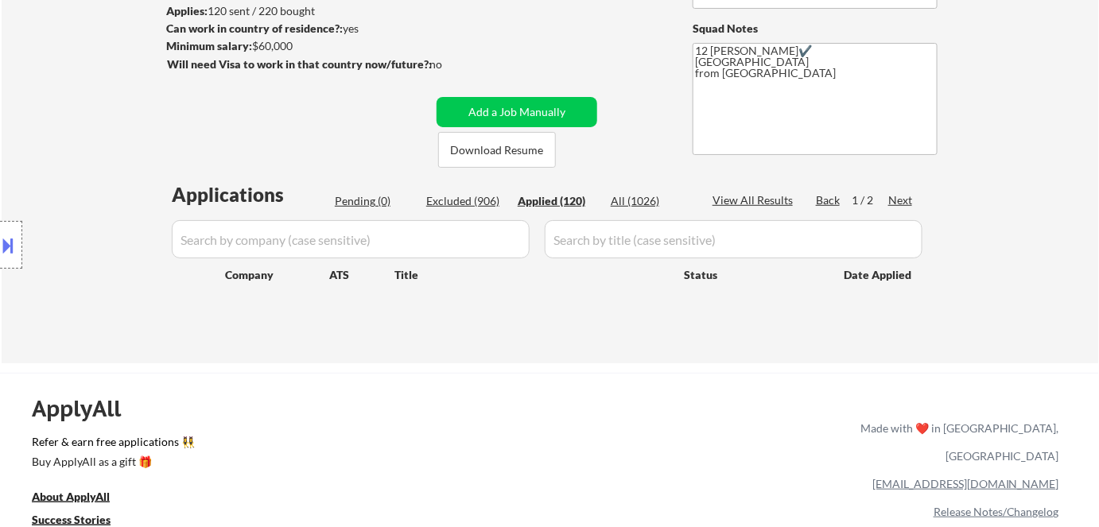
select select ""applied""
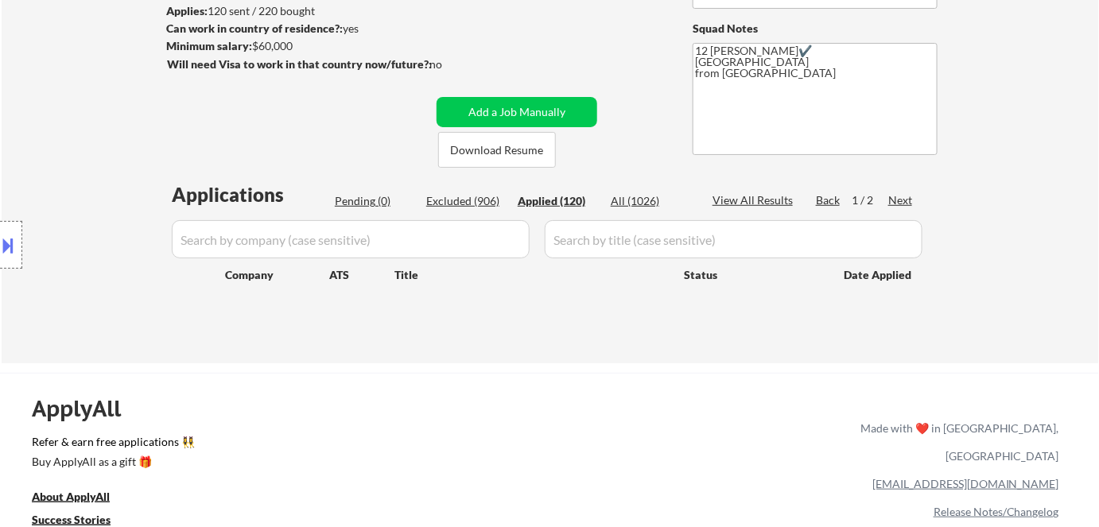
select select ""applied""
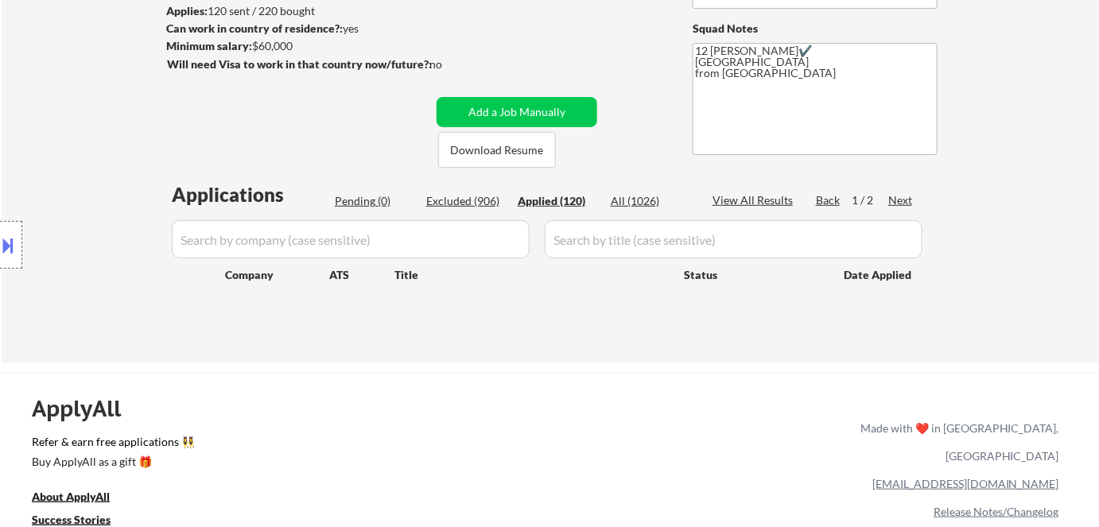
select select ""applied""
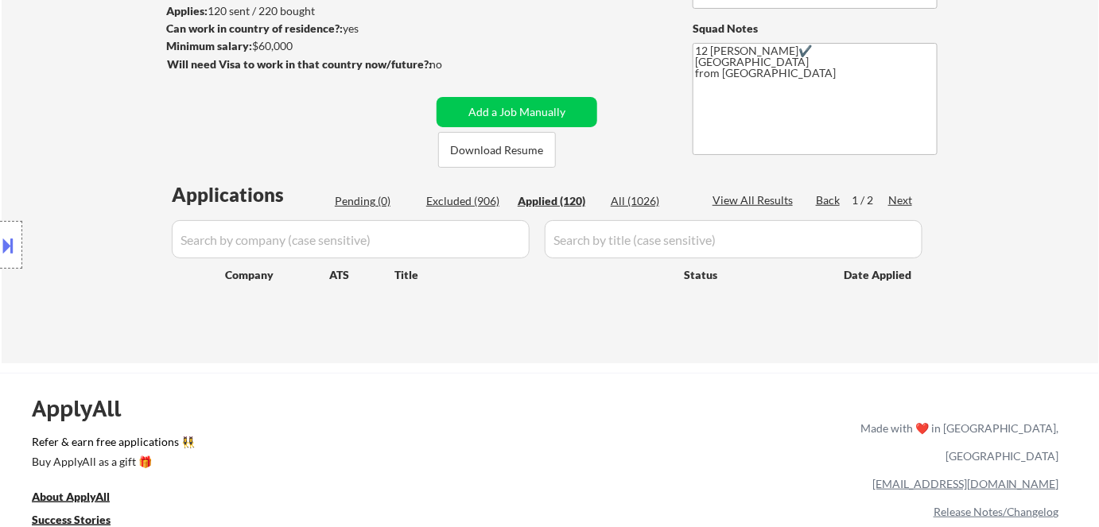
select select ""applied""
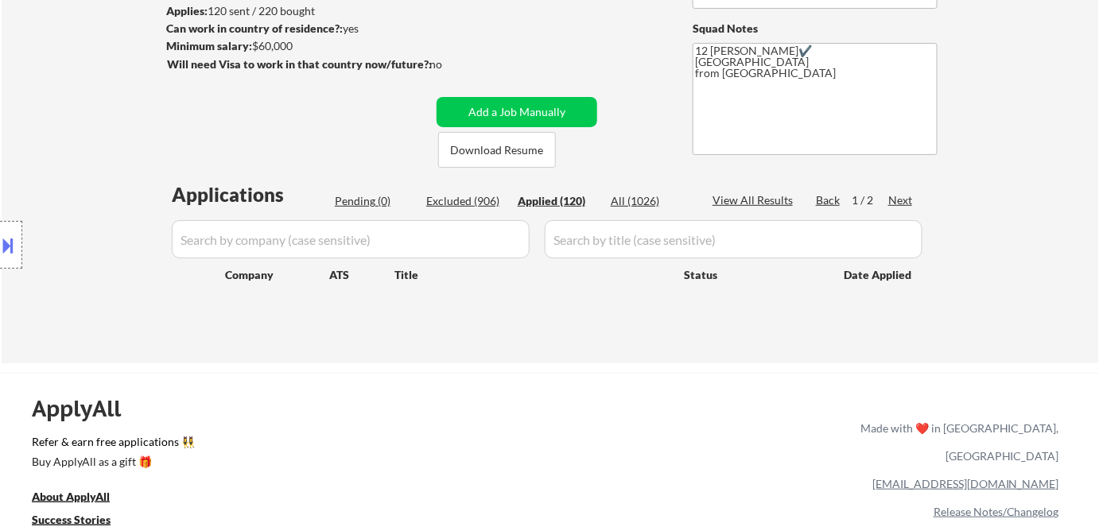
select select ""applied""
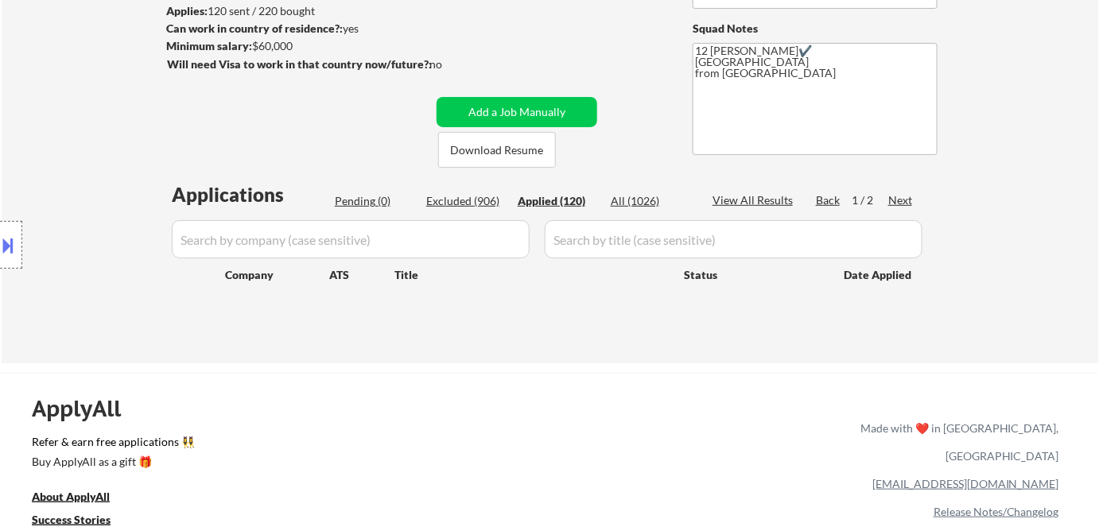
select select ""applied""
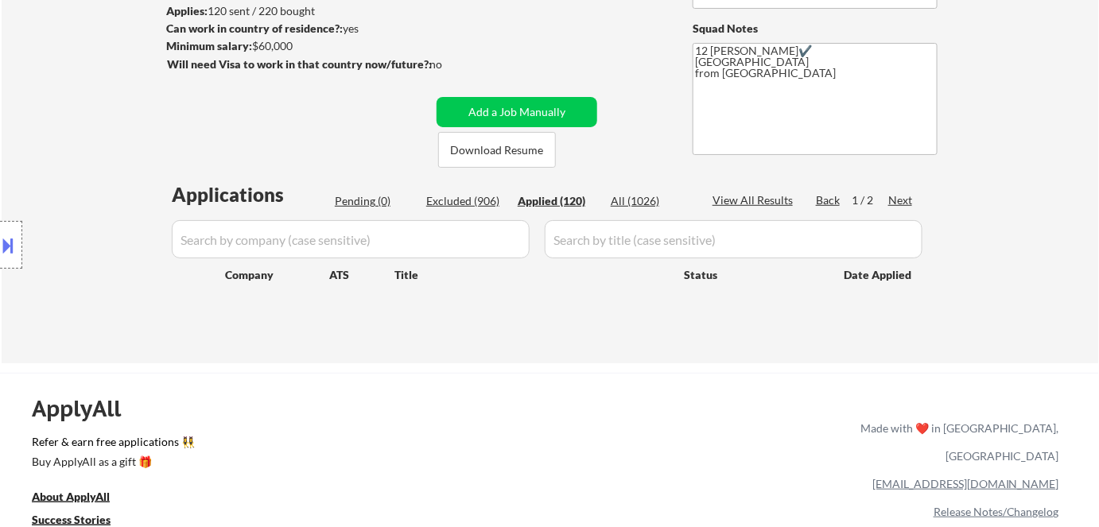
select select ""applied""
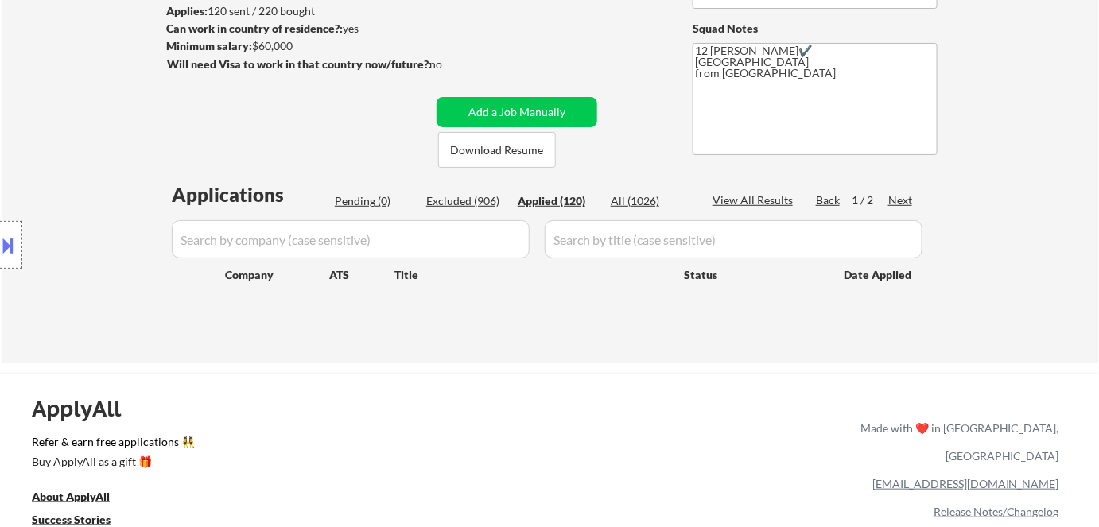
select select ""applied""
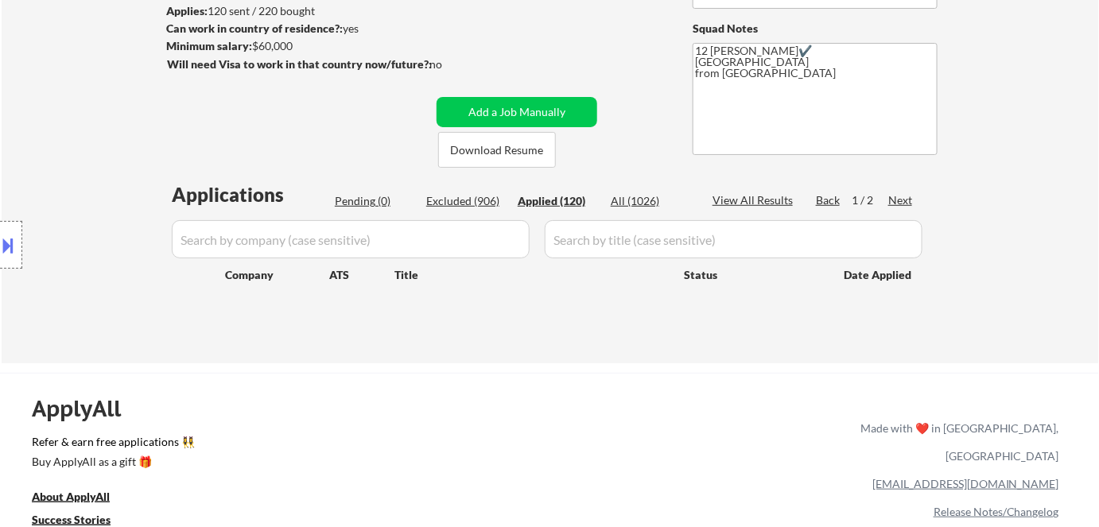
select select ""applied""
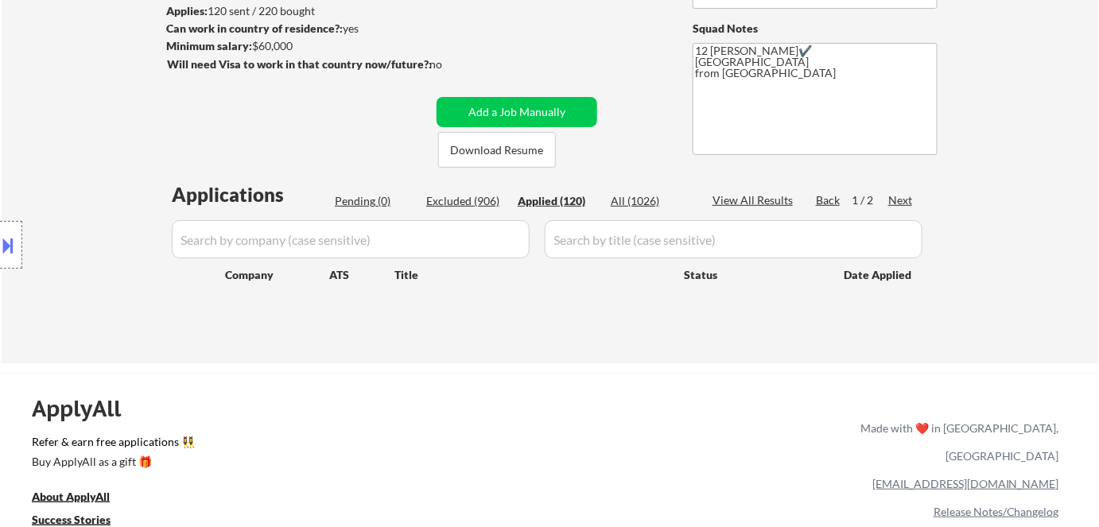
select select ""applied""
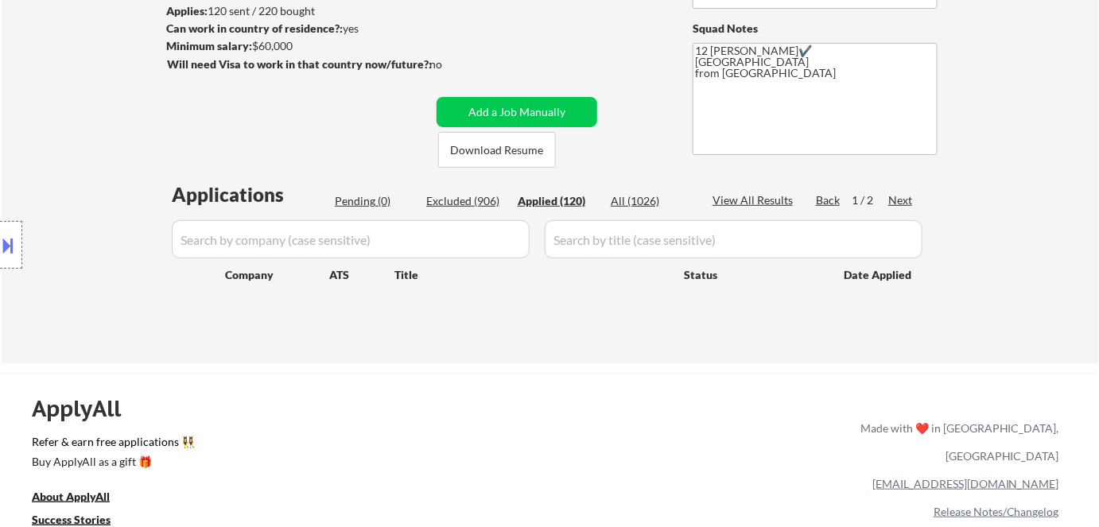
select select ""applied""
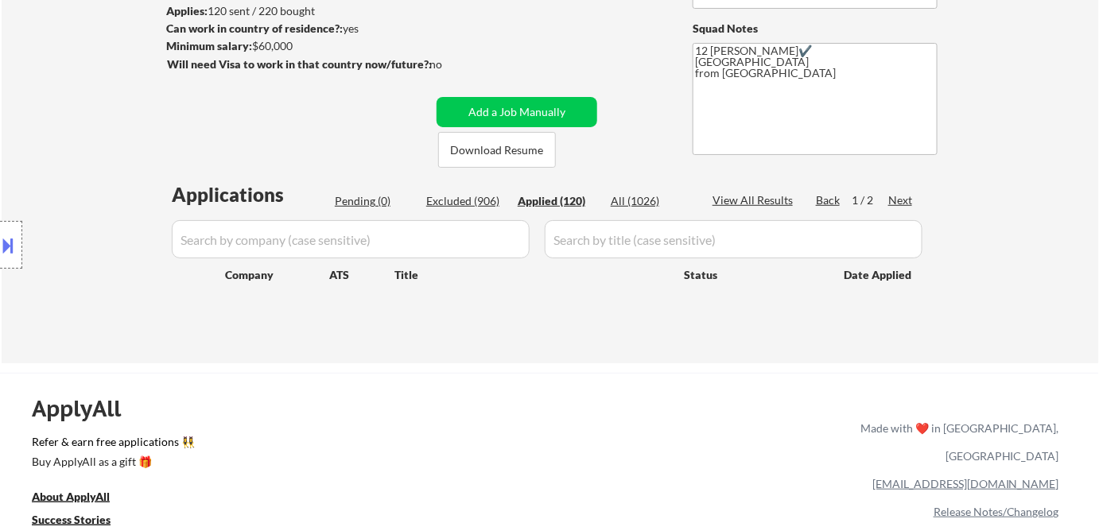
select select ""applied""
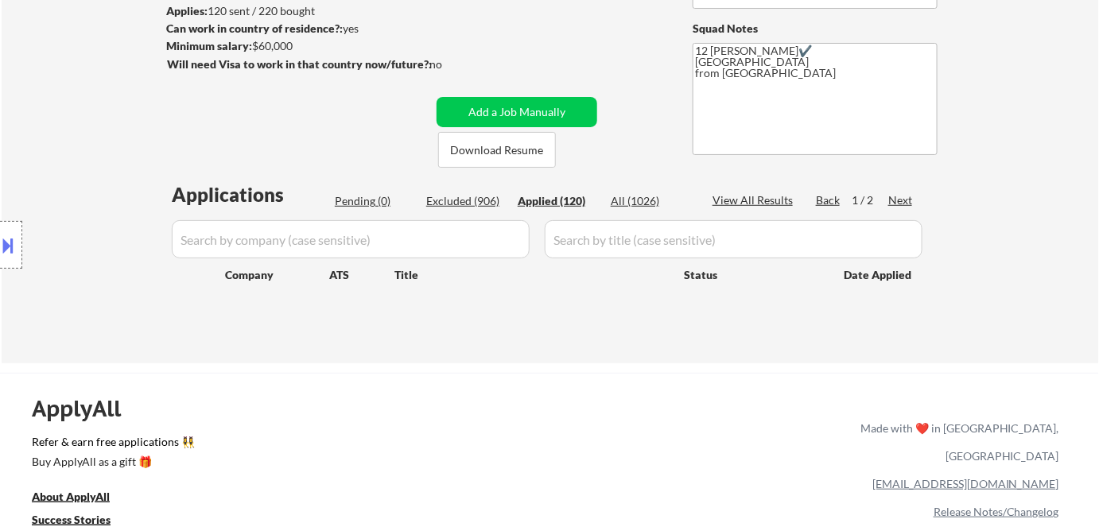
select select ""applied""
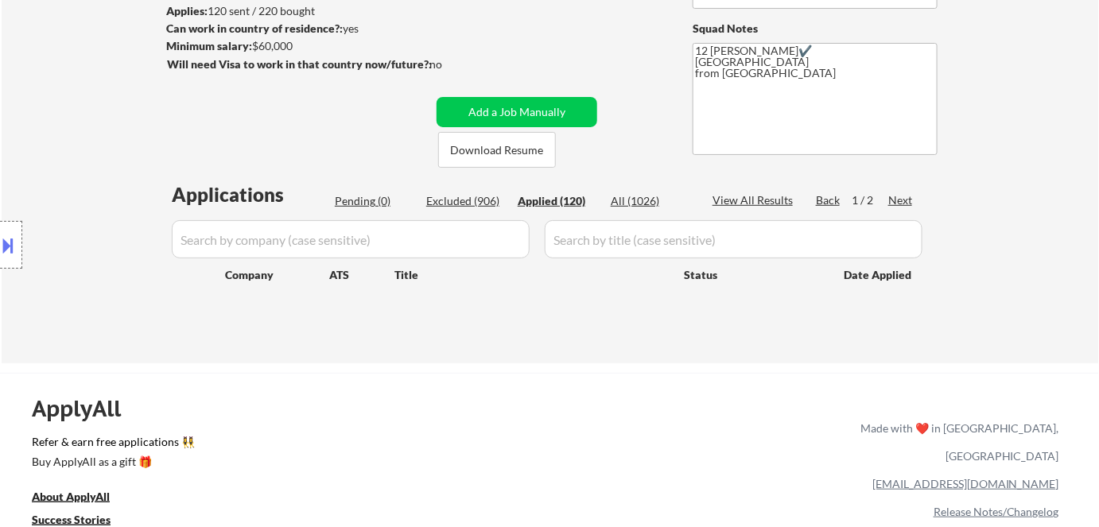
select select ""applied""
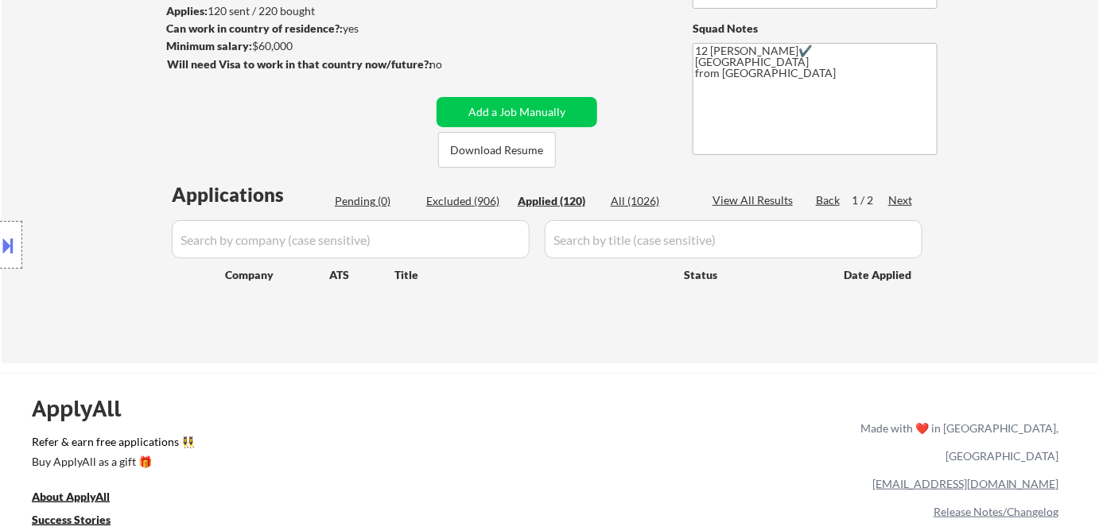
select select ""applied""
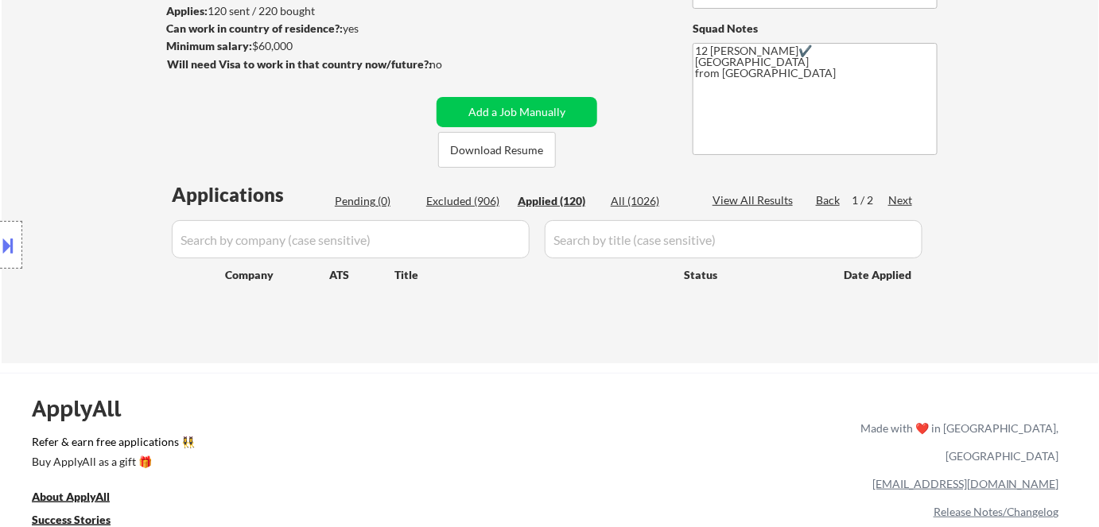
select select ""applied""
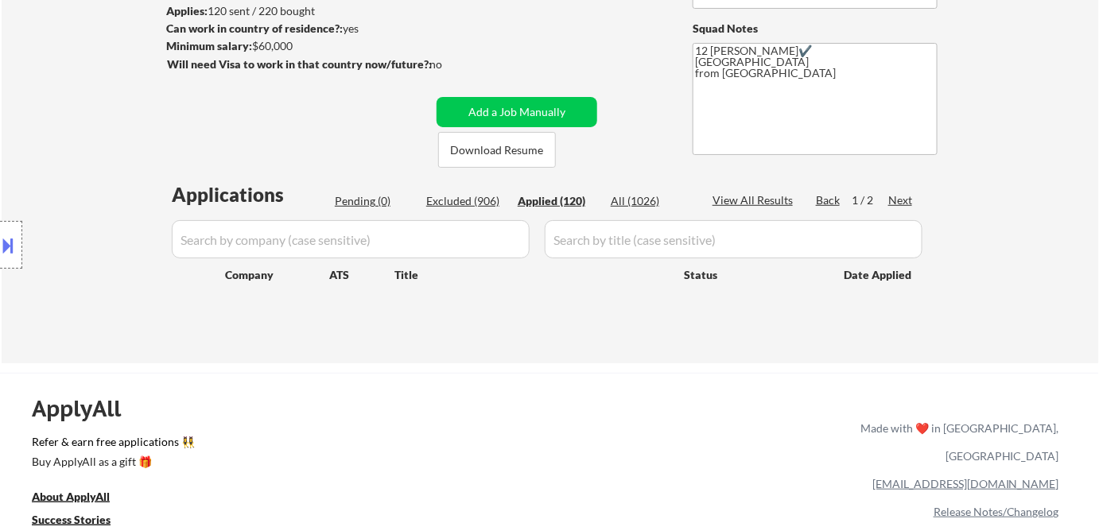
select select ""applied""
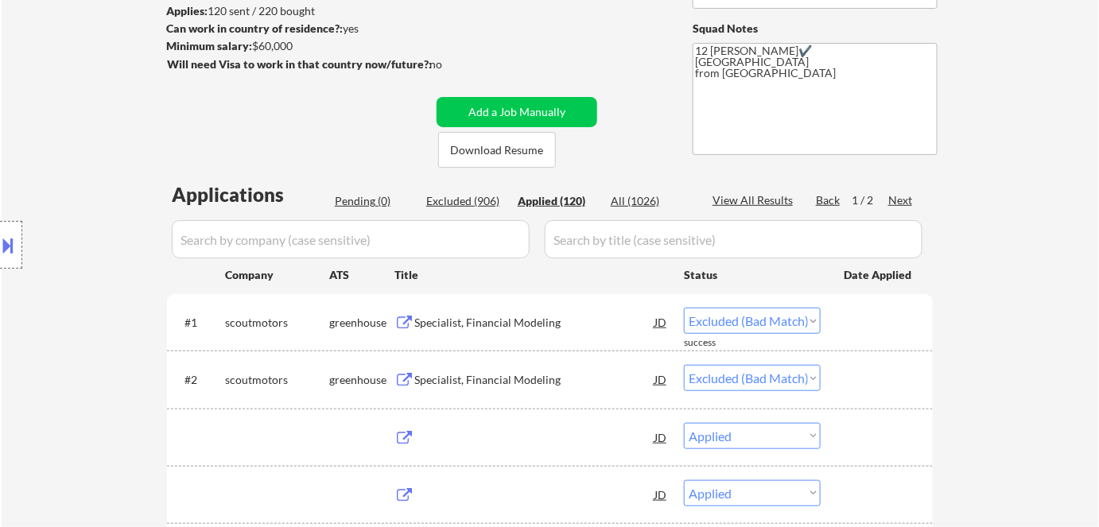
select select ""applied""
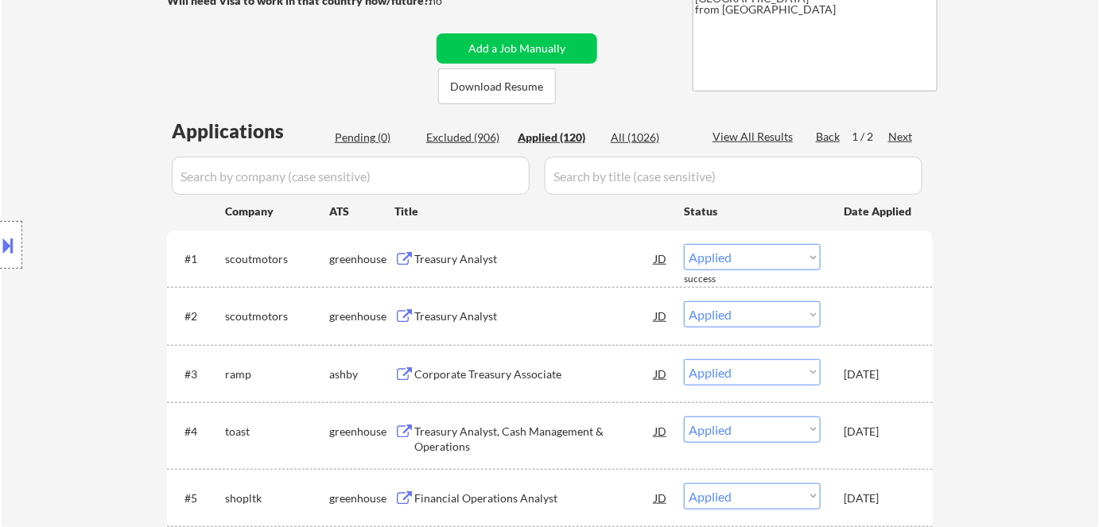
scroll to position [289, 0]
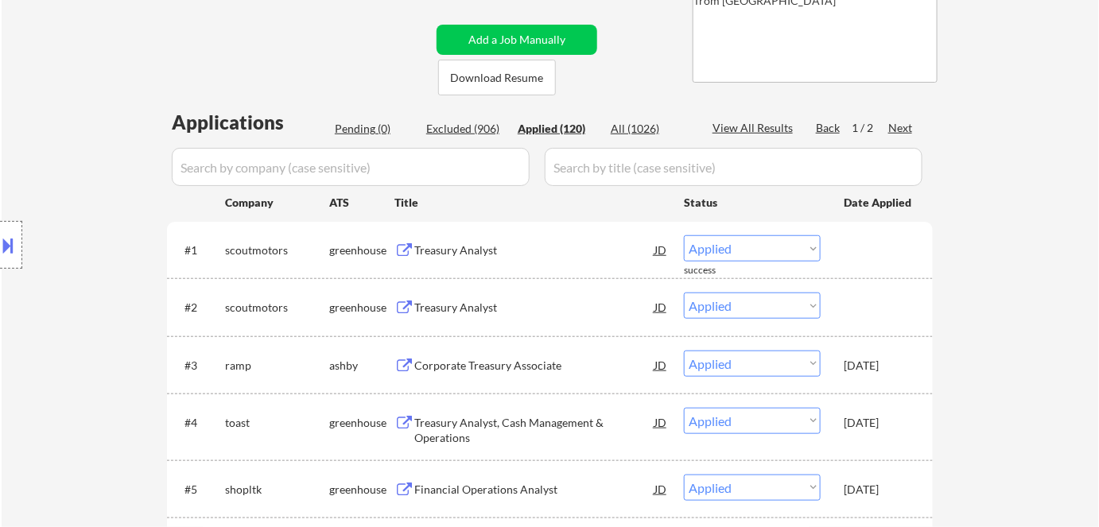
click at [461, 200] on div "Title" at bounding box center [531, 203] width 274 height 16
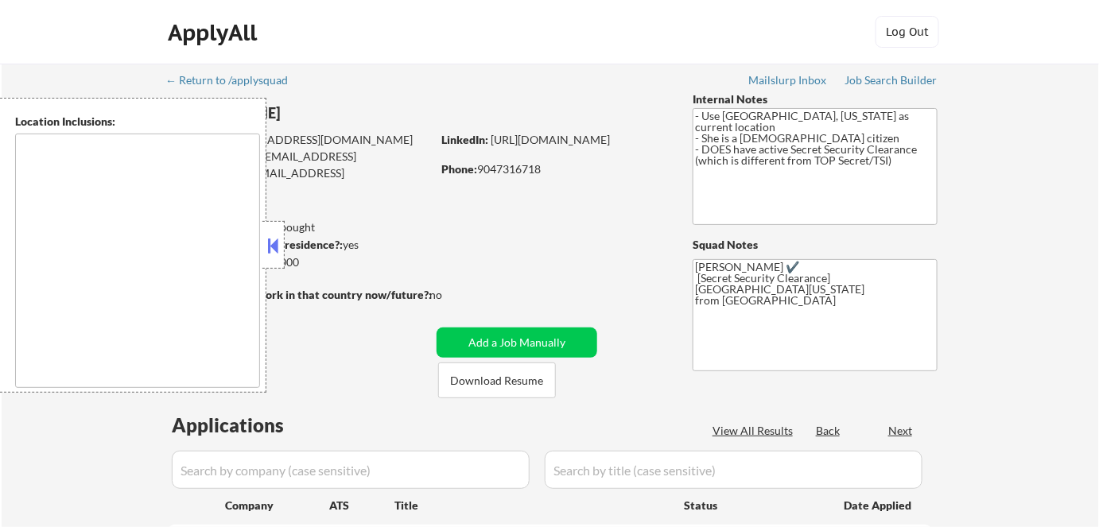
select select ""pending""
type textarea "[GEOGRAPHIC_DATA], [GEOGRAPHIC_DATA] [GEOGRAPHIC_DATA], [GEOGRAPHIC_DATA] [GEOG…"
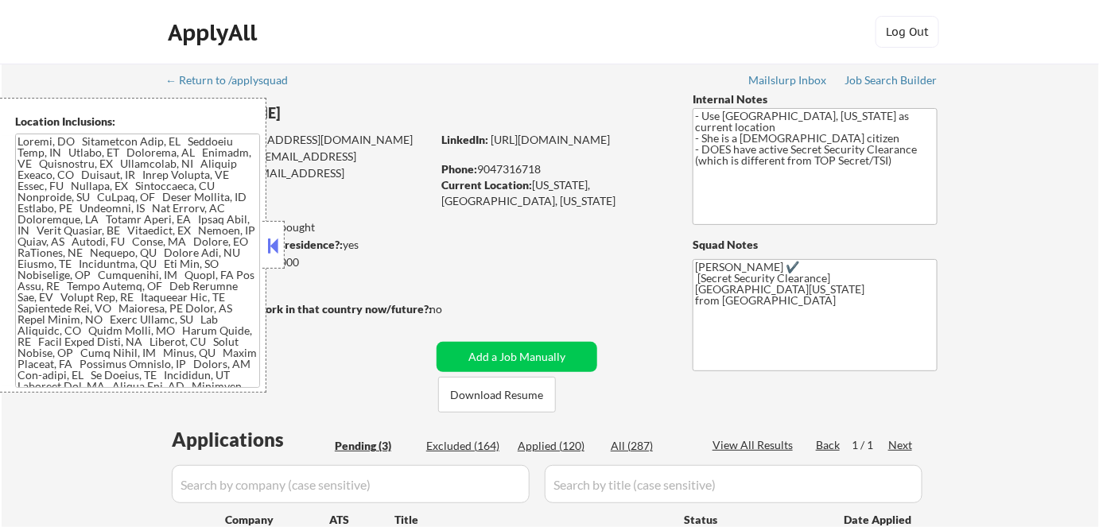
click at [274, 242] on button at bounding box center [273, 246] width 17 height 24
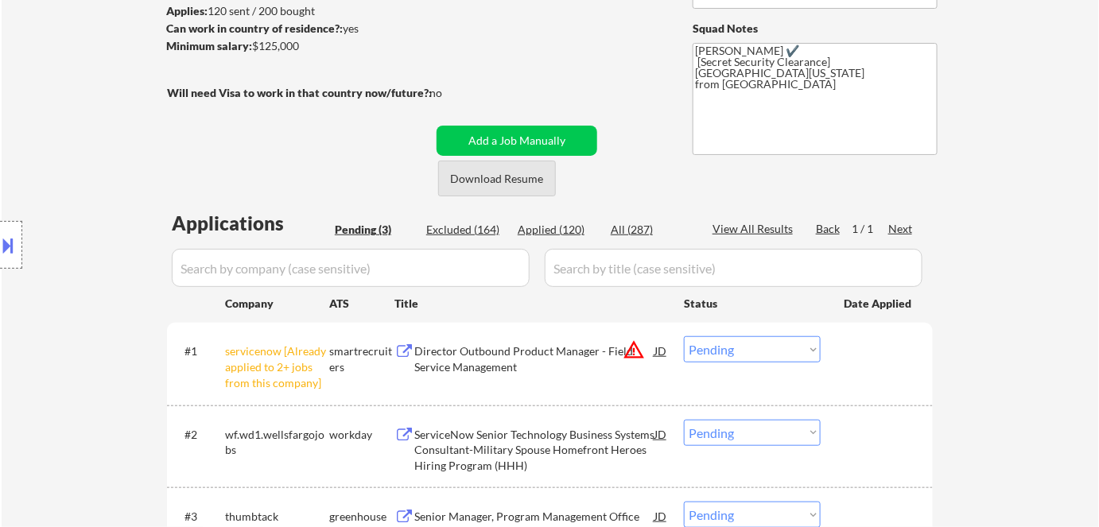
scroll to position [433, 0]
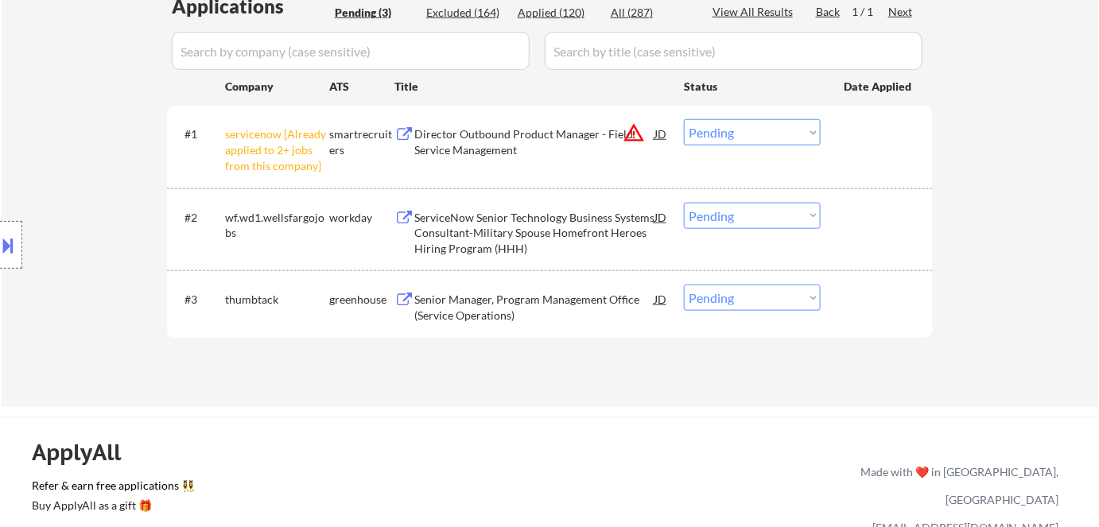
drag, startPoint x: 722, startPoint y: 128, endPoint x: 724, endPoint y: 145, distance: 16.8
click at [722, 128] on select "Choose an option... Pending Applied Excluded (Questions) Excluded (Expired) Exc…" at bounding box center [752, 132] width 137 height 26
click at [684, 119] on select "Choose an option... Pending Applied Excluded (Questions) Excluded (Expired) Exc…" at bounding box center [752, 132] width 137 height 26
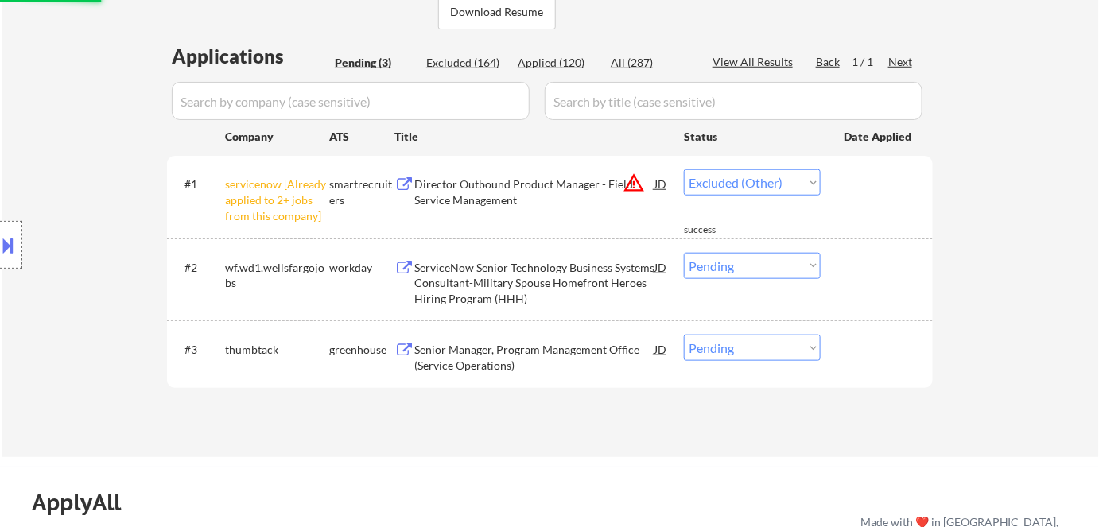
scroll to position [361, 0]
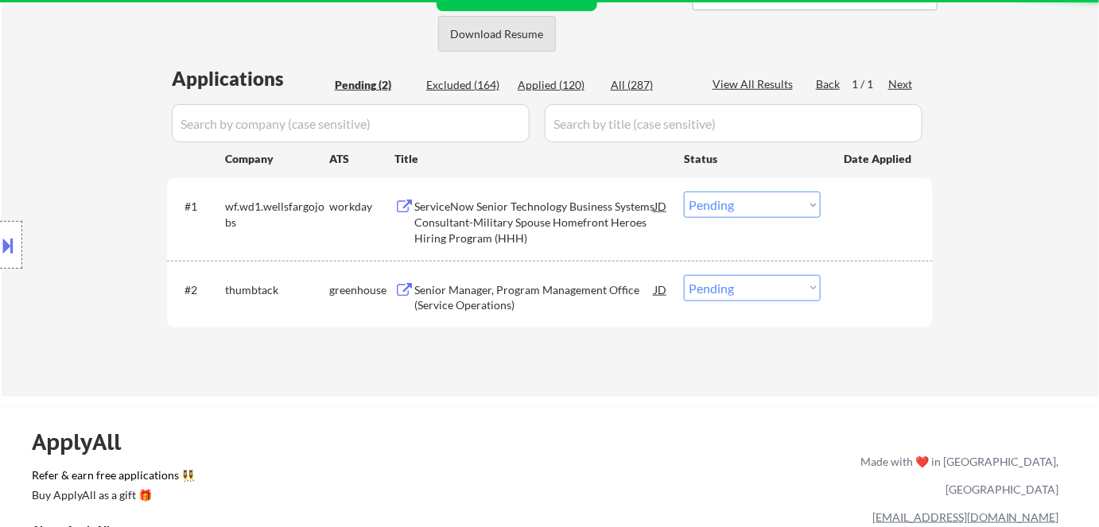
click at [487, 35] on button "Download Resume" at bounding box center [497, 34] width 118 height 36
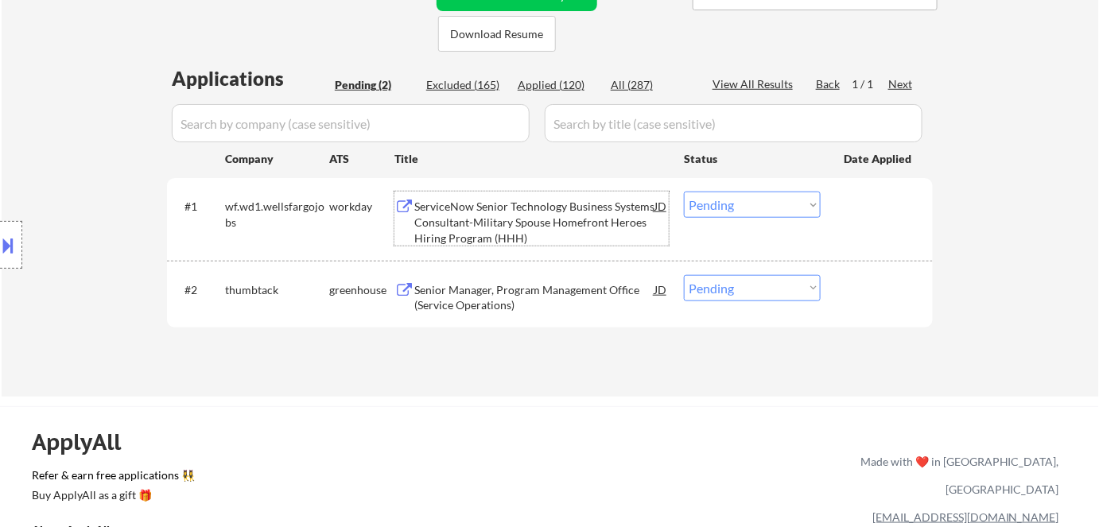
click at [498, 210] on div "ServiceNow Senior Technology Business Systems Consultant-Military Spouse Homefr…" at bounding box center [534, 222] width 240 height 47
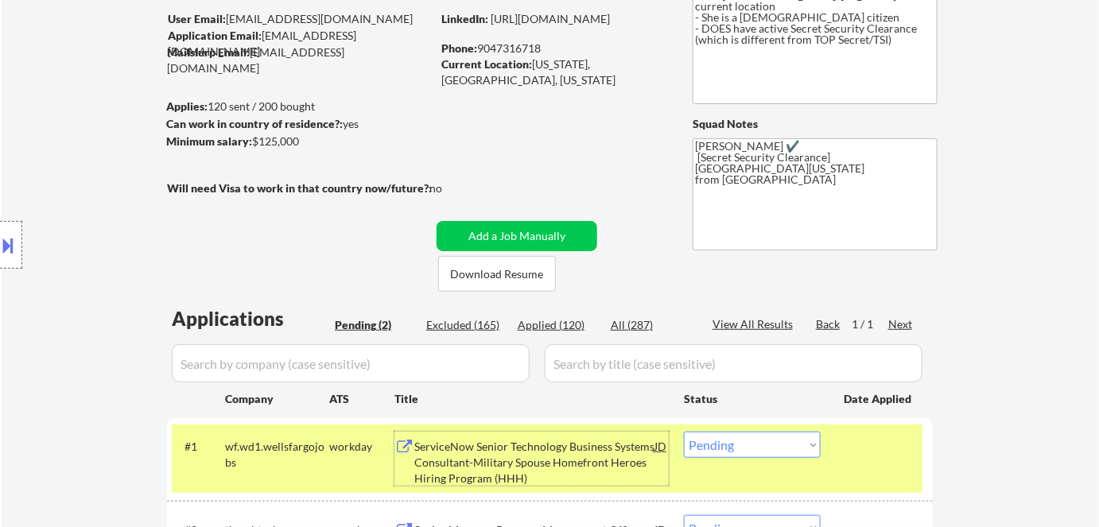
scroll to position [144, 0]
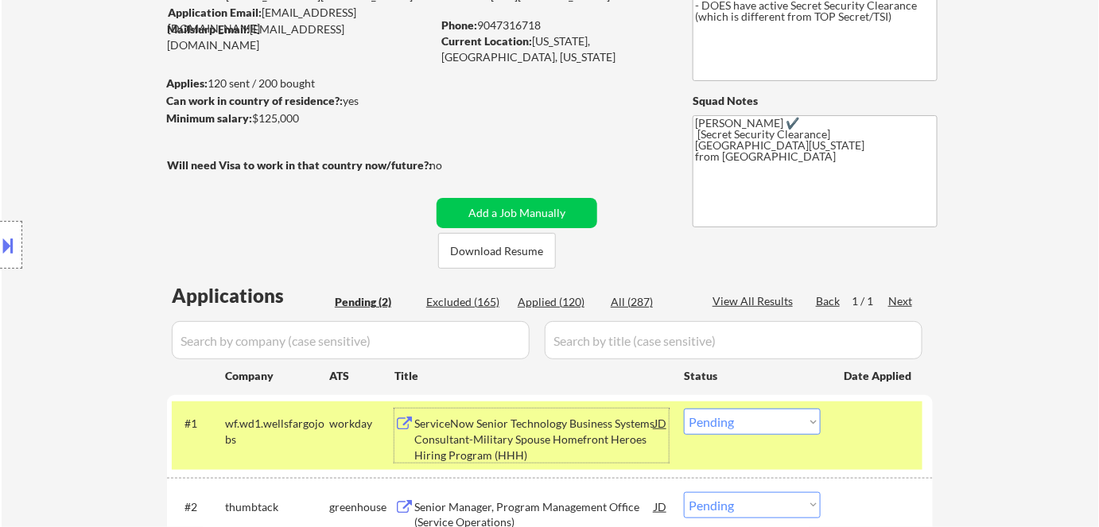
click at [763, 430] on select "Choose an option... Pending Applied Excluded (Questions) Excluded (Expired) Exc…" at bounding box center [752, 422] width 137 height 26
click at [684, 409] on select "Choose an option... Pending Applied Excluded (Questions) Excluded (Expired) Exc…" at bounding box center [752, 422] width 137 height 26
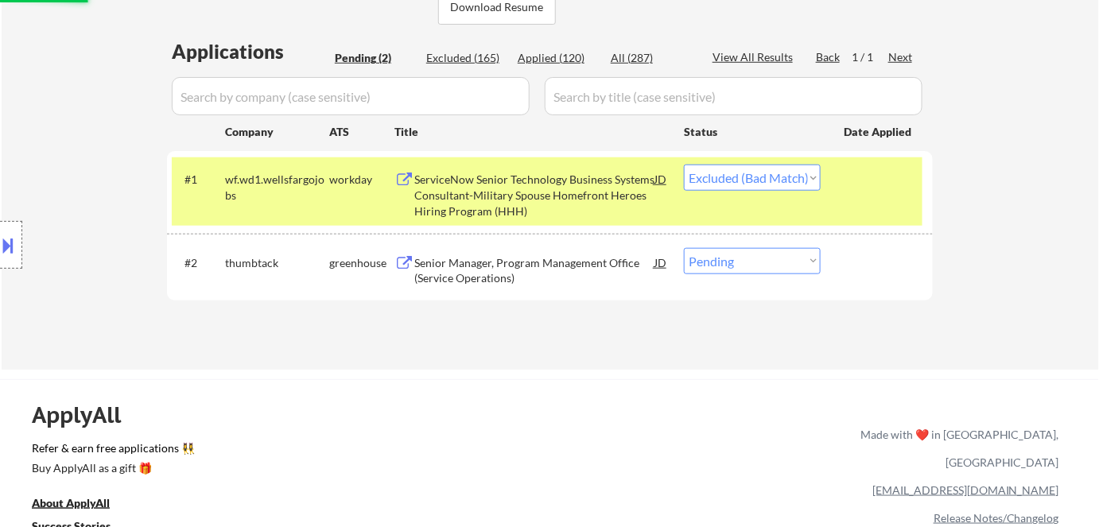
scroll to position [506, 0]
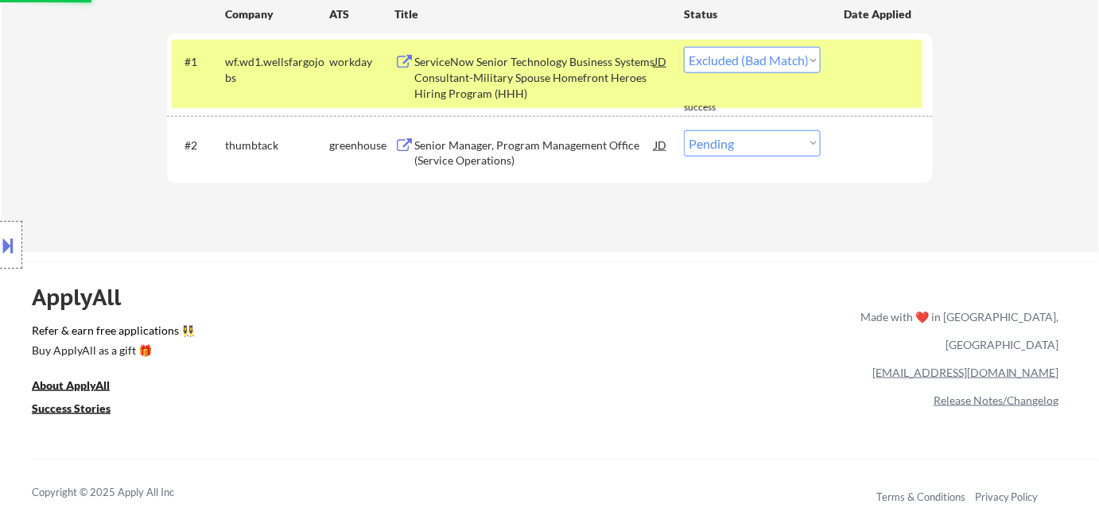
click at [515, 146] on div "Senior Manager, Program Management Office (Service Operations)" at bounding box center [534, 153] width 240 height 31
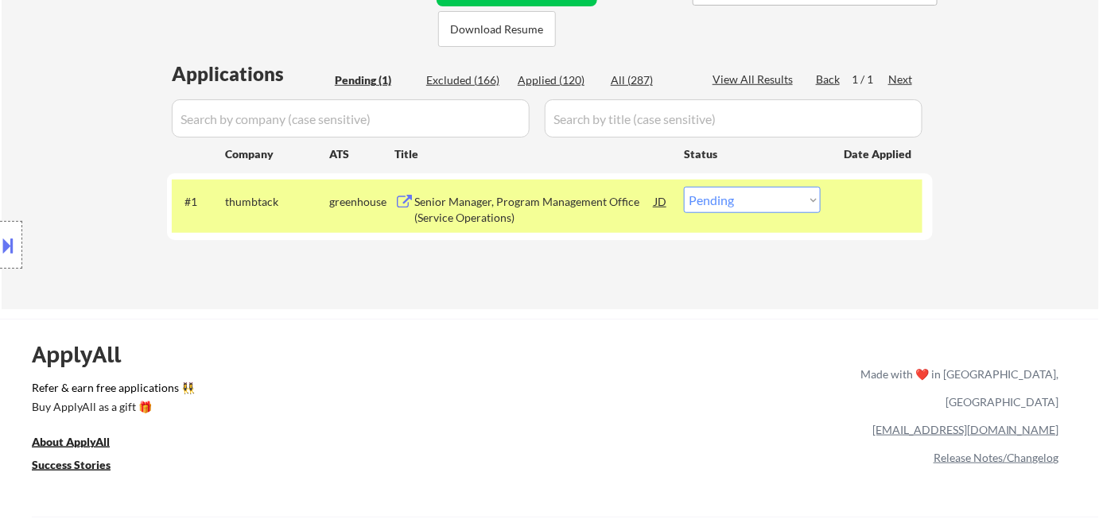
scroll to position [144, 0]
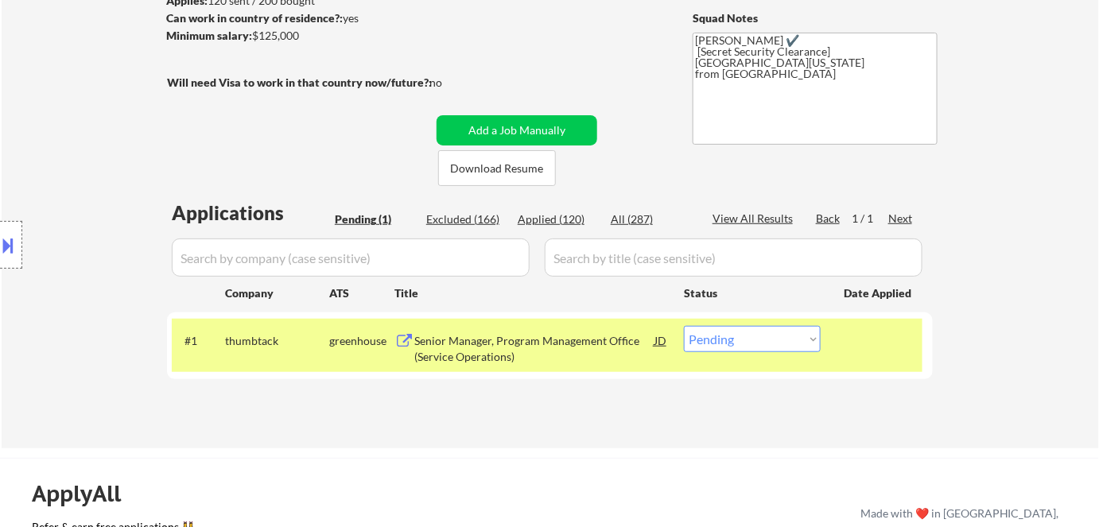
scroll to position [289, 0]
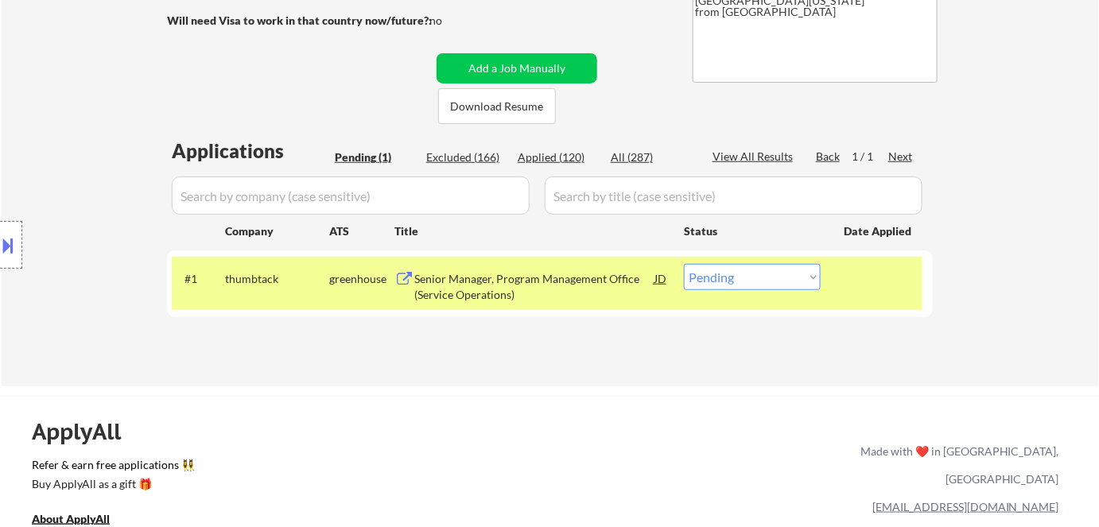
click at [727, 282] on select "Choose an option... Pending Applied Excluded (Questions) Excluded (Expired) Exc…" at bounding box center [752, 277] width 137 height 26
select select ""applied""
click at [684, 264] on select "Choose an option... Pending Applied Excluded (Questions) Excluded (Expired) Exc…" at bounding box center [752, 277] width 137 height 26
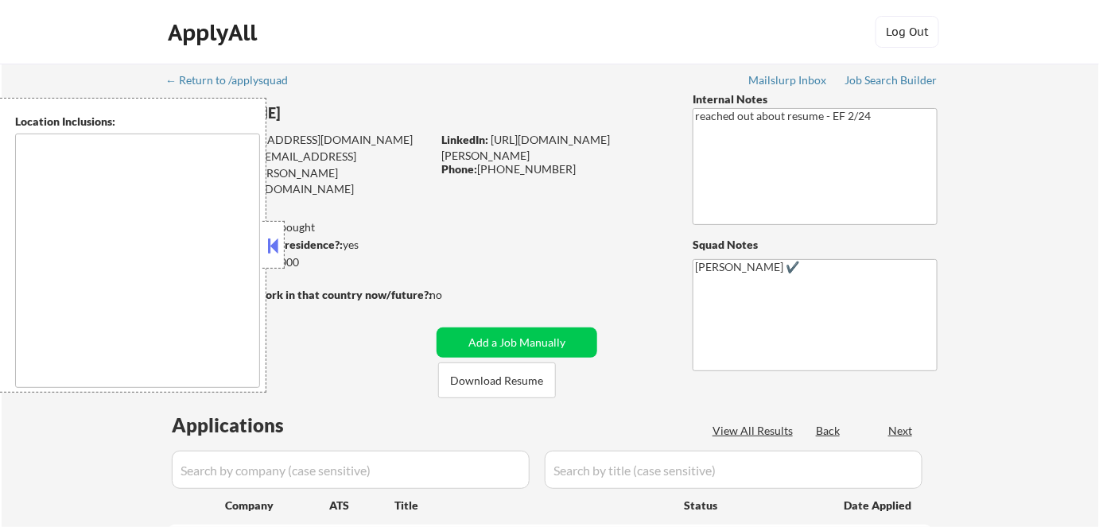
type textarea "Inver Grove Heights, MN South St. Paul, MN West St. Paul, MN Mendota Heights, M…"
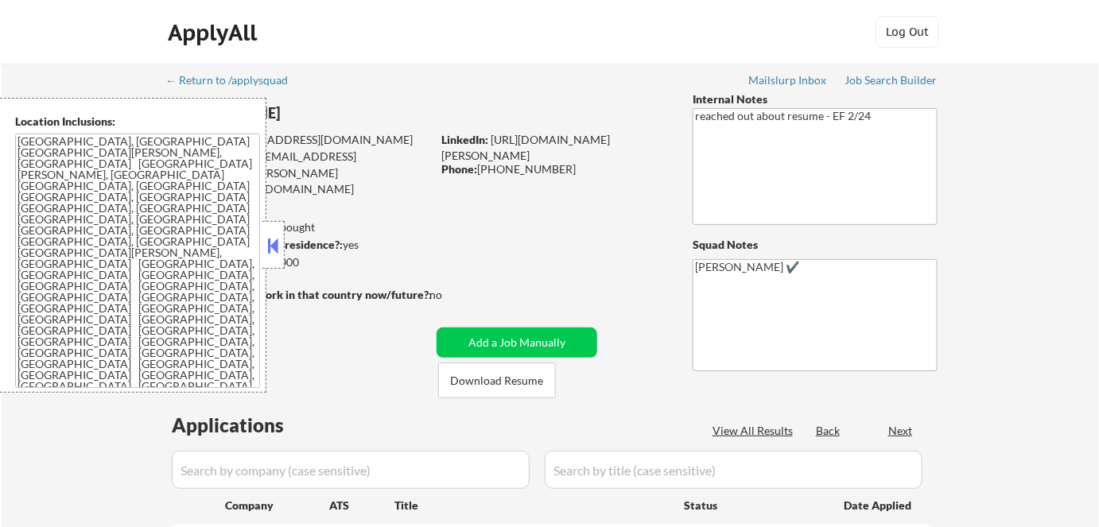
select select ""pending""
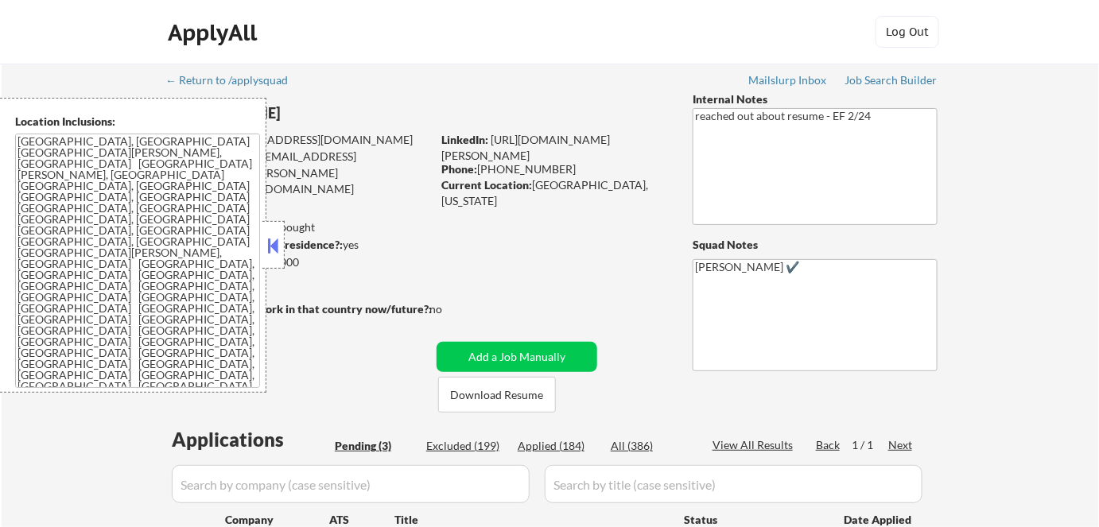
click at [271, 234] on button at bounding box center [273, 246] width 17 height 24
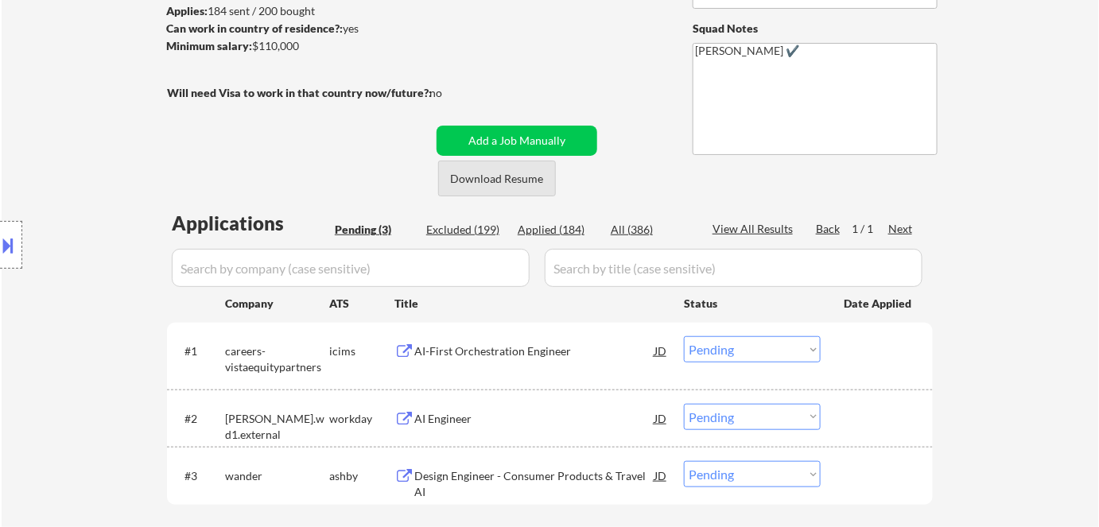
click at [502, 185] on button "Download Resume" at bounding box center [497, 179] width 118 height 36
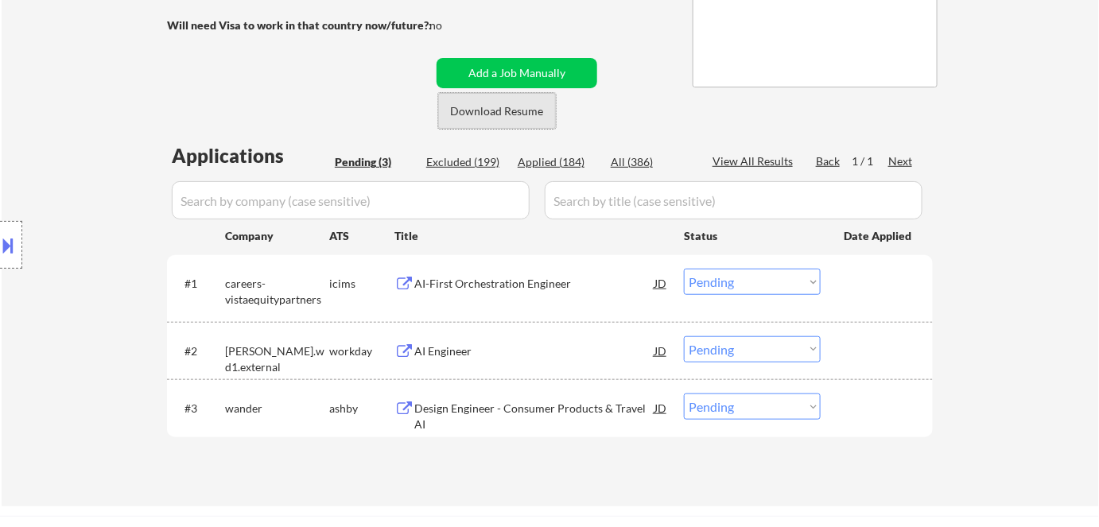
scroll to position [216, 0]
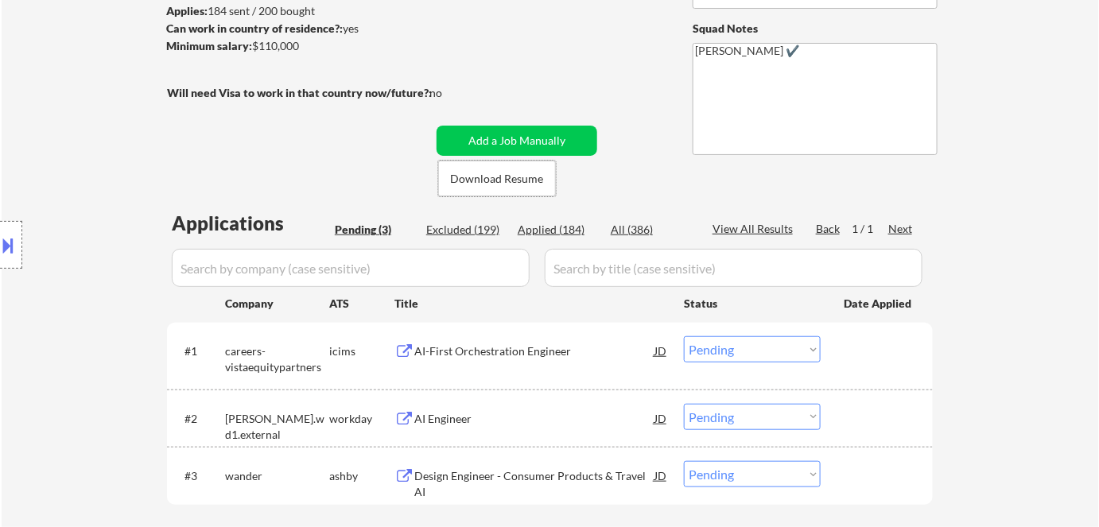
click at [503, 342] on div "AI-First Orchestration Engineer" at bounding box center [534, 350] width 240 height 29
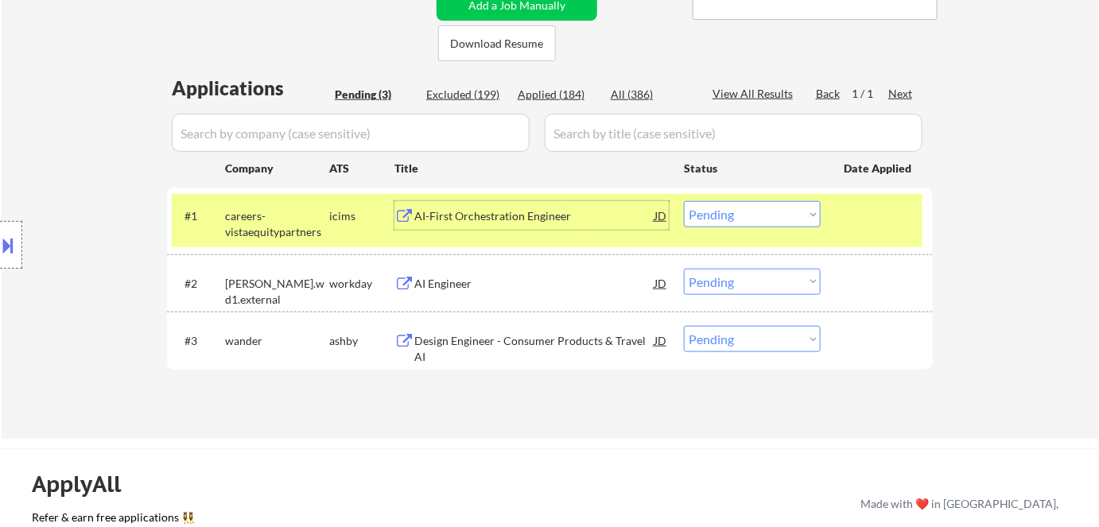
scroll to position [361, 0]
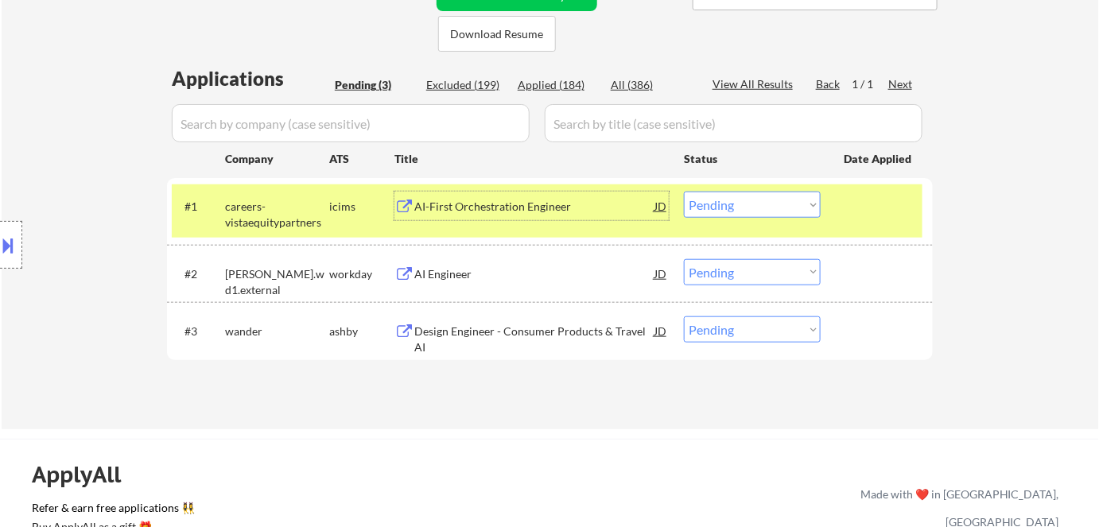
click at [463, 278] on div "AI Engineer" at bounding box center [534, 274] width 240 height 16
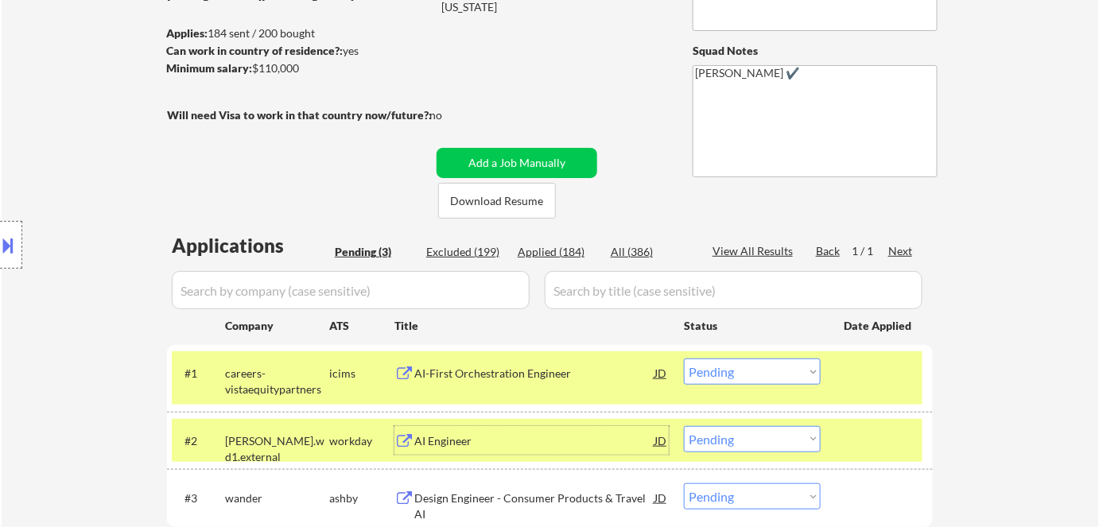
scroll to position [289, 0]
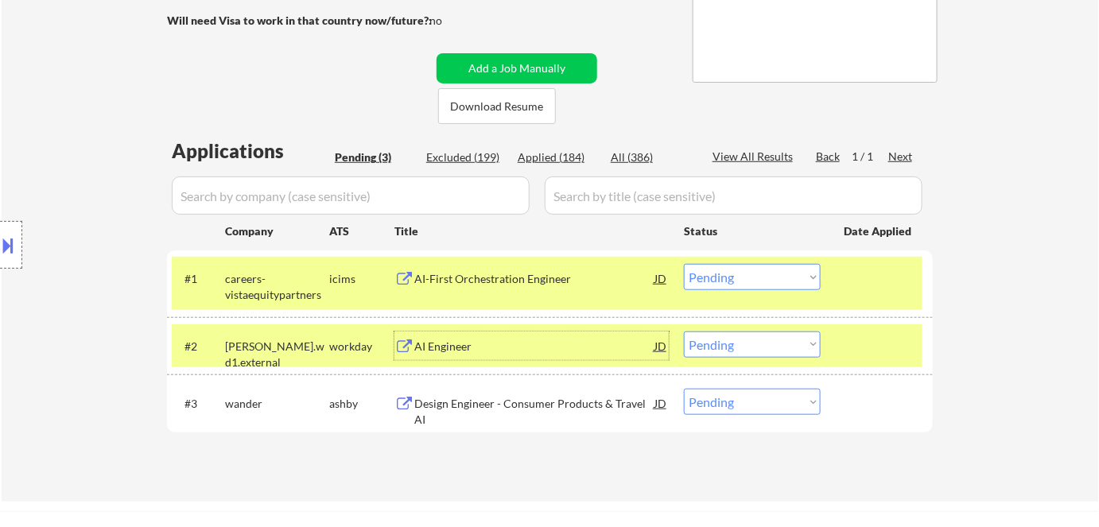
click at [739, 341] on select "Choose an option... Pending Applied Excluded (Questions) Excluded (Expired) Exc…" at bounding box center [752, 345] width 137 height 26
click at [684, 332] on select "Choose an option... Pending Applied Excluded (Questions) Excluded (Expired) Exc…" at bounding box center [752, 345] width 137 height 26
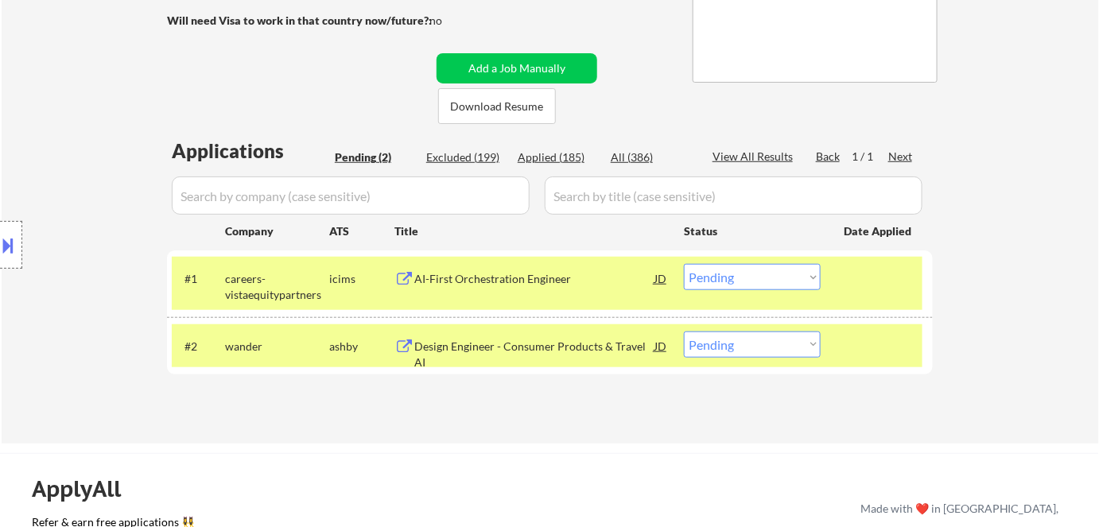
click at [507, 347] on div "Design Engineer - Consumer Products & Travel AI" at bounding box center [534, 354] width 240 height 31
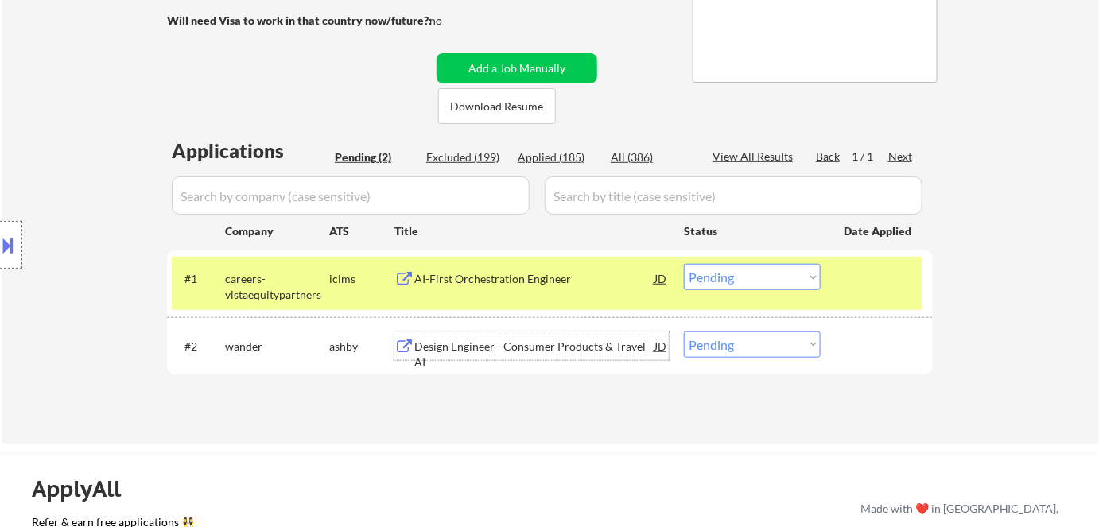
click at [736, 348] on select "Choose an option... Pending Applied Excluded (Questions) Excluded (Expired) Exc…" at bounding box center [752, 345] width 137 height 26
select select ""excluded__bad_match_""
click at [684, 332] on select "Choose an option... Pending Applied Excluded (Questions) Excluded (Expired) Exc…" at bounding box center [752, 345] width 137 height 26
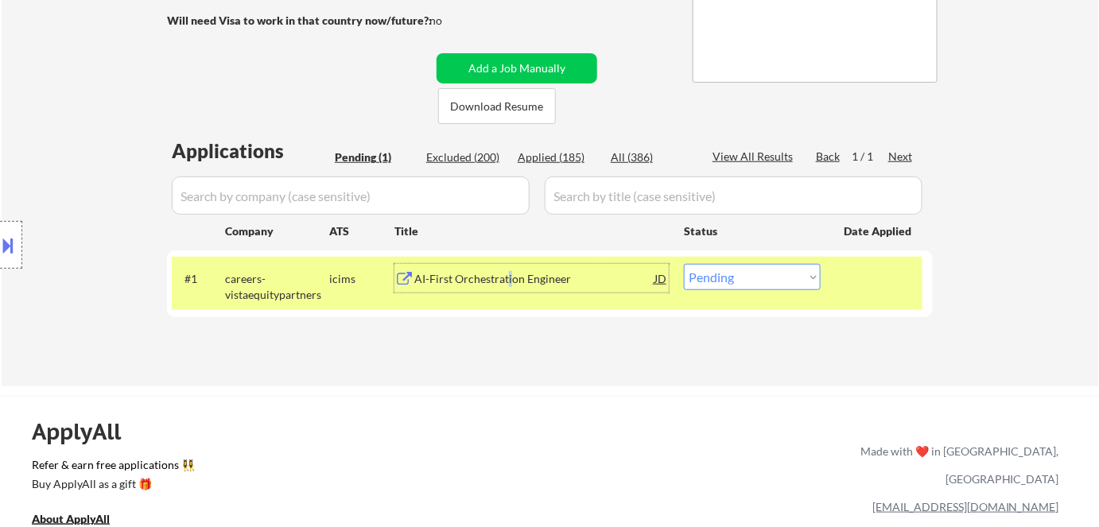
click at [510, 285] on div "AI-First Orchestration Engineer" at bounding box center [534, 279] width 240 height 16
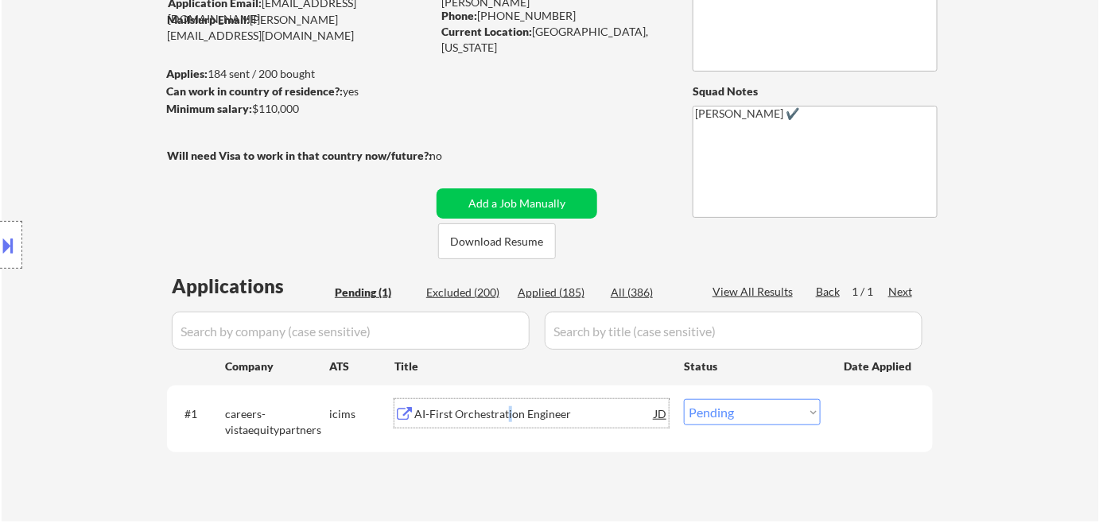
scroll to position [144, 0]
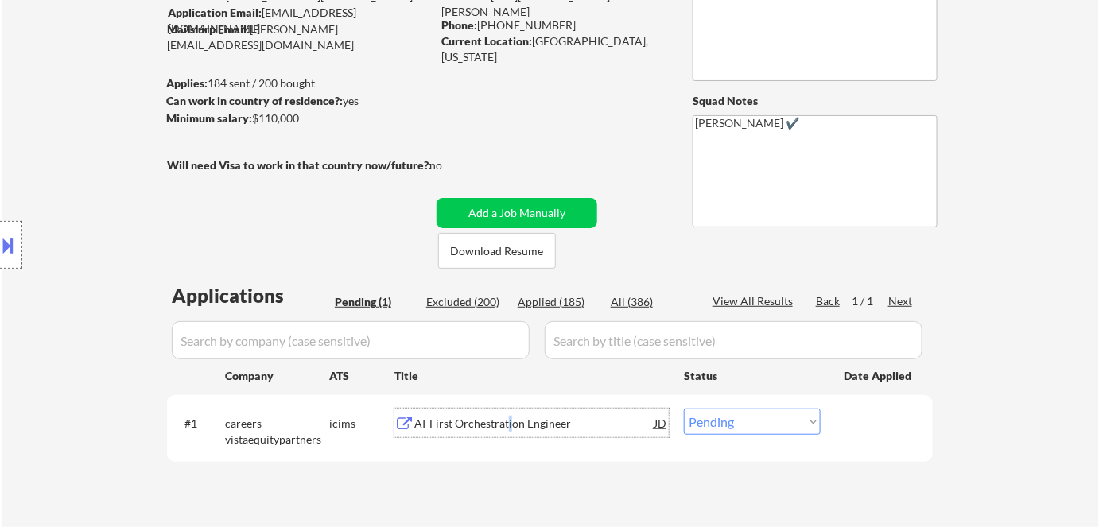
click at [735, 422] on select "Choose an option... Pending Applied Excluded (Questions) Excluded (Expired) Exc…" at bounding box center [752, 422] width 137 height 26
select select ""excluded""
click at [684, 409] on select "Choose an option... Pending Applied Excluded (Questions) Excluded (Expired) Exc…" at bounding box center [752, 422] width 137 height 26
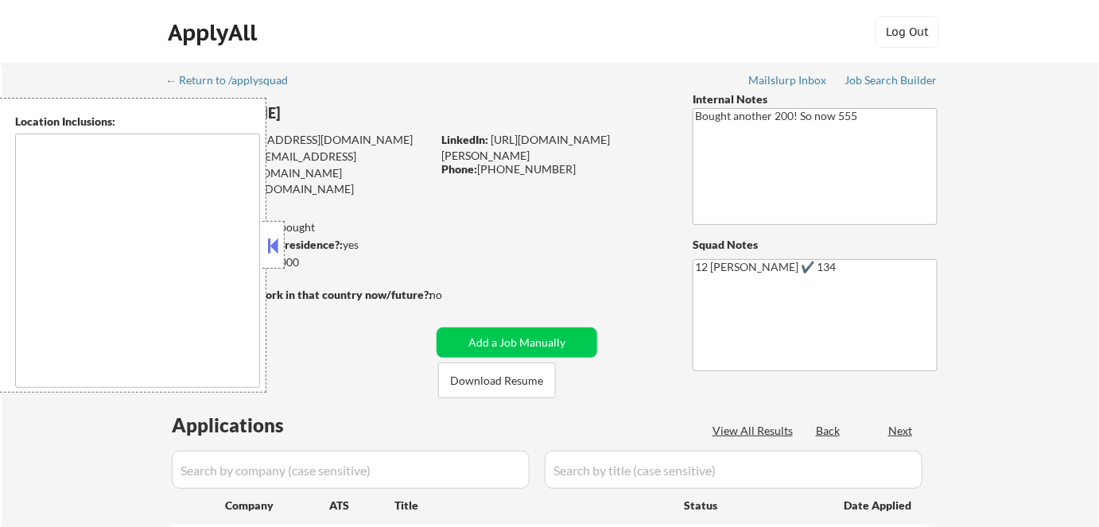
type textarea "[GEOGRAPHIC_DATA], [GEOGRAPHIC_DATA] [GEOGRAPHIC_DATA], [GEOGRAPHIC_DATA] [GEOG…"
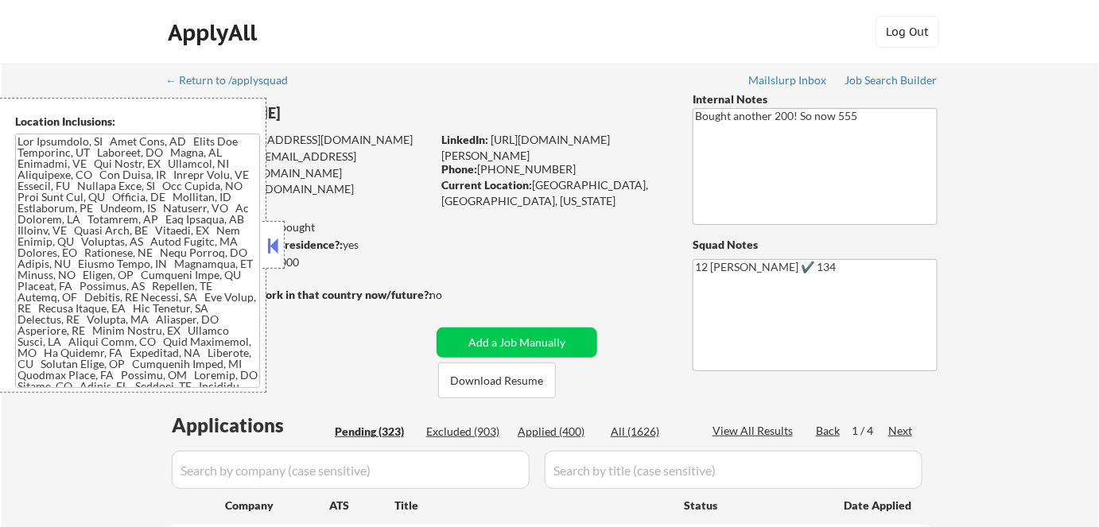
select select ""pending""
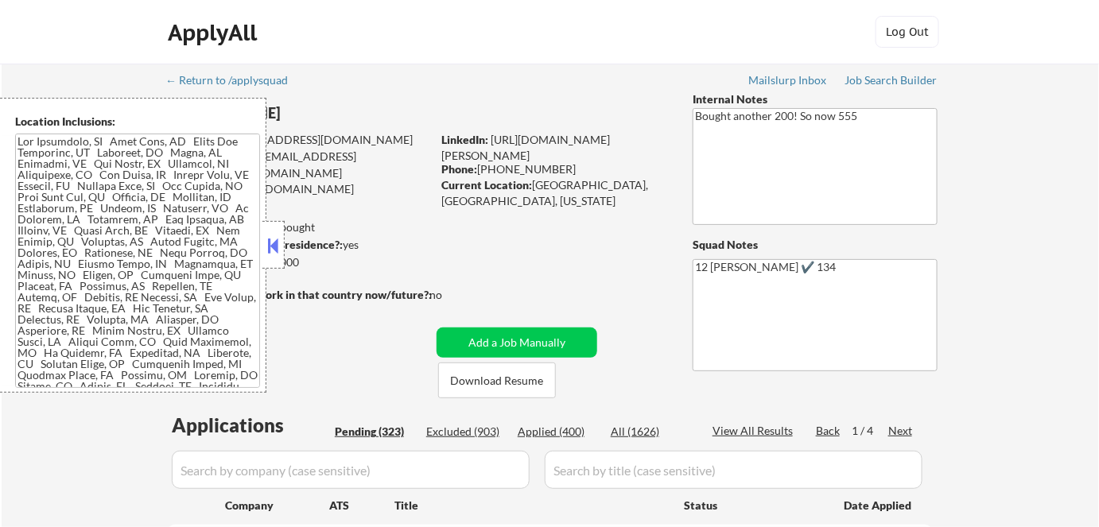
select select ""pending""
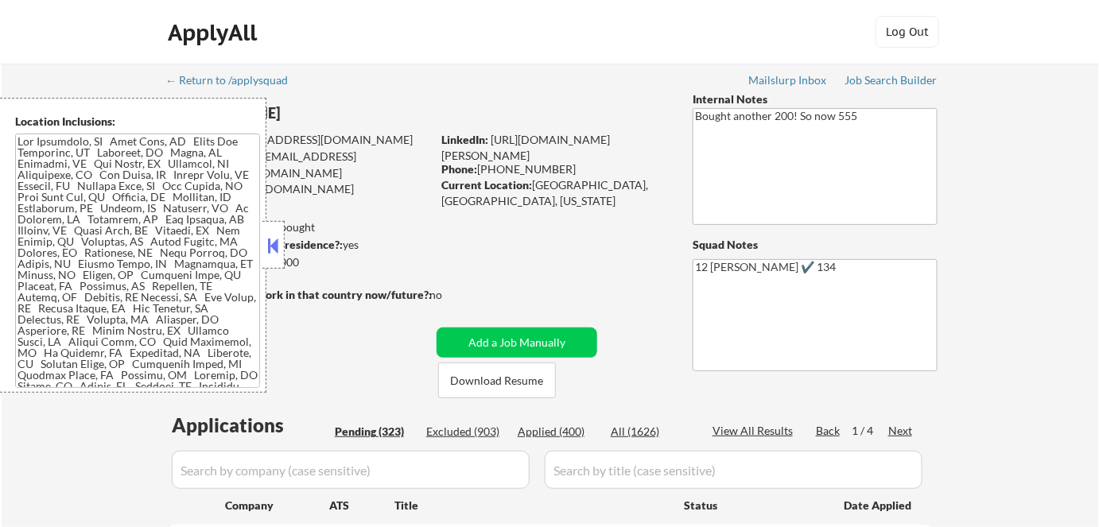
select select ""pending""
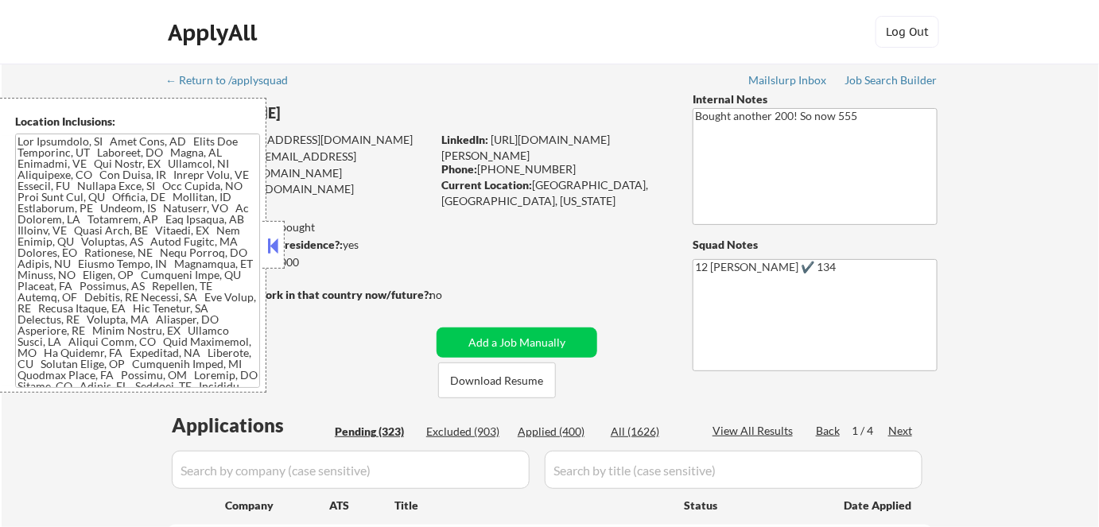
select select ""pending""
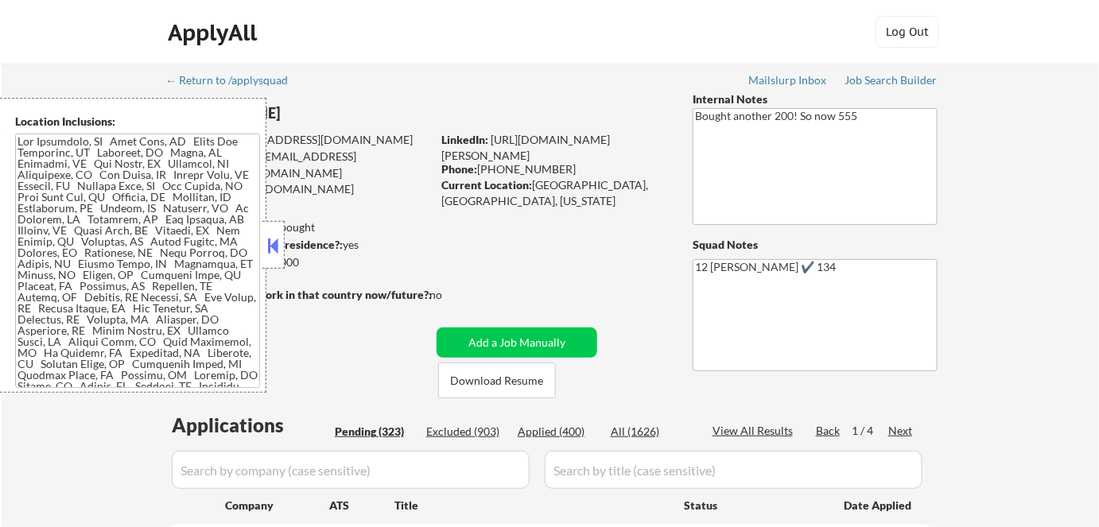
select select ""pending""
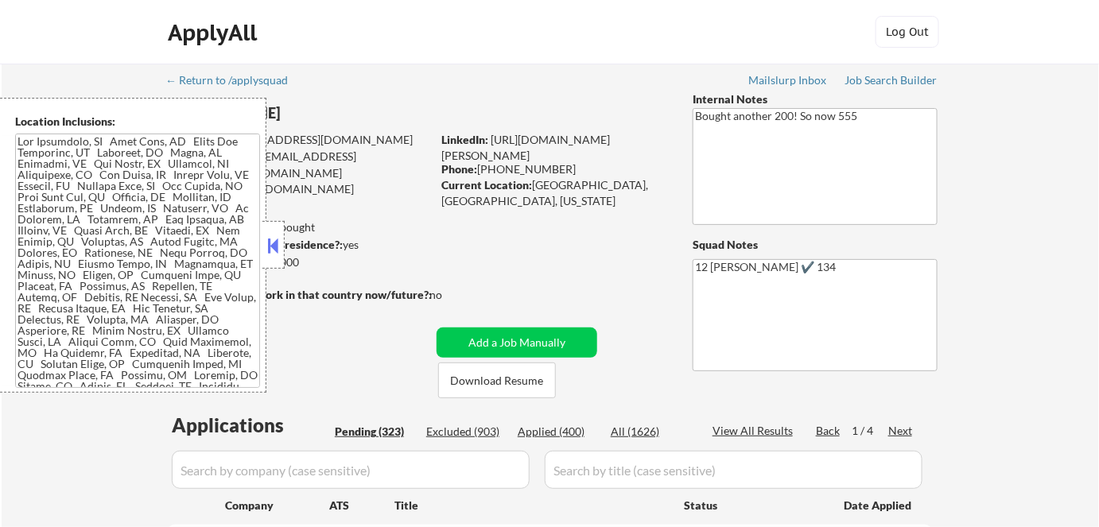
select select ""pending""
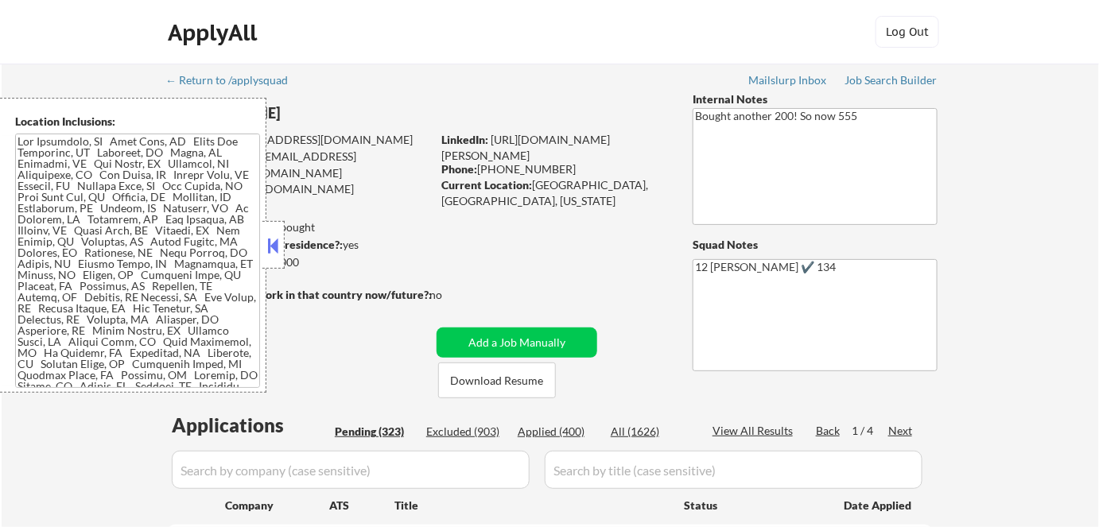
select select ""pending""
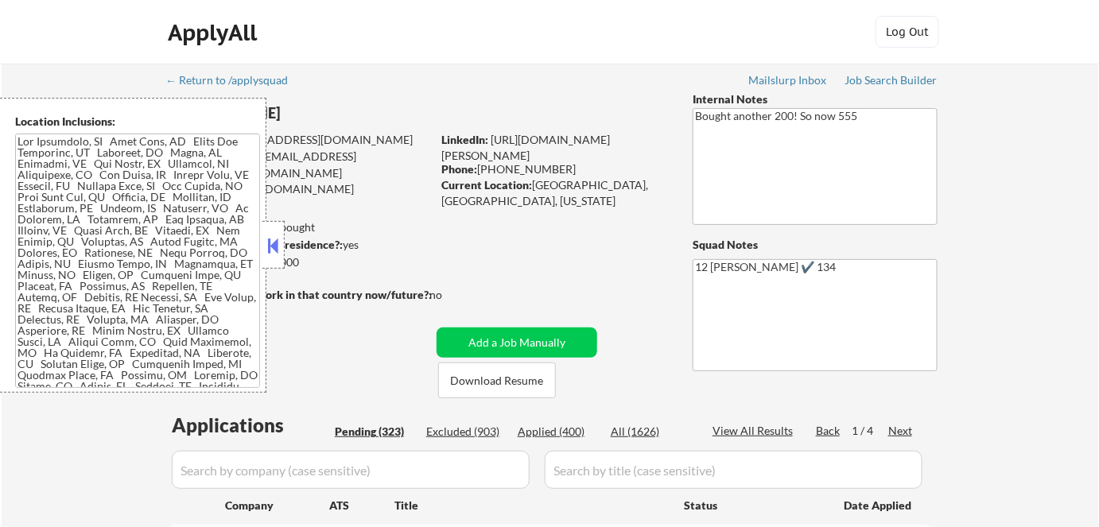
select select ""pending""
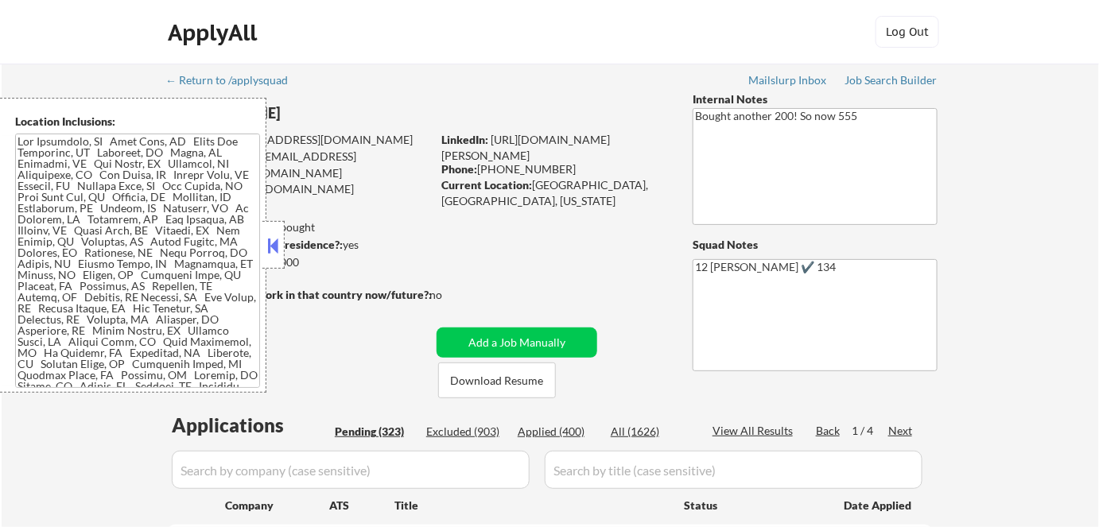
select select ""pending""
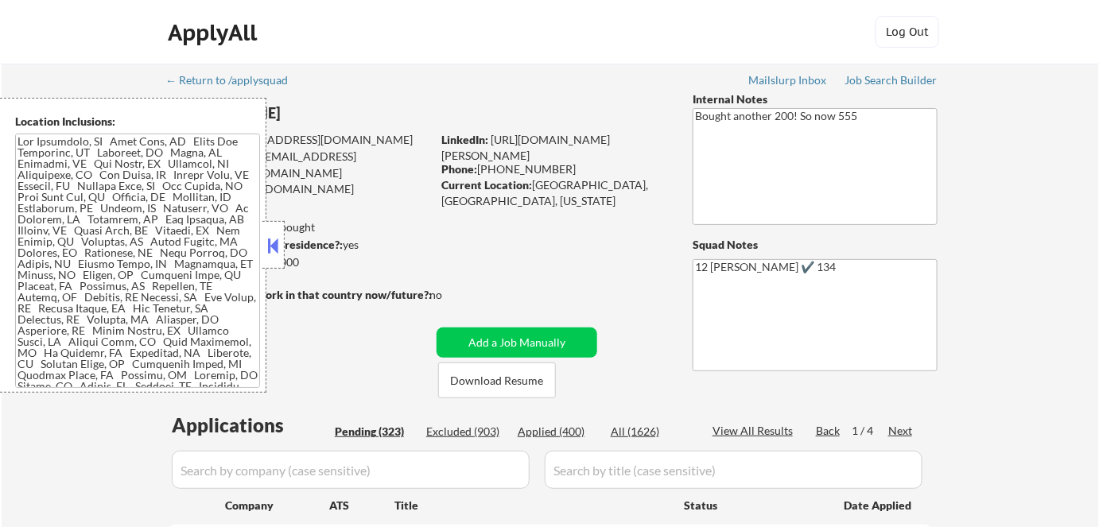
select select ""pending""
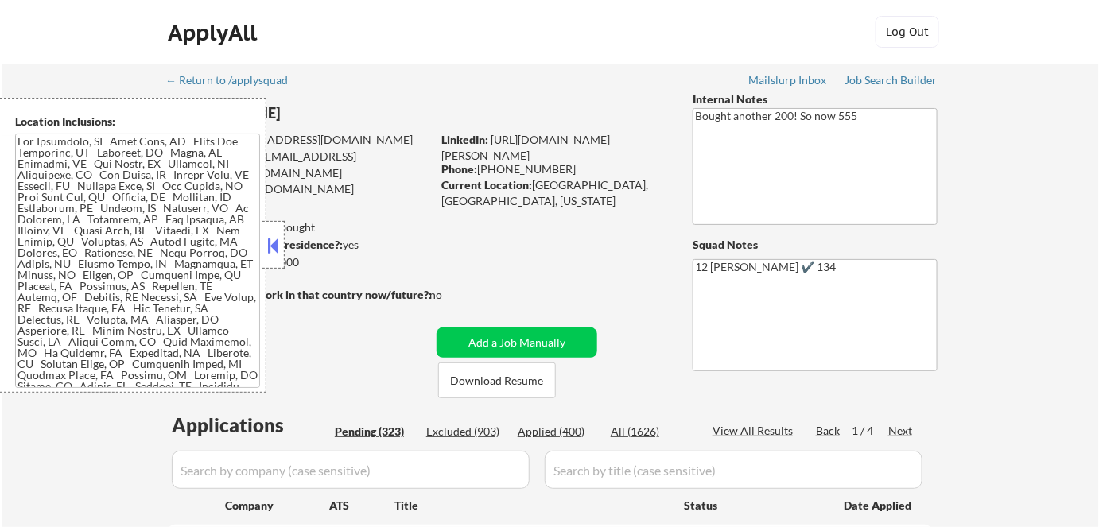
select select ""pending""
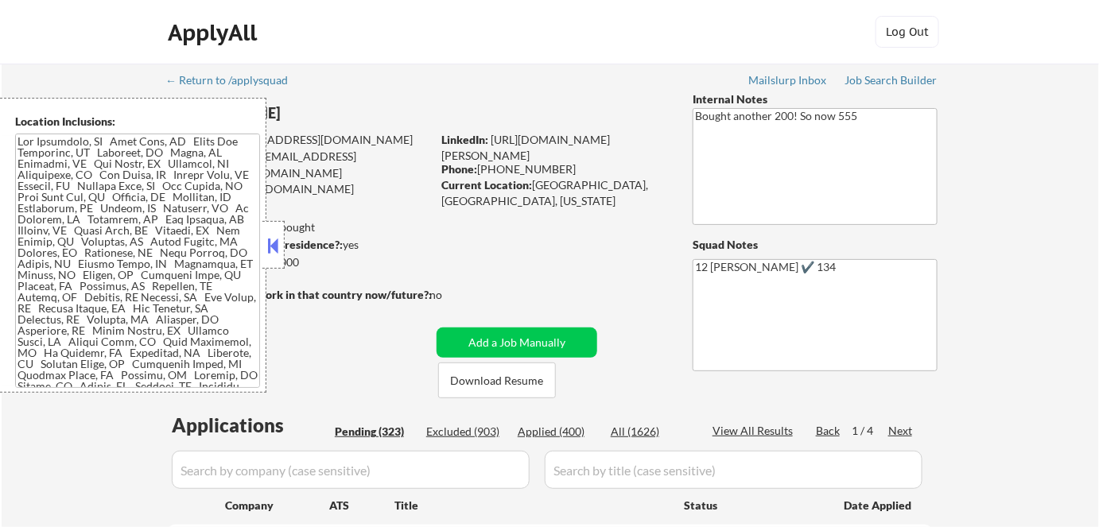
select select ""pending""
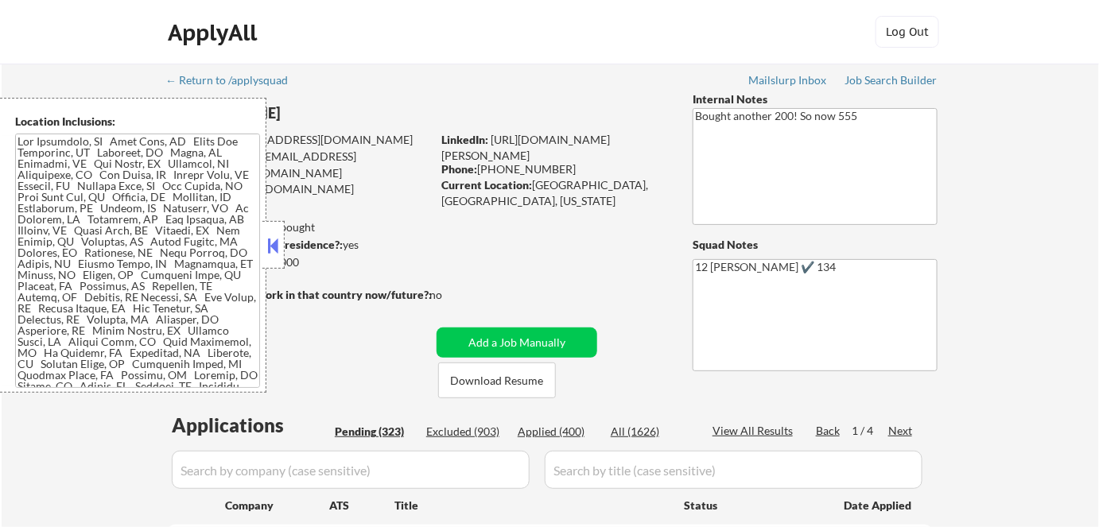
select select ""pending""
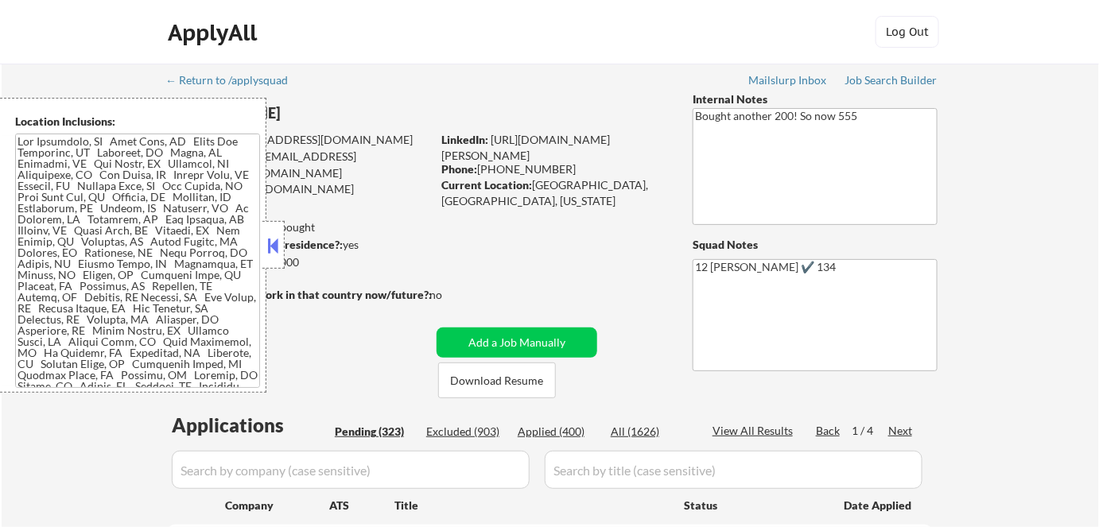
select select ""pending""
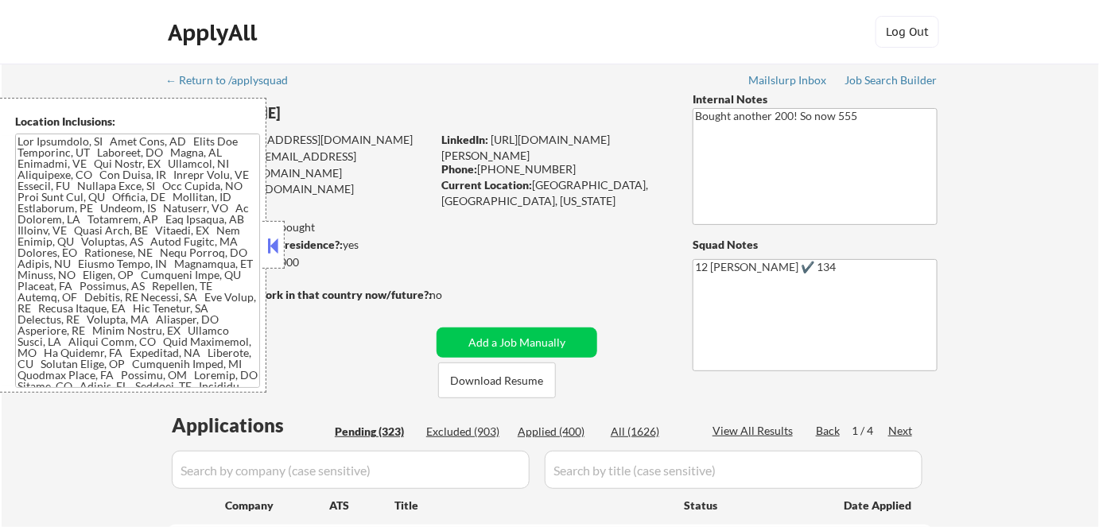
select select ""pending""
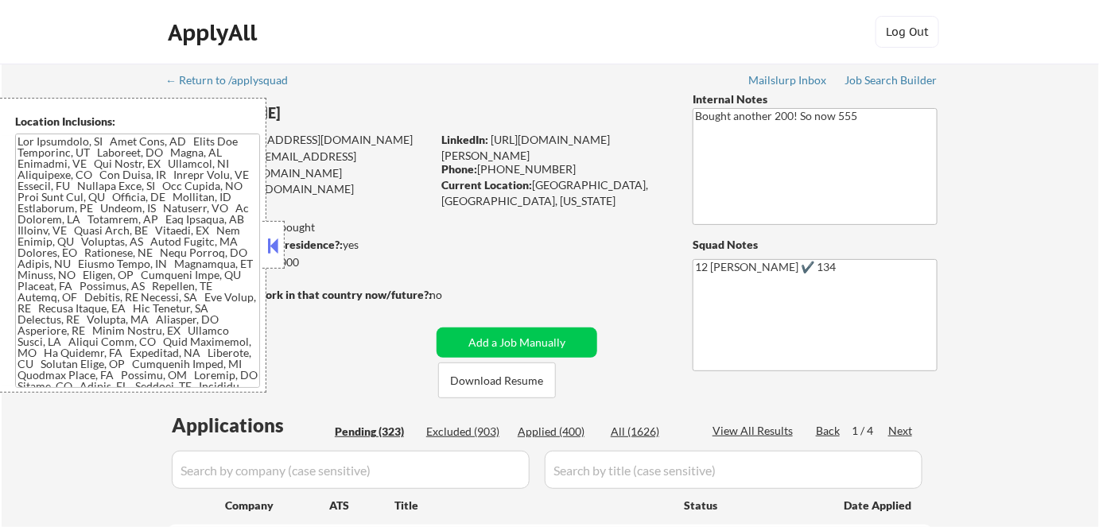
select select ""pending""
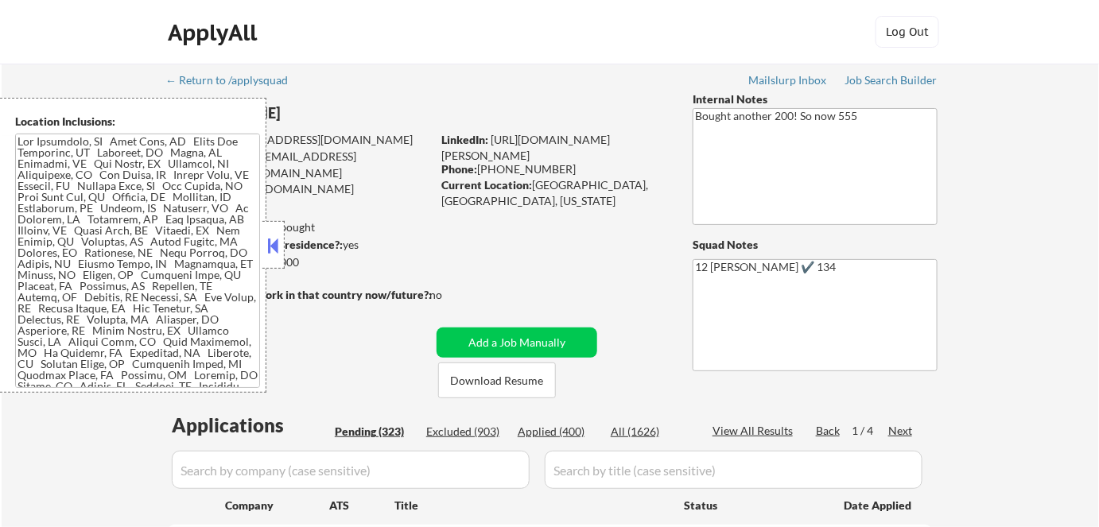
select select ""pending""
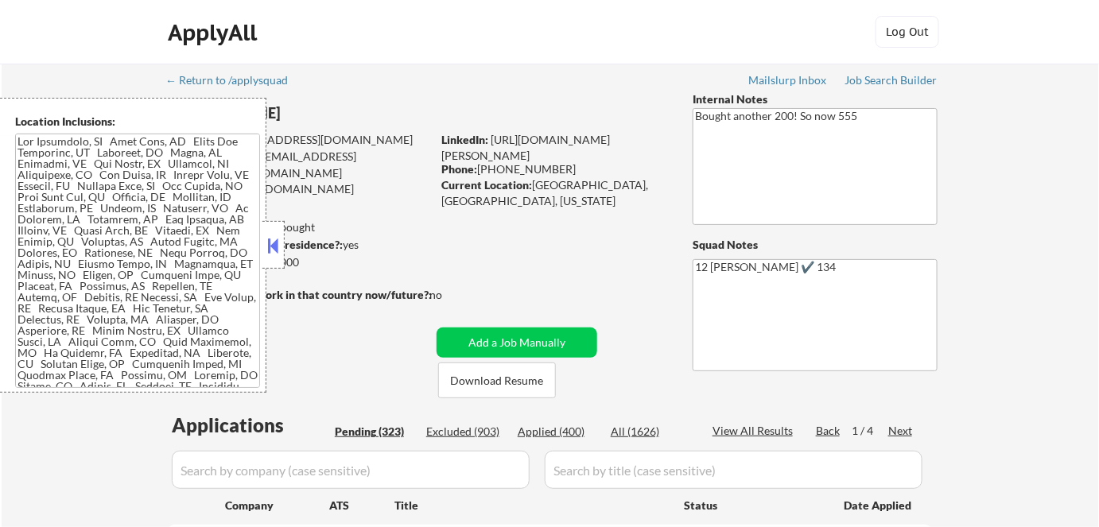
select select ""pending""
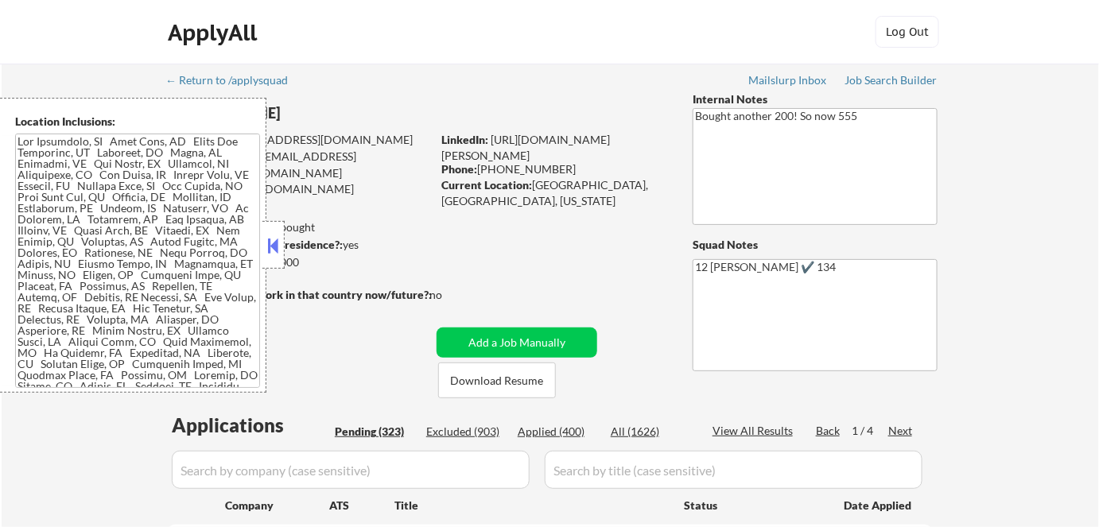
select select ""pending""
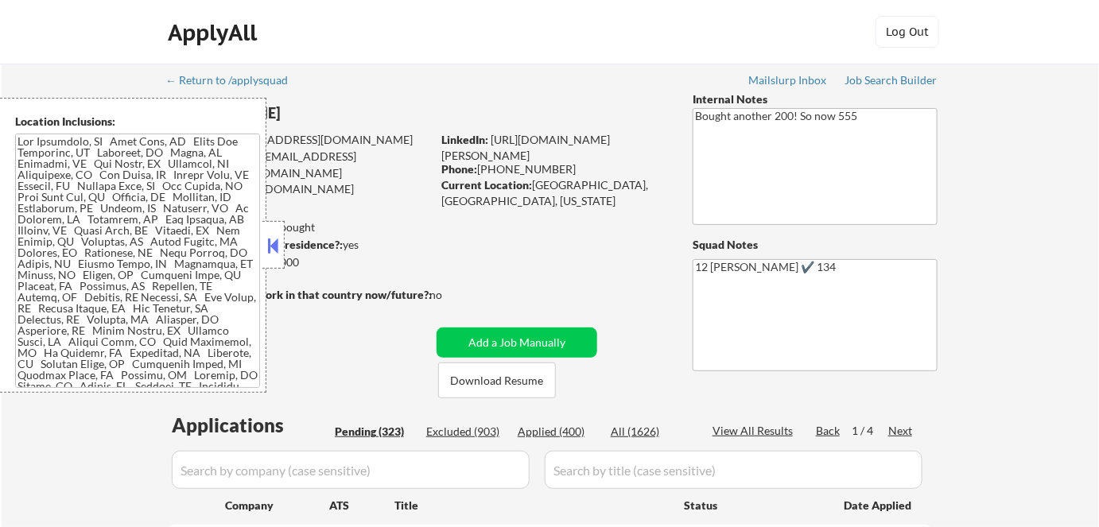
select select ""pending""
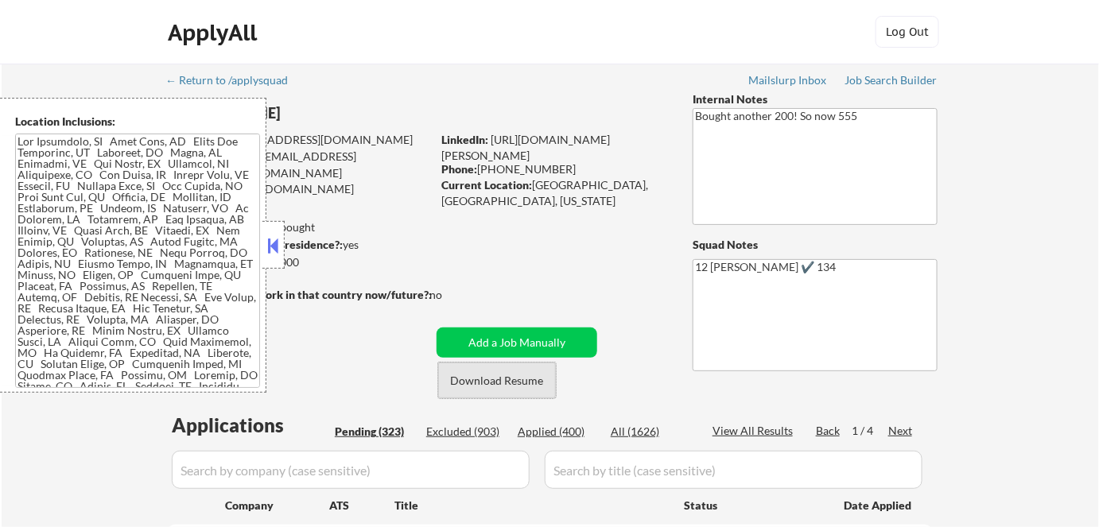
click at [498, 384] on button "Download Resume" at bounding box center [497, 381] width 118 height 36
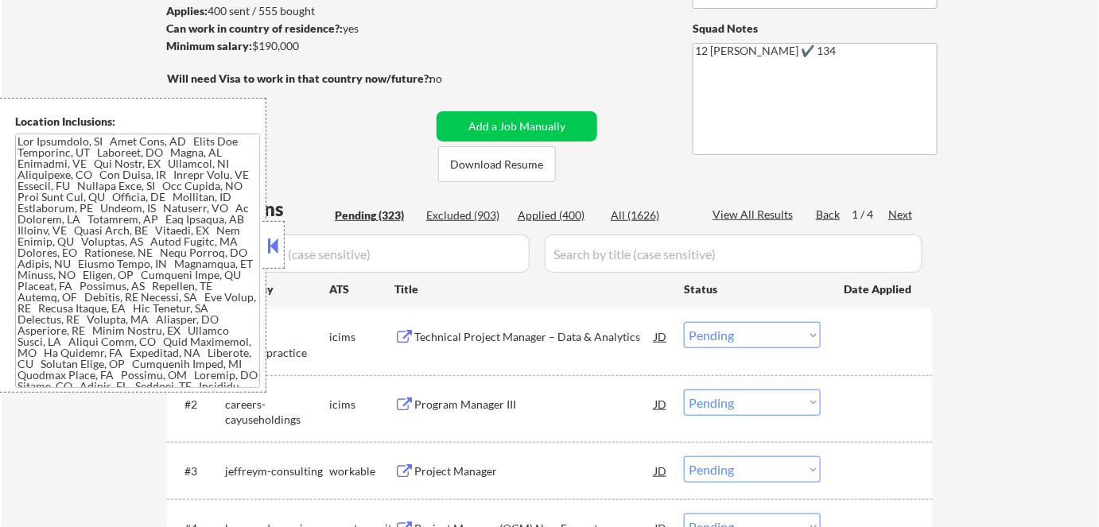
click at [265, 243] on button at bounding box center [273, 246] width 17 height 24
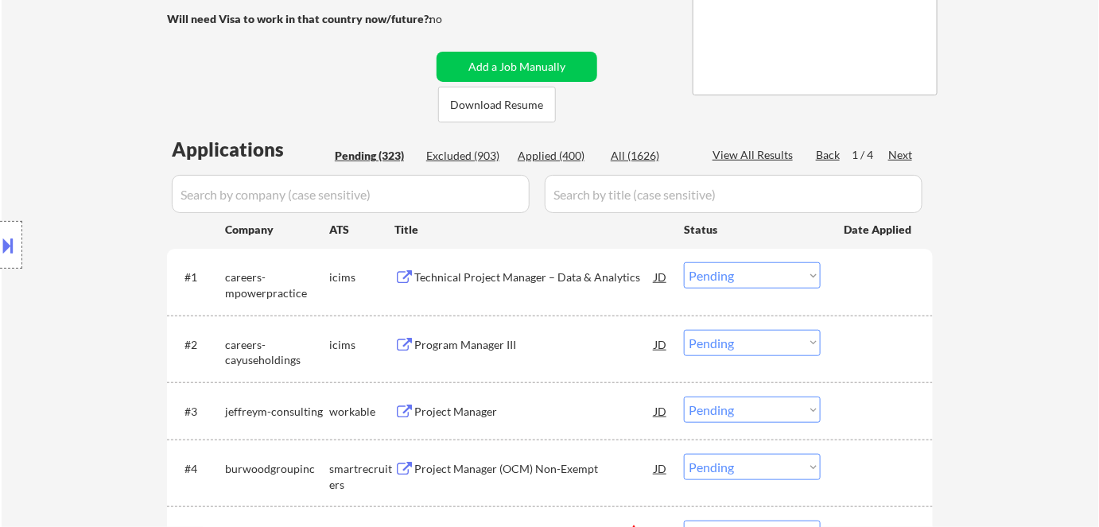
scroll to position [361, 0]
